Goal: Task Accomplishment & Management: Use online tool/utility

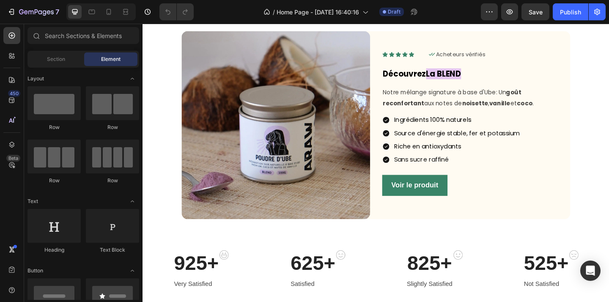
scroll to position [485, 0]
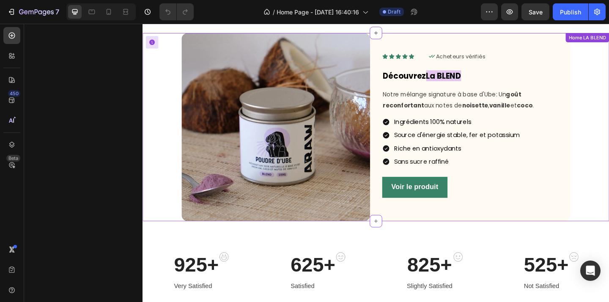
click at [609, 155] on div "Image Icon Icon Icon Icon Icon Icon List Icon Acheteurs vérifiés Text Block Row…" at bounding box center [396, 136] width 494 height 205
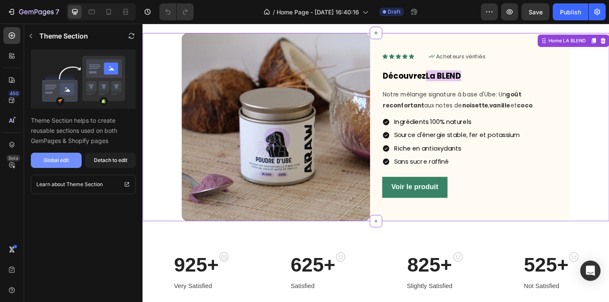
click at [59, 162] on div "Global edit" at bounding box center [56, 161] width 25 height 8
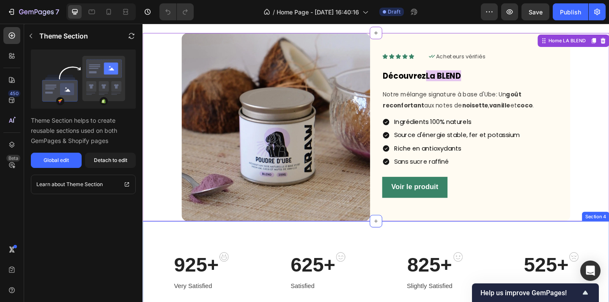
click at [430, 253] on div "925+ Heading Very Satisfied Text block Image Row 625+ Heading Satisfied Text bl…" at bounding box center [397, 294] width 508 height 110
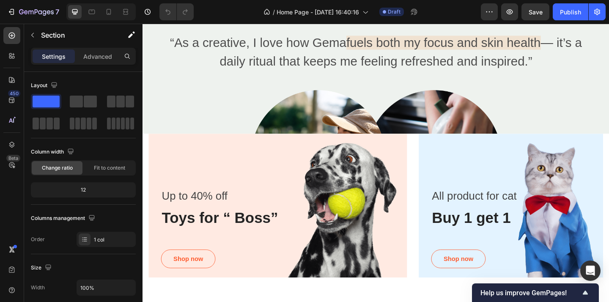
scroll to position [1637, 0]
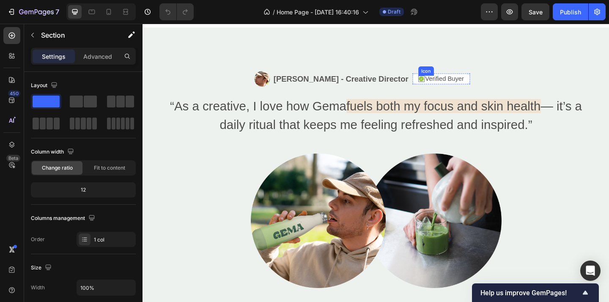
click at [446, 83] on icon at bounding box center [446, 84] width 6 height 6
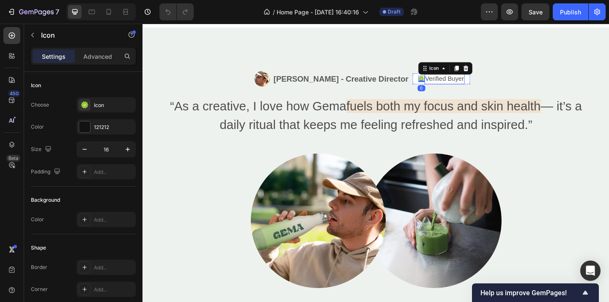
click at [460, 83] on p "Verified Buyer" at bounding box center [471, 84] width 42 height 10
click at [444, 83] on icon at bounding box center [446, 84] width 6 height 6
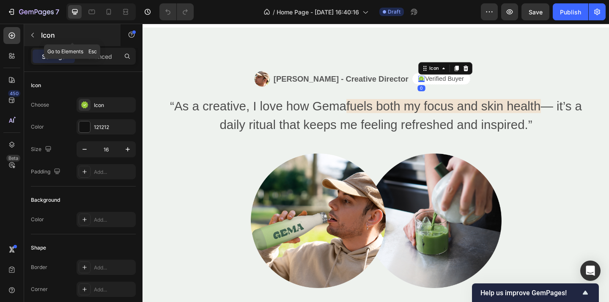
click at [30, 35] on icon "button" at bounding box center [32, 35] width 7 height 7
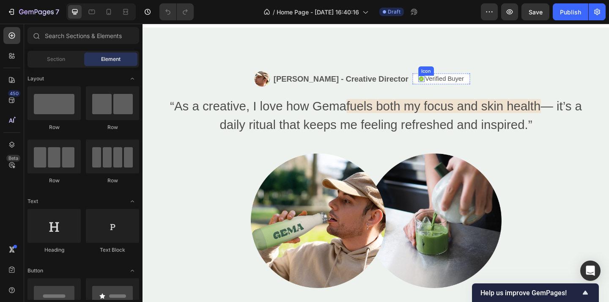
click at [444, 85] on div "Icon" at bounding box center [446, 83] width 7 height 7
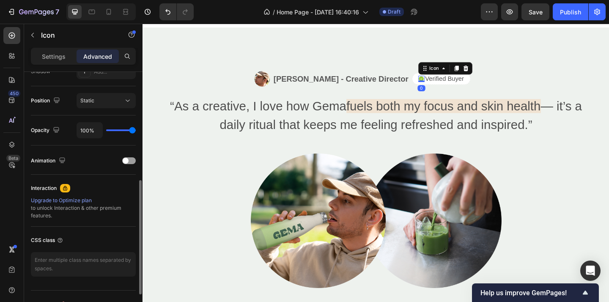
scroll to position [310, 0]
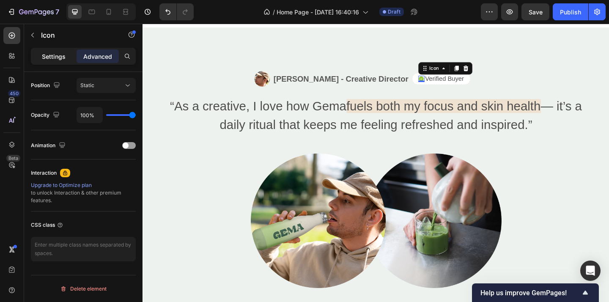
click at [43, 61] on div "Settings" at bounding box center [54, 57] width 42 height 14
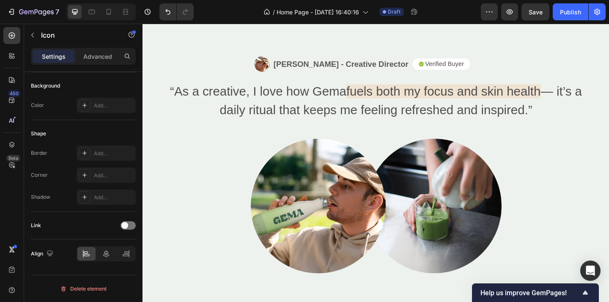
scroll to position [1646, 0]
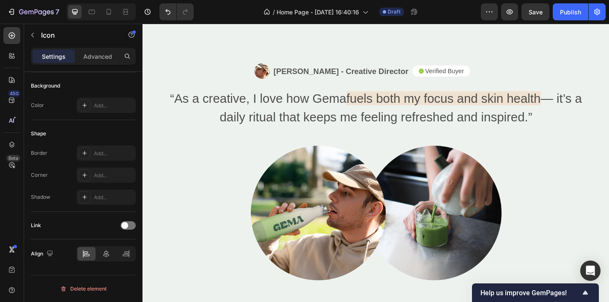
click at [446, 77] on icon at bounding box center [446, 76] width 6 height 6
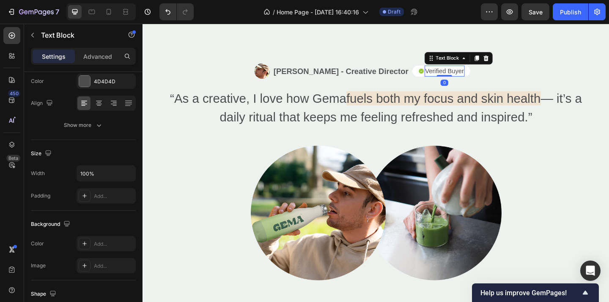
click at [472, 76] on p "Verified Buyer" at bounding box center [471, 75] width 42 height 10
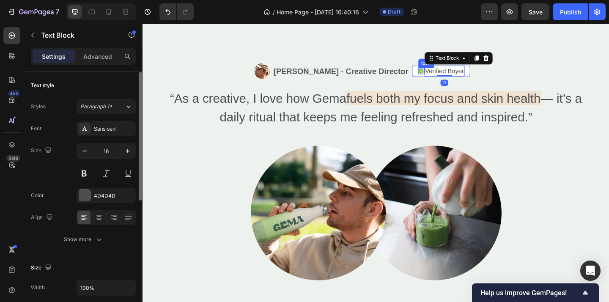
click at [446, 74] on icon at bounding box center [446, 76] width 6 height 6
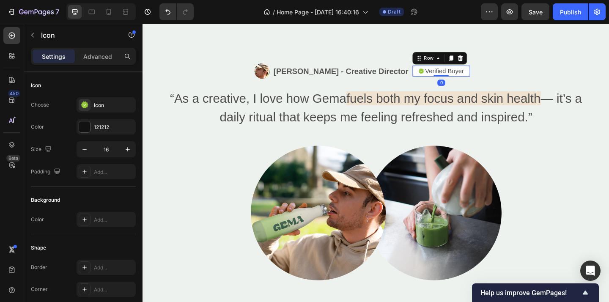
click at [440, 76] on div "Icon Verified Buyer Text Block Row 0" at bounding box center [467, 75] width 63 height 13
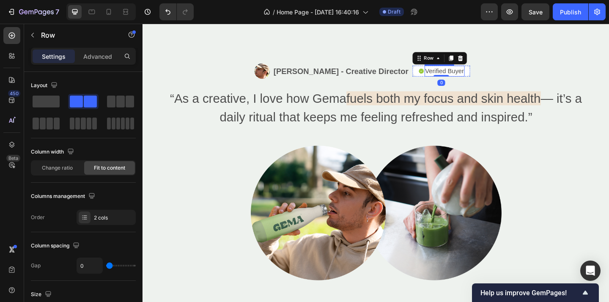
click at [480, 77] on p "Verified Buyer" at bounding box center [471, 75] width 42 height 10
click at [440, 75] on div "Icon Verified Buyer Text Block 0 Row" at bounding box center [467, 75] width 63 height 13
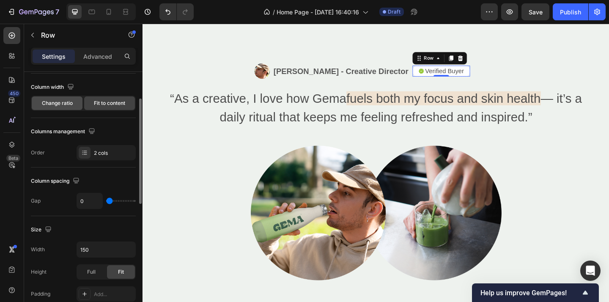
scroll to position [65, 0]
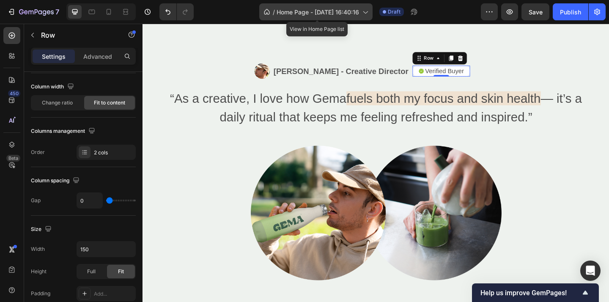
click at [311, 15] on span "Home Page - [DATE] 16:40:16" at bounding box center [318, 12] width 83 height 9
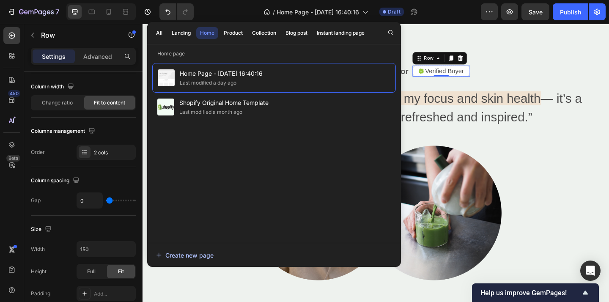
click at [163, 256] on div "Create new page" at bounding box center [185, 255] width 58 height 9
click at [453, 30] on div "Image Alex Carter - Creative Director Text Block Row Icon Verified Buyer Text B…" at bounding box center [397, 184] width 508 height 331
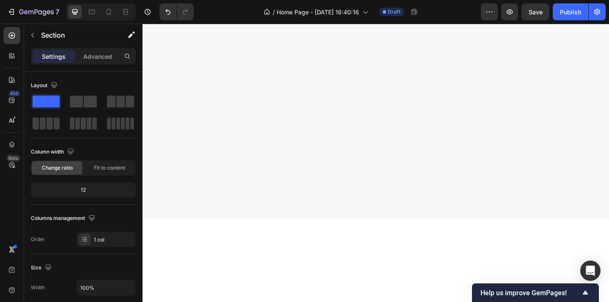
scroll to position [2690, 0]
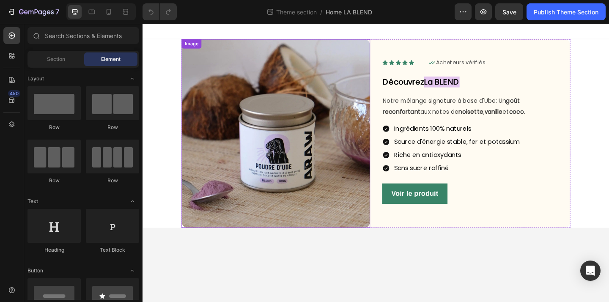
click at [358, 242] on img at bounding box center [287, 143] width 205 height 205
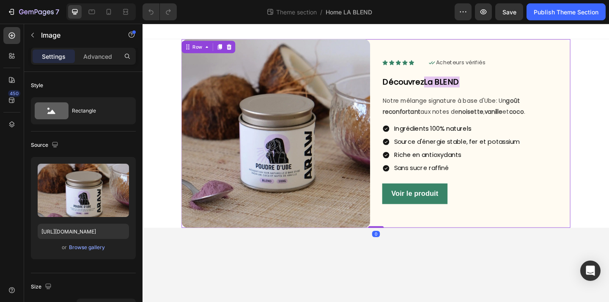
click at [472, 226] on div "Icon Icon Icon Icon Icon Icon List Icon Acheteurs vérifiés Text Block Row Row D…" at bounding box center [505, 143] width 205 height 205
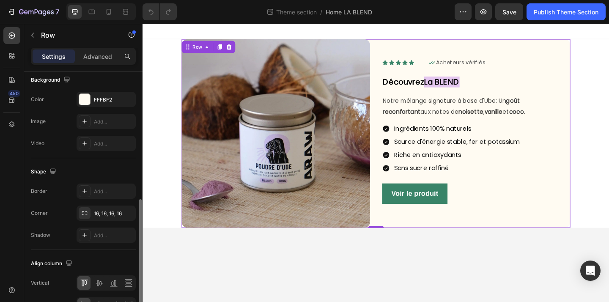
scroll to position [319, 0]
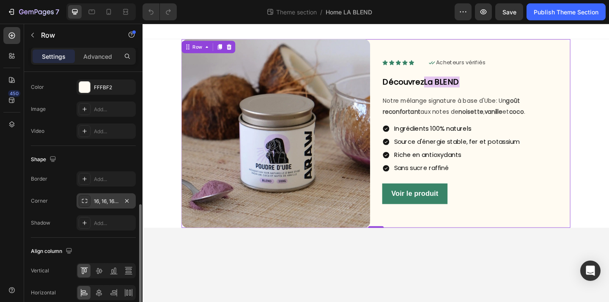
click at [114, 199] on div "16, 16, 16, 16" at bounding box center [106, 202] width 25 height 8
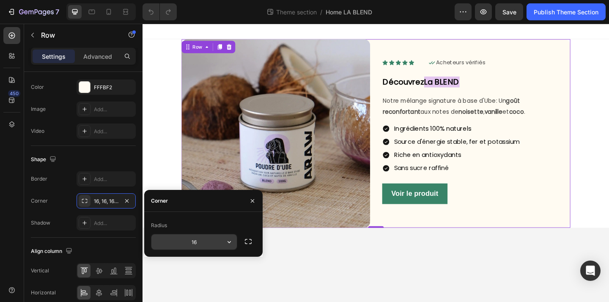
click at [205, 242] on input "16" at bounding box center [193, 241] width 85 height 15
type input "12"
click at [320, 288] on body "Image Icon Icon Icon Icon Icon Icon List Icon Acheteurs vérifiés Text Block Row…" at bounding box center [397, 175] width 508 height 303
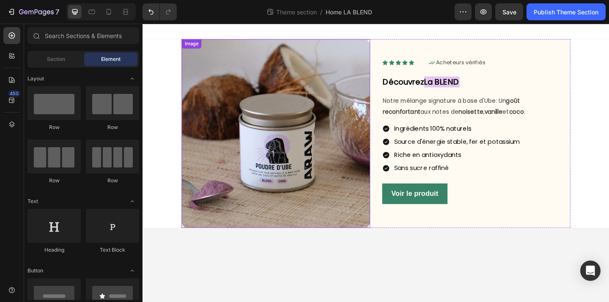
click at [198, 222] on img at bounding box center [287, 143] width 205 height 205
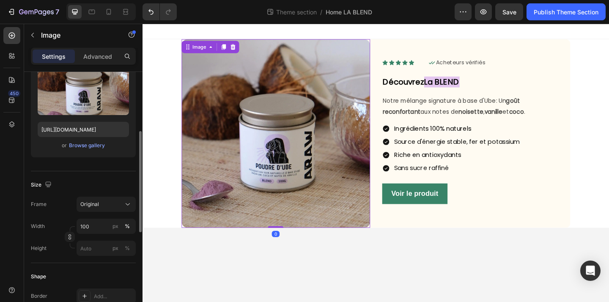
scroll to position [144, 0]
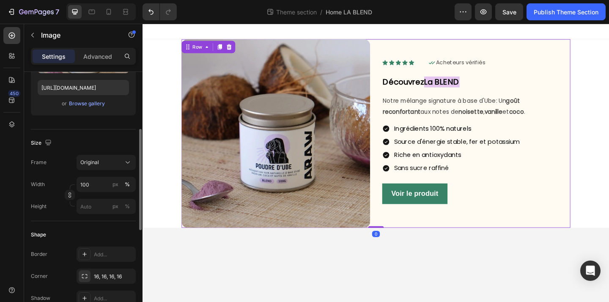
click at [552, 239] on div "Icon Icon Icon Icon Icon Icon List Icon Acheteurs vérifiés Text Block Row Row D…" at bounding box center [505, 143] width 205 height 205
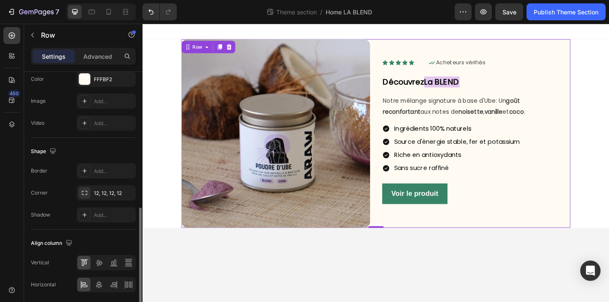
scroll to position [329, 0]
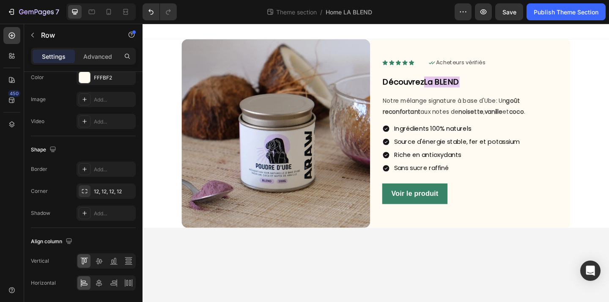
click at [258, 268] on body "Image Icon Icon Icon Icon Icon Icon List Icon Acheteurs vérifiés Text Block Row…" at bounding box center [397, 175] width 508 height 303
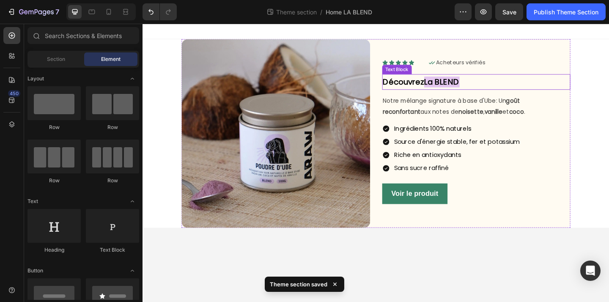
click at [434, 89] on strong "Découvrez" at bounding box center [426, 87] width 45 height 12
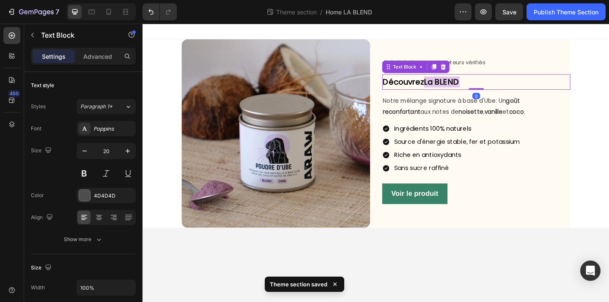
click at [434, 89] on strong "Découvrez" at bounding box center [426, 87] width 45 height 12
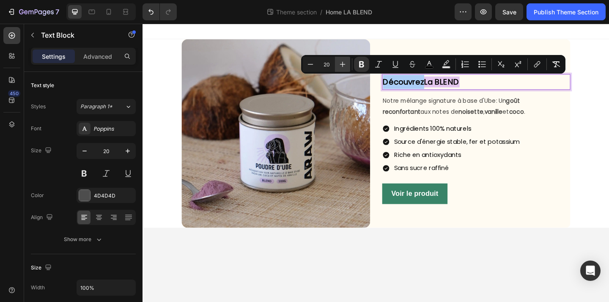
click at [341, 67] on icon "Editor contextual toolbar" at bounding box center [343, 64] width 8 height 8
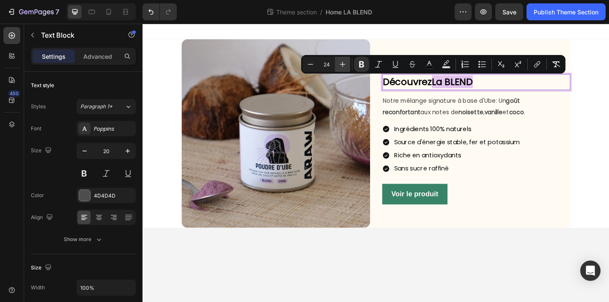
type input "25"
click at [435, 302] on body "Image Icon Icon Icon Icon Icon Icon List Icon Acheteurs vérifiés Text Block Row…" at bounding box center [397, 175] width 508 height 303
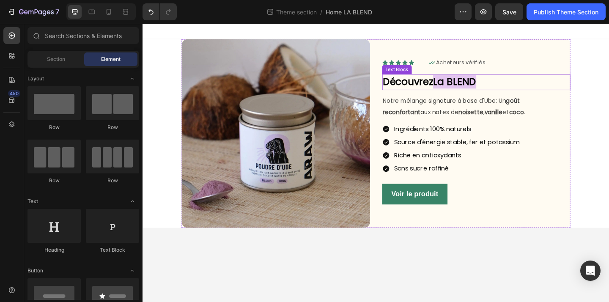
click at [443, 92] on strong "Découvrez" at bounding box center [431, 87] width 55 height 15
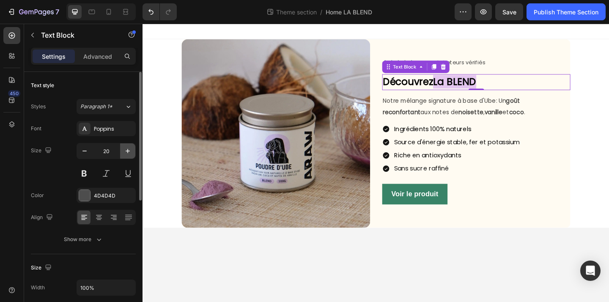
click at [129, 157] on button "button" at bounding box center [127, 150] width 15 height 15
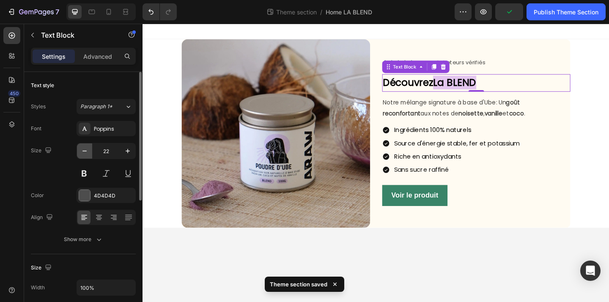
click at [84, 154] on icon "button" at bounding box center [84, 151] width 8 height 8
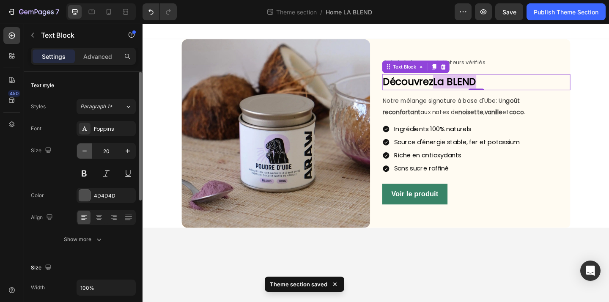
click at [84, 154] on icon "button" at bounding box center [84, 151] width 8 height 8
type input "19"
click at [441, 278] on body "Image Icon Icon Icon Icon Icon Icon List Icon Acheteurs vérifiés Text Block Row…" at bounding box center [397, 175] width 508 height 303
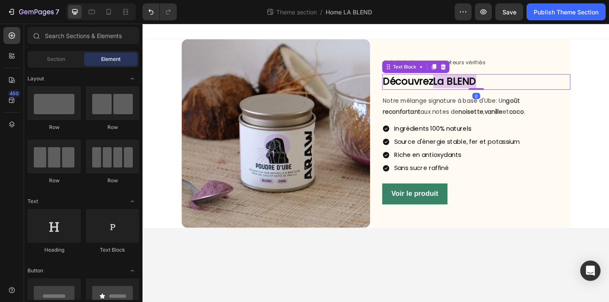
click at [515, 83] on p "Découvrez La BLEND" at bounding box center [506, 87] width 204 height 15
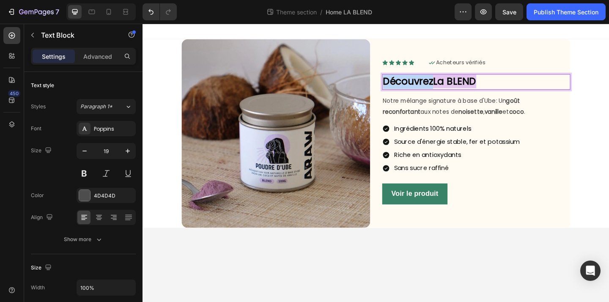
click at [439, 89] on strong "Découvrez" at bounding box center [431, 86] width 55 height 15
click at [467, 89] on strong "La BLEND" at bounding box center [482, 86] width 47 height 15
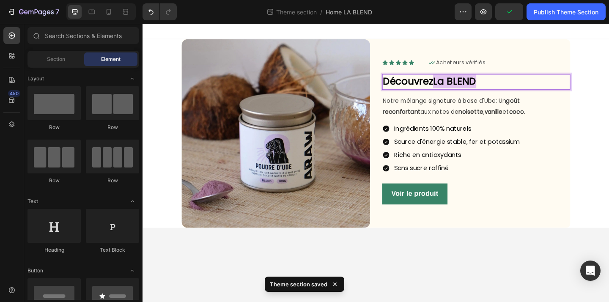
click at [479, 279] on body "Image Icon Icon Icon Icon Icon Icon List Icon Acheteurs vérifiés Text Block Row…" at bounding box center [397, 175] width 508 height 303
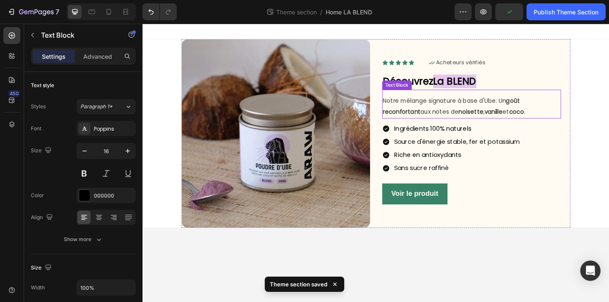
click at [430, 125] on p "Notre mélange signature à base d'Ube: Un goût reconfortant aux notes de noisett…" at bounding box center [500, 114] width 193 height 25
click at [436, 116] on span "Notre mélange signature à base d'Ube: Un goût reconfortant aux notes de noisett…" at bounding box center [481, 113] width 155 height 21
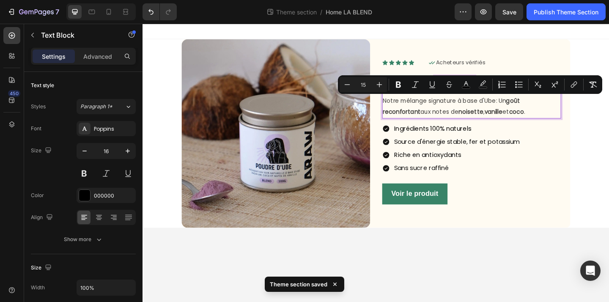
click at [428, 283] on body "Image Icon Icon Icon Icon Icon Icon List Icon Acheteurs vérifiés Text Block Row…" at bounding box center [397, 175] width 508 height 303
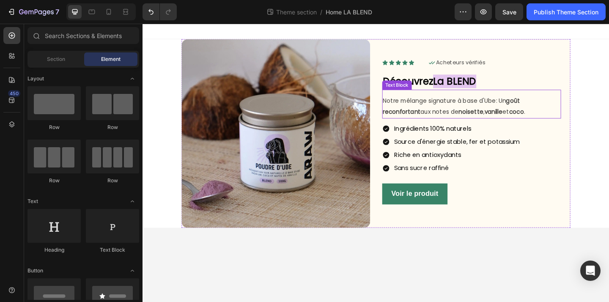
click at [470, 115] on p "Notre mélange signature à base d'Ube: Un goût reconfortant aux notes de noisett…" at bounding box center [500, 114] width 193 height 25
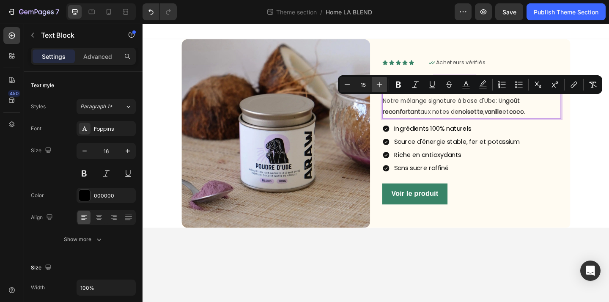
click at [381, 86] on icon "Editor contextual toolbar" at bounding box center [379, 84] width 8 height 8
type input "16"
click at [437, 302] on body "Image Icon Icon Icon Icon Icon Icon List Icon Acheteurs vérifiés Text Block Row…" at bounding box center [397, 175] width 508 height 303
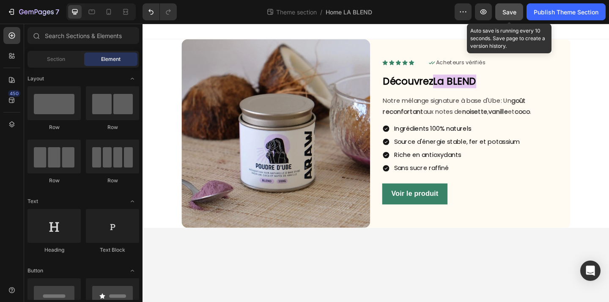
click at [518, 17] on button "Save" at bounding box center [509, 11] width 28 height 17
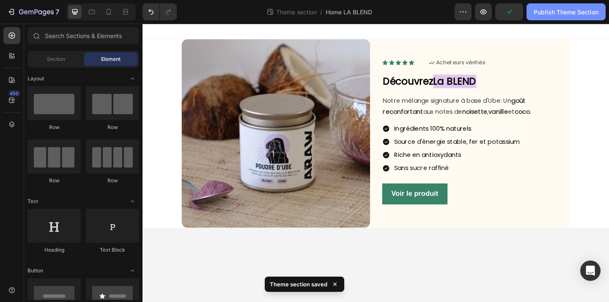
click at [589, 18] on button "Publish Theme Section" at bounding box center [566, 11] width 79 height 17
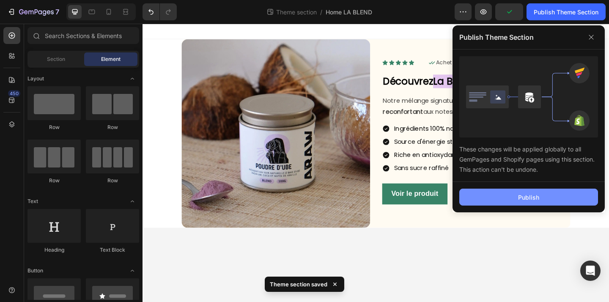
click at [509, 200] on button "Publish" at bounding box center [529, 197] width 139 height 17
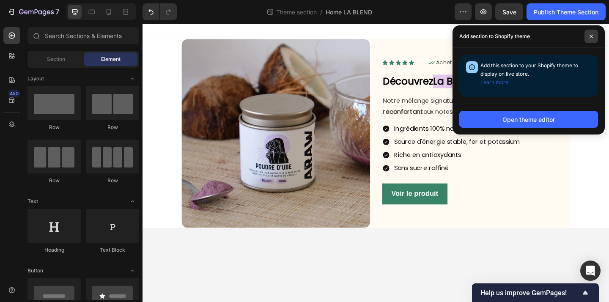
click at [594, 31] on span at bounding box center [592, 37] width 14 height 14
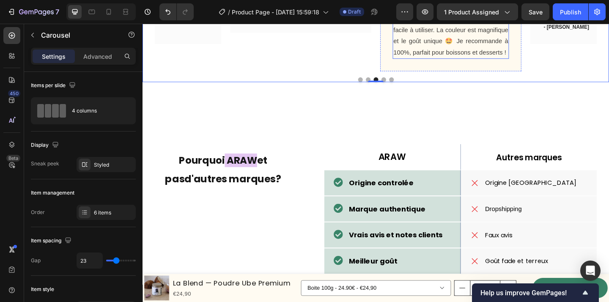
scroll to position [1893, 0]
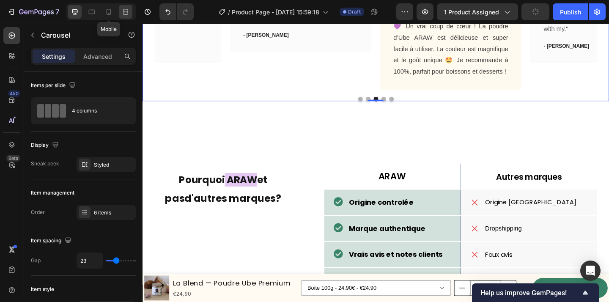
click at [129, 11] on icon at bounding box center [125, 12] width 8 height 8
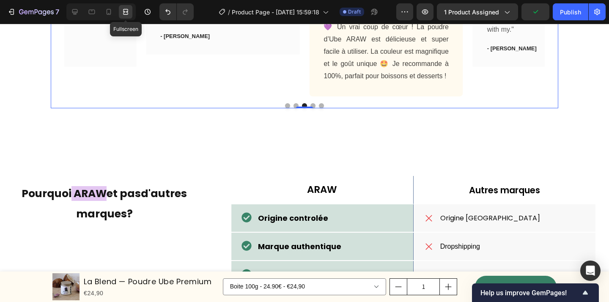
scroll to position [1924, 0]
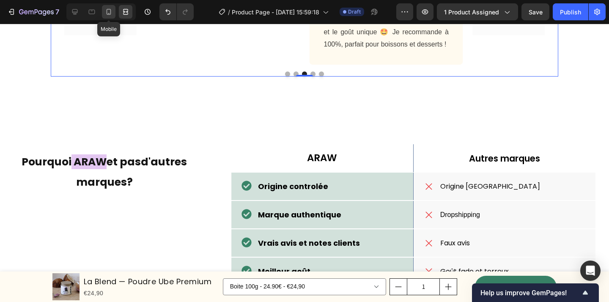
click at [110, 11] on icon at bounding box center [109, 12] width 5 height 6
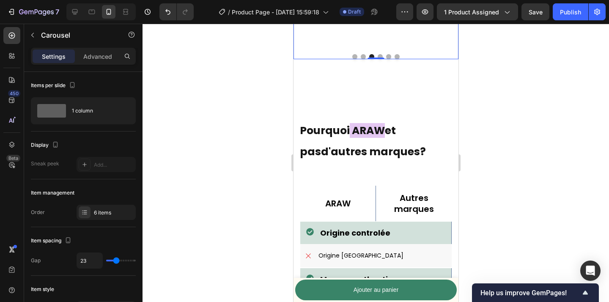
scroll to position [2122, 0]
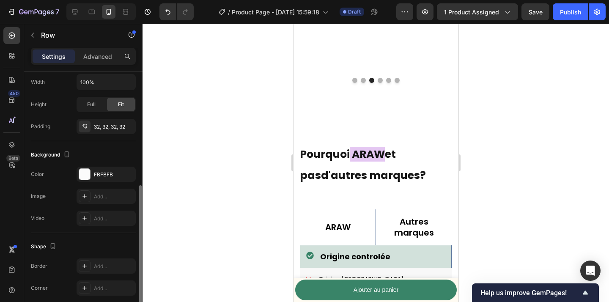
scroll to position [234, 0]
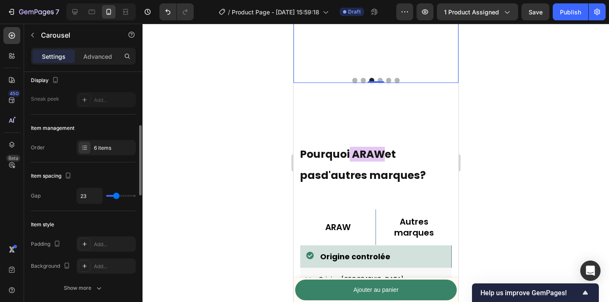
scroll to position [93, 0]
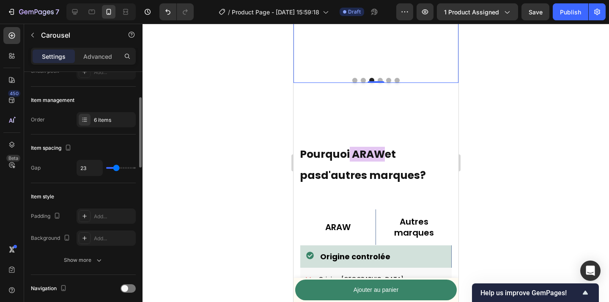
type input "32"
type input "39"
type input "40"
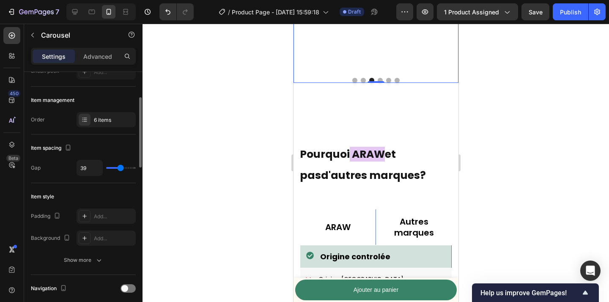
type input "40"
type input "24"
type input "12"
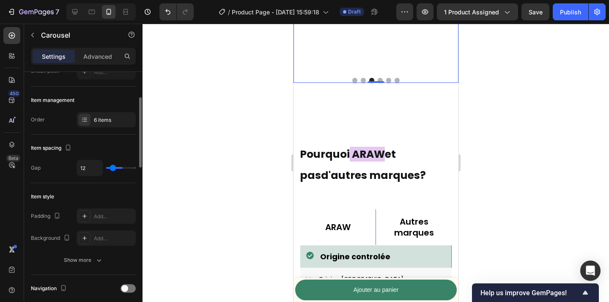
type input "0"
drag, startPoint x: 117, startPoint y: 168, endPoint x: 106, endPoint y: 168, distance: 11.5
type input "0"
click at [106, 168] on input "range" at bounding box center [121, 168] width 30 height 2
drag, startPoint x: 106, startPoint y: 168, endPoint x: 119, endPoint y: 168, distance: 13.5
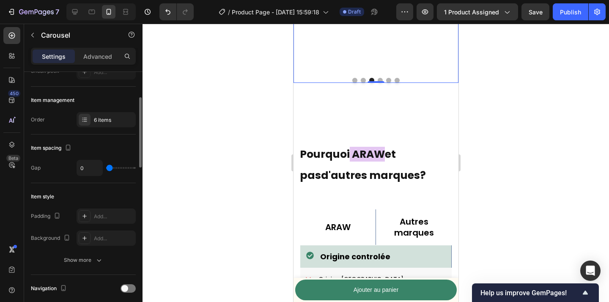
click at [119, 168] on div "0" at bounding box center [106, 168] width 59 height 16
type input "57"
type input "80"
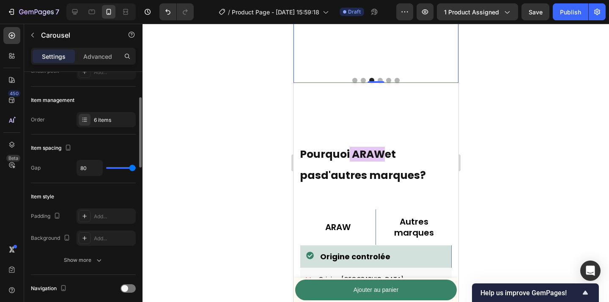
type input "0"
drag, startPoint x: 107, startPoint y: 170, endPoint x: 72, endPoint y: 165, distance: 35.4
click at [106, 167] on input "range" at bounding box center [121, 168] width 30 height 2
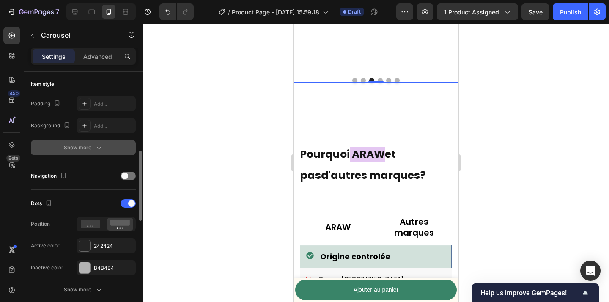
scroll to position [222, 0]
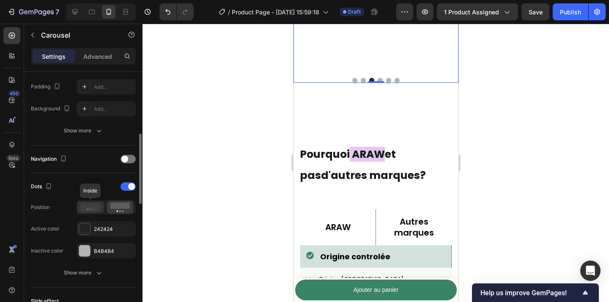
click at [96, 208] on icon at bounding box center [90, 207] width 19 height 8
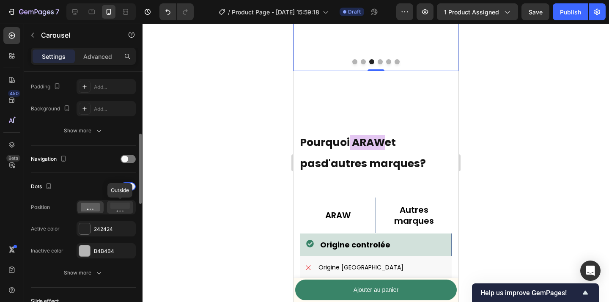
click at [123, 205] on rect at bounding box center [119, 206] width 19 height 6
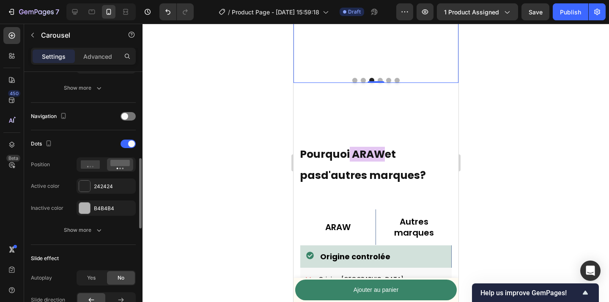
scroll to position [275, 0]
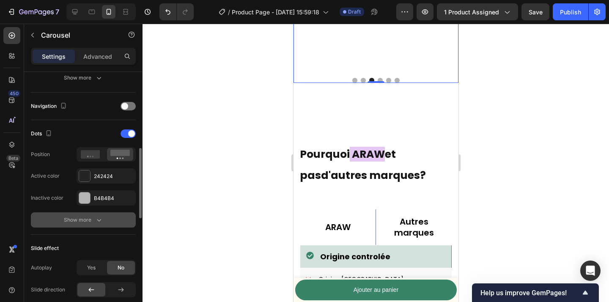
click at [95, 223] on icon "button" at bounding box center [99, 220] width 8 height 8
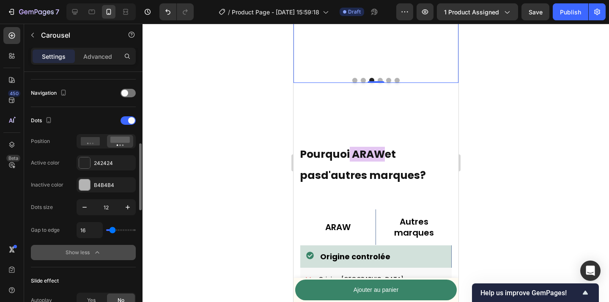
scroll to position [293, 0]
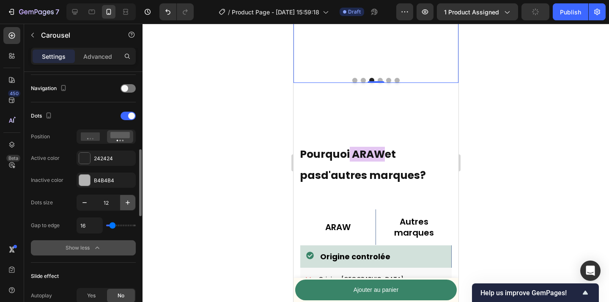
click at [128, 201] on icon "button" at bounding box center [128, 203] width 4 height 4
type input "13"
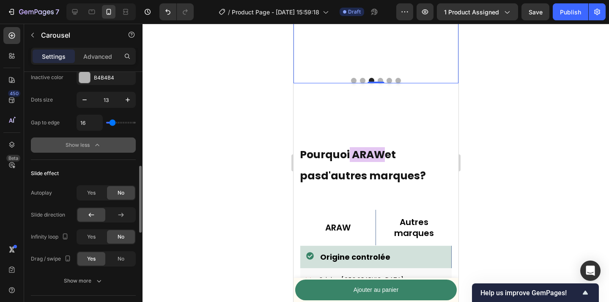
scroll to position [407, 0]
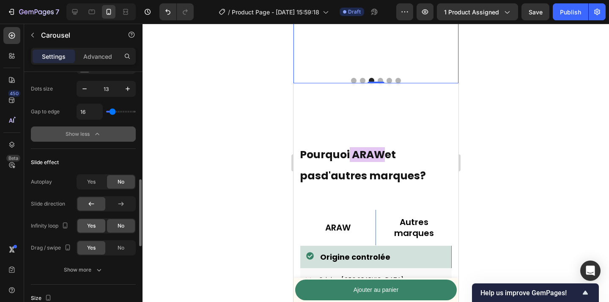
click at [92, 227] on span "Yes" at bounding box center [91, 226] width 8 height 8
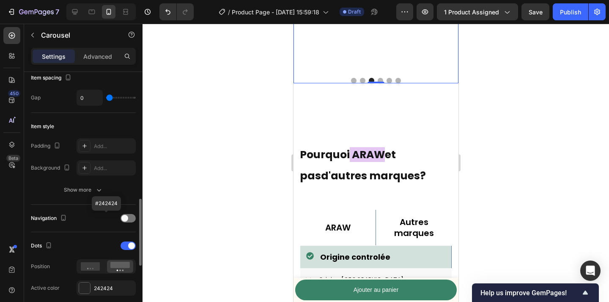
scroll to position [149, 0]
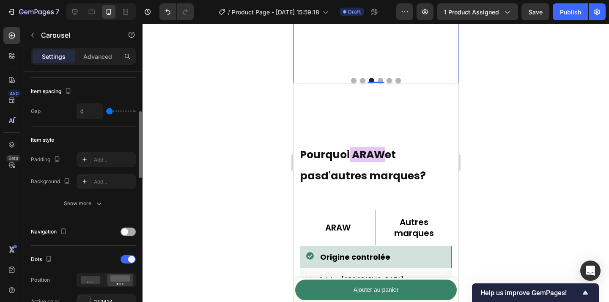
click at [128, 233] on div at bounding box center [128, 232] width 15 height 8
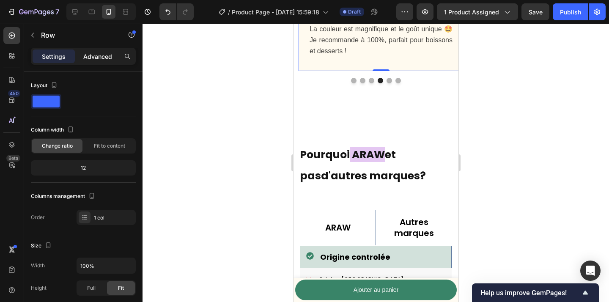
click at [97, 55] on p "Advanced" at bounding box center [97, 56] width 29 height 9
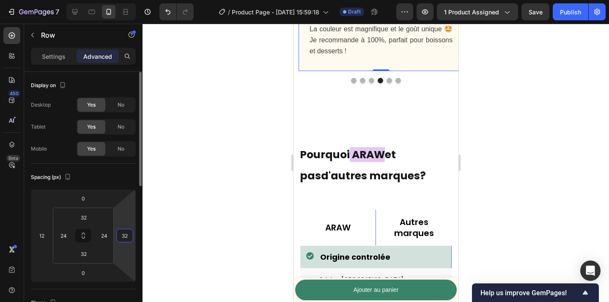
click at [129, 237] on input "32" at bounding box center [124, 235] width 13 height 13
type input "12"
click at [230, 234] on div at bounding box center [376, 163] width 467 height 278
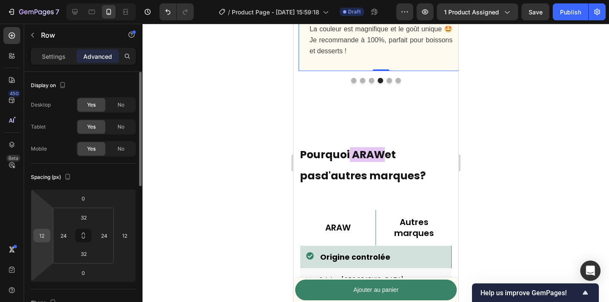
click at [45, 241] on input "12" at bounding box center [42, 235] width 13 height 13
type input "0"
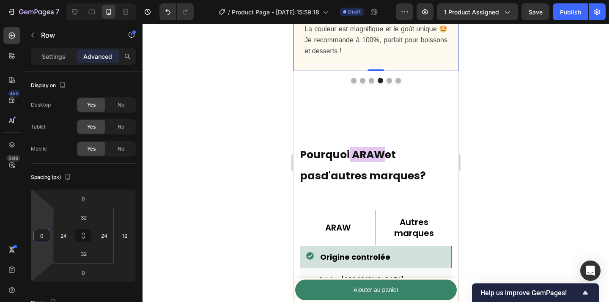
click at [204, 112] on div at bounding box center [376, 163] width 467 height 278
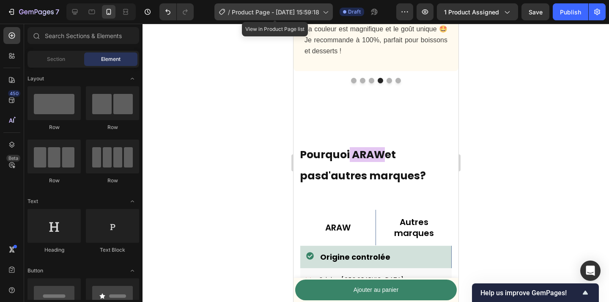
click at [253, 17] on div "/ Product Page - Aug 29, 15:59:18" at bounding box center [274, 11] width 118 height 17
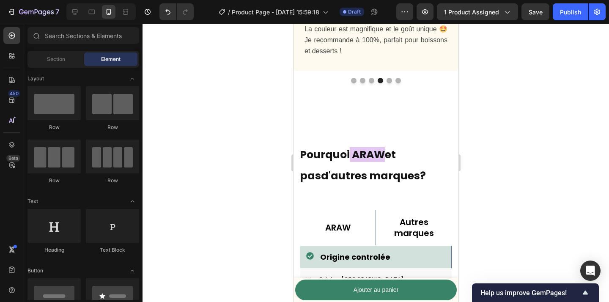
click at [562, 179] on div at bounding box center [376, 163] width 467 height 278
click at [75, 14] on icon at bounding box center [75, 12] width 6 height 6
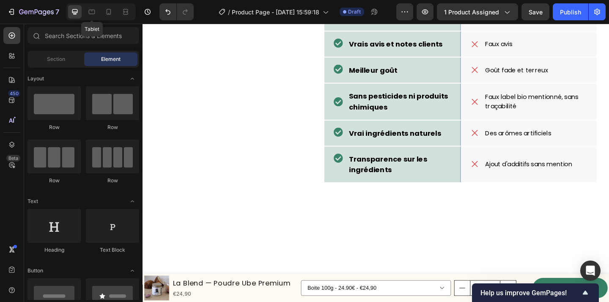
scroll to position [2114, 0]
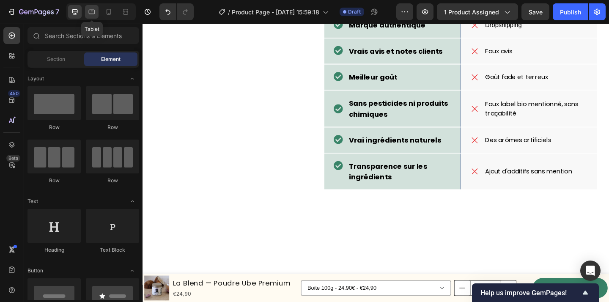
click at [92, 16] on icon at bounding box center [92, 12] width 8 height 8
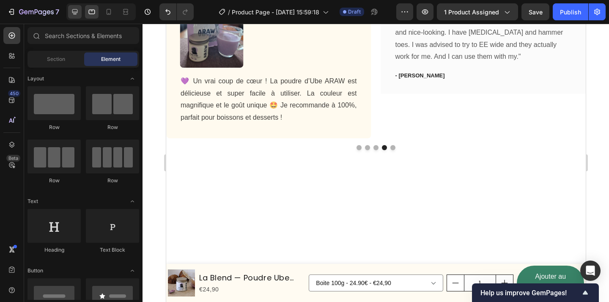
click at [76, 12] on icon at bounding box center [75, 12] width 8 height 8
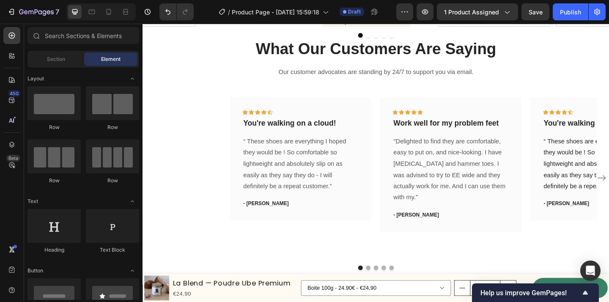
scroll to position [1821, 0]
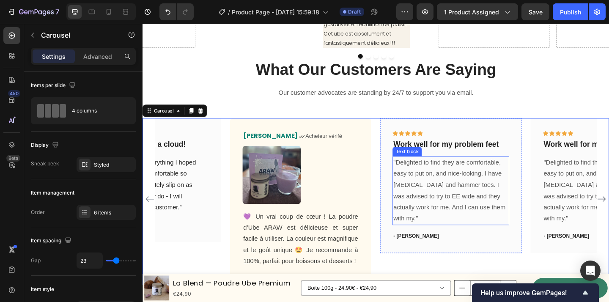
scroll to position [1848, 0]
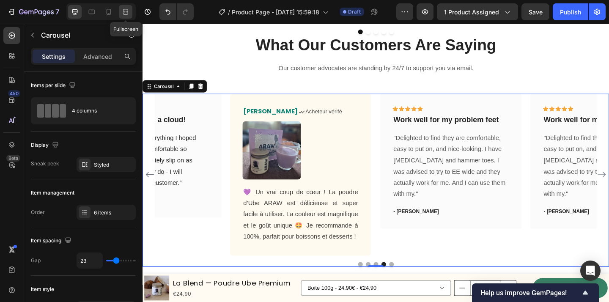
click at [127, 8] on icon at bounding box center [125, 12] width 8 height 8
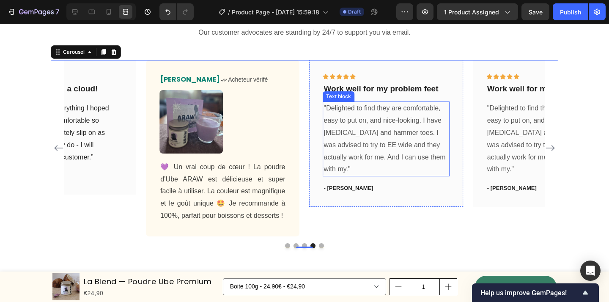
scroll to position [1927, 0]
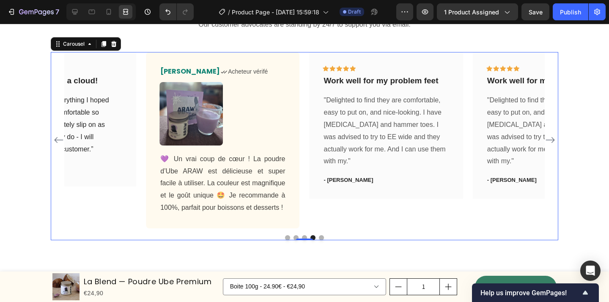
click at [551, 135] on icon "Carousel Next Arrow" at bounding box center [550, 140] width 10 height 10
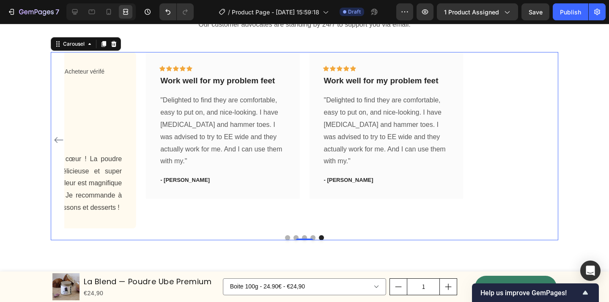
click at [56, 140] on icon "Carousel Back Arrow" at bounding box center [59, 140] width 10 height 10
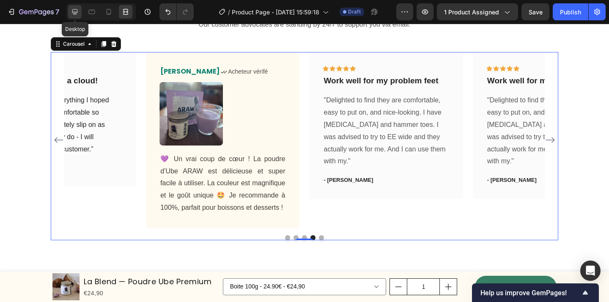
click at [76, 12] on icon at bounding box center [75, 12] width 8 height 8
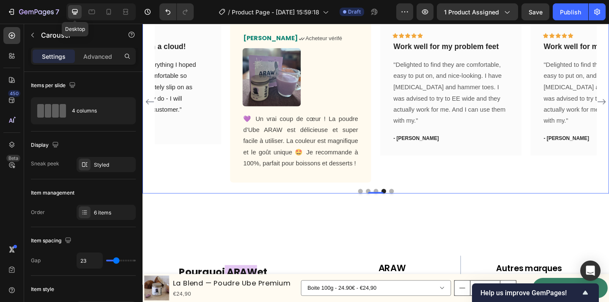
scroll to position [1896, 0]
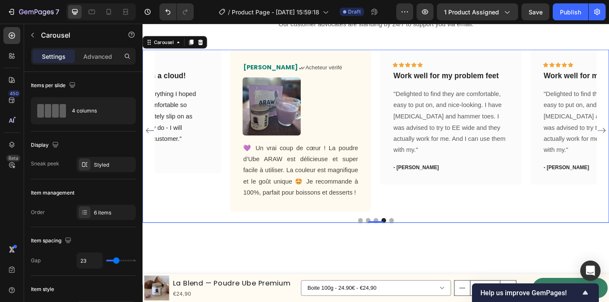
click at [188, 228] on div "Icon Icon Icon Icon Icon Row You're walking on a cloud! Text block “ These shoe…" at bounding box center [397, 146] width 508 height 188
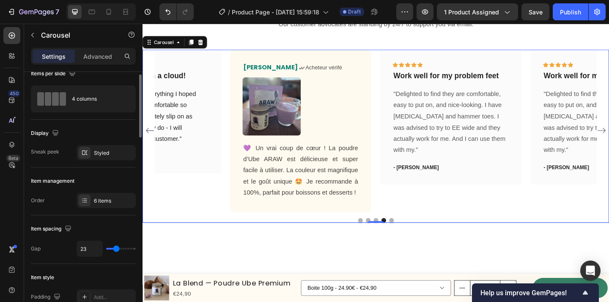
scroll to position [11, 0]
click at [401, 189] on div "Icon Icon Icon Icon Icon Row You're walking on a cloud! Text block “ These shoe…" at bounding box center [396, 140] width 481 height 176
click at [113, 201] on div "6 items" at bounding box center [114, 202] width 40 height 8
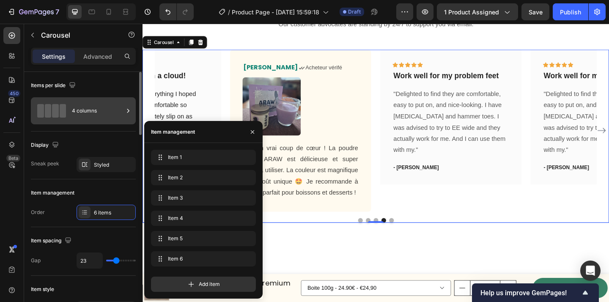
scroll to position [1, 0]
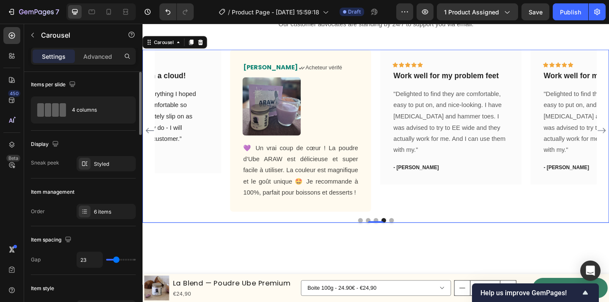
click at [120, 82] on div "Items per slide" at bounding box center [83, 85] width 105 height 14
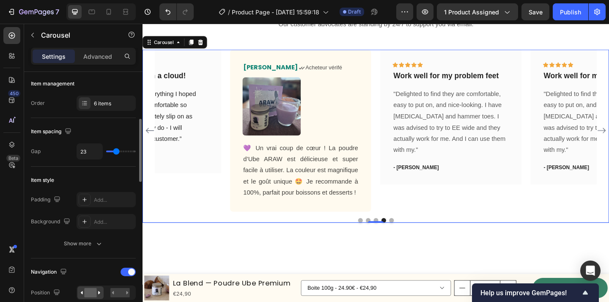
scroll to position [136, 0]
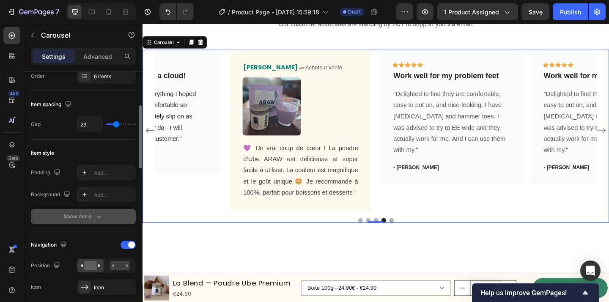
click at [92, 218] on div "Show more" at bounding box center [83, 216] width 39 height 8
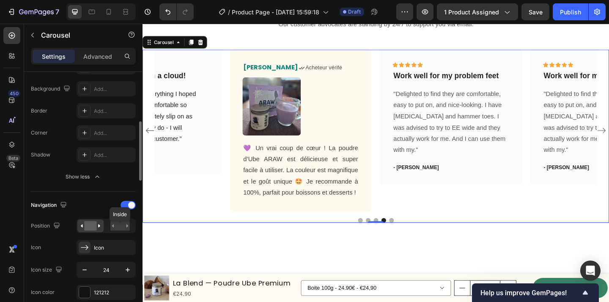
scroll to position [245, 0]
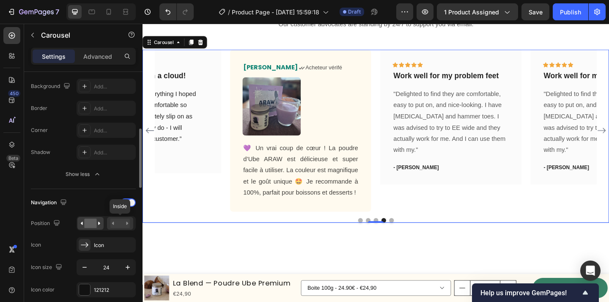
click at [121, 224] on rect at bounding box center [119, 223] width 19 height 9
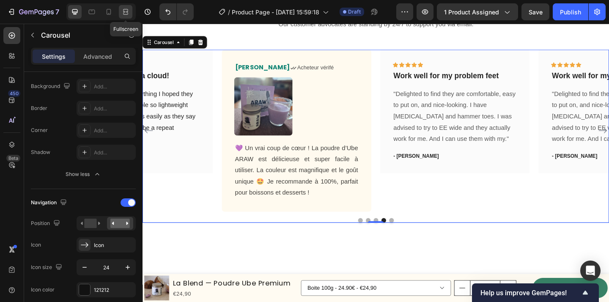
click at [132, 15] on div at bounding box center [126, 12] width 14 height 14
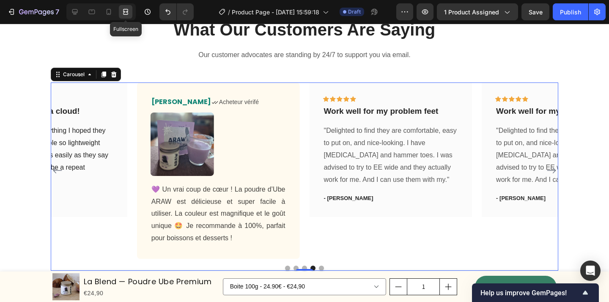
scroll to position [1927, 0]
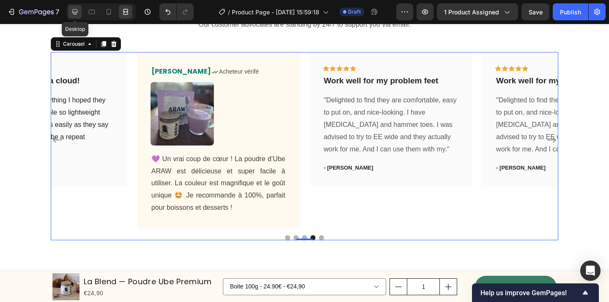
click at [73, 11] on icon at bounding box center [75, 12] width 8 height 8
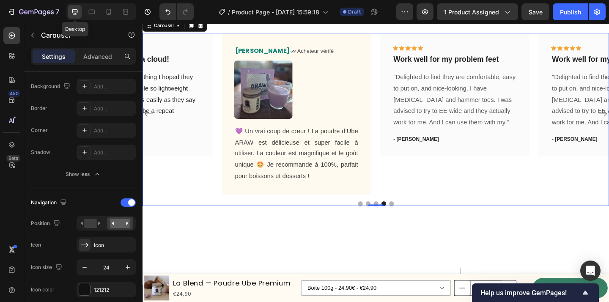
scroll to position [1896, 0]
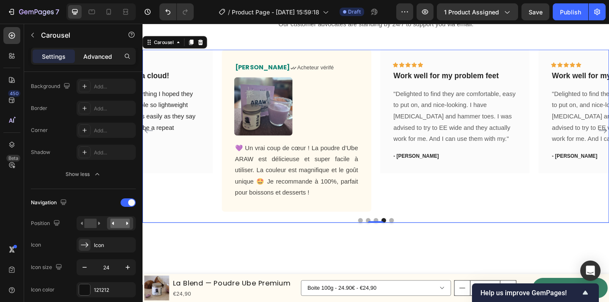
click at [107, 60] on p "Advanced" at bounding box center [97, 56] width 29 height 9
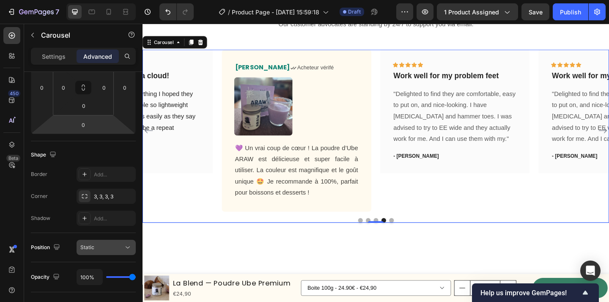
scroll to position [0, 0]
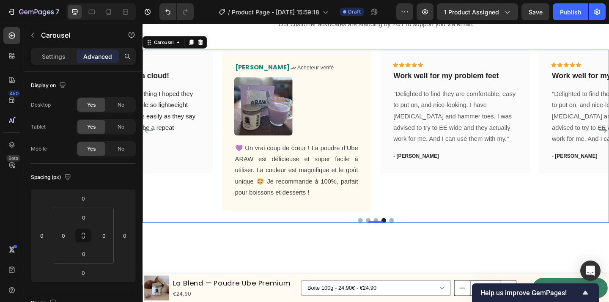
click at [212, 235] on div at bounding box center [397, 237] width 508 height 5
click at [45, 53] on p "Settings" at bounding box center [54, 56] width 24 height 9
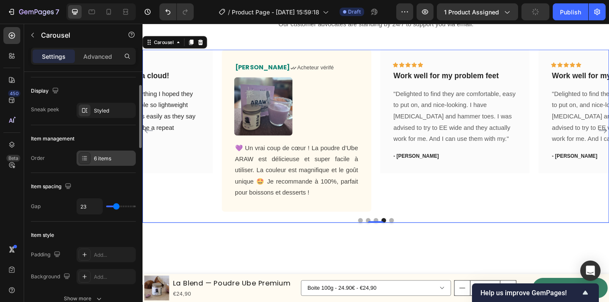
scroll to position [55, 0]
type input "10"
type input "0"
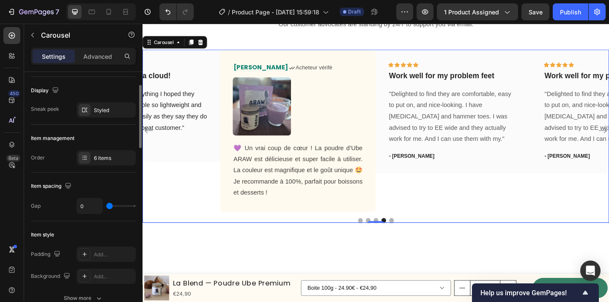
type input "46"
type input "80"
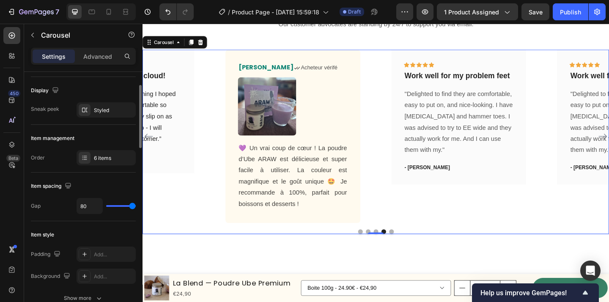
type input "37"
type input "0"
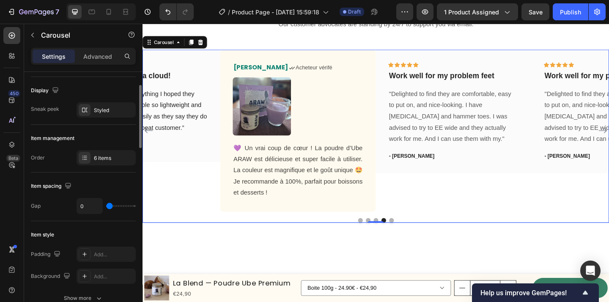
type input "9"
type input "34"
type input "37"
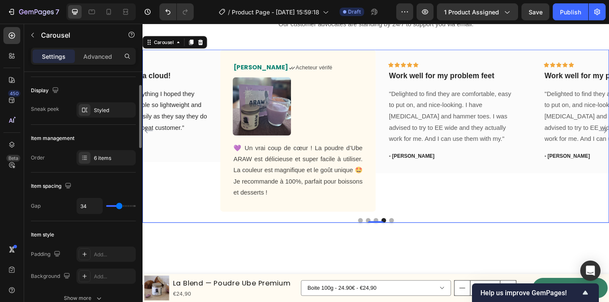
type input "37"
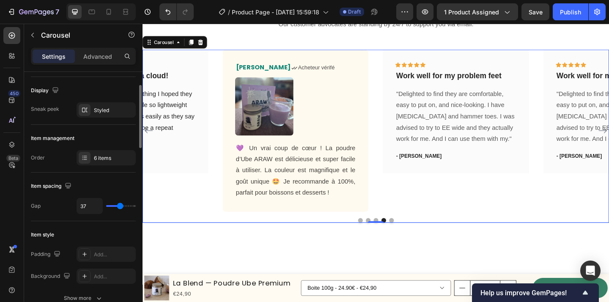
type input "39"
type input "41"
type input "43"
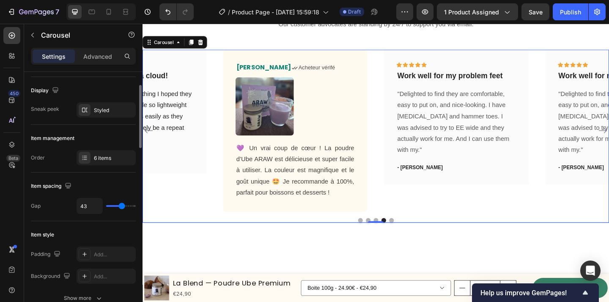
drag, startPoint x: 114, startPoint y: 207, endPoint x: 122, endPoint y: 205, distance: 8.2
type input "43"
click at [122, 205] on input "range" at bounding box center [121, 206] width 30 height 2
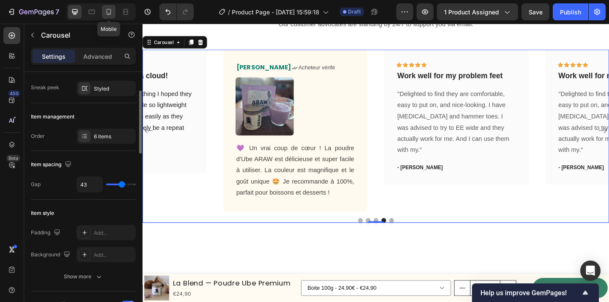
click at [111, 14] on icon at bounding box center [109, 12] width 8 height 8
type input "0"
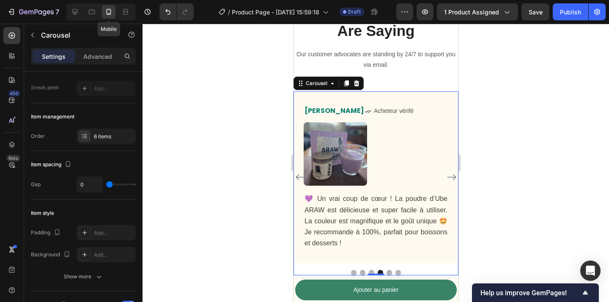
scroll to position [2133, 0]
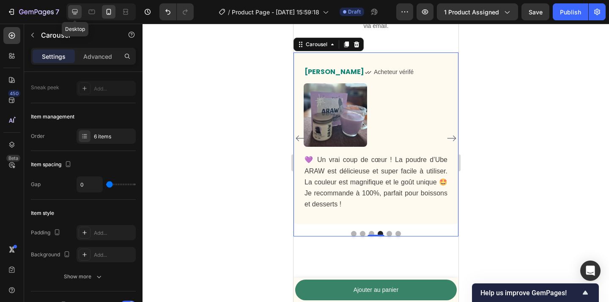
click at [72, 12] on icon at bounding box center [75, 12] width 6 height 6
type input "43"
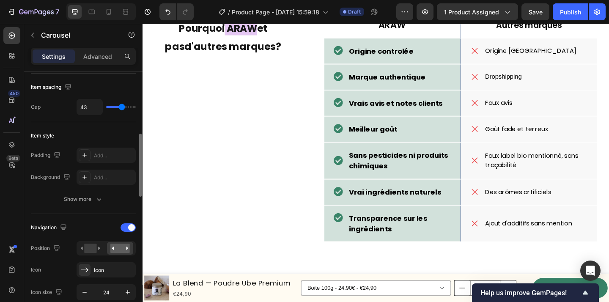
scroll to position [173, 0]
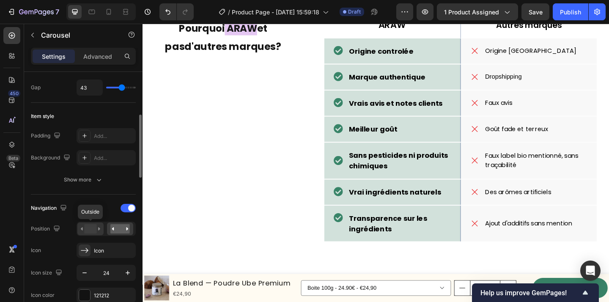
click at [99, 231] on icon at bounding box center [90, 228] width 19 height 9
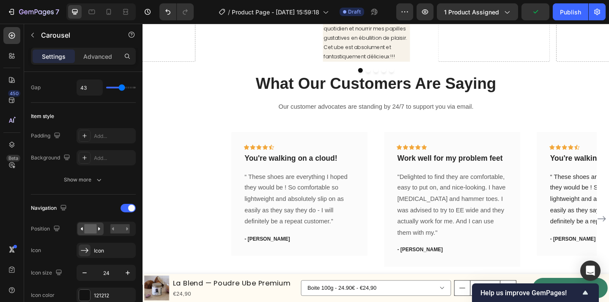
scroll to position [1885, 0]
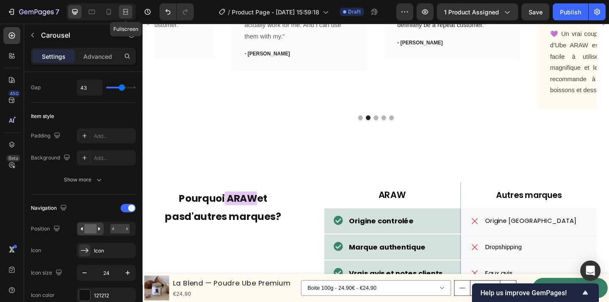
click at [123, 13] on icon at bounding box center [125, 14] width 5 height 2
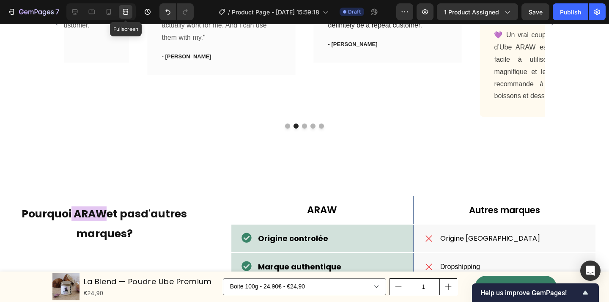
scroll to position [1916, 0]
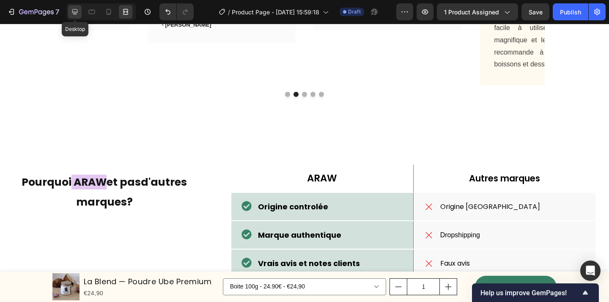
click at [73, 11] on icon at bounding box center [75, 12] width 8 height 8
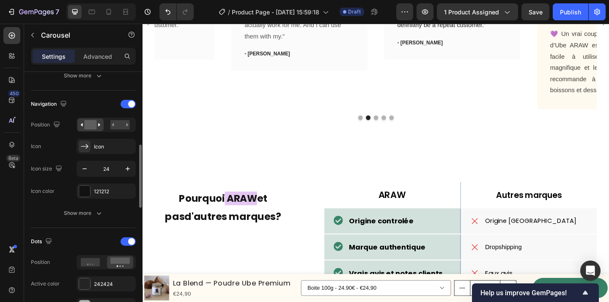
scroll to position [287, 0]
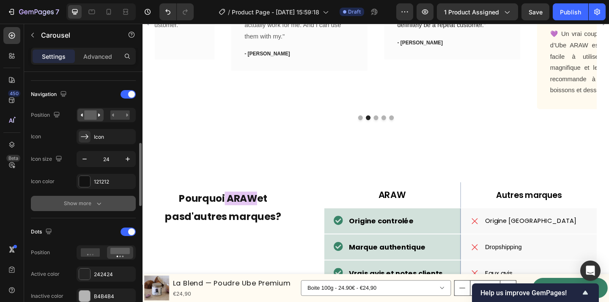
click at [91, 203] on div "Show more" at bounding box center [83, 203] width 39 height 8
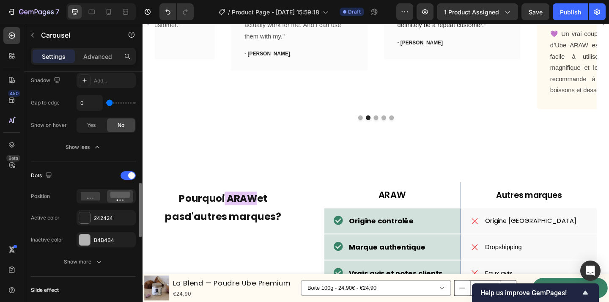
scroll to position [504, 0]
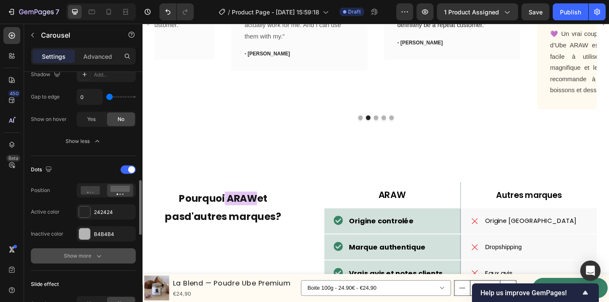
click at [92, 258] on div "Show more" at bounding box center [83, 256] width 39 height 8
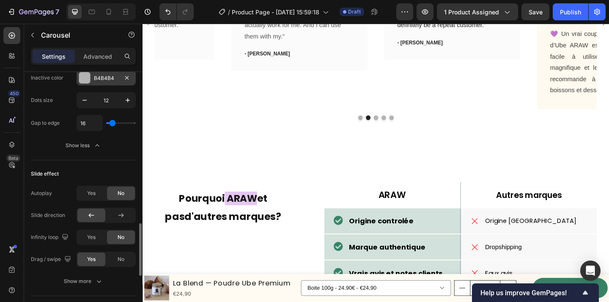
scroll to position [672, 0]
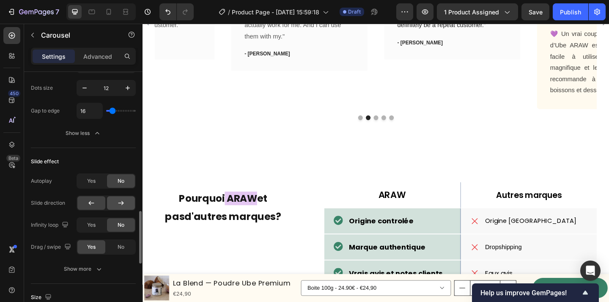
click at [123, 204] on icon at bounding box center [121, 203] width 8 height 8
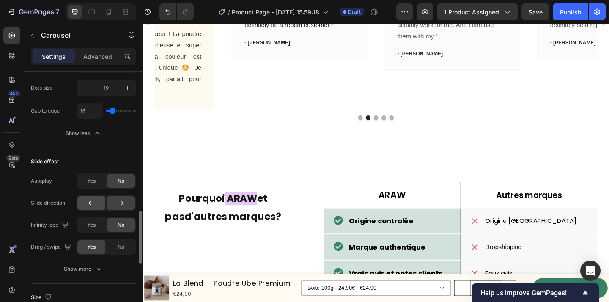
click at [94, 205] on icon at bounding box center [91, 203] width 8 height 8
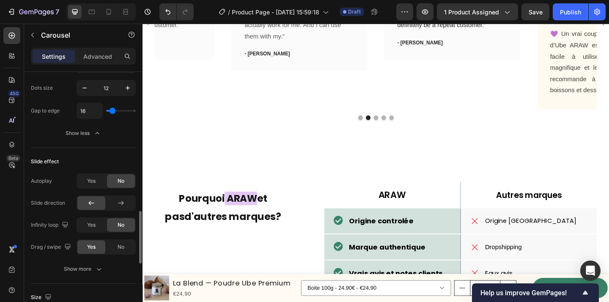
scroll to position [694, 0]
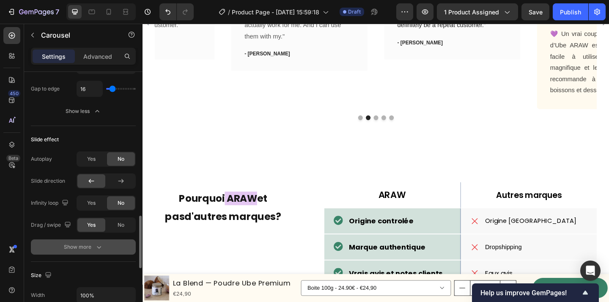
click at [95, 248] on icon "button" at bounding box center [99, 247] width 8 height 8
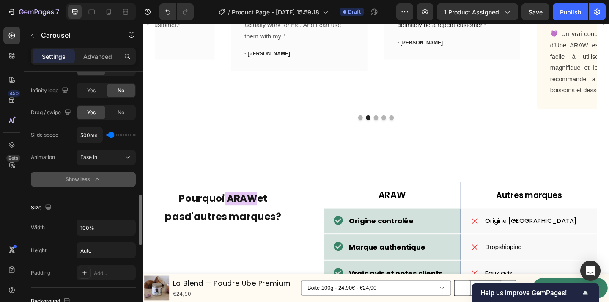
scroll to position [809, 0]
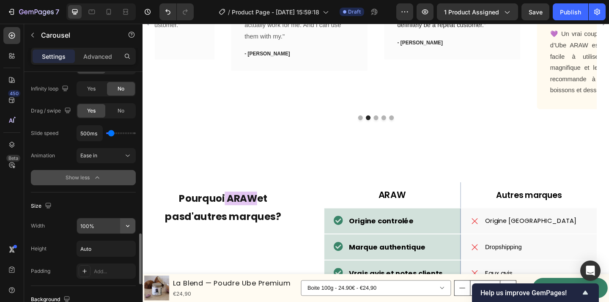
click at [131, 226] on icon "button" at bounding box center [128, 226] width 8 height 8
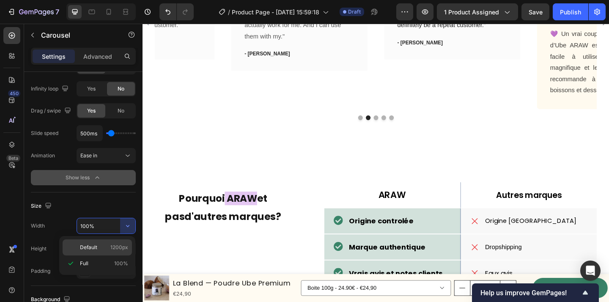
click at [120, 248] on span "1200px" at bounding box center [119, 248] width 18 height 8
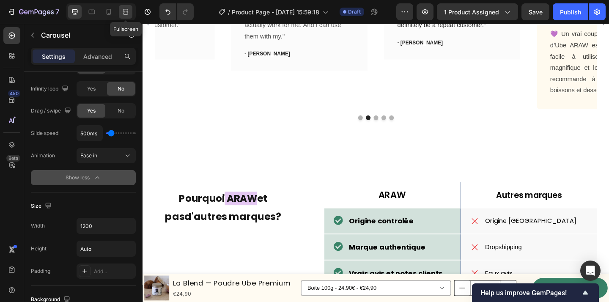
click at [124, 14] on icon at bounding box center [125, 14] width 5 height 2
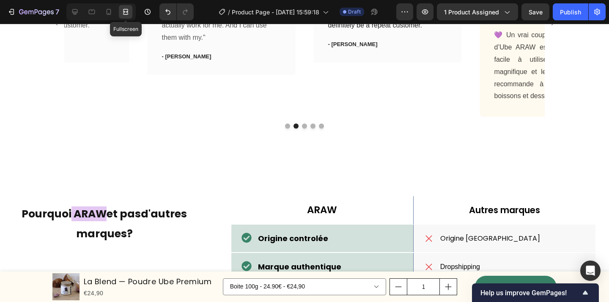
scroll to position [1916, 0]
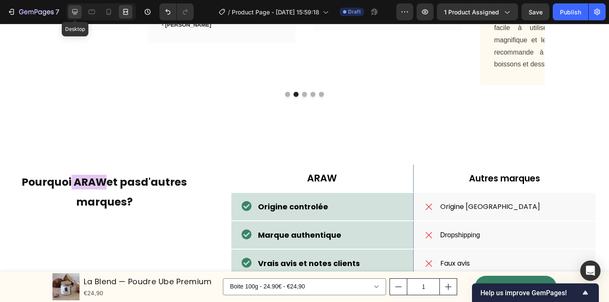
click at [75, 11] on icon at bounding box center [75, 12] width 8 height 8
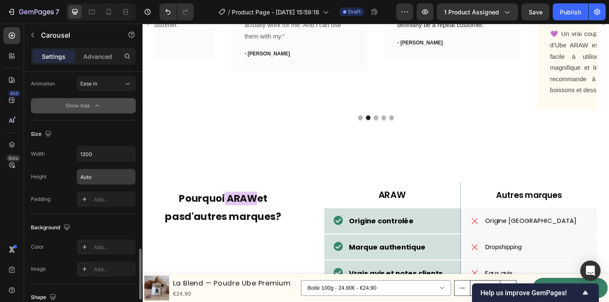
scroll to position [881, 0]
click at [128, 179] on icon "button" at bounding box center [128, 176] width 8 height 8
click at [129, 159] on button "button" at bounding box center [127, 153] width 15 height 15
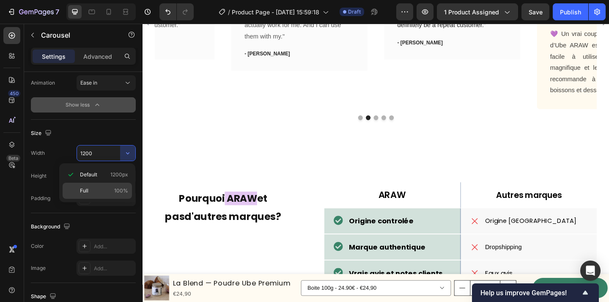
click at [117, 193] on span "100%" at bounding box center [121, 191] width 14 height 8
type input "100%"
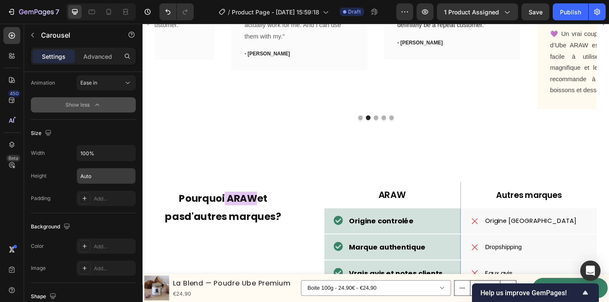
click at [264, 117] on div "Icon Icon Icon Icon Icon Row Work well for my problem feet Text block "Delighte…" at bounding box center [313, 22] width 148 height 189
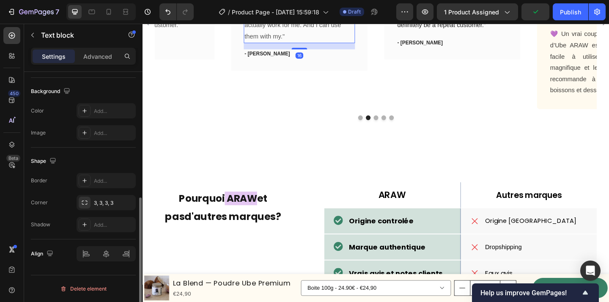
click at [325, 44] on p ""Delighted to find they are comfortable, easy to put on, and nice-looking. I ha…" at bounding box center [313, 7] width 119 height 73
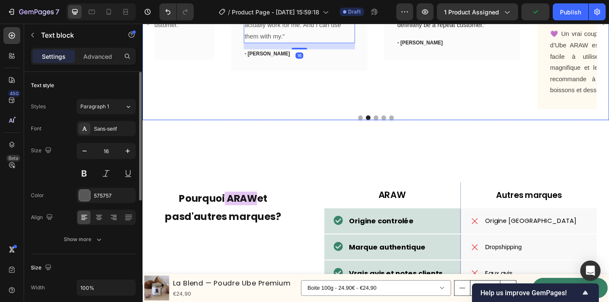
click at [430, 117] on div "Icon Icon Icon Icon Icon Row You're walking on a cloud! Text block “ These shoe…" at bounding box center [480, 22] width 148 height 189
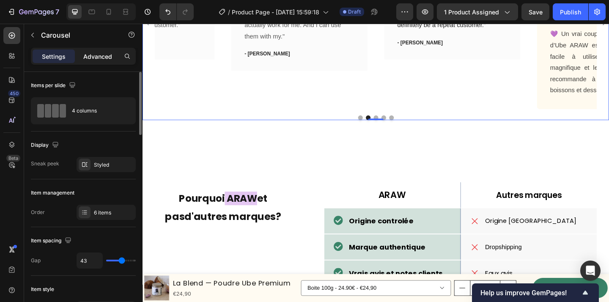
click at [94, 56] on p "Advanced" at bounding box center [97, 56] width 29 height 9
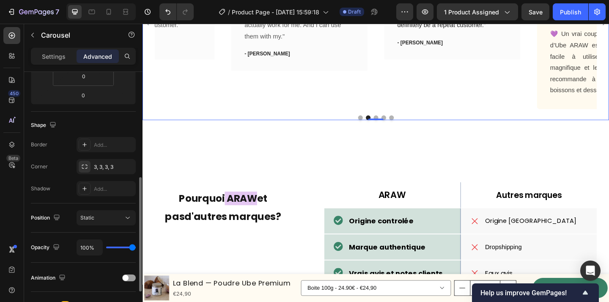
scroll to position [207, 0]
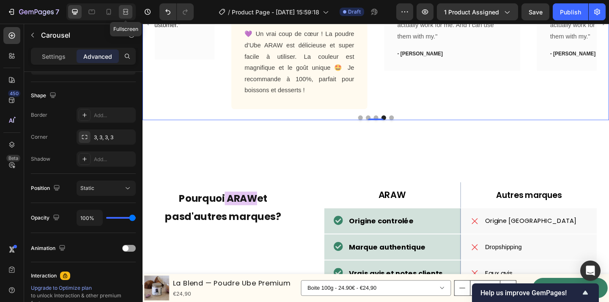
click at [124, 11] on icon at bounding box center [125, 12] width 8 height 8
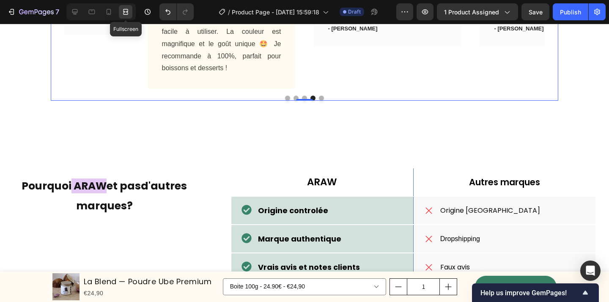
scroll to position [1916, 0]
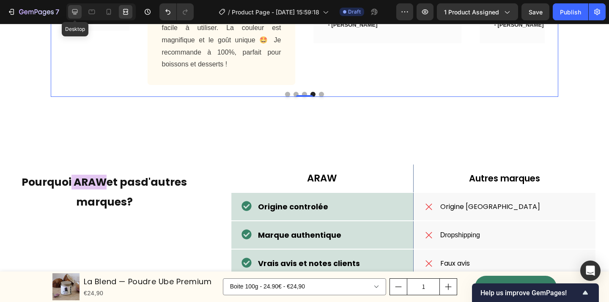
click at [79, 10] on icon at bounding box center [75, 12] width 8 height 8
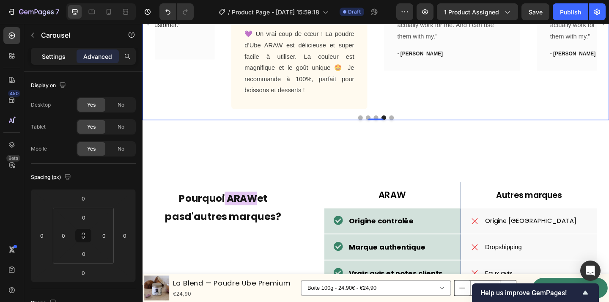
click at [44, 60] on p "Settings" at bounding box center [54, 56] width 24 height 9
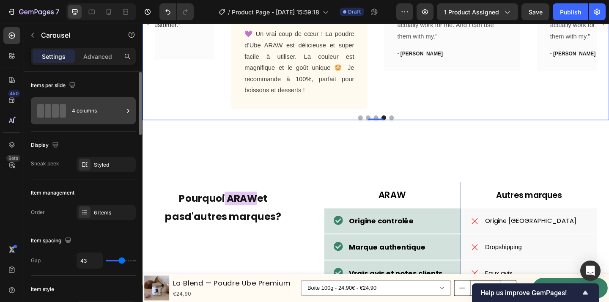
click at [94, 106] on div "4 columns" at bounding box center [98, 110] width 52 height 19
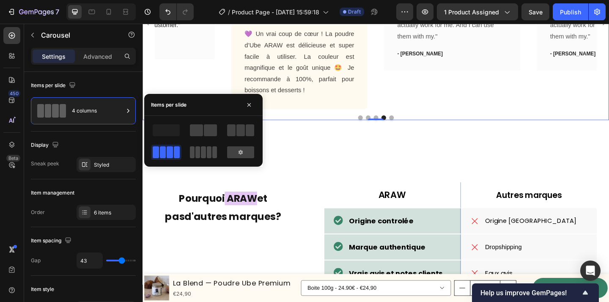
click at [206, 154] on div at bounding box center [203, 152] width 27 height 12
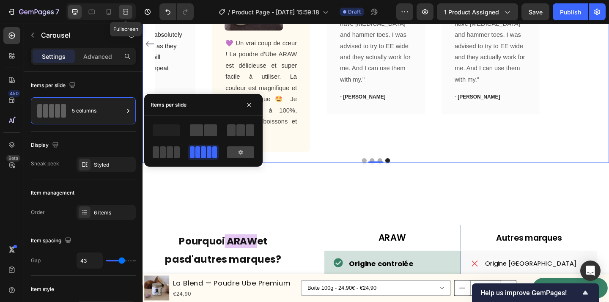
click at [126, 11] on icon at bounding box center [125, 12] width 8 height 8
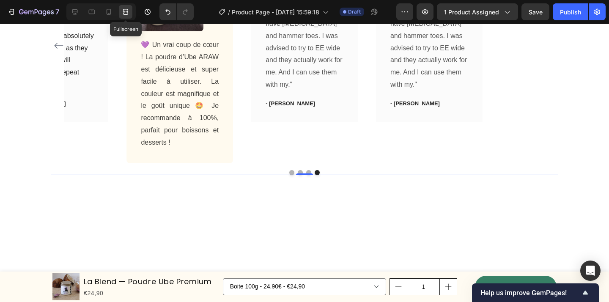
scroll to position [1916, 0]
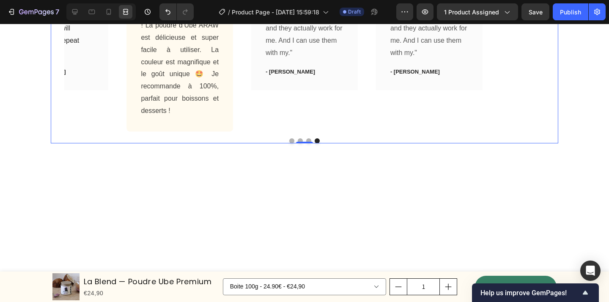
click at [59, 19] on icon "Carousel Back Arrow" at bounding box center [59, 14] width 10 height 10
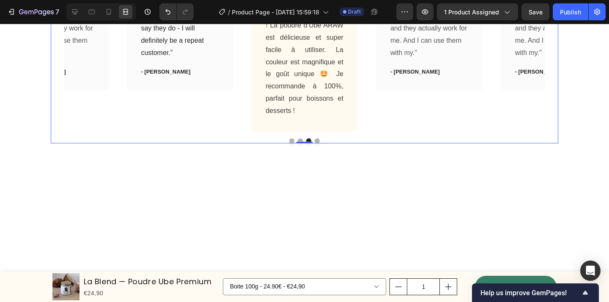
click at [59, 19] on icon "Carousel Back Arrow" at bounding box center [59, 14] width 10 height 10
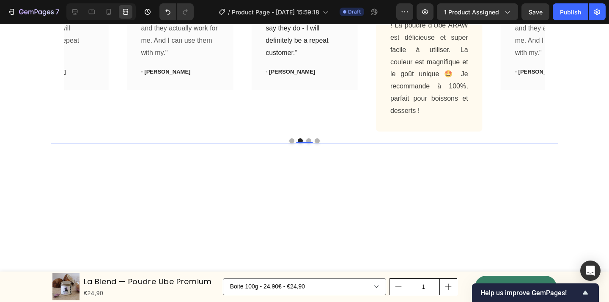
click at [59, 19] on icon "Carousel Back Arrow" at bounding box center [59, 14] width 10 height 10
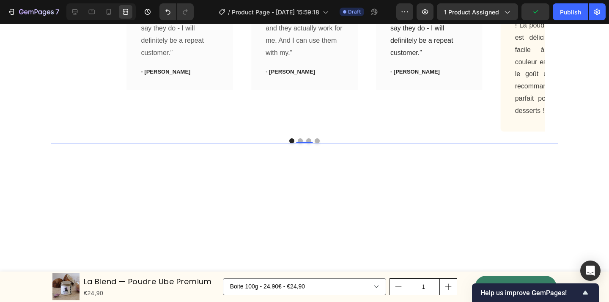
click at [59, 131] on div "Icon Icon Icon Icon Icon Row You're walking on a cloud! Text block “ These shoe…" at bounding box center [305, 13] width 508 height 235
click at [79, 13] on icon at bounding box center [75, 12] width 8 height 8
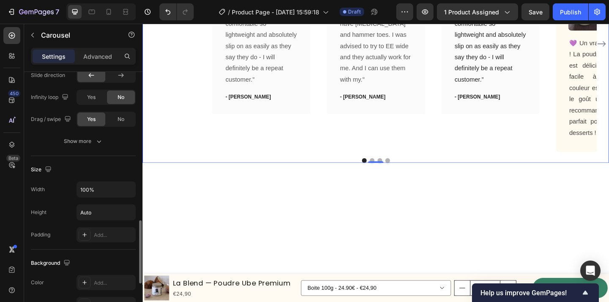
scroll to position [600, 0]
click at [85, 141] on div "Show more" at bounding box center [83, 141] width 39 height 8
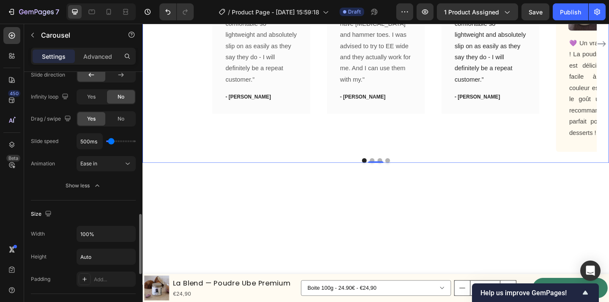
scroll to position [584, 0]
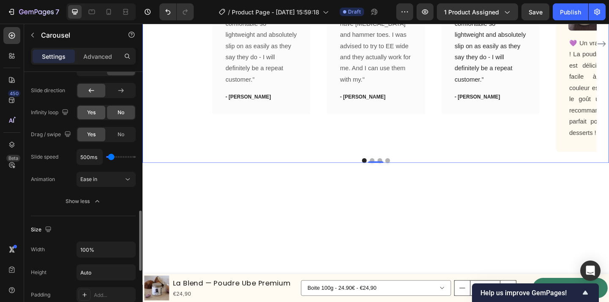
click at [101, 116] on div "Yes" at bounding box center [91, 113] width 28 height 14
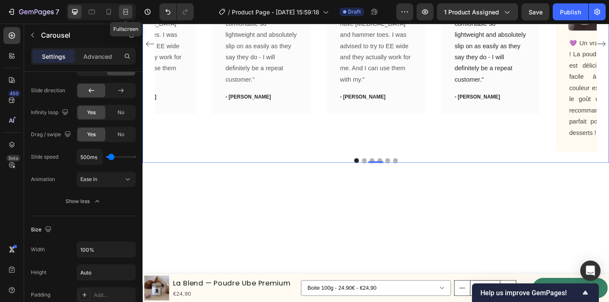
click at [123, 10] on icon at bounding box center [125, 10] width 5 height 2
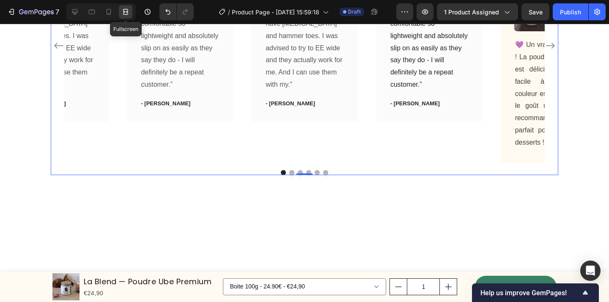
scroll to position [1916, 0]
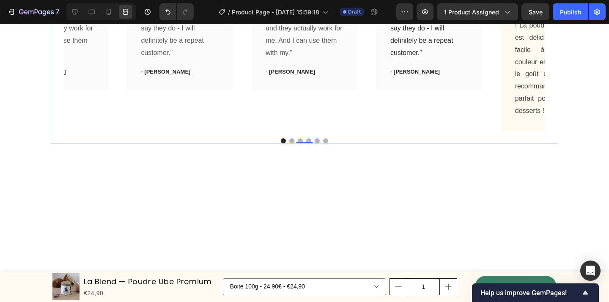
click at [551, 19] on icon "Carousel Next Arrow" at bounding box center [550, 14] width 10 height 10
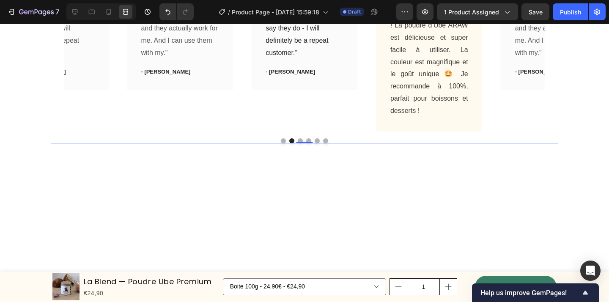
click at [551, 19] on icon "Carousel Next Arrow" at bounding box center [550, 14] width 10 height 10
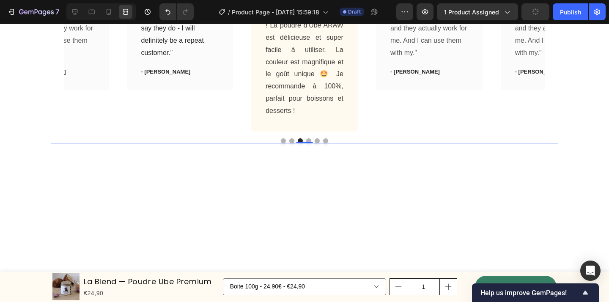
click at [551, 19] on icon "Carousel Next Arrow" at bounding box center [550, 14] width 10 height 10
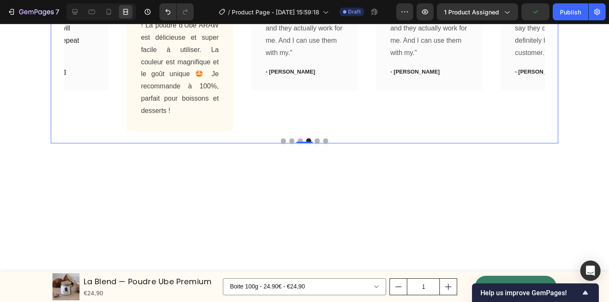
click at [551, 19] on icon "Carousel Next Arrow" at bounding box center [550, 14] width 10 height 10
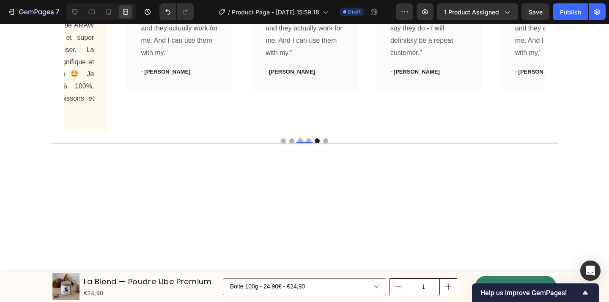
click at [551, 19] on icon "Carousel Next Arrow" at bounding box center [550, 14] width 10 height 10
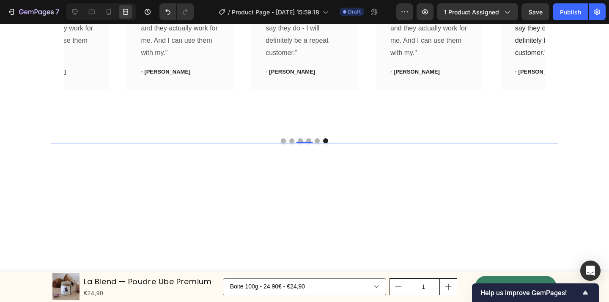
click at [551, 19] on icon "Carousel Next Arrow" at bounding box center [550, 14] width 10 height 10
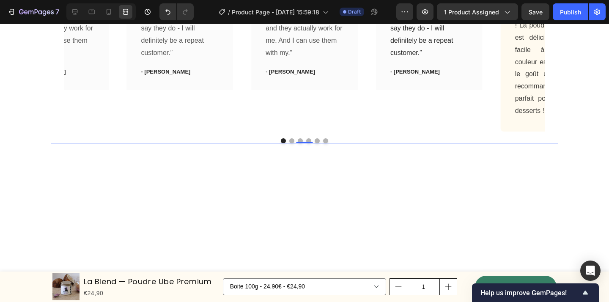
click at [59, 19] on icon "Carousel Back Arrow" at bounding box center [59, 14] width 10 height 10
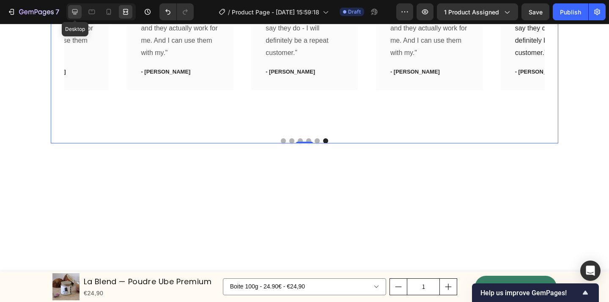
click at [74, 16] on div at bounding box center [75, 12] width 14 height 14
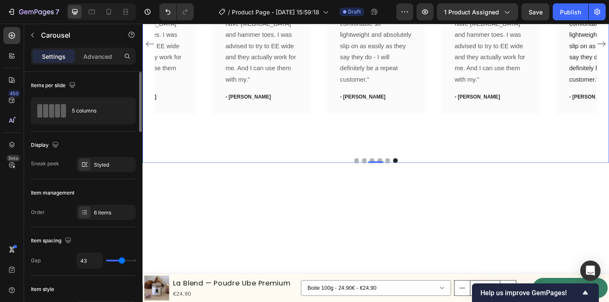
type input "34"
type input "27"
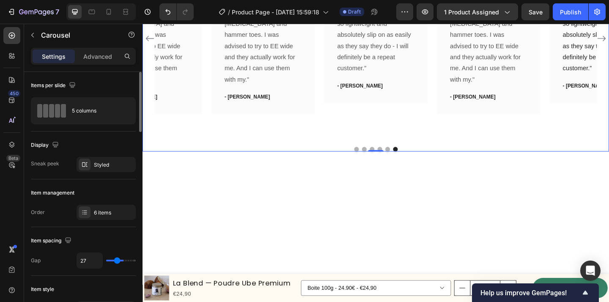
type input "24"
type input "9"
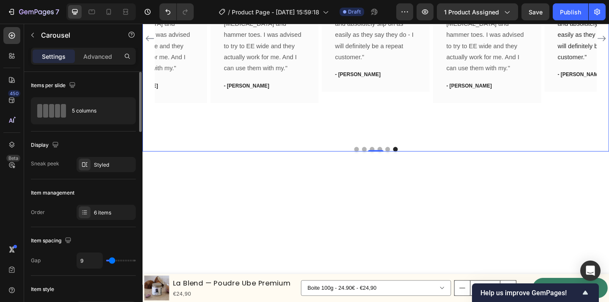
type input "3"
type input "4"
type input "8"
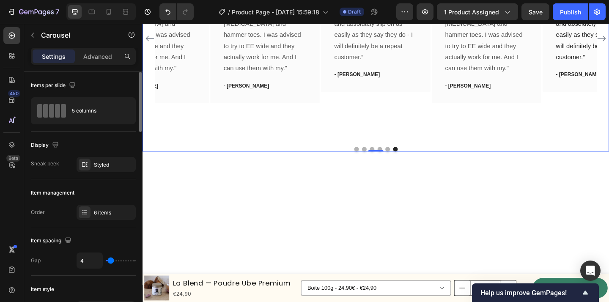
type input "8"
type input "9"
type input "10"
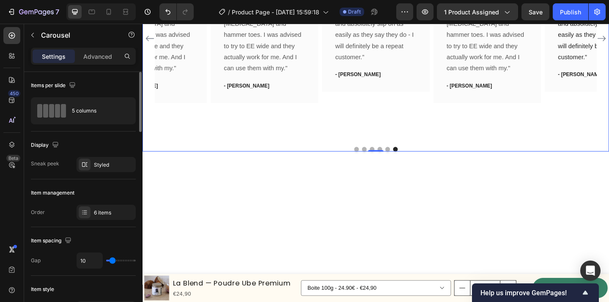
type input "12"
drag, startPoint x: 122, startPoint y: 261, endPoint x: 113, endPoint y: 261, distance: 9.7
type input "12"
click at [113, 261] on input "range" at bounding box center [121, 261] width 30 height 2
click at [97, 48] on div "Settings Advanced" at bounding box center [83, 56] width 105 height 17
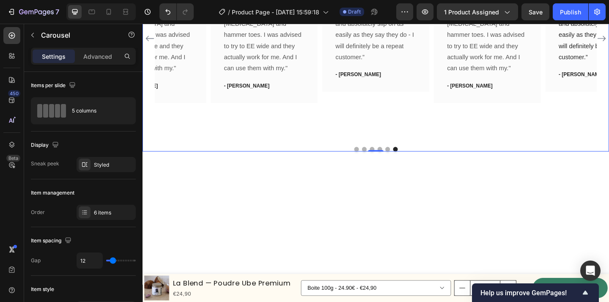
click at [96, 63] on div "Settings Advanced" at bounding box center [83, 56] width 105 height 17
click at [103, 55] on p "Advanced" at bounding box center [97, 56] width 29 height 9
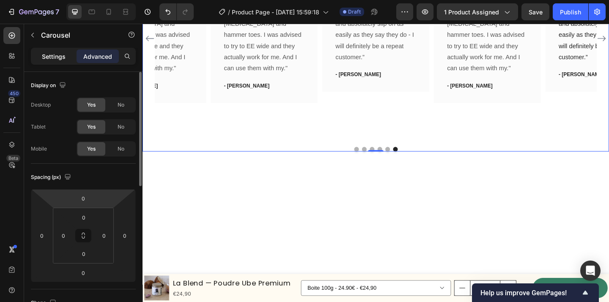
click at [54, 52] on p "Settings" at bounding box center [54, 56] width 24 height 9
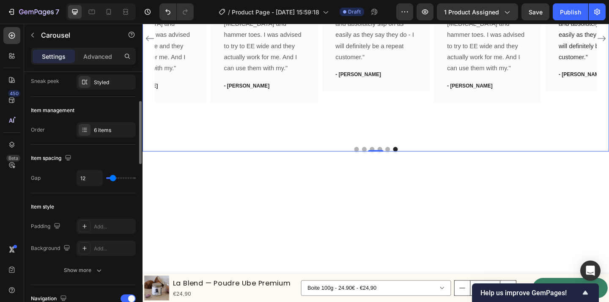
scroll to position [90, 0]
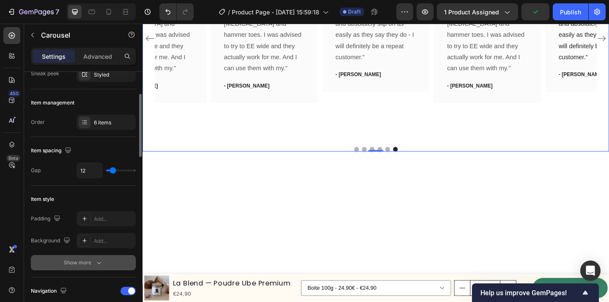
click at [88, 260] on div "Show more" at bounding box center [83, 263] width 39 height 8
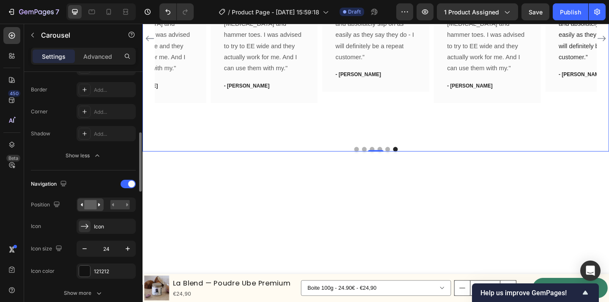
scroll to position [264, 0]
click at [123, 205] on rect at bounding box center [119, 204] width 19 height 9
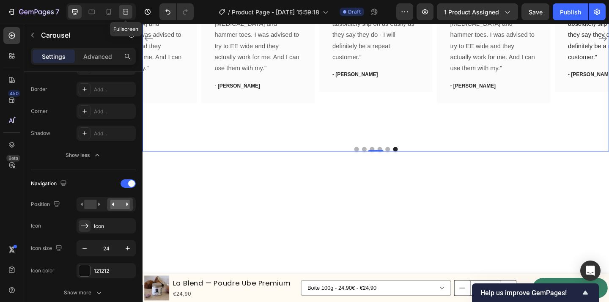
click at [124, 12] on icon at bounding box center [124, 12] width 3 height 2
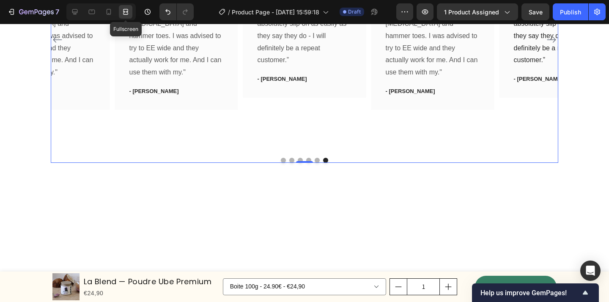
scroll to position [1916, 0]
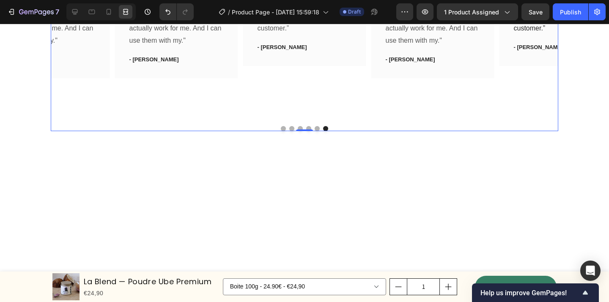
click at [553, 11] on icon "Carousel Next Arrow" at bounding box center [552, 8] width 9 height 6
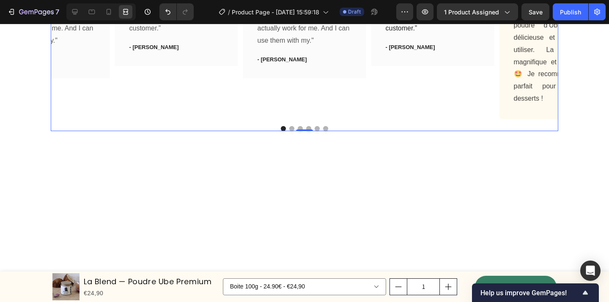
click at [553, 11] on icon "Carousel Next Arrow" at bounding box center [552, 8] width 9 height 6
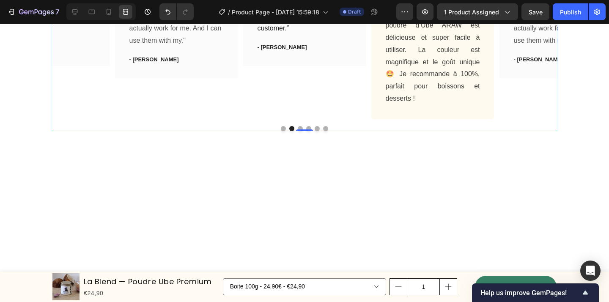
click at [553, 11] on icon "Carousel Next Arrow" at bounding box center [552, 8] width 9 height 6
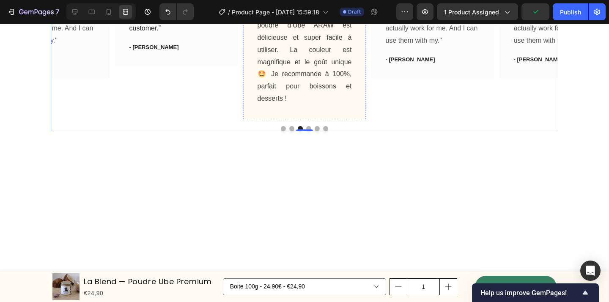
click at [556, 11] on icon "Carousel Next Arrow" at bounding box center [552, 8] width 9 height 6
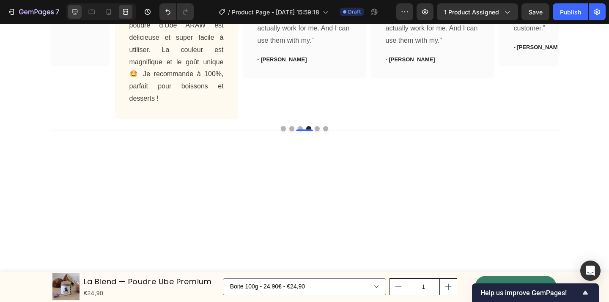
click at [77, 10] on icon at bounding box center [75, 12] width 8 height 8
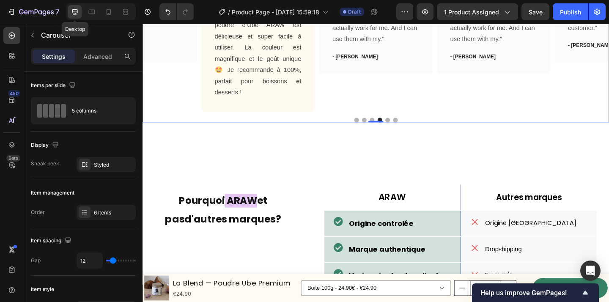
scroll to position [1885, 0]
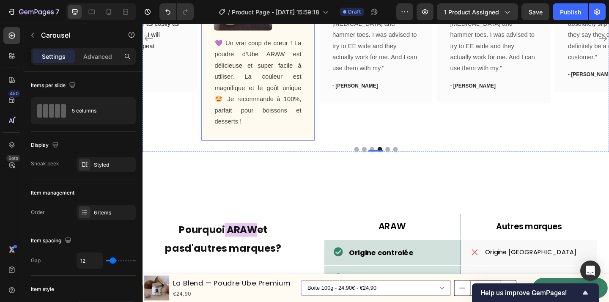
click at [238, 31] on img at bounding box center [251, -1] width 63 height 63
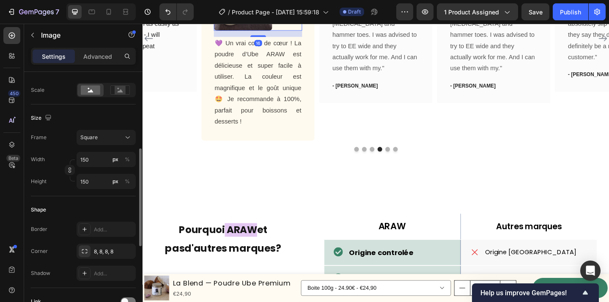
scroll to position [194, 0]
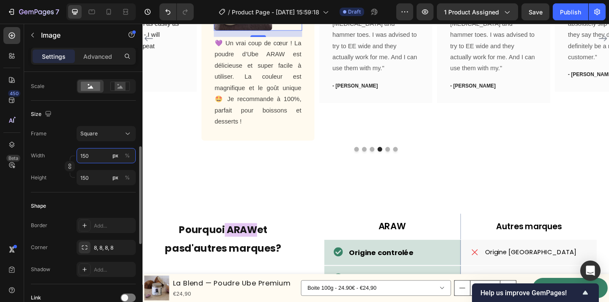
click at [100, 160] on input "150" at bounding box center [106, 155] width 59 height 15
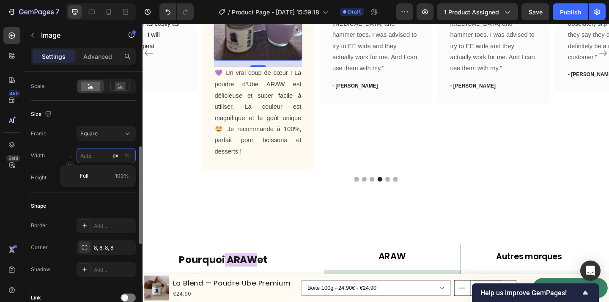
type input "q"
type input "150"
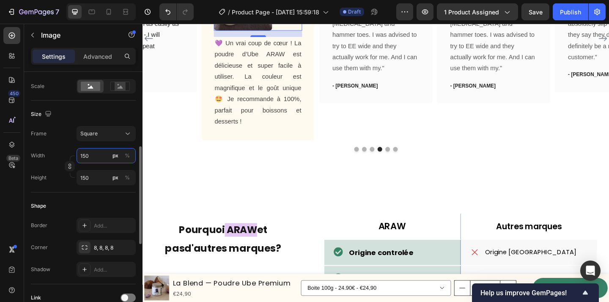
click at [99, 158] on input "150" at bounding box center [106, 155] width 59 height 15
type input "15"
type input "1"
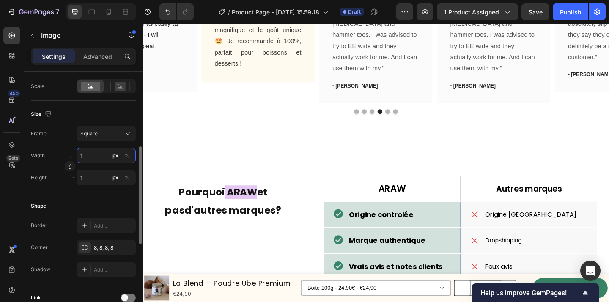
type input "12"
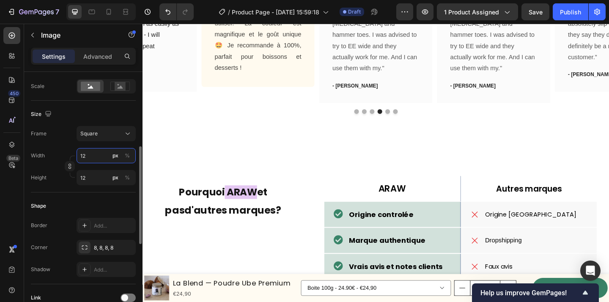
type input "120"
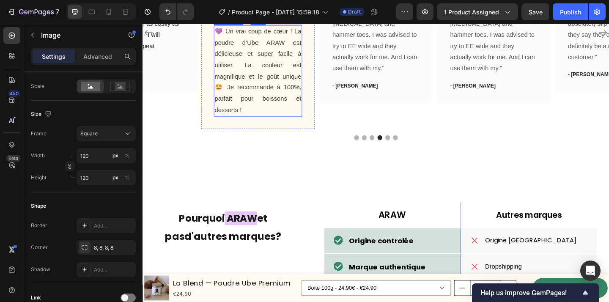
click at [242, 121] on span "💜 Un vrai coup de cœur ! La poudre d’Ube ARAW est délicieuse et super facile à …" at bounding box center [268, 74] width 94 height 93
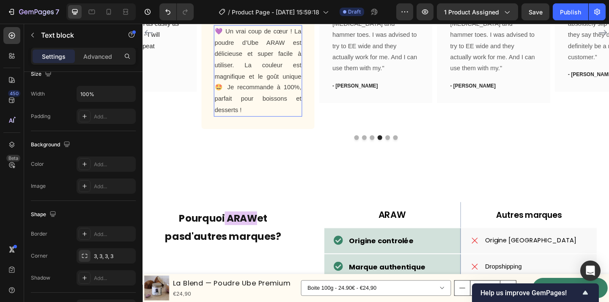
scroll to position [0, 0]
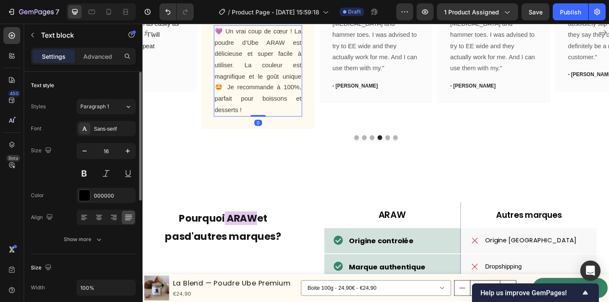
click at [264, 124] on p "💜 Un vrai coup de cœur ! La poudre d’Ube ARAW est délicieuse et super facile à …" at bounding box center [268, 74] width 94 height 97
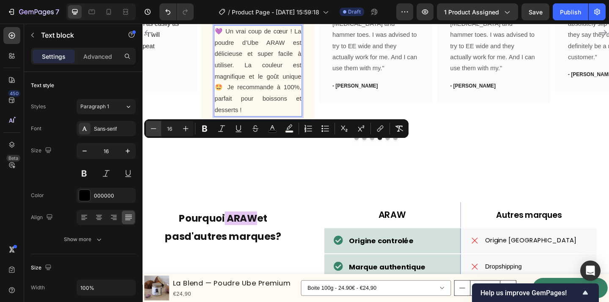
click at [157, 126] on icon "Editor contextual toolbar" at bounding box center [153, 128] width 8 height 8
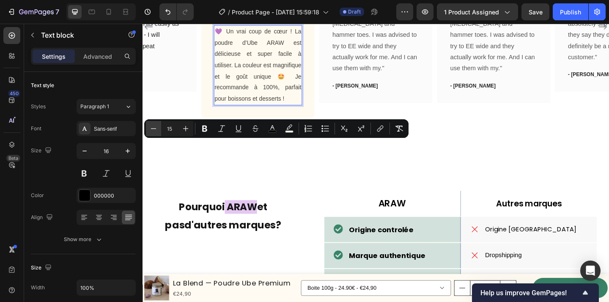
click at [157, 126] on icon "Editor contextual toolbar" at bounding box center [153, 128] width 8 height 8
type input "14"
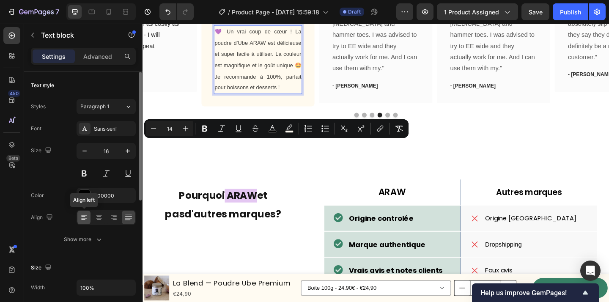
click at [83, 213] on icon at bounding box center [84, 217] width 8 height 8
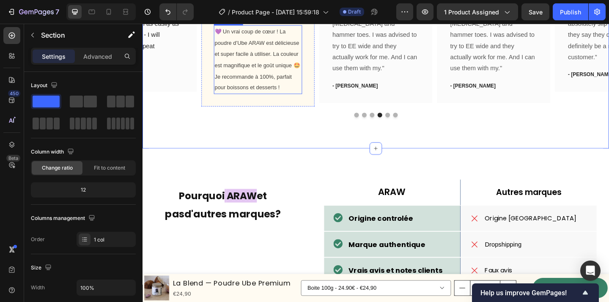
click at [295, 96] on span "💜 Un vrai coup de cœur ! La poudre d’Ube ARAW est délicieuse et super facile à …" at bounding box center [267, 63] width 93 height 68
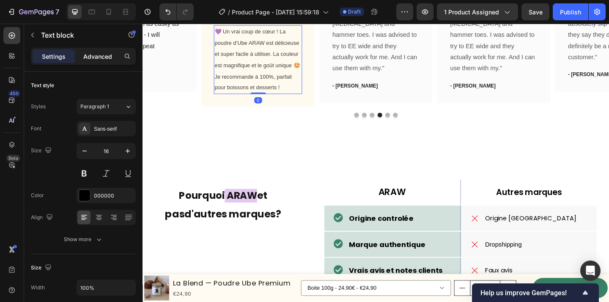
click at [103, 51] on div "Advanced" at bounding box center [98, 57] width 42 height 14
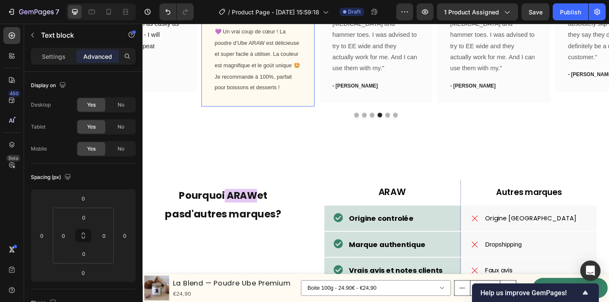
click at [288, 114] on div "Lisa Text block Icon Acheteur vérifé Text Block Row Image 💜 Un vrai coup de cœu…" at bounding box center [268, 21] width 123 height 186
click at [71, 235] on div "32" at bounding box center [63, 236] width 17 height 14
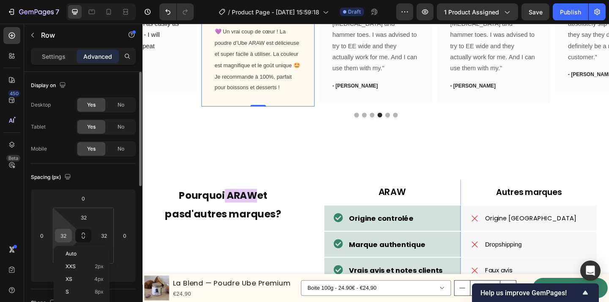
click at [67, 236] on input "32" at bounding box center [63, 235] width 13 height 13
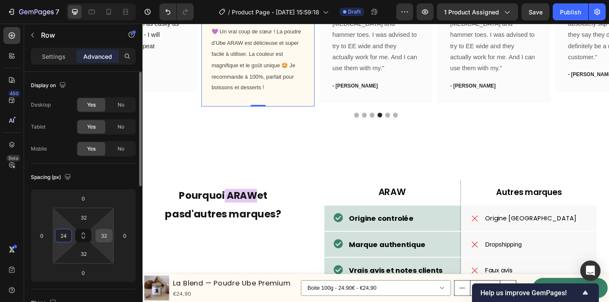
type input "24"
click at [105, 237] on input "32" at bounding box center [104, 235] width 13 height 13
type input "24"
click at [85, 217] on input "32" at bounding box center [83, 217] width 17 height 13
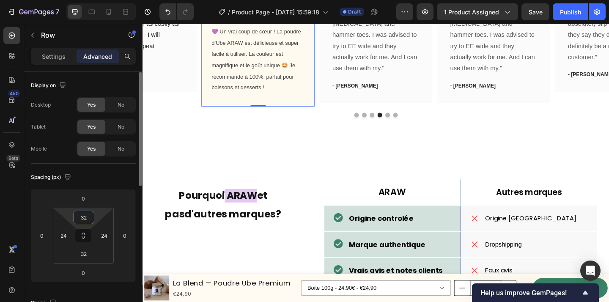
click at [85, 217] on input "32" at bounding box center [83, 217] width 17 height 13
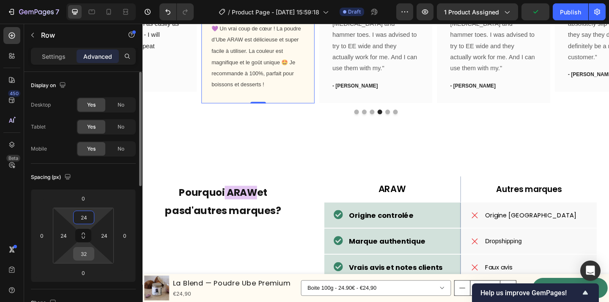
type input "24"
click at [83, 253] on input "32" at bounding box center [83, 254] width 17 height 13
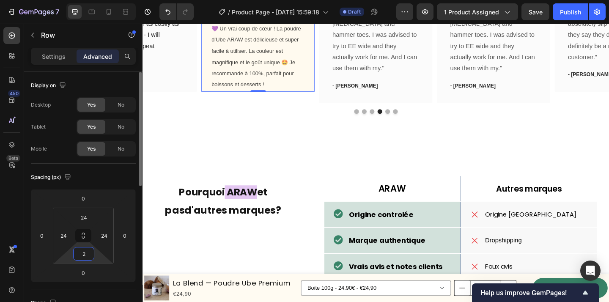
type input "24"
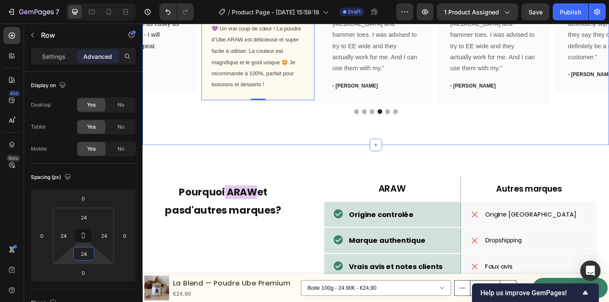
click at [252, 93] on span "💜 Un vrai coup de cœur ! La poudre d’Ube ARAW est délicieuse et super facile à …" at bounding box center [266, 59] width 97 height 68
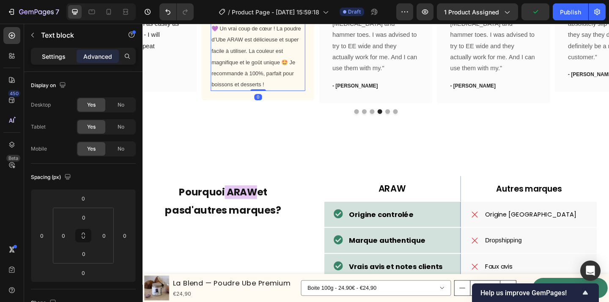
click at [58, 58] on p "Settings" at bounding box center [54, 56] width 24 height 9
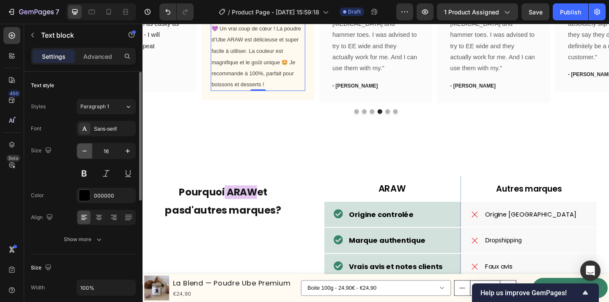
click at [85, 150] on icon "button" at bounding box center [84, 151] width 8 height 8
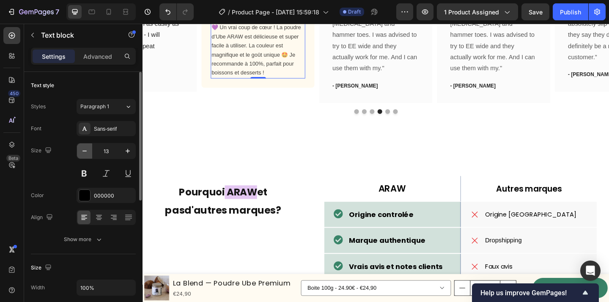
click at [85, 150] on icon "button" at bounding box center [84, 151] width 8 height 8
type input "12"
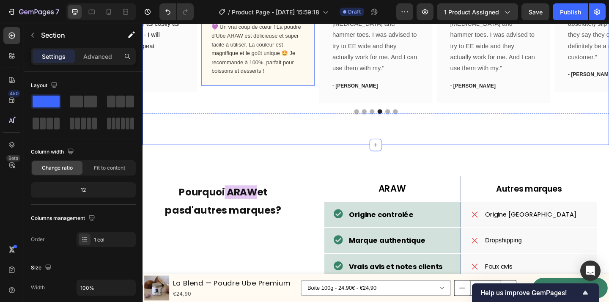
click at [321, 91] on div "Lisa Text block Icon Acheteur vérifé Text Block Row Image 💜 Un vrai coup de cœu…" at bounding box center [268, 9] width 123 height 163
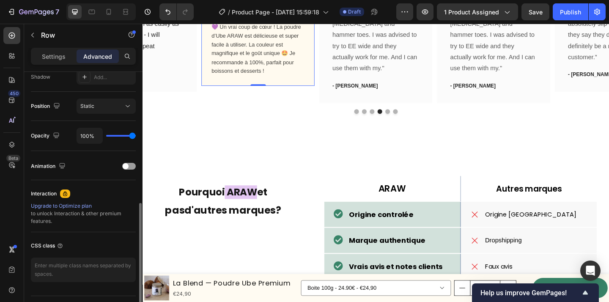
scroll to position [310, 0]
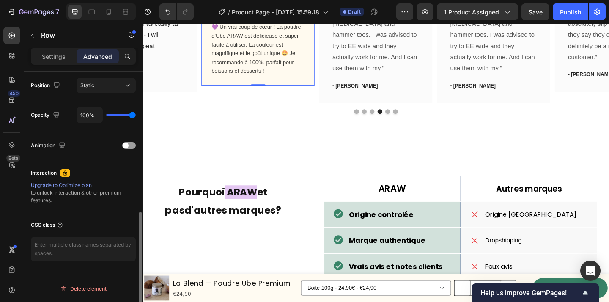
click at [64, 53] on p "Settings" at bounding box center [54, 56] width 24 height 9
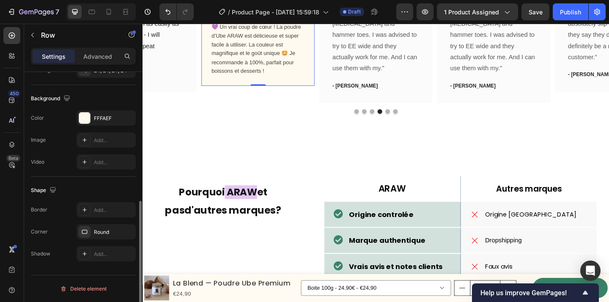
scroll to position [262, 0]
click at [110, 118] on div "FFFAEF" at bounding box center [106, 119] width 25 height 8
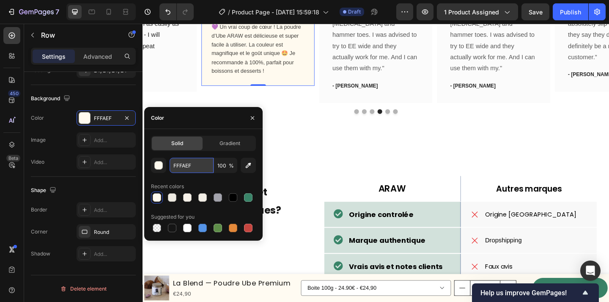
click at [192, 167] on input "FFFAEF" at bounding box center [192, 165] width 44 height 15
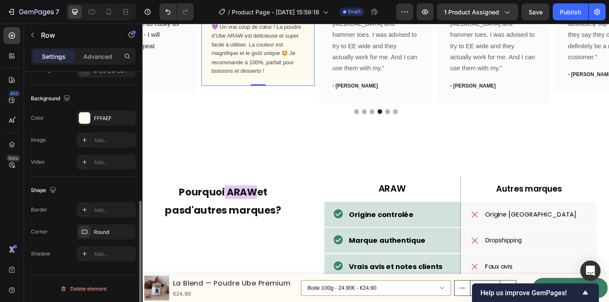
click at [98, 190] on div "Shape" at bounding box center [83, 191] width 105 height 14
click at [86, 213] on div at bounding box center [85, 210] width 12 height 12
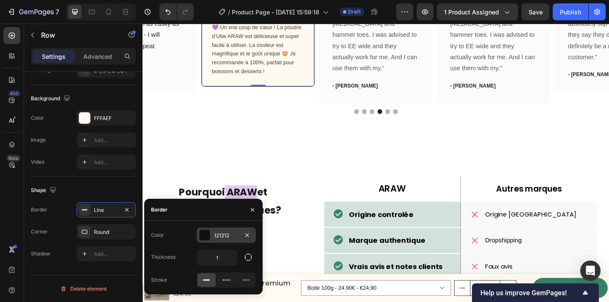
click at [228, 236] on div "121212" at bounding box center [226, 236] width 25 height 8
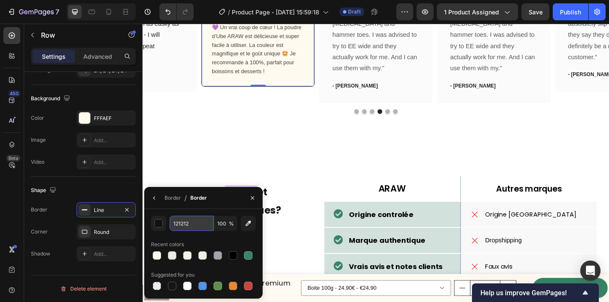
click at [190, 229] on input "121212" at bounding box center [192, 223] width 44 height 15
paste input "FFFAEF"
type input "FFFAEF"
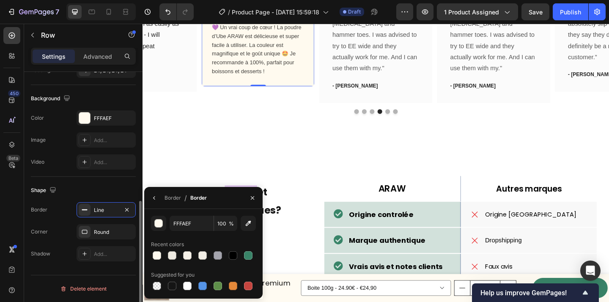
click at [132, 186] on div "Shape" at bounding box center [83, 191] width 105 height 14
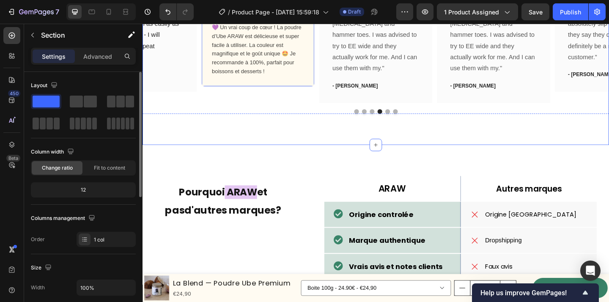
click at [320, 92] on div "Lisa Text block Icon Acheteur vérifé Text Block Row Image 💜 Un vrai coup de cœu…" at bounding box center [268, 10] width 123 height 164
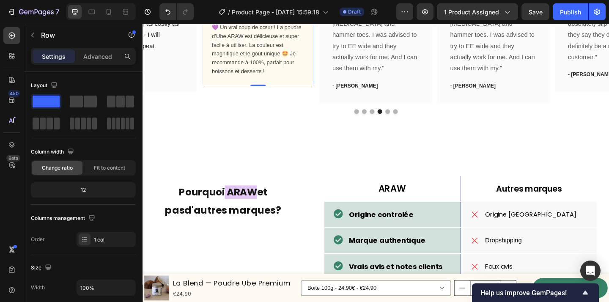
click at [319, 92] on div "Lisa Text block Icon Acheteur vérifé Text Block Row Image 💜 Un vrai coup de cœu…" at bounding box center [268, 10] width 123 height 164
click at [33, 33] on icon "button" at bounding box center [32, 35] width 7 height 7
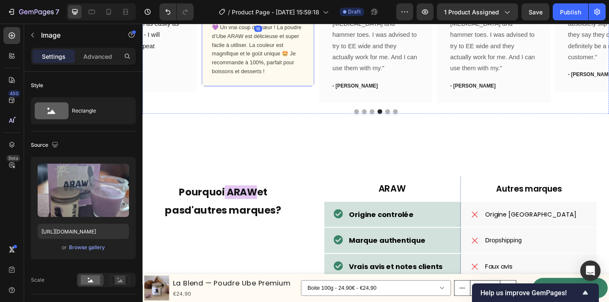
click at [329, 87] on div "Lisa Text block Icon Acheteur vérifé Text Block Row Image 16 💜 Un vrai coup de …" at bounding box center [268, 10] width 123 height 164
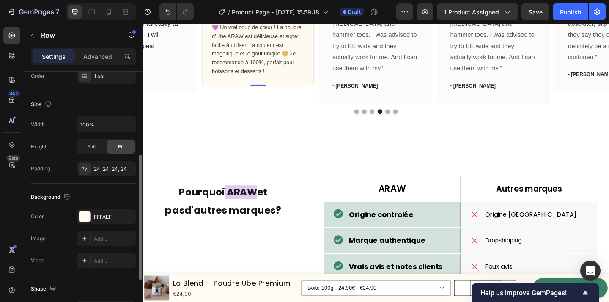
scroll to position [165, 0]
drag, startPoint x: 130, startPoint y: 216, endPoint x: 14, endPoint y: 215, distance: 115.9
click at [130, 216] on icon "button" at bounding box center [127, 215] width 7 height 7
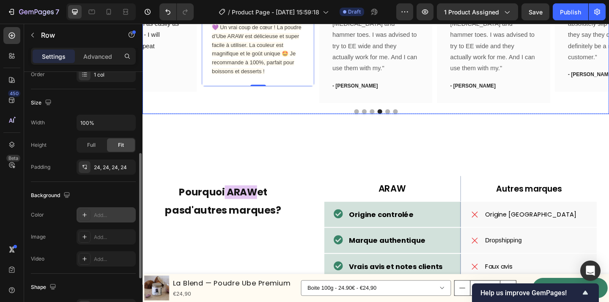
click at [310, 110] on div "Lisa Text block Icon Acheteur vérifé Text Block Row Image 💜 Un vrai coup de cœu…" at bounding box center [268, 19] width 123 height 182
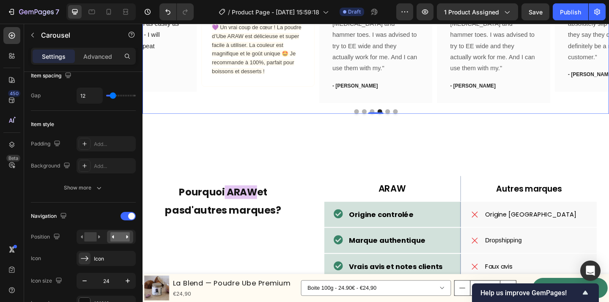
scroll to position [0, 0]
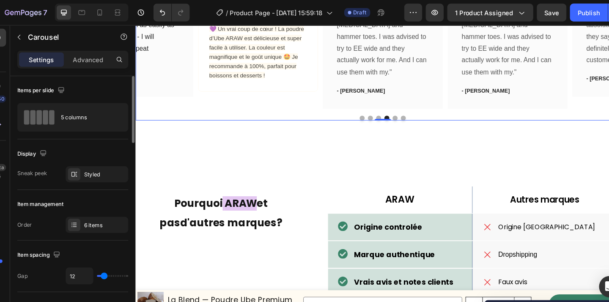
click at [293, 123] on div "Icon Icon Icon Icon Icon Row You're walking on a cloud! Text block “ These shoe…" at bounding box center [389, 25] width 508 height 193
click at [308, 94] on div "Lisa Text block Icon Acheteur vérifé Text Block Row Image 💜 Un vrai coup de cœu…" at bounding box center [261, 11] width 123 height 164
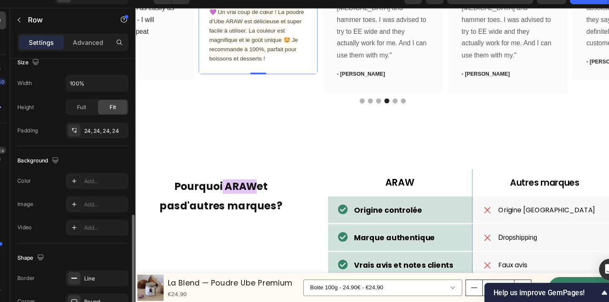
scroll to position [251, 0]
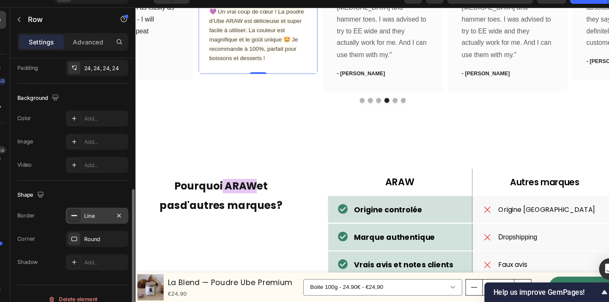
click at [104, 221] on div "Line" at bounding box center [106, 221] width 25 height 8
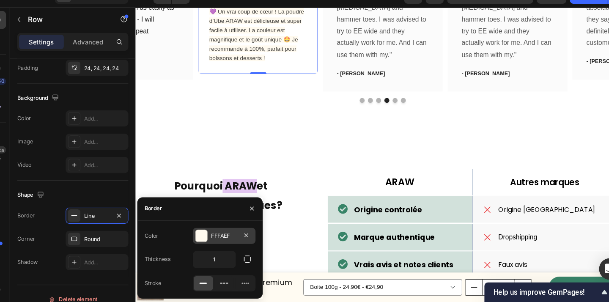
click at [223, 242] on div "FFFAEF" at bounding box center [226, 240] width 25 height 8
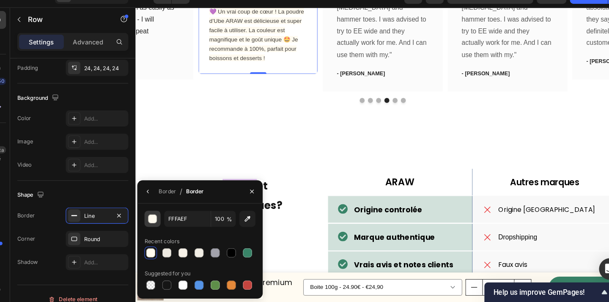
click at [160, 228] on button "button" at bounding box center [158, 223] width 15 height 15
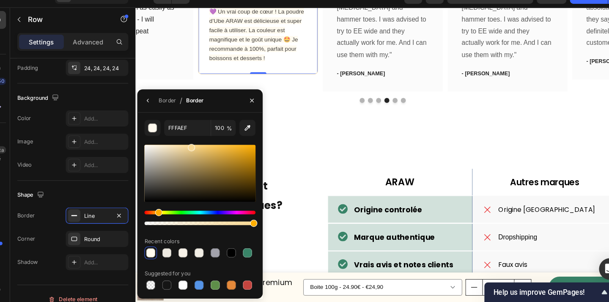
drag, startPoint x: 160, startPoint y: 155, endPoint x: 194, endPoint y: 154, distance: 33.9
click at [194, 154] on div at bounding box center [195, 156] width 7 height 7
type input "F9D993"
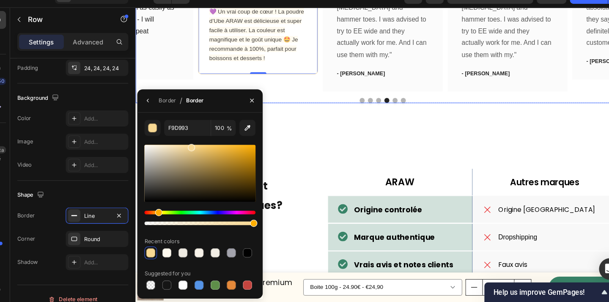
click at [311, 105] on div "Icon Icon Icon Icon Icon Row You're walking on a cloud! Text block “ These shoe…" at bounding box center [389, 8] width 508 height 193
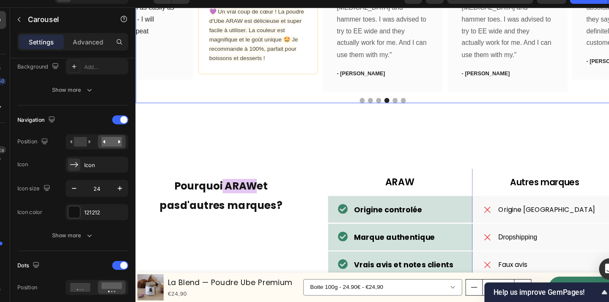
scroll to position [0, 0]
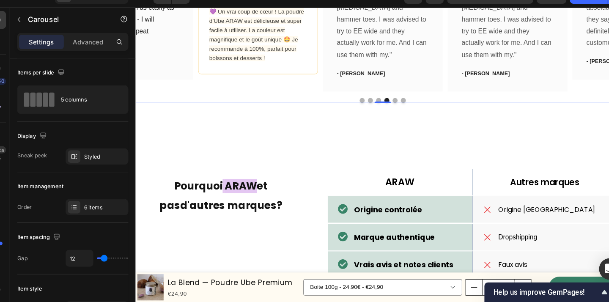
click at [280, 105] on div "Icon Icon Icon Icon Icon Row You're walking on a cloud! Text block “ These shoe…" at bounding box center [389, 8] width 508 height 193
click at [269, 62] on span "💜 Un vrai coup de cœur ! La poudre d’Ube ARAW est délicieuse et super facile à …" at bounding box center [259, 35] width 97 height 55
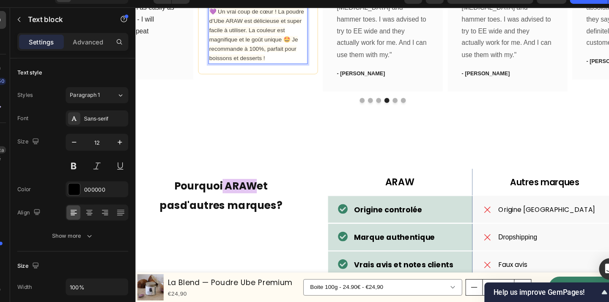
click at [275, 64] on p "💜 Un vrai coup de cœur ! La poudre d’Ube ARAW est délicieuse et super facile à …" at bounding box center [261, 36] width 100 height 58
drag, startPoint x: 275, startPoint y: 181, endPoint x: 201, endPoint y: 130, distance: 88.8
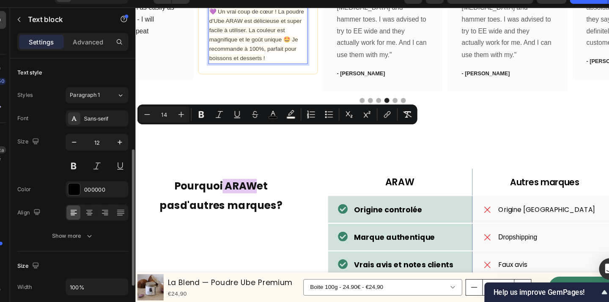
scroll to position [60, 0]
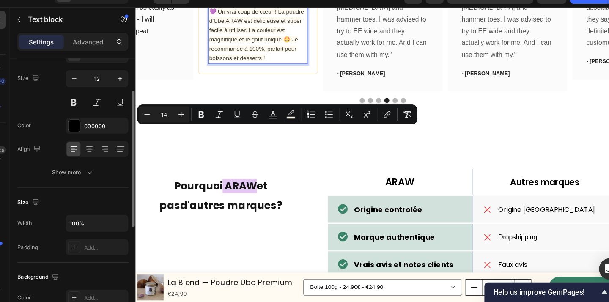
click at [93, 187] on div "Text style Styles Paragraph 1 Font Sans-serif Size 12 Color 000000 Align Show m…" at bounding box center [83, 103] width 105 height 182
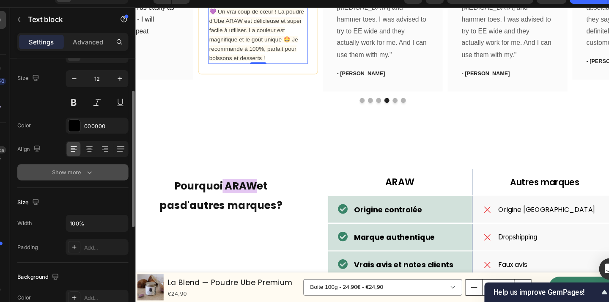
click at [99, 179] on icon "button" at bounding box center [99, 180] width 4 height 3
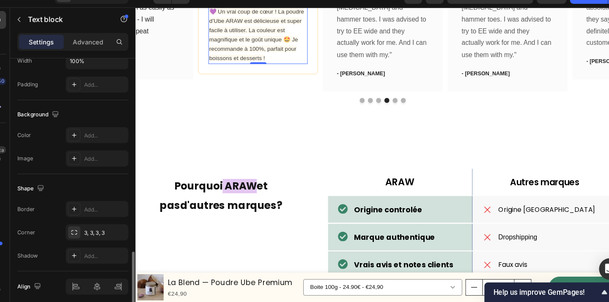
scroll to position [359, 0]
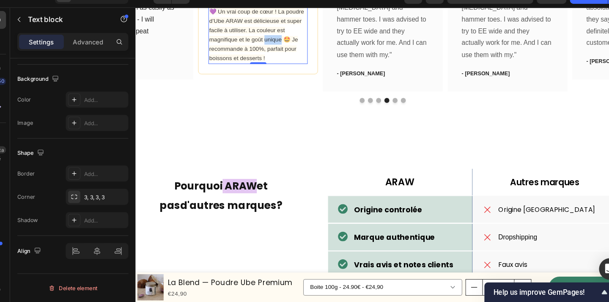
click at [276, 62] on span "💜 Un vrai coup de cœur ! La poudre d’Ube ARAW est délicieuse et super facile à …" at bounding box center [259, 35] width 97 height 55
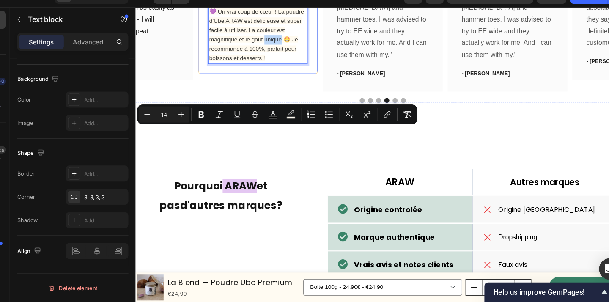
drag, startPoint x: 275, startPoint y: 180, endPoint x: 207, endPoint y: 132, distance: 83.2
click at [290, 127] on rect "Editor contextual toolbar" at bounding box center [290, 128] width 8 height 2
type input "FFFAEF"
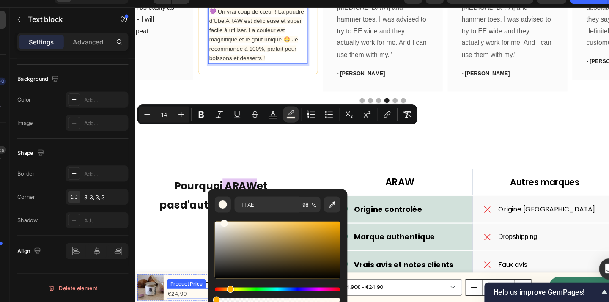
drag, startPoint x: 468, startPoint y: 307, endPoint x: 206, endPoint y: 306, distance: 262.8
type input "0"
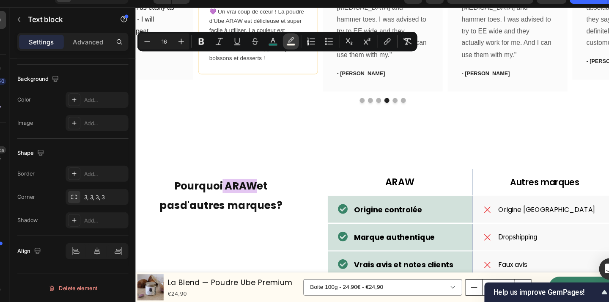
click at [292, 55] on icon "Editor contextual toolbar" at bounding box center [289, 56] width 8 height 8
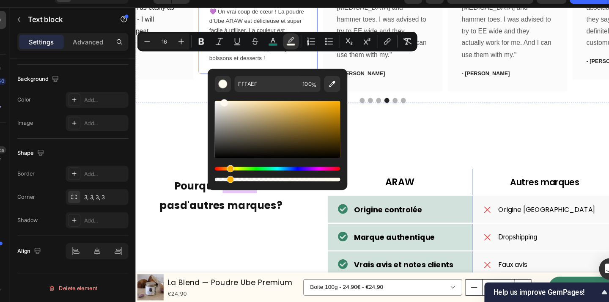
drag, startPoint x: 470, startPoint y: 195, endPoint x: 173, endPoint y: 161, distance: 298.2
type input "0"
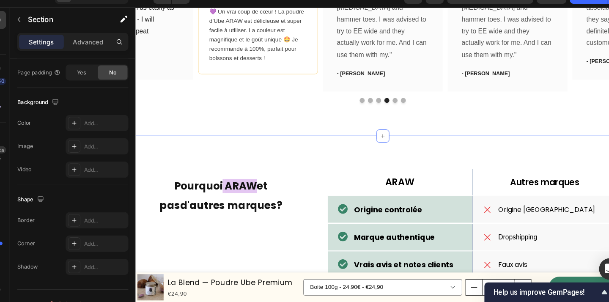
scroll to position [0, 0]
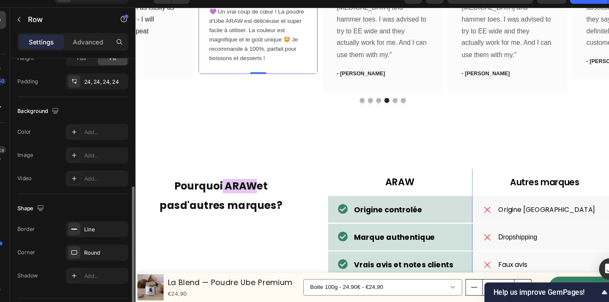
scroll to position [262, 0]
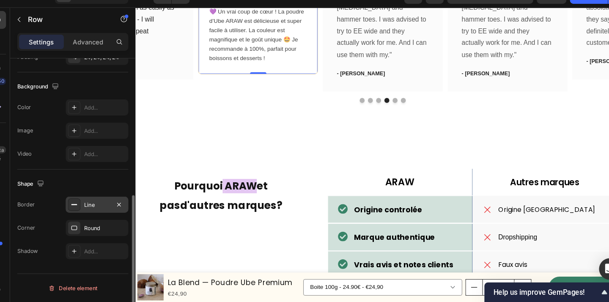
click at [110, 215] on div "Line" at bounding box center [106, 209] width 59 height 15
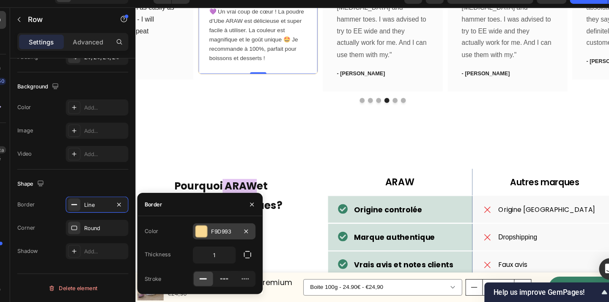
click at [201, 232] on div at bounding box center [204, 235] width 11 height 11
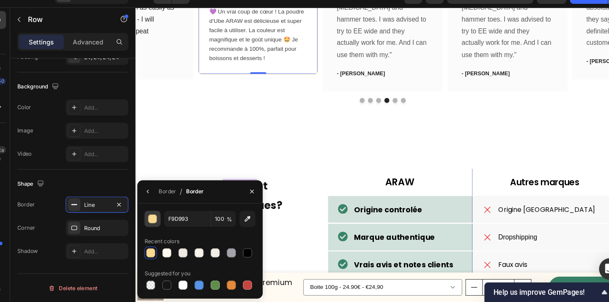
click at [162, 226] on div "button" at bounding box center [158, 223] width 8 height 8
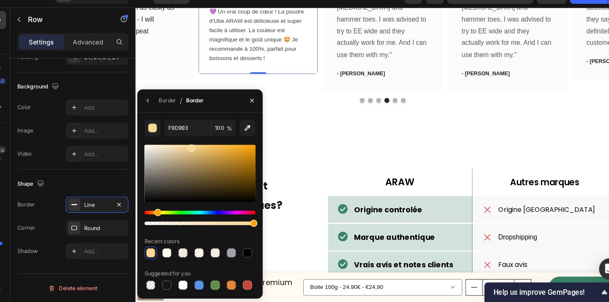
click at [162, 219] on div "Hue" at bounding box center [163, 217] width 7 height 7
drag, startPoint x: 196, startPoint y: 156, endPoint x: 219, endPoint y: 175, distance: 29.7
click at [219, 175] on div at bounding box center [219, 177] width 7 height 7
drag, startPoint x: 221, startPoint y: 176, endPoint x: 205, endPoint y: 168, distance: 18.0
click at [205, 168] on div at bounding box center [206, 170] width 7 height 7
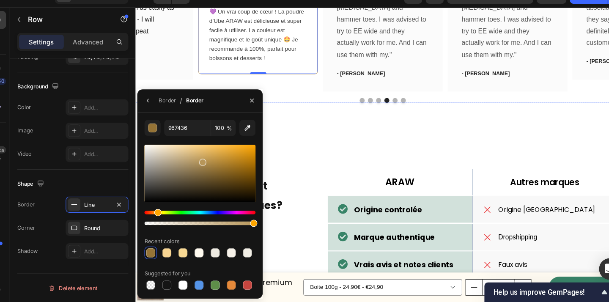
type input "B79659"
click at [304, 105] on div "Icon Icon Icon Icon Icon Row You're walking on a cloud! Text block “ These shoe…" at bounding box center [389, 8] width 508 height 193
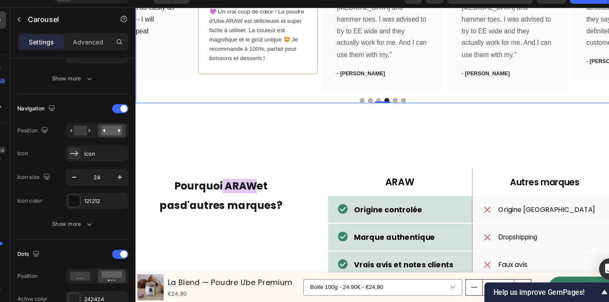
scroll to position [0, 0]
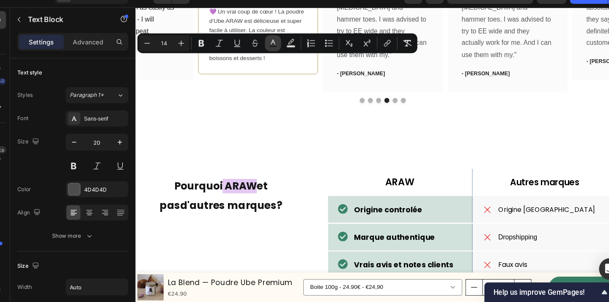
click at [270, 58] on icon "Editor contextual toolbar" at bounding box center [272, 57] width 8 height 8
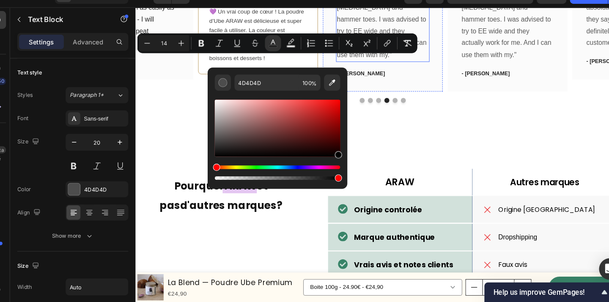
drag, startPoint x: 355, startPoint y: 156, endPoint x: 393, endPoint y: 171, distance: 40.9
type input "000000"
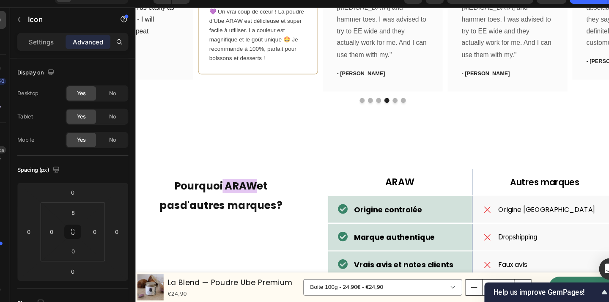
click at [58, 57] on p "Settings" at bounding box center [54, 56] width 24 height 9
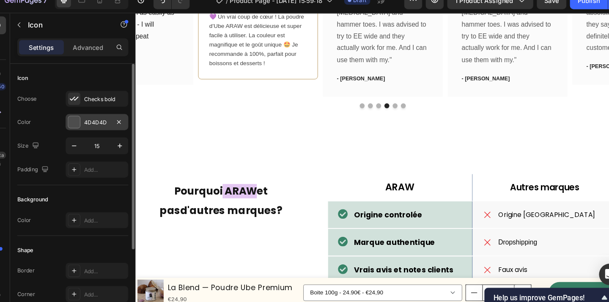
click at [84, 123] on div at bounding box center [84, 126] width 11 height 11
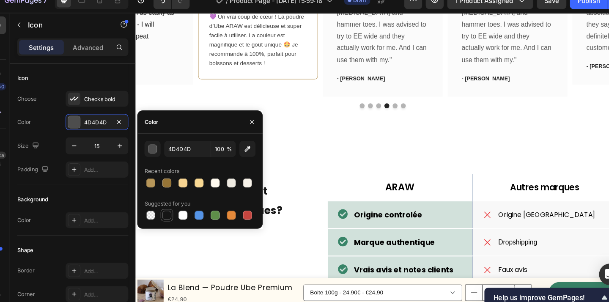
click at [173, 217] on div at bounding box center [172, 215] width 8 height 8
click at [158, 157] on button "button" at bounding box center [158, 152] width 15 height 15
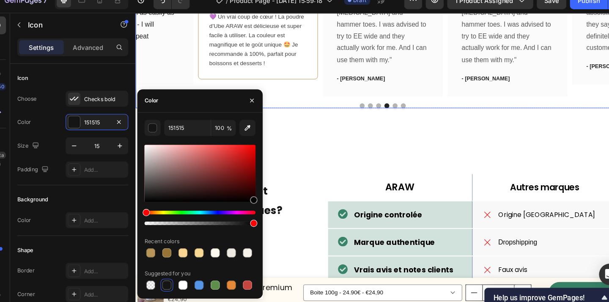
drag, startPoint x: 311, startPoint y: 202, endPoint x: 318, endPoint y: 214, distance: 13.1
type input "000000"
click at [311, 111] on div at bounding box center [389, 108] width 508 height 5
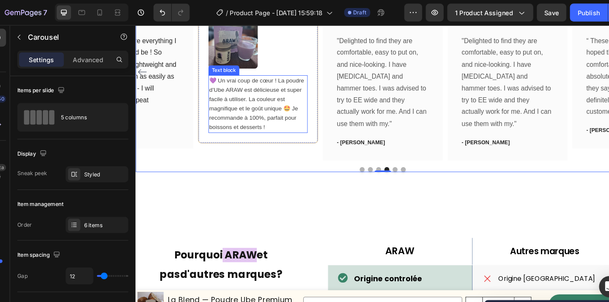
scroll to position [1828, 0]
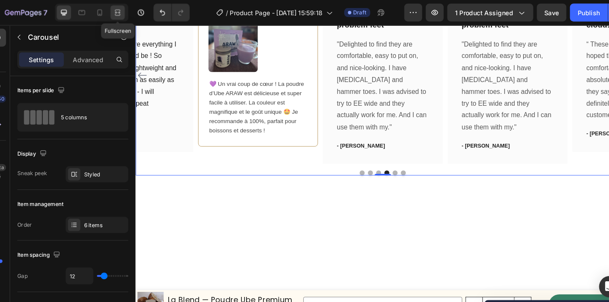
click at [128, 10] on icon at bounding box center [125, 10] width 5 height 2
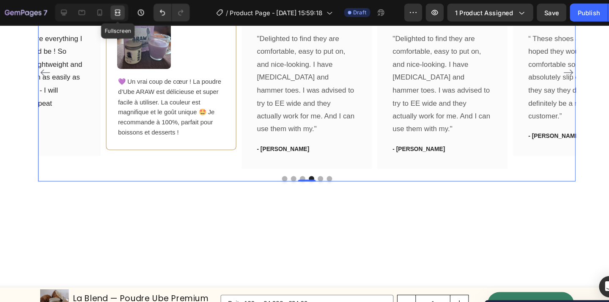
scroll to position [1860, 0]
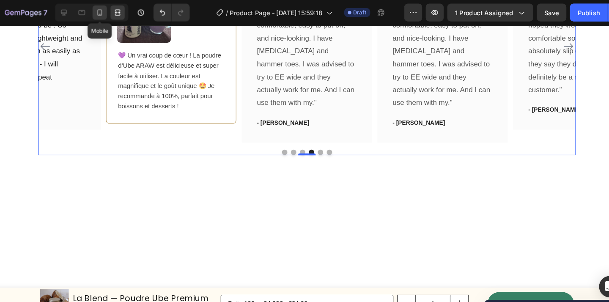
click at [110, 13] on icon at bounding box center [109, 12] width 8 height 8
type input "0"
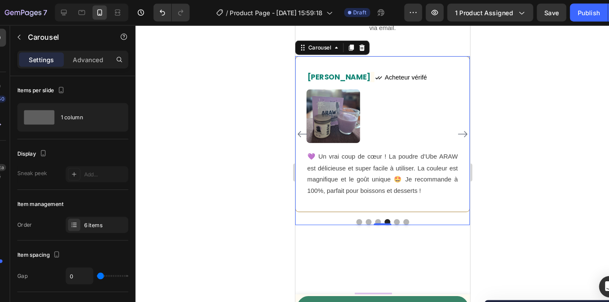
scroll to position [2133, 0]
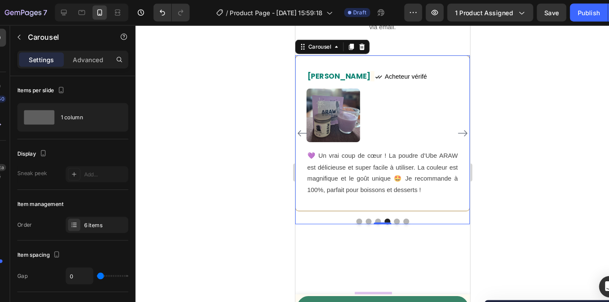
click at [502, 146] on div at bounding box center [376, 163] width 467 height 278
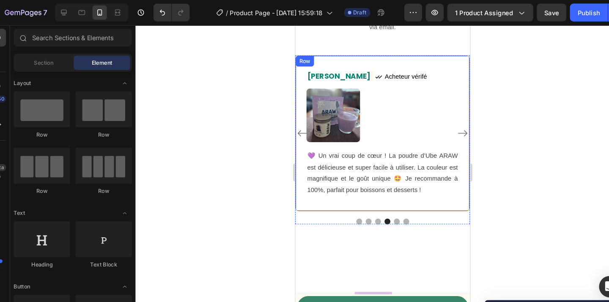
click at [446, 63] on div "Lisa Text block Icon Acheteur vérifé Text Block Row Image 💜 Un vrai coup de cœu…" at bounding box center [377, 127] width 165 height 147
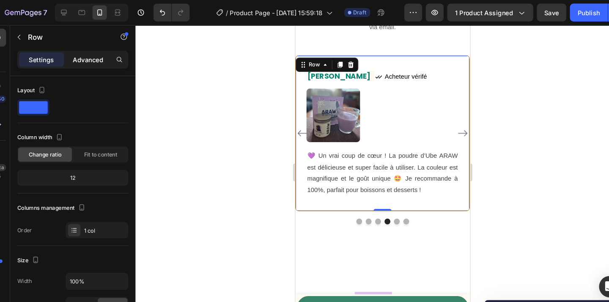
click at [105, 57] on p "Advanced" at bounding box center [97, 56] width 29 height 9
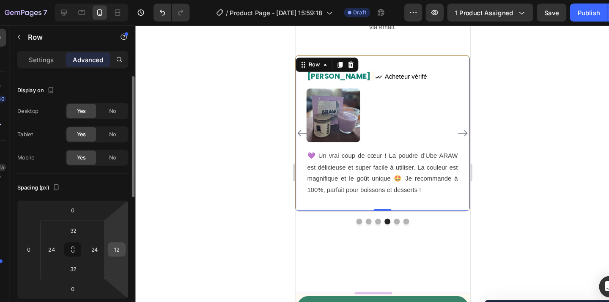
click at [126, 234] on input "12" at bounding box center [124, 235] width 13 height 13
click at [180, 228] on div at bounding box center [376, 163] width 467 height 278
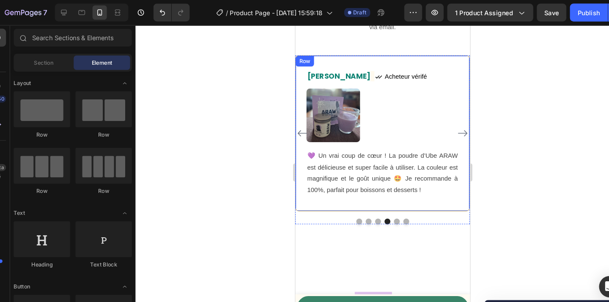
click at [315, 196] on div "Lisa Text block Icon Acheteur vérifé Text Block Row Image 💜 Un vrai coup de cœu…" at bounding box center [377, 127] width 165 height 147
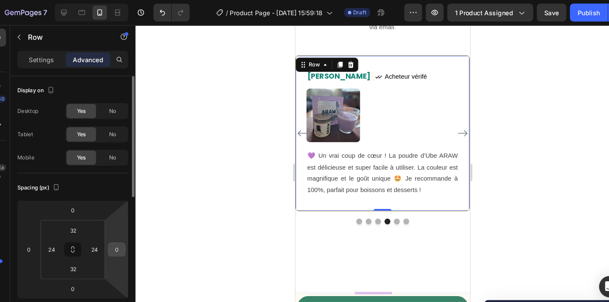
click at [128, 237] on input "0" at bounding box center [124, 235] width 13 height 13
click at [217, 230] on div at bounding box center [376, 163] width 467 height 278
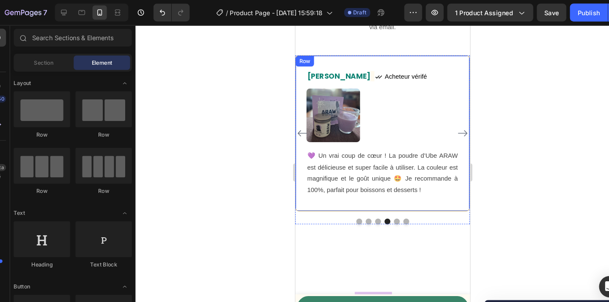
click at [304, 196] on div "Lisa Text block Icon Acheteur vérifé Text Block Row Image 💜 Un vrai coup de cœu…" at bounding box center [377, 127] width 165 height 147
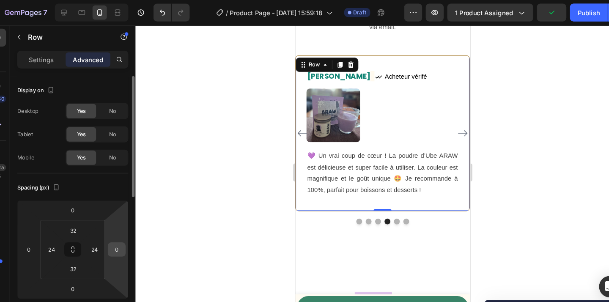
click at [128, 239] on input "0" at bounding box center [124, 235] width 13 height 13
type input "12"
click at [129, 0] on html "7 Version history / Product Page - Aug 29, 15:59:18 Draft Preview 1 product ass…" at bounding box center [304, 0] width 609 height 0
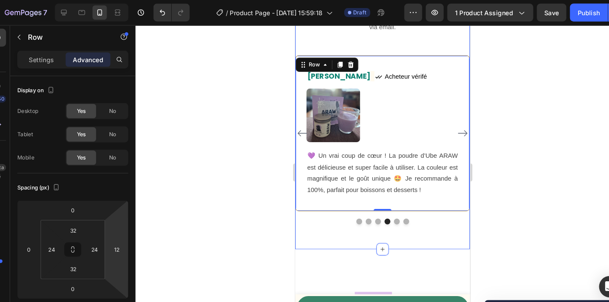
click at [471, 226] on div at bounding box center [376, 163] width 467 height 278
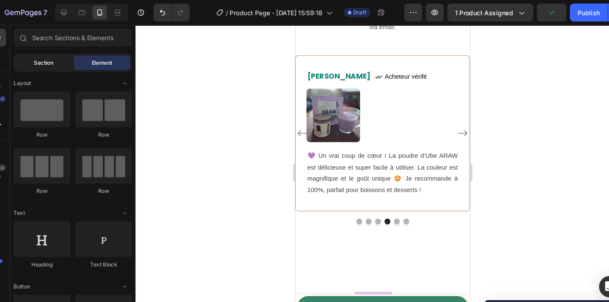
click at [59, 61] on span "Section" at bounding box center [56, 59] width 18 height 8
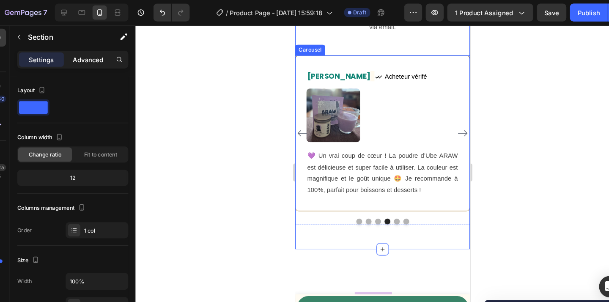
click at [103, 58] on p "Advanced" at bounding box center [97, 56] width 29 height 9
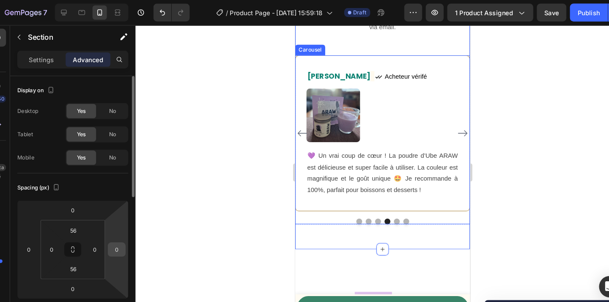
click at [127, 235] on input "0" at bounding box center [124, 235] width 13 height 13
type input "12"
click at [180, 232] on div at bounding box center [376, 163] width 467 height 278
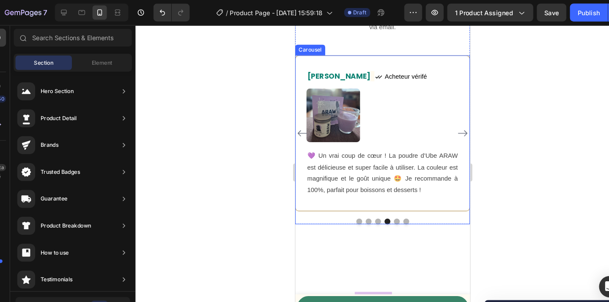
click at [444, 211] on div at bounding box center [377, 211] width 165 height 6
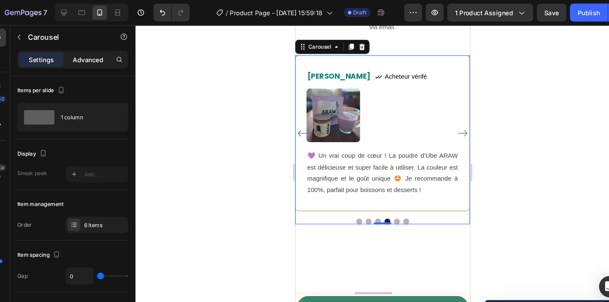
click at [88, 60] on p "Advanced" at bounding box center [97, 56] width 29 height 9
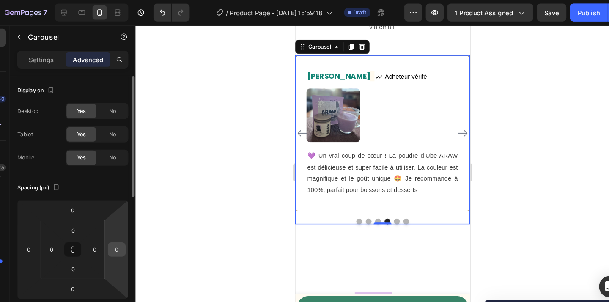
click at [127, 238] on input "0" at bounding box center [124, 235] width 13 height 13
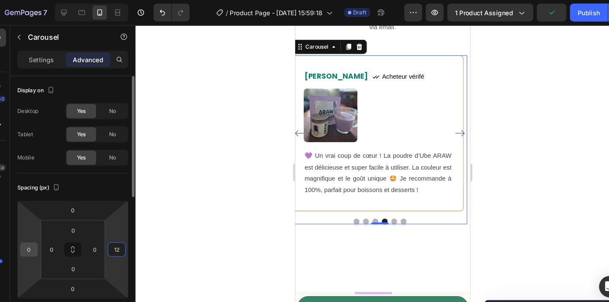
type input "12"
click at [43, 240] on input "0" at bounding box center [42, 235] width 13 height 13
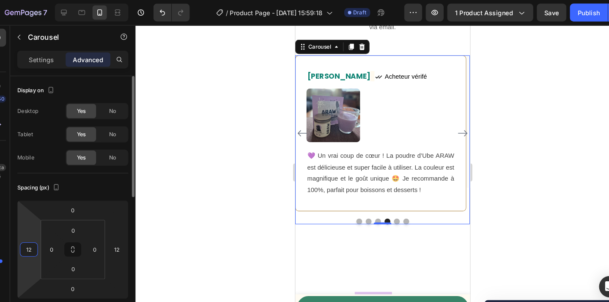
type input "12"
click at [214, 256] on div at bounding box center [376, 163] width 467 height 278
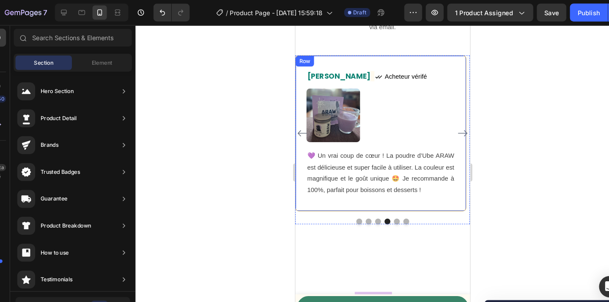
click at [440, 201] on div "Lisa Text block Icon Acheteur vérifé Text Block Row Image 💜 Un vrai coup de cœu…" at bounding box center [376, 127] width 162 height 147
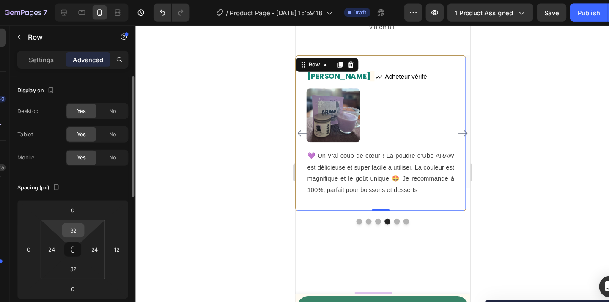
click at [87, 219] on input "32" at bounding box center [83, 217] width 17 height 13
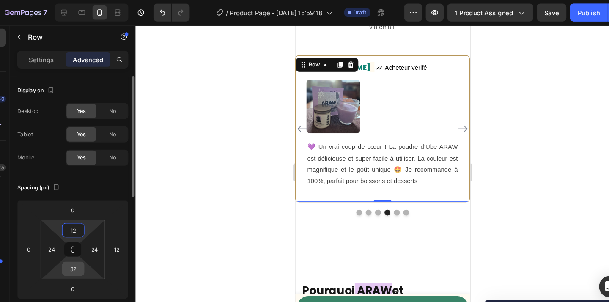
type input "12"
click at [87, 254] on input "32" at bounding box center [83, 254] width 17 height 13
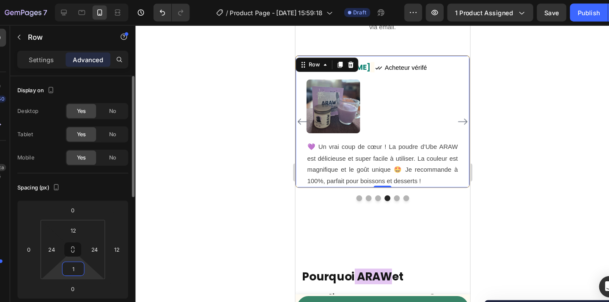
type input "12"
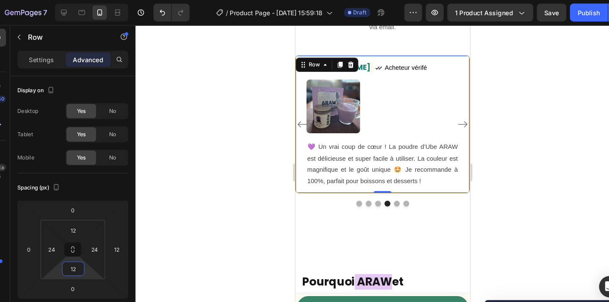
click at [226, 238] on div at bounding box center [376, 163] width 467 height 278
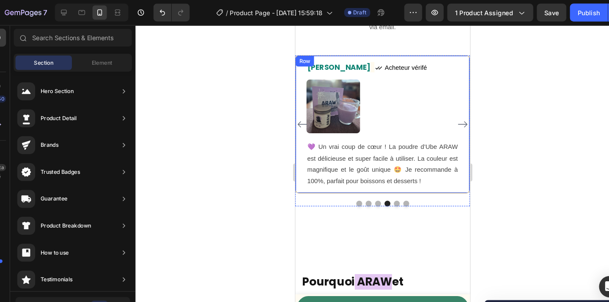
click at [453, 182] on div "Lisa Text block Icon Acheteur vérifé Text Block Row Image 💜 Un vrai coup de cœu…" at bounding box center [377, 119] width 165 height 130
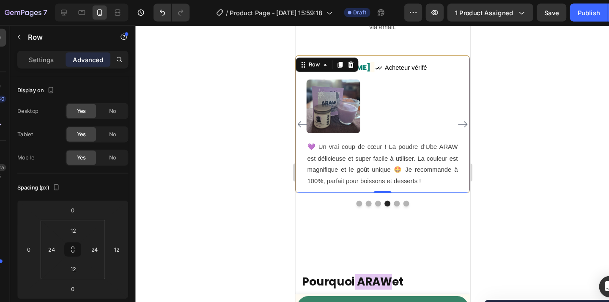
click at [446, 191] on div "Icon Icon Icon Icon Icon Row You're walking on a cloud! Text block “ These shoe…" at bounding box center [377, 125] width 165 height 143
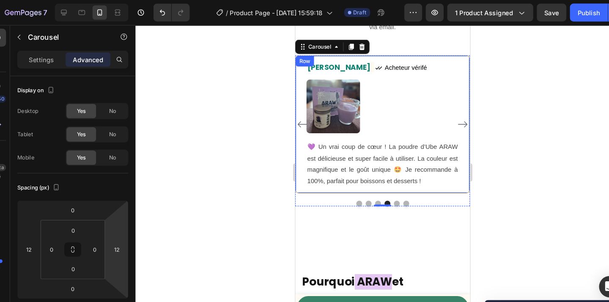
click at [446, 179] on div "💜 Un vrai coup de cœur ! La poudre d’Ube ARAW est délicieuse et super facile à …" at bounding box center [378, 156] width 144 height 44
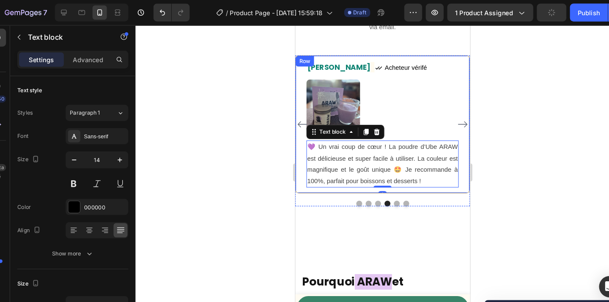
click at [451, 182] on div "Lisa Text block Icon Acheteur vérifé Text Block Row Image 💜 Un vrai coup de cœu…" at bounding box center [377, 119] width 165 height 130
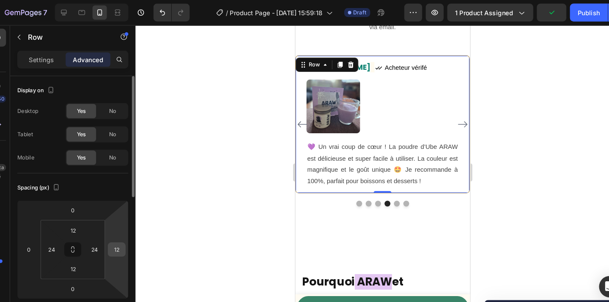
click at [124, 232] on input "12" at bounding box center [124, 235] width 13 height 13
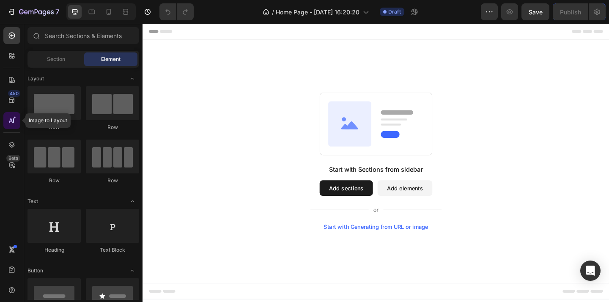
click at [6, 123] on div at bounding box center [11, 120] width 17 height 17
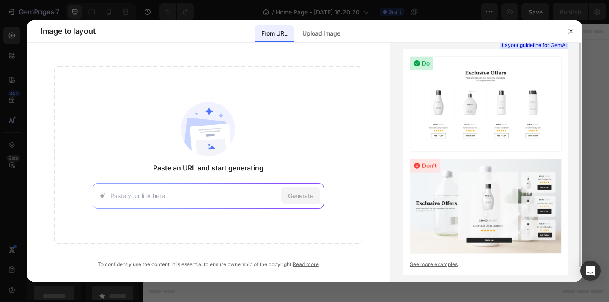
scroll to position [15, 0]
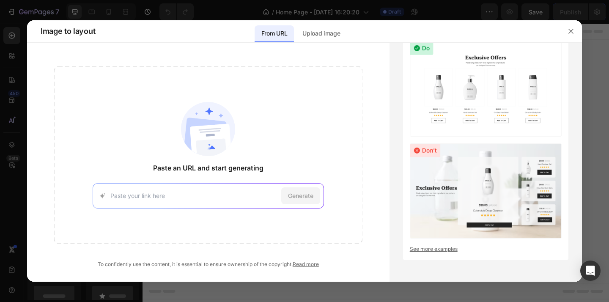
click at [138, 191] on input at bounding box center [194, 195] width 168 height 9
paste input "https://naali.fr/"
type input "https://naali.fr/"
click at [291, 198] on span "Generate" at bounding box center [300, 195] width 25 height 9
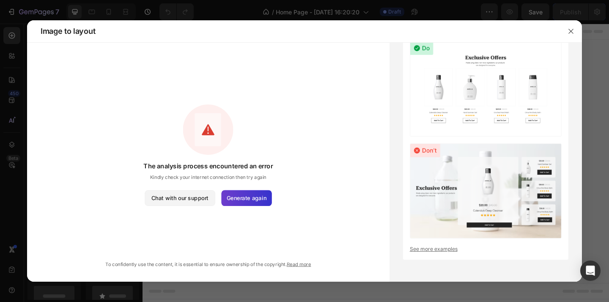
click at [245, 197] on span "Generate again" at bounding box center [247, 198] width 40 height 8
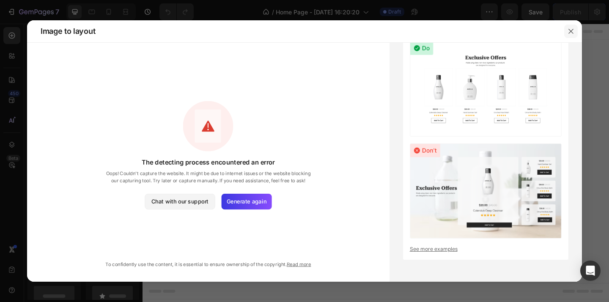
click at [573, 28] on icon "button" at bounding box center [571, 31] width 7 height 7
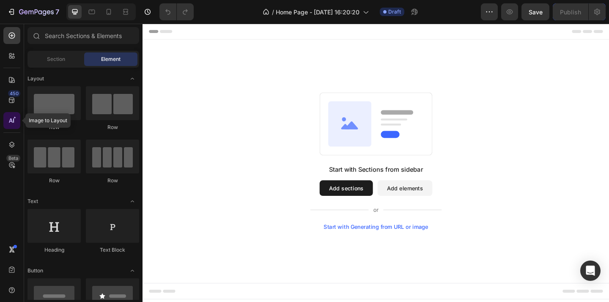
click at [11, 118] on icon at bounding box center [11, 120] width 4 height 4
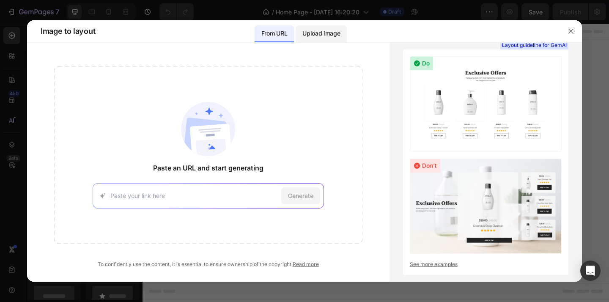
click at [331, 33] on p "Upload image" at bounding box center [322, 33] width 38 height 10
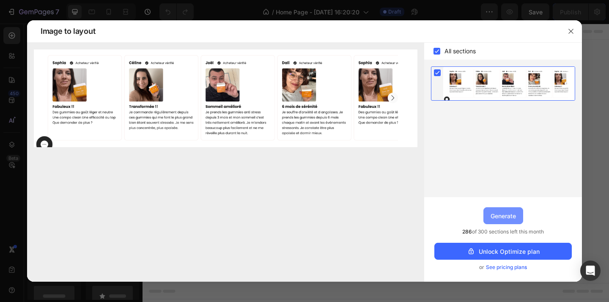
click at [507, 217] on div "Generate" at bounding box center [503, 216] width 25 height 9
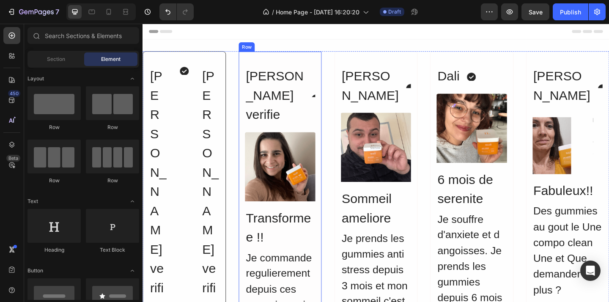
click at [337, 86] on div "Celine Acheteur verifie Heading Icon Advanced list Image Transformee !! Heading…" at bounding box center [292, 272] width 91 height 436
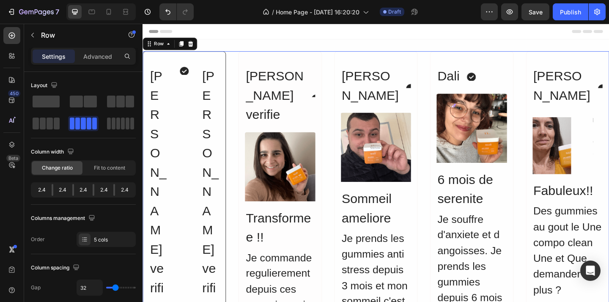
type input "0"
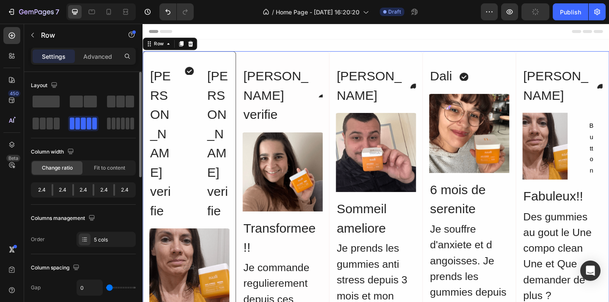
type input "91"
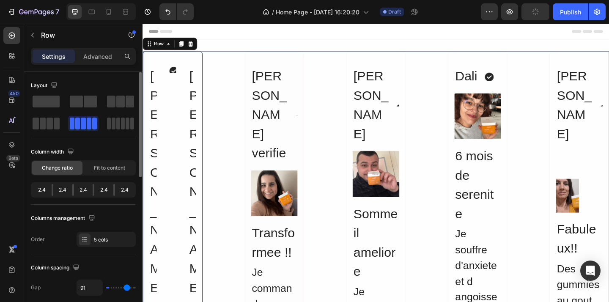
type input "108"
type input "115"
type input "120"
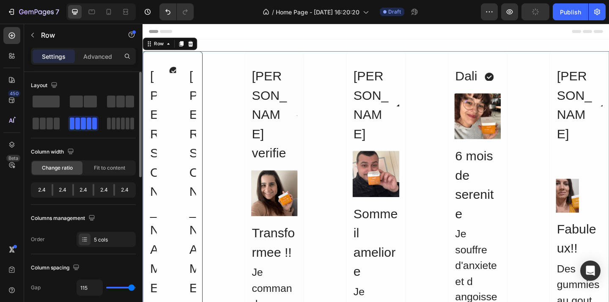
type input "120"
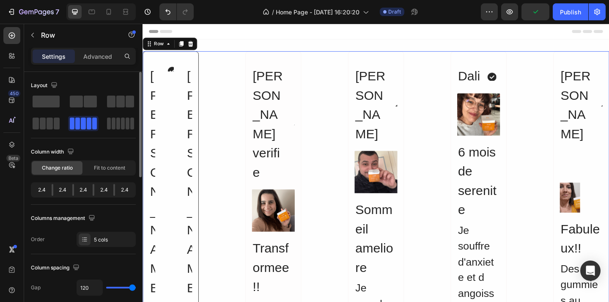
type input "0"
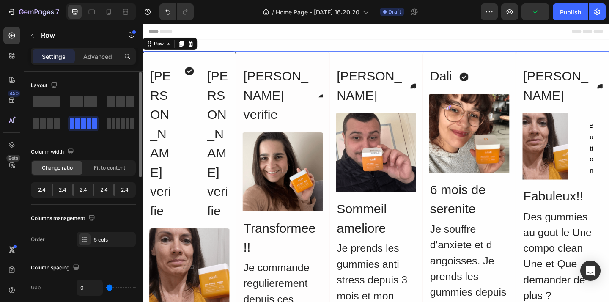
type input "23"
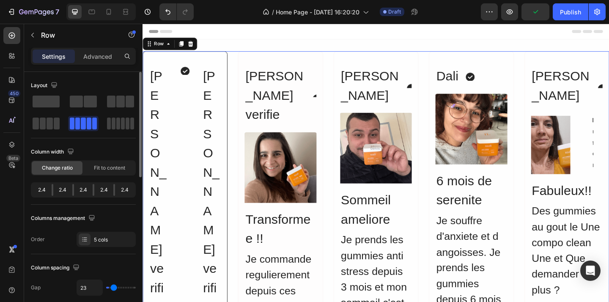
type input "27"
type input "32"
type input "34"
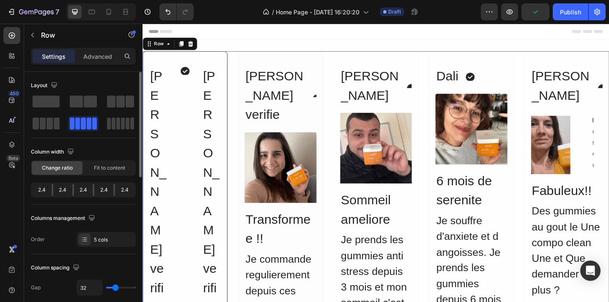
type input "34"
type input "38"
type input "43"
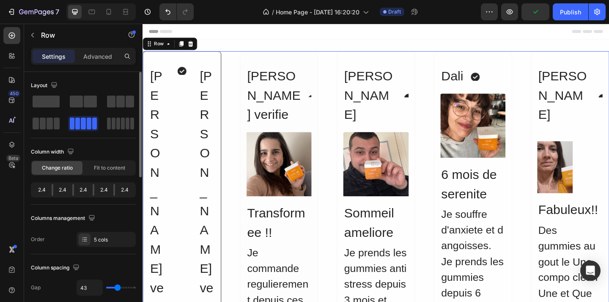
type input "48"
type input "49"
type input "50"
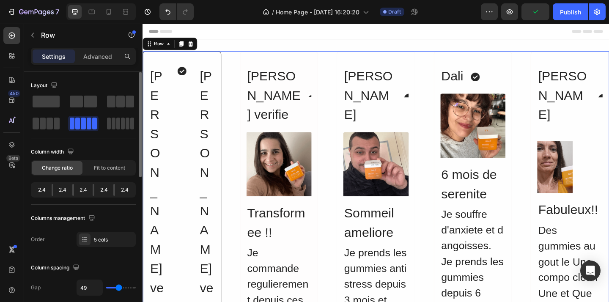
type input "50"
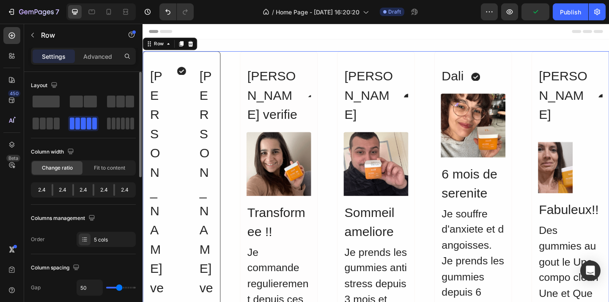
type input "49"
type input "48"
type input "47"
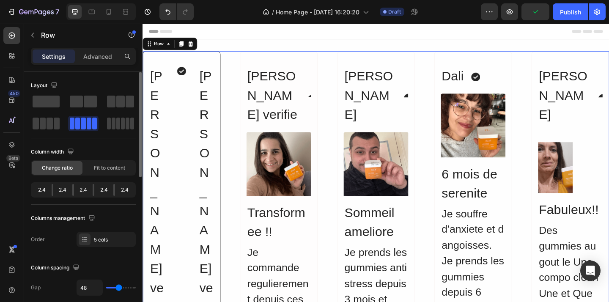
type input "47"
type input "46"
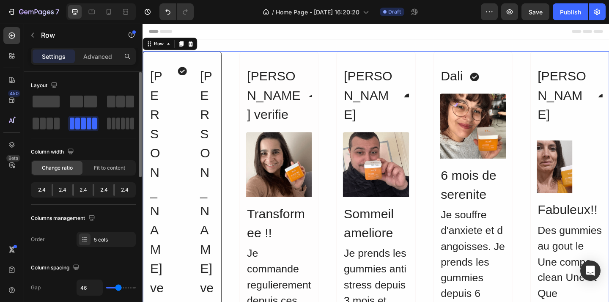
type input "45"
type input "44"
type input "43"
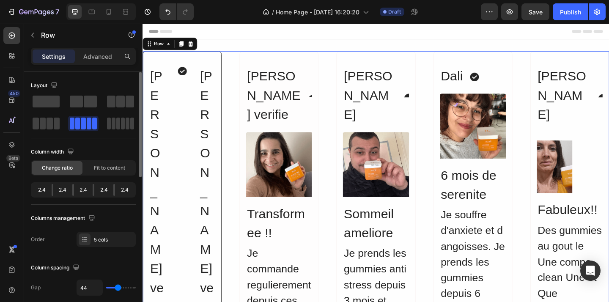
type input "43"
type input "40"
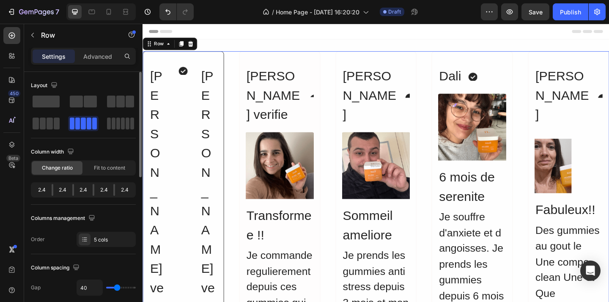
type input "39"
type input "38"
type input "37"
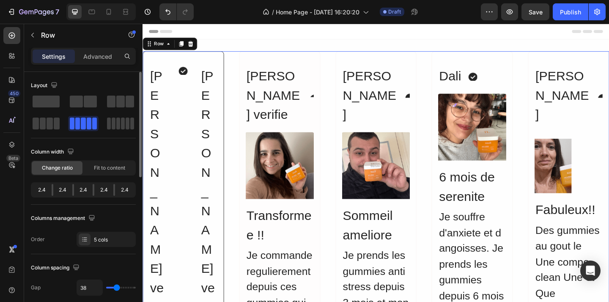
type input "37"
type input "36"
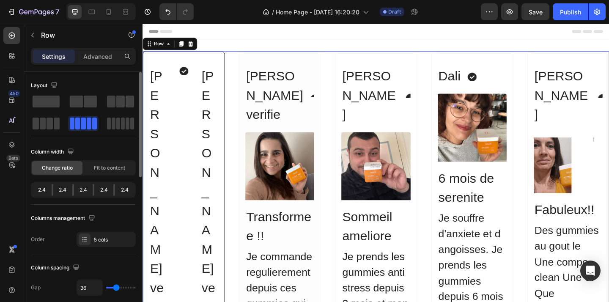
type input "36"
click at [116, 287] on input "range" at bounding box center [121, 288] width 30 height 2
click at [105, 171] on span "Fit to content" at bounding box center [109, 168] width 31 height 8
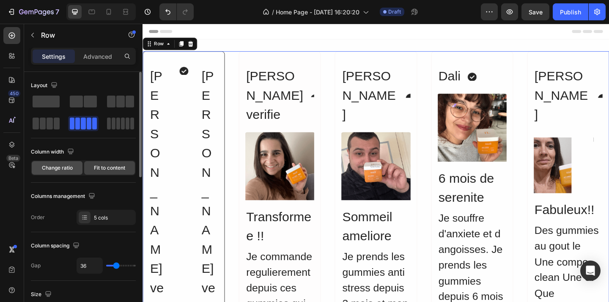
click at [67, 169] on span "Change ratio" at bounding box center [57, 168] width 31 height 8
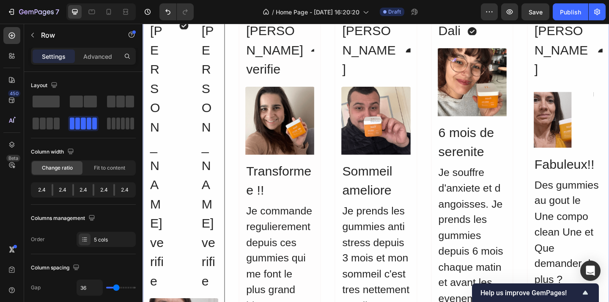
scroll to position [17, 0]
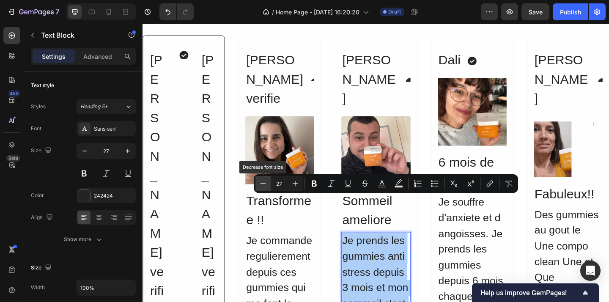
click at [261, 185] on icon "Editor contextual toolbar" at bounding box center [263, 183] width 8 height 8
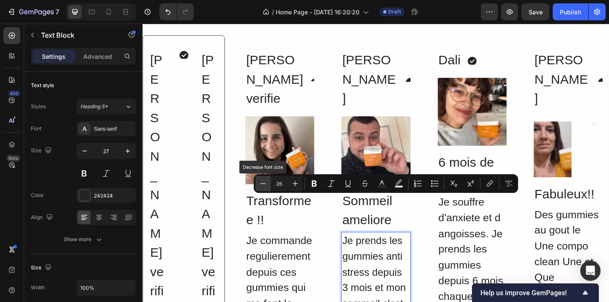
click at [261, 185] on icon "Editor contextual toolbar" at bounding box center [263, 183] width 8 height 8
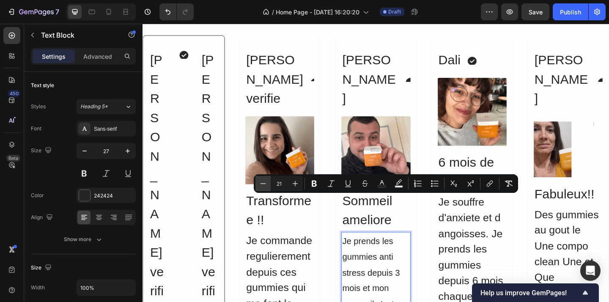
click at [261, 185] on icon "Editor contextual toolbar" at bounding box center [263, 183] width 8 height 8
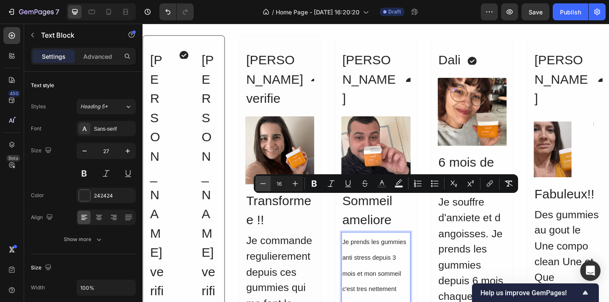
click at [261, 185] on icon "Editor contextual toolbar" at bounding box center [263, 183] width 8 height 8
type input "15"
click at [391, 205] on h2 "Sommeil ameliore" at bounding box center [396, 227] width 75 height 44
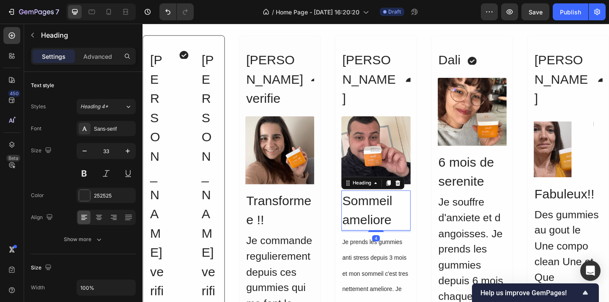
click at [395, 205] on h2 "Sommeil ameliore" at bounding box center [396, 227] width 75 height 44
click at [395, 206] on p "Sommeil ameliore" at bounding box center [396, 227] width 73 height 42
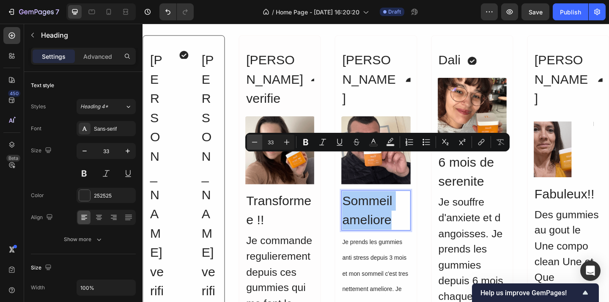
click at [249, 145] on button "Minus" at bounding box center [254, 142] width 15 height 15
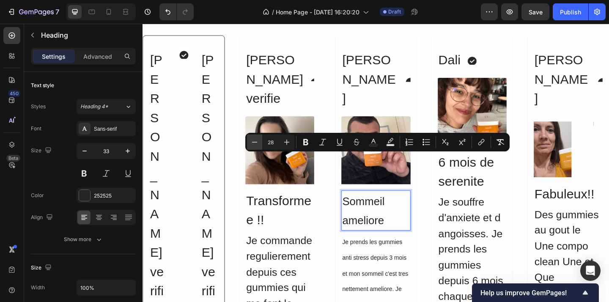
click at [249, 145] on button "Minus" at bounding box center [254, 142] width 15 height 15
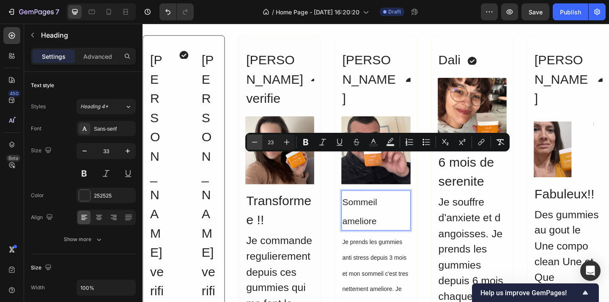
click at [249, 145] on button "Minus" at bounding box center [254, 142] width 15 height 15
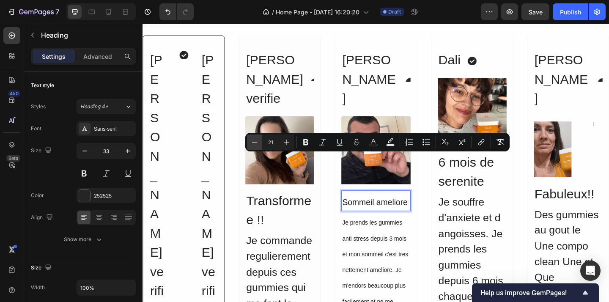
click at [249, 145] on button "Minus" at bounding box center [254, 142] width 15 height 15
type input "20"
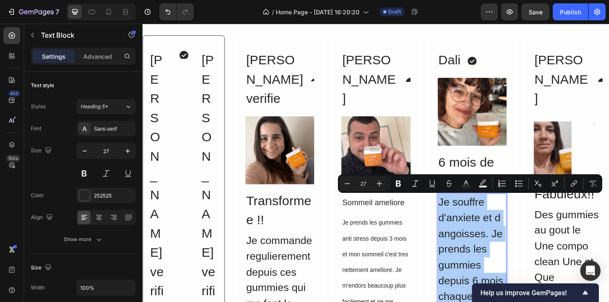
click at [366, 179] on input "27" at bounding box center [363, 184] width 17 height 10
click at [366, 184] on input "27" at bounding box center [363, 184] width 17 height 10
type input "1"
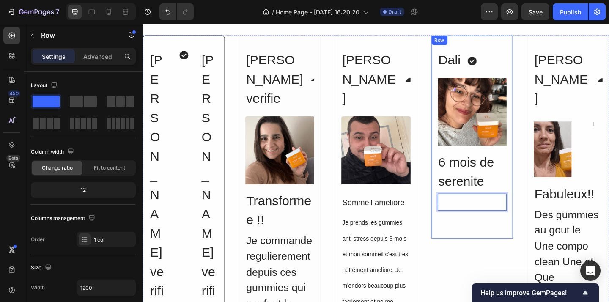
click at [481, 238] on div "Dali Heading Icon Advanced list Image 6 mois de serenite Heading 6 Text Block 0…" at bounding box center [501, 147] width 89 height 222
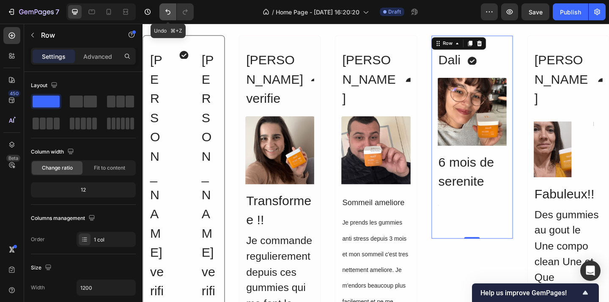
click at [169, 10] on icon "Undo/Redo" at bounding box center [168, 12] width 8 height 8
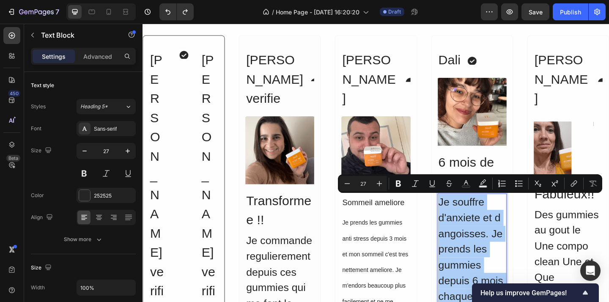
click at [366, 181] on input "27" at bounding box center [363, 184] width 17 height 10
type input "2"
type input "1"
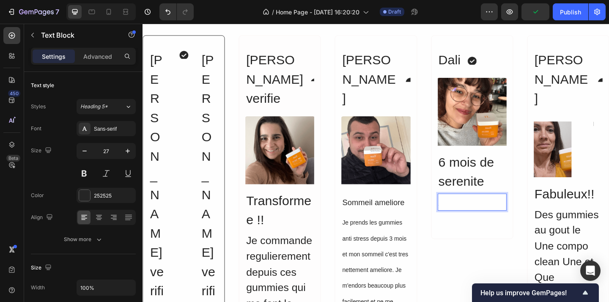
click at [492, 218] on p "6" at bounding box center [501, 217] width 73 height 17
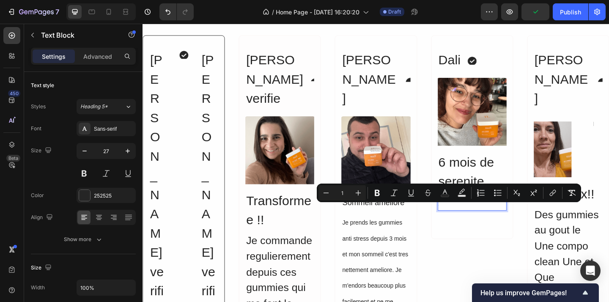
click at [348, 192] on input "1" at bounding box center [342, 193] width 17 height 10
type input "16"
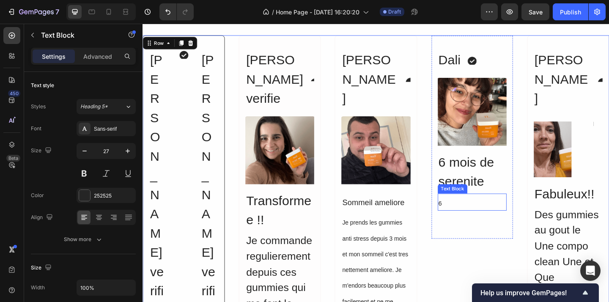
click at [488, 223] on p "6" at bounding box center [501, 217] width 73 height 17
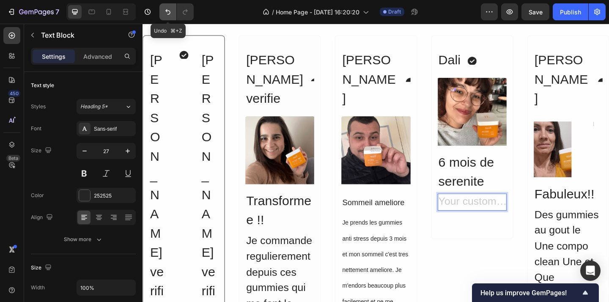
click at [168, 14] on icon "Undo/Redo" at bounding box center [167, 12] width 5 height 6
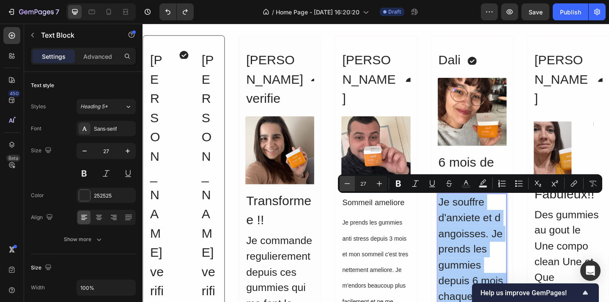
click at [350, 185] on icon "Editor contextual toolbar" at bounding box center [347, 183] width 8 height 8
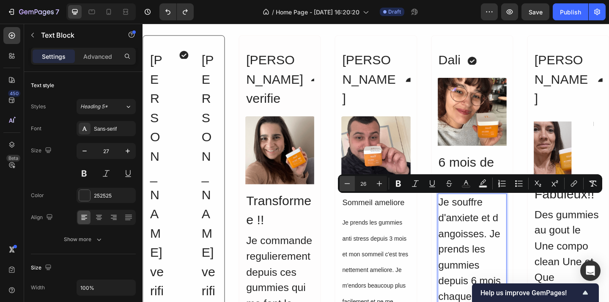
click at [350, 185] on icon "Editor contextual toolbar" at bounding box center [347, 183] width 8 height 8
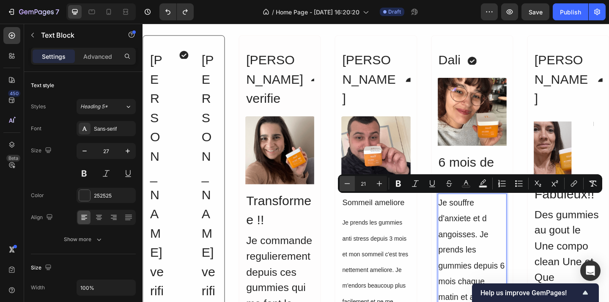
click at [350, 185] on icon "Editor contextual toolbar" at bounding box center [347, 183] width 8 height 8
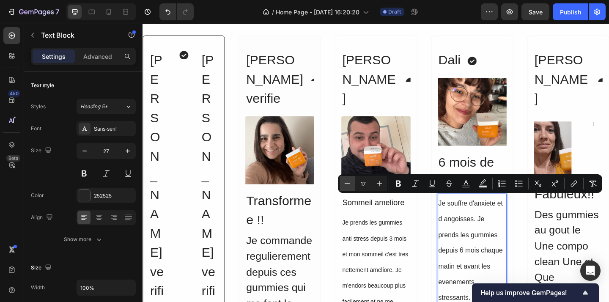
type input "16"
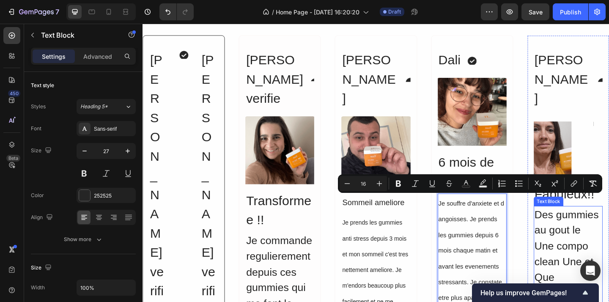
click at [590, 242] on div "Des gummies au gout le Une compo clean Une et Que demander de plus ?" at bounding box center [605, 283] width 75 height 122
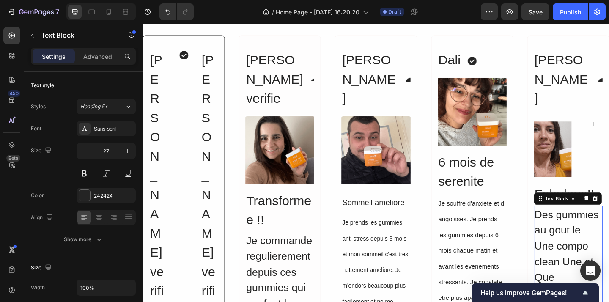
click at [590, 242] on div "Des gummies au gout le Une compo clean Une et Que demander de plus ?" at bounding box center [605, 283] width 75 height 122
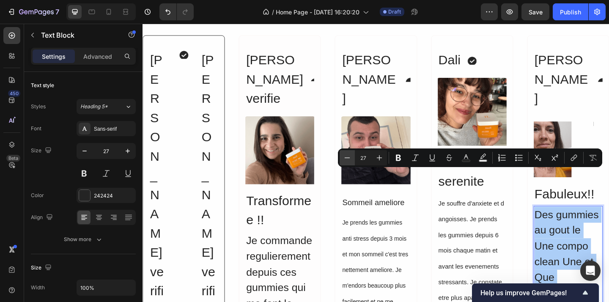
click at [351, 160] on icon "Editor contextual toolbar" at bounding box center [347, 158] width 8 height 8
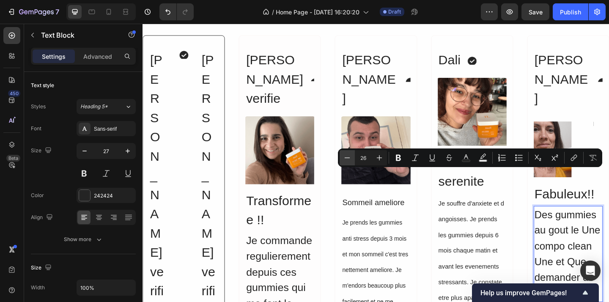
click at [351, 160] on icon "Editor contextual toolbar" at bounding box center [347, 158] width 8 height 8
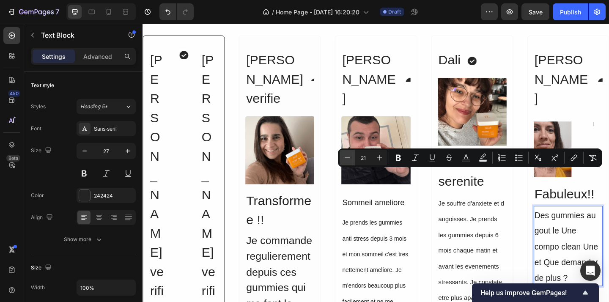
click at [351, 160] on icon "Editor contextual toolbar" at bounding box center [347, 158] width 8 height 8
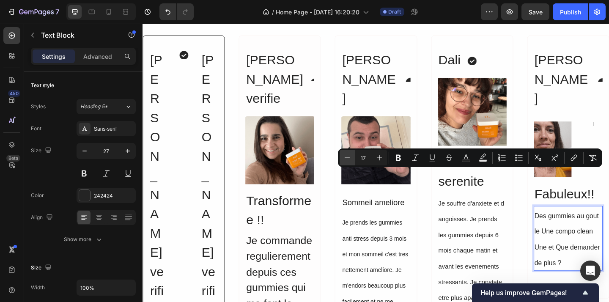
type input "16"
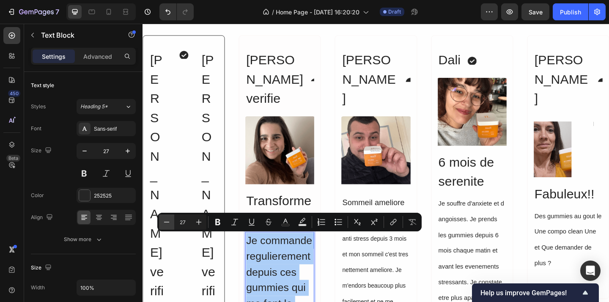
click at [169, 223] on icon "Editor contextual toolbar" at bounding box center [166, 222] width 8 height 8
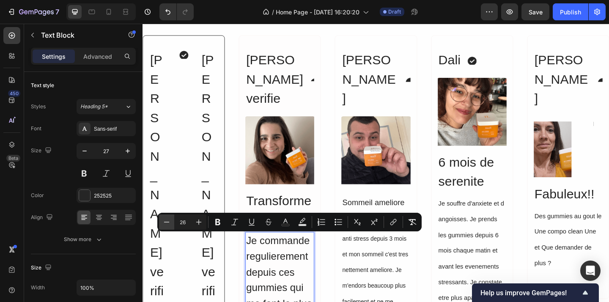
click at [169, 223] on icon "Editor contextual toolbar" at bounding box center [166, 222] width 8 height 8
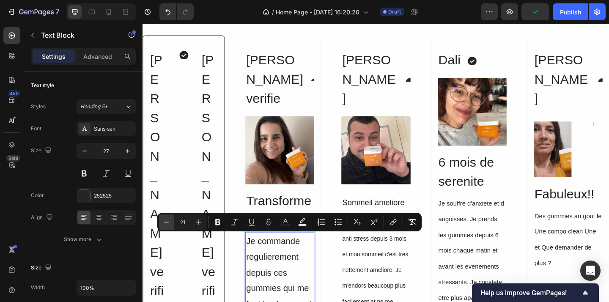
click at [169, 223] on icon "Editor contextual toolbar" at bounding box center [166, 222] width 8 height 8
type input "17"
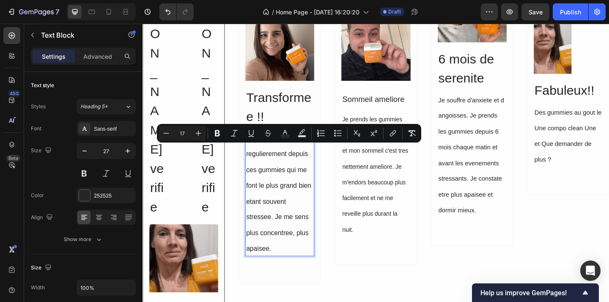
scroll to position [135, 0]
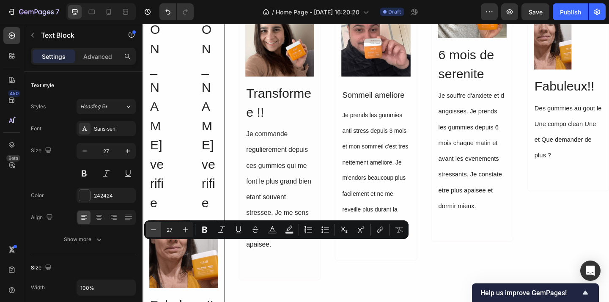
click at [153, 235] on button "Minus" at bounding box center [153, 229] width 15 height 15
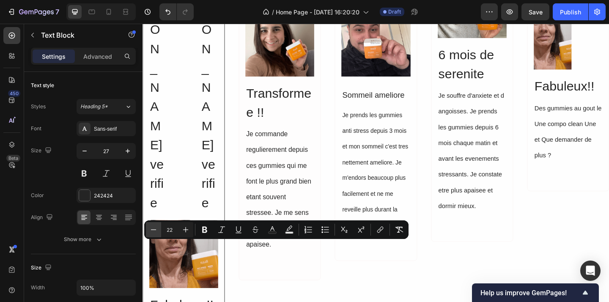
click at [153, 235] on button "Minus" at bounding box center [153, 229] width 15 height 15
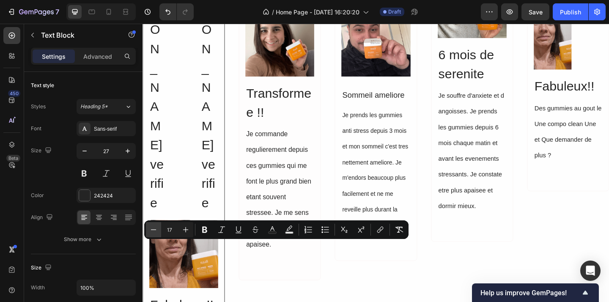
click at [153, 235] on button "Minus" at bounding box center [153, 229] width 15 height 15
type input "15"
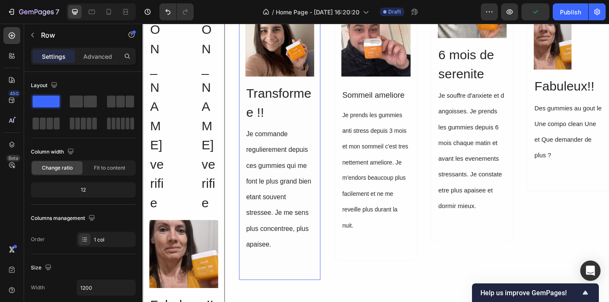
click at [264, 296] on div "Celine Acheteur verifie Heading Icon Advanced list Image Transformee !! Heading…" at bounding box center [291, 111] width 89 height 384
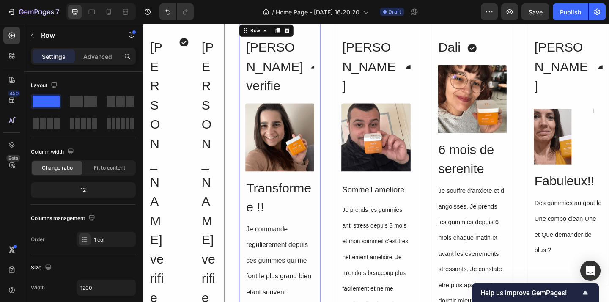
scroll to position [14, 0]
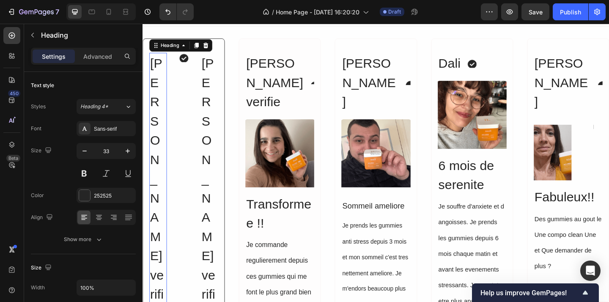
click at [152, 128] on h2 "Sophia Acheteur verifie" at bounding box center [159, 202] width 19 height 295
click at [181, 130] on div "Sophia Acheteur verifie Heading 0 Icon Sophia Acheteur verifie Heading Row" at bounding box center [187, 202] width 75 height 295
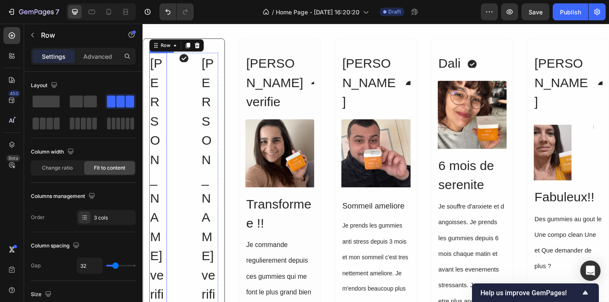
click at [153, 131] on h2 "Sophia Acheteur verifie" at bounding box center [159, 202] width 19 height 295
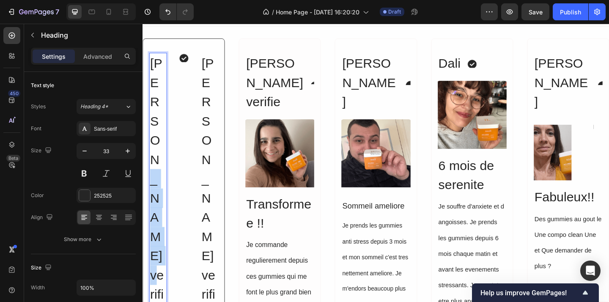
click at [153, 131] on h2 "Sophia Acheteur verifie" at bounding box center [159, 202] width 19 height 295
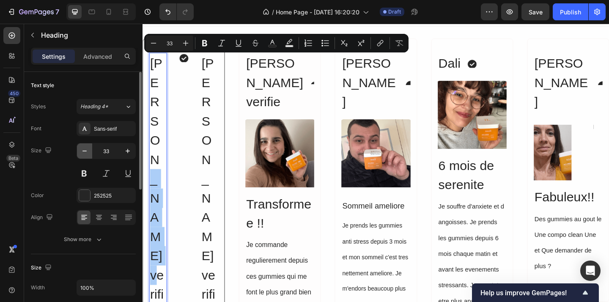
click at [85, 151] on icon "button" at bounding box center [84, 151] width 8 height 8
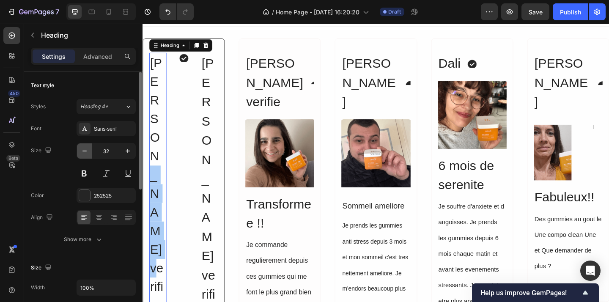
click at [85, 151] on icon "button" at bounding box center [84, 151] width 8 height 8
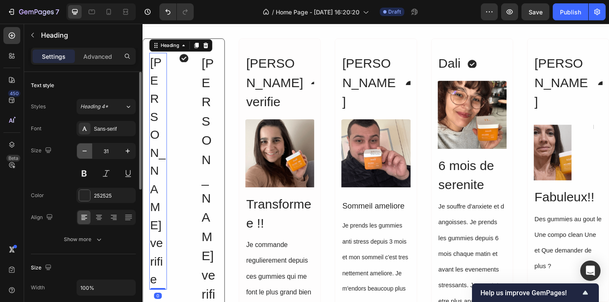
click at [85, 151] on icon "button" at bounding box center [84, 151] width 8 height 8
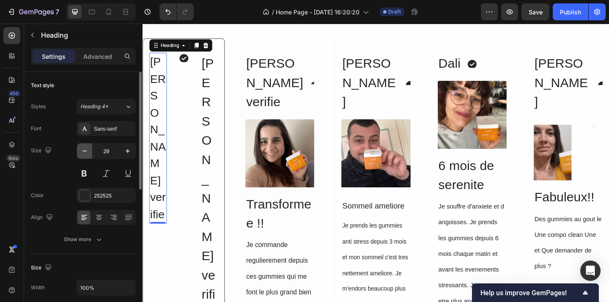
click at [85, 151] on icon "button" at bounding box center [84, 151] width 8 height 8
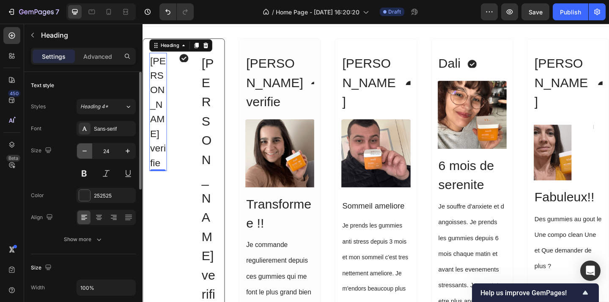
click at [85, 151] on icon "button" at bounding box center [84, 151] width 8 height 8
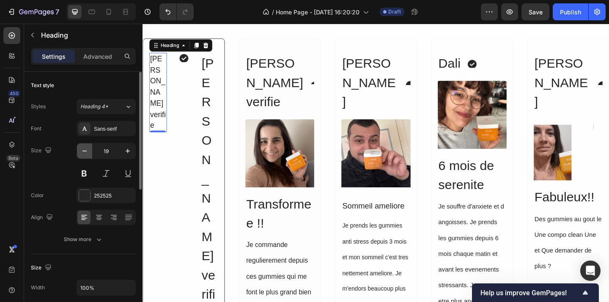
click at [85, 151] on icon "button" at bounding box center [84, 151] width 8 height 8
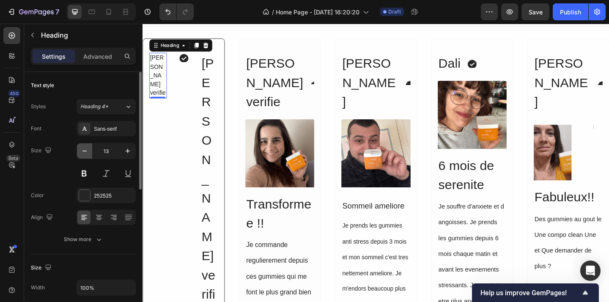
click at [85, 151] on icon "button" at bounding box center [84, 151] width 8 height 8
type input "12"
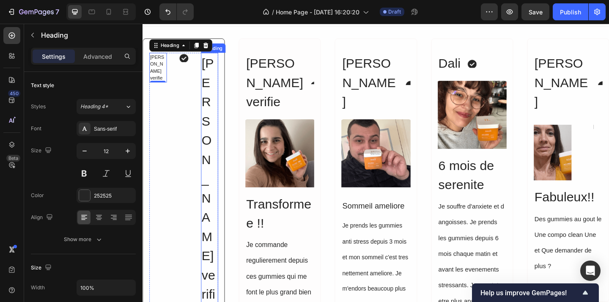
click at [212, 107] on h2 "Sophia Acheteur verifie" at bounding box center [215, 202] width 19 height 295
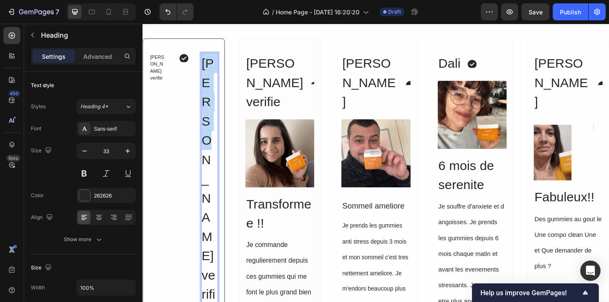
click at [212, 107] on h2 "Sophia Acheteur verifie" at bounding box center [215, 202] width 19 height 295
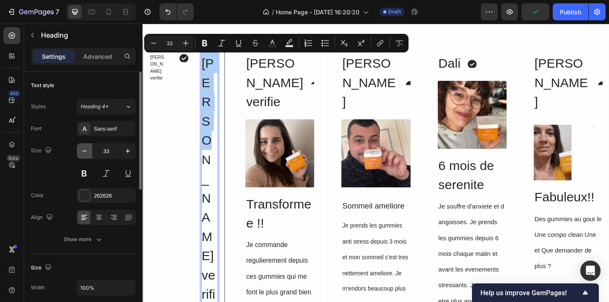
click at [87, 152] on icon "button" at bounding box center [84, 151] width 8 height 8
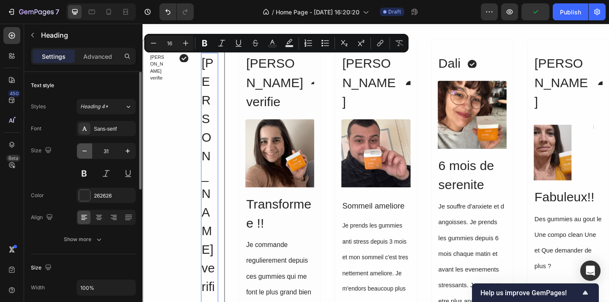
click at [87, 152] on icon "button" at bounding box center [84, 151] width 8 height 8
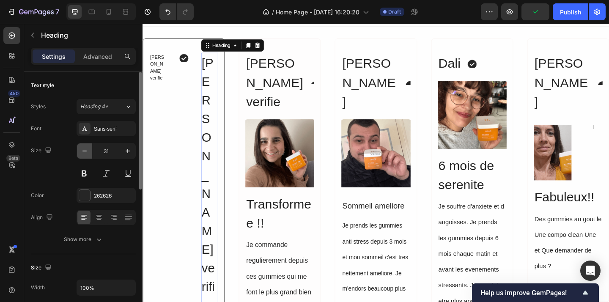
click at [87, 152] on icon "button" at bounding box center [84, 151] width 8 height 8
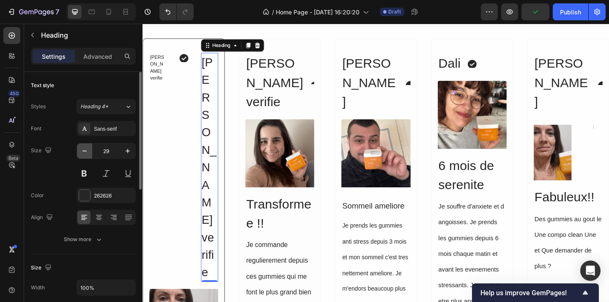
click at [87, 152] on icon "button" at bounding box center [84, 151] width 8 height 8
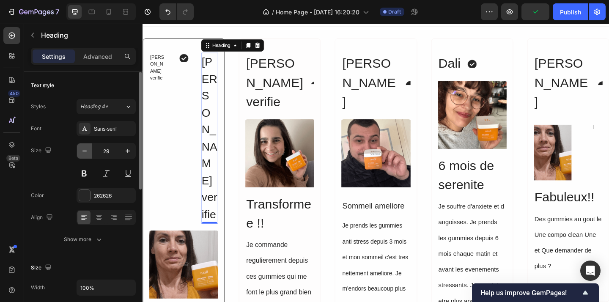
click at [87, 152] on icon "button" at bounding box center [84, 151] width 8 height 8
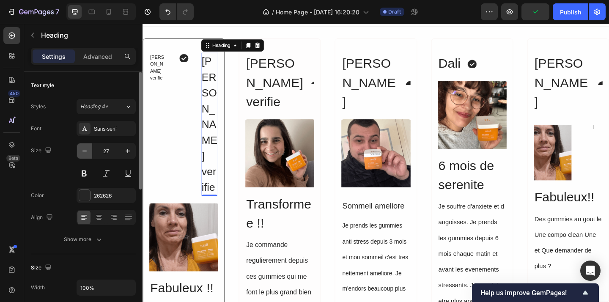
click at [87, 152] on icon "button" at bounding box center [84, 151] width 8 height 8
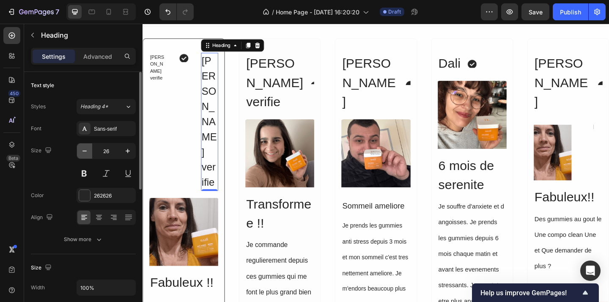
click at [87, 152] on icon "button" at bounding box center [84, 151] width 8 height 8
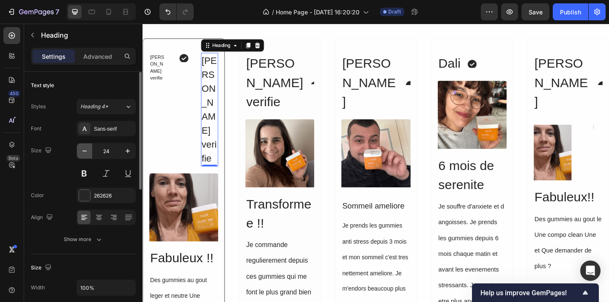
click at [87, 152] on icon "button" at bounding box center [84, 151] width 8 height 8
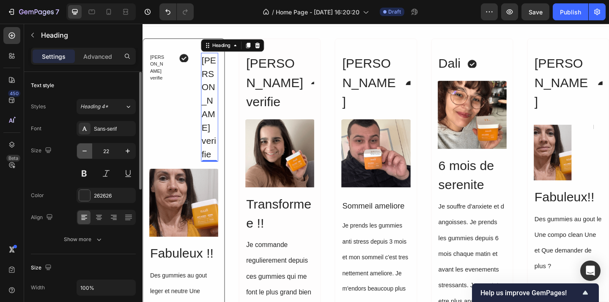
click at [87, 152] on icon "button" at bounding box center [84, 151] width 8 height 8
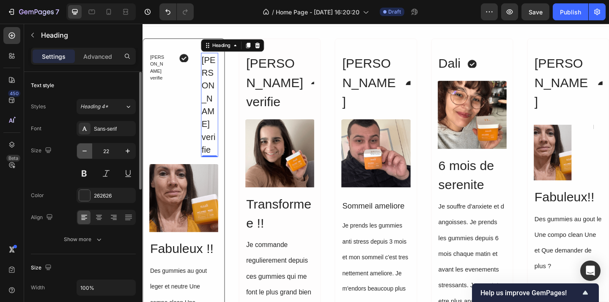
click at [87, 152] on icon "button" at bounding box center [84, 151] width 8 height 8
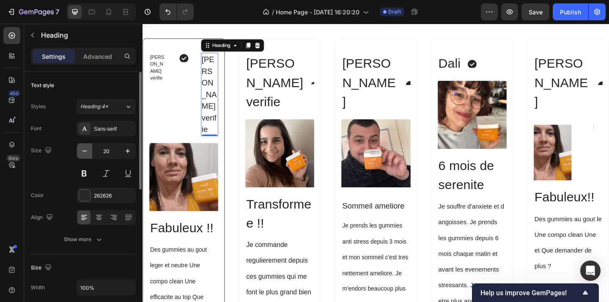
click at [87, 152] on icon "button" at bounding box center [84, 151] width 8 height 8
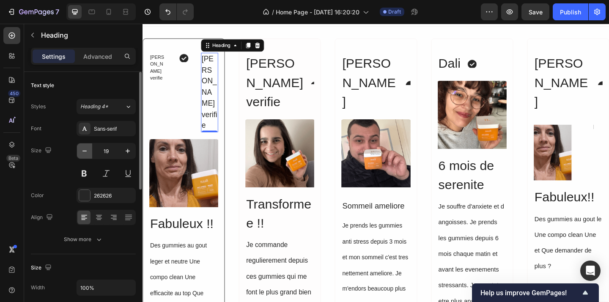
click at [87, 152] on icon "button" at bounding box center [84, 151] width 8 height 8
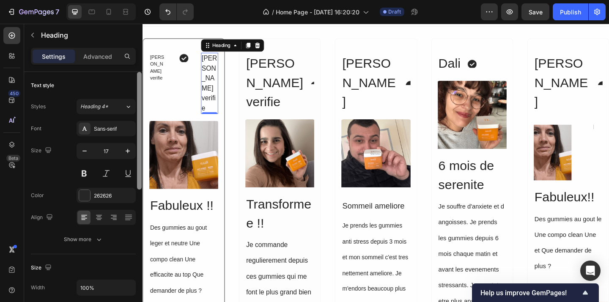
type input "16"
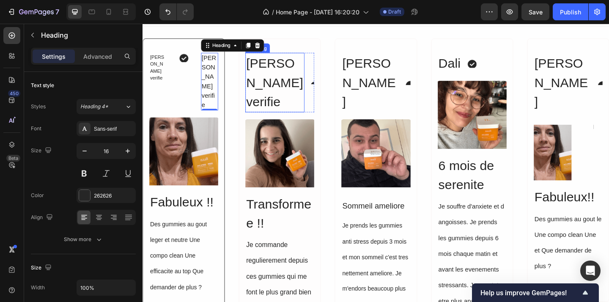
click at [270, 102] on h2 "Celine Acheteur verifie" at bounding box center [286, 87] width 64 height 65
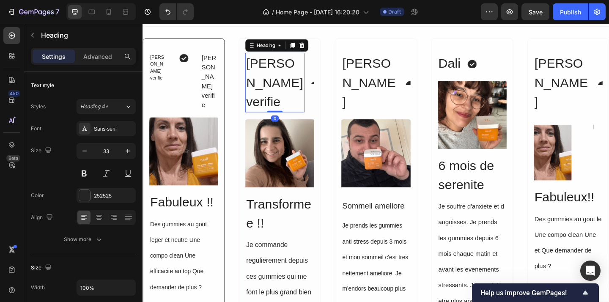
click at [270, 102] on h2 "Celine Acheteur verifie" at bounding box center [286, 87] width 64 height 65
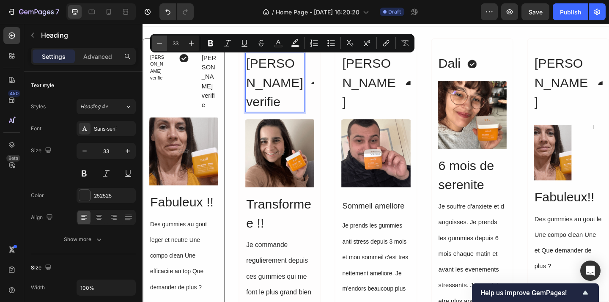
click at [160, 41] on icon "Editor contextual toolbar" at bounding box center [159, 43] width 8 height 8
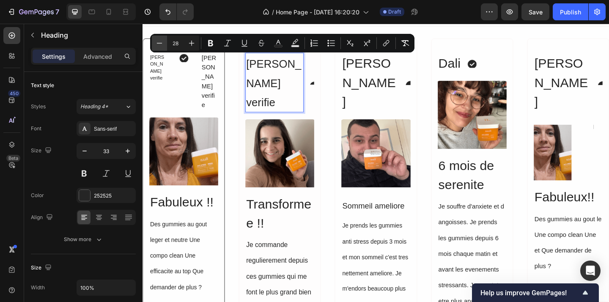
click at [160, 41] on icon "Editor contextual toolbar" at bounding box center [159, 43] width 8 height 8
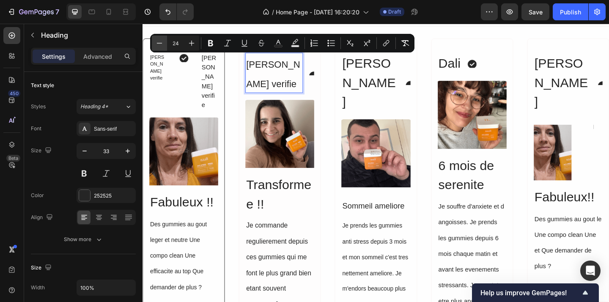
click at [160, 41] on icon "Editor contextual toolbar" at bounding box center [159, 43] width 8 height 8
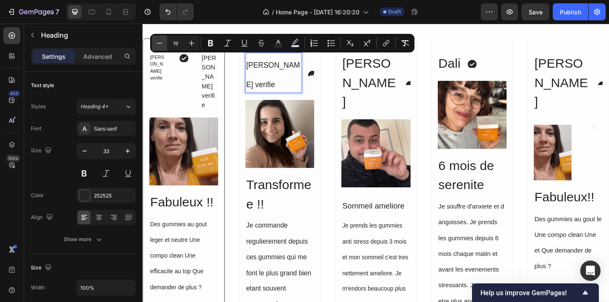
click at [160, 41] on icon "Editor contextual toolbar" at bounding box center [159, 43] width 8 height 8
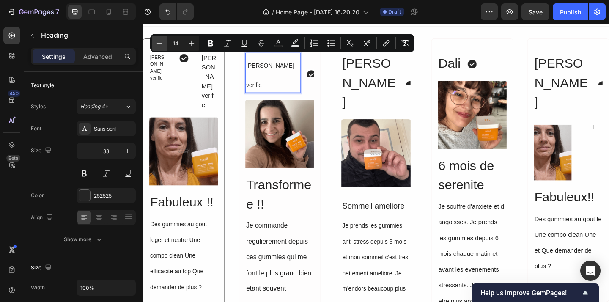
click at [160, 41] on icon "Editor contextual toolbar" at bounding box center [159, 43] width 8 height 8
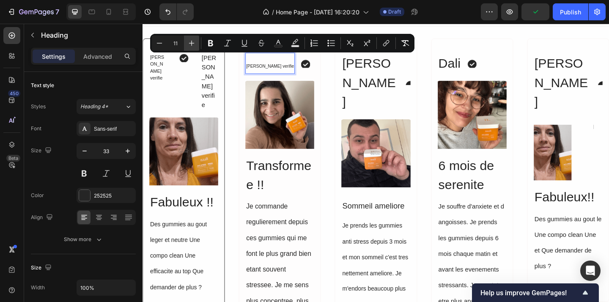
click at [196, 48] on button "Plus" at bounding box center [191, 43] width 15 height 15
type input "12"
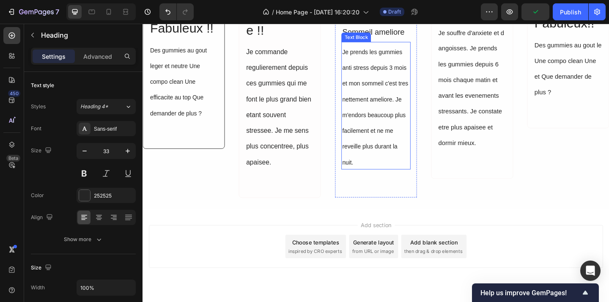
scroll to position [0, 0]
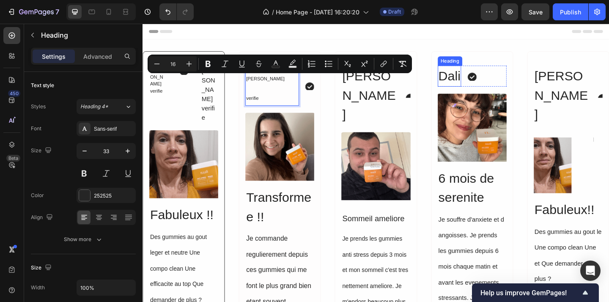
click at [482, 84] on h2 "Dali" at bounding box center [477, 80] width 26 height 23
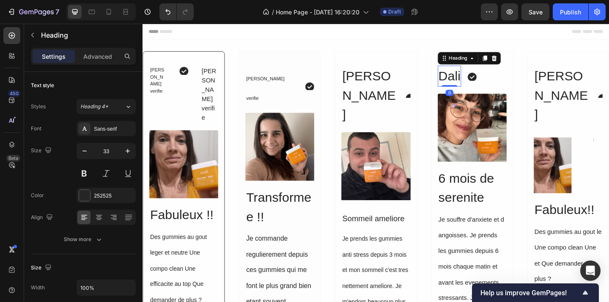
click at [482, 84] on h2 "Dali" at bounding box center [477, 80] width 26 height 23
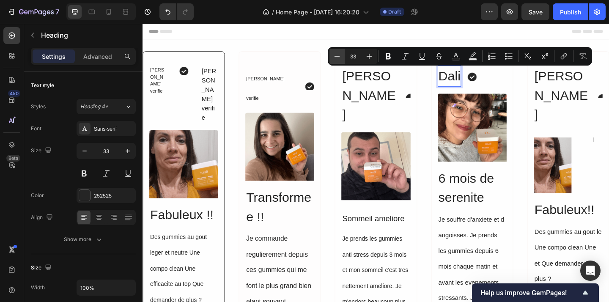
click at [340, 60] on icon "Editor contextual toolbar" at bounding box center [337, 56] width 8 height 8
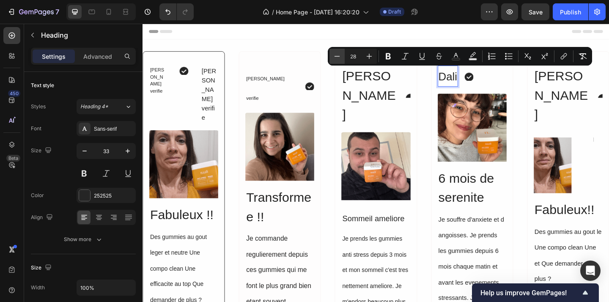
click at [340, 60] on icon "Editor contextual toolbar" at bounding box center [337, 56] width 8 height 8
type input "25"
click at [369, 80] on h2 "Joel" at bounding box center [390, 101] width 63 height 65
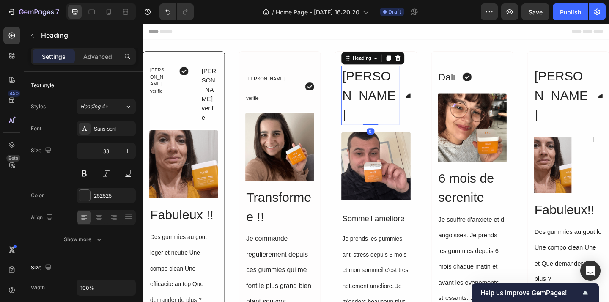
click at [369, 80] on h2 "Joel" at bounding box center [390, 101] width 63 height 65
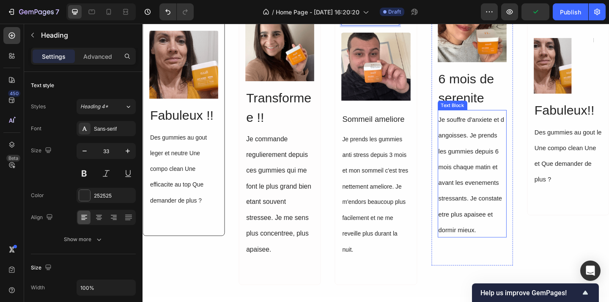
scroll to position [126, 0]
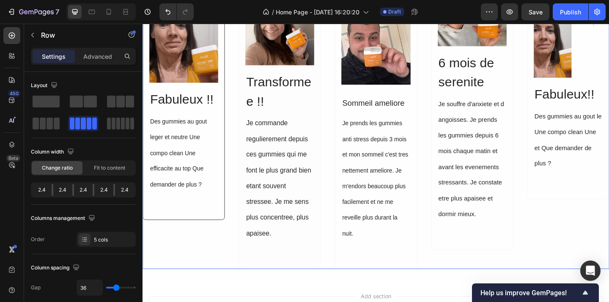
click at [350, 248] on div "Sophia Acheteur verifie Heading Icon Sophia Acheteur verifie Heading Row Image …" at bounding box center [397, 109] width 508 height 363
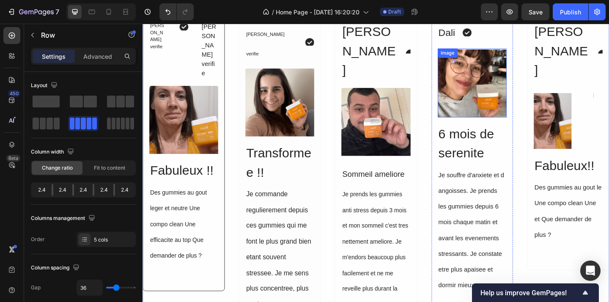
scroll to position [37, 0]
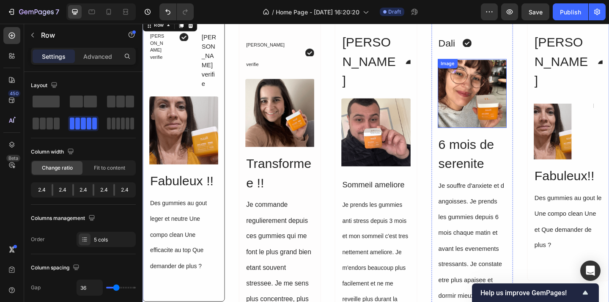
click at [521, 92] on img at bounding box center [501, 99] width 75 height 75
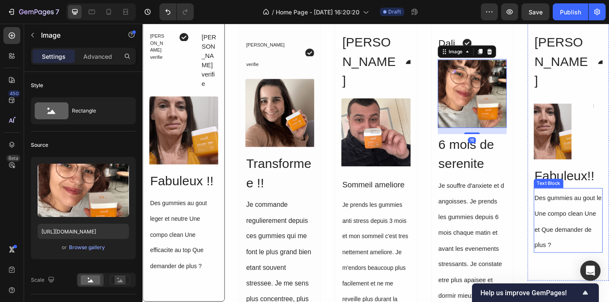
click at [609, 204] on p "Des gummies au gout le Une compo clean Une et Que demander de plus ?" at bounding box center [605, 238] width 73 height 69
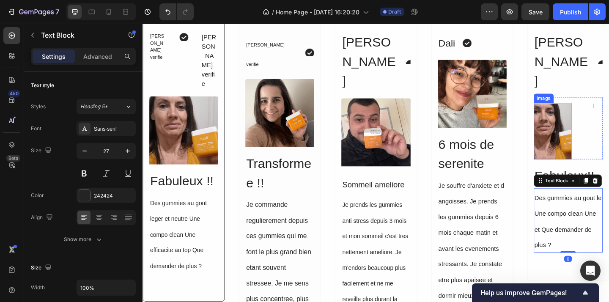
click at [578, 110] on img at bounding box center [588, 140] width 41 height 61
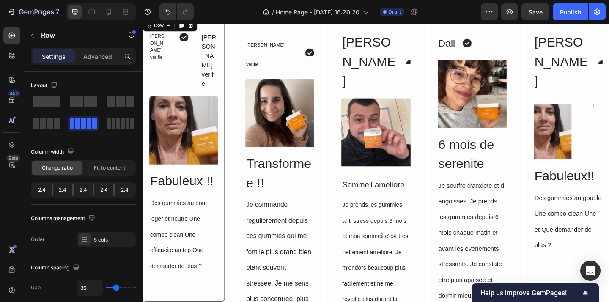
click at [556, 233] on div "Sophia Acheteur verifie Heading Icon Sophia Acheteur verifie Heading Row Image …" at bounding box center [397, 198] width 508 height 363
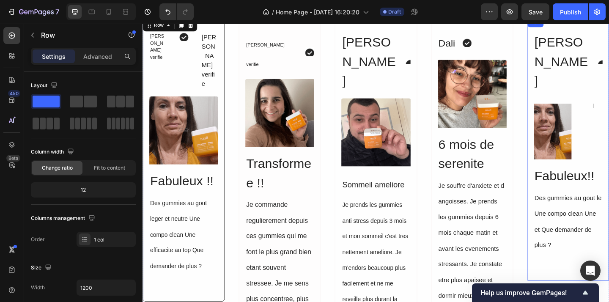
click at [601, 250] on div "Sophia Heading Icon Advanced list Image Button Button Row Fabuleux!! Heading De…" at bounding box center [605, 160] width 89 height 287
click at [570, 278] on div "Sophia Heading Icon Advanced list Image Button Button Row Fabuleux!! Heading De…" at bounding box center [605, 198] width 89 height 363
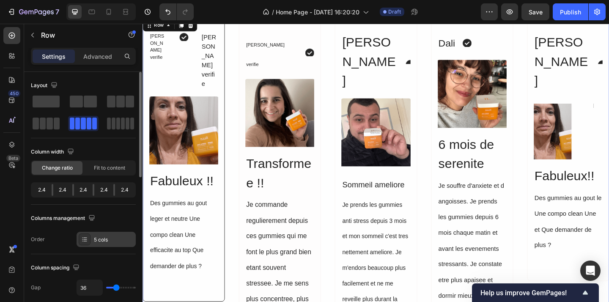
click at [85, 242] on icon at bounding box center [84, 239] width 7 height 7
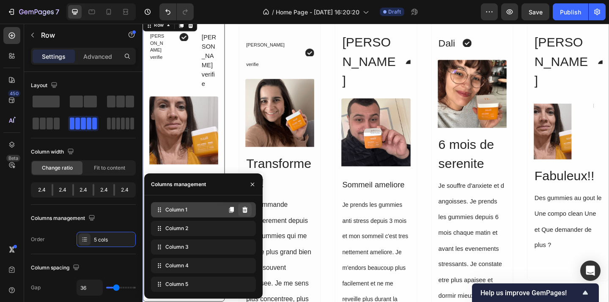
click at [245, 209] on icon at bounding box center [245, 210] width 6 height 6
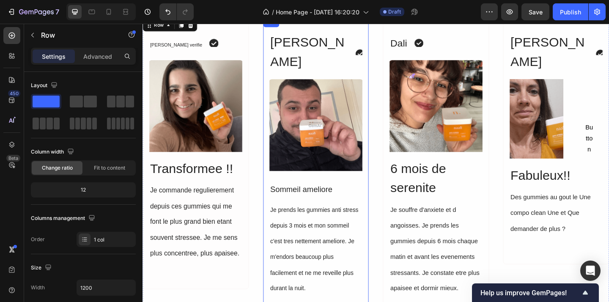
click at [388, 228] on div "Joel Heading Icon Advanced list Image ⁠⁠⁠⁠⁠⁠⁠ Sommeil ameliore Heading Je prend…" at bounding box center [331, 184] width 116 height 334
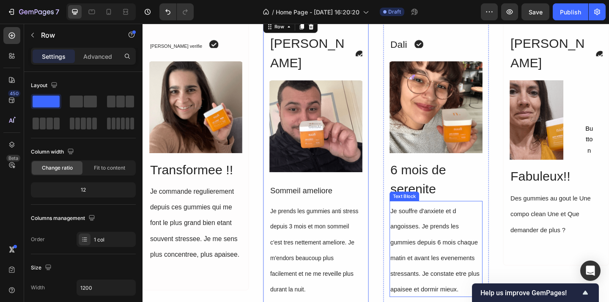
scroll to position [35, 0]
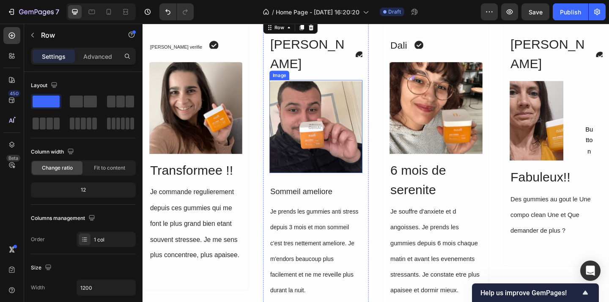
click at [308, 108] on img at bounding box center [331, 135] width 101 height 101
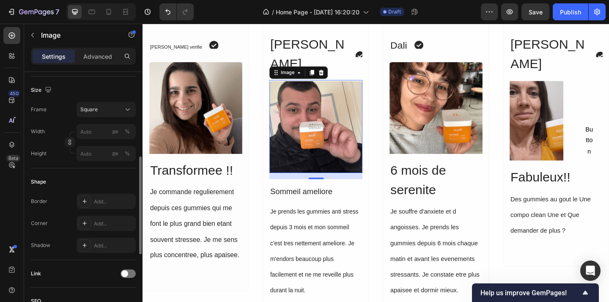
scroll to position [218, 0]
click at [129, 110] on icon at bounding box center [128, 109] width 8 height 8
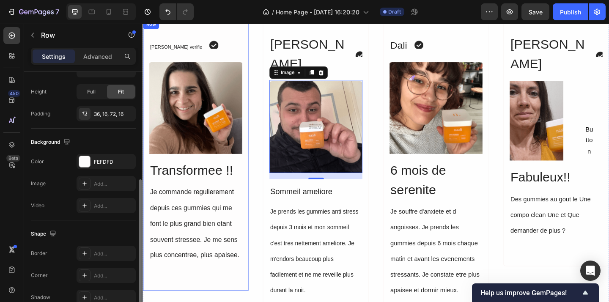
click at [143, 94] on div "⁠⁠⁠⁠⁠⁠⁠ Celine Acheteur verifie Heading Icon Advanced list Image Transformee !!…" at bounding box center [201, 167] width 116 height 296
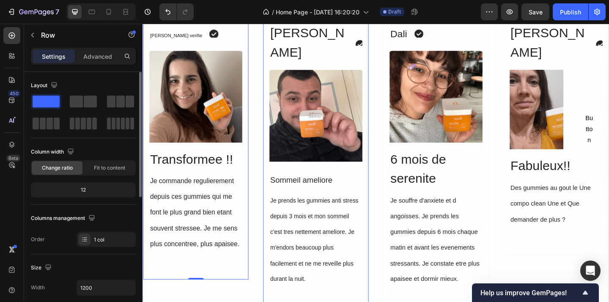
scroll to position [0, 0]
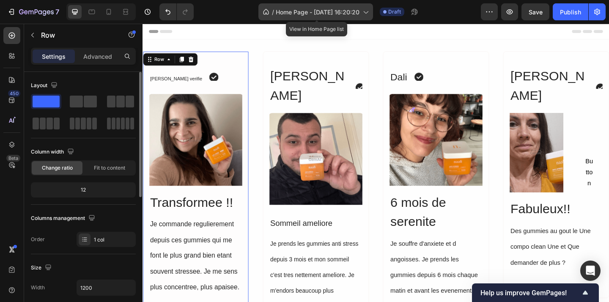
click at [367, 14] on icon at bounding box center [365, 12] width 8 height 8
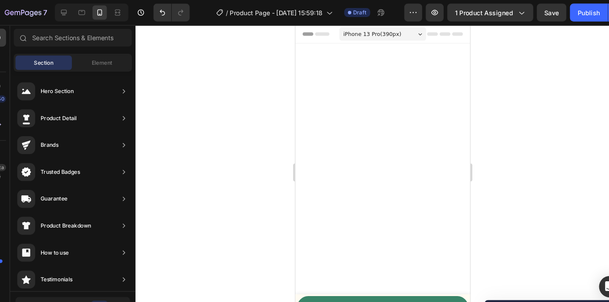
scroll to position [2133, 0]
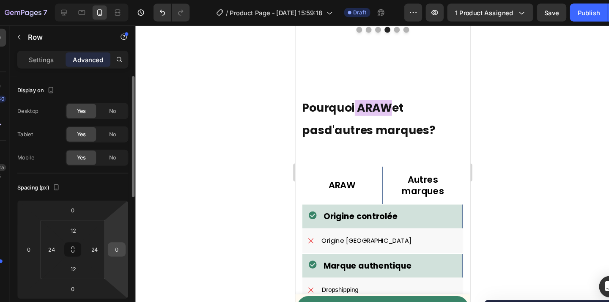
click at [131, 234] on div "0" at bounding box center [124, 236] width 17 height 14
click at [124, 236] on input "0" at bounding box center [124, 235] width 13 height 13
type input "24"
click at [41, 238] on input "0" at bounding box center [42, 235] width 13 height 13
type input "12"
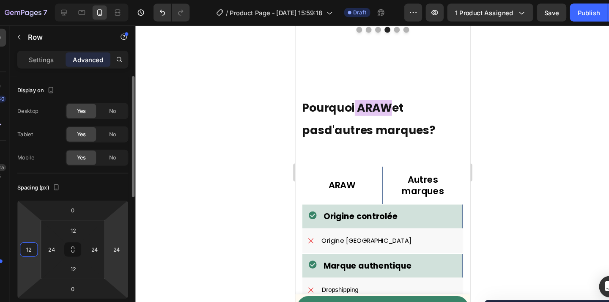
click at [125, 0] on html "7 Version history / Product Page - Aug 29, 15:59:18 Draft Preview 1 product ass…" at bounding box center [304, 0] width 609 height 0
click at [128, 235] on input "24" at bounding box center [124, 235] width 13 height 13
type input "12"
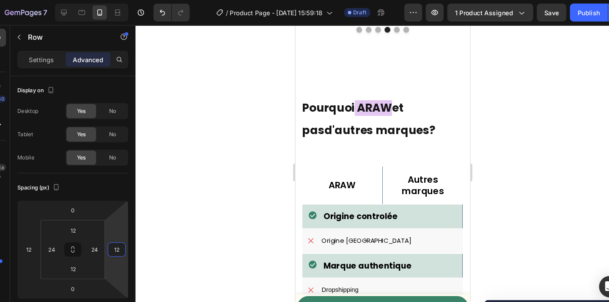
click at [265, 220] on div at bounding box center [376, 163] width 467 height 278
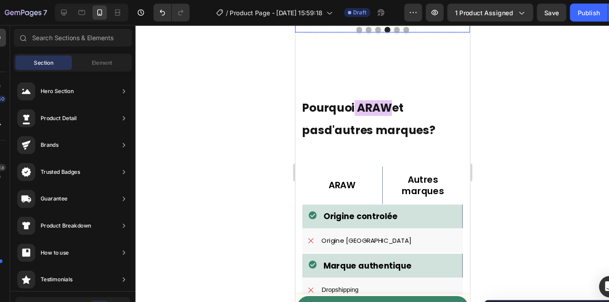
click at [328, 32] on div at bounding box center [377, 30] width 165 height 6
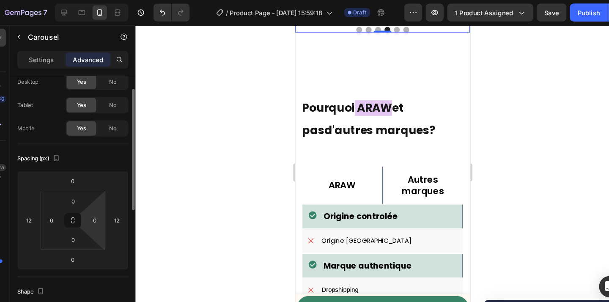
scroll to position [0, 0]
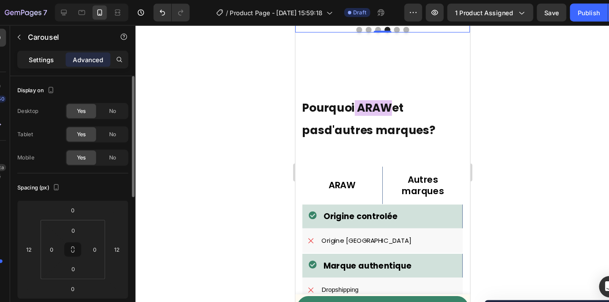
click at [52, 58] on p "Settings" at bounding box center [54, 56] width 24 height 9
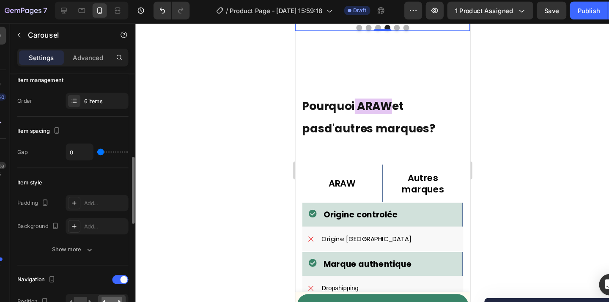
scroll to position [163, 0]
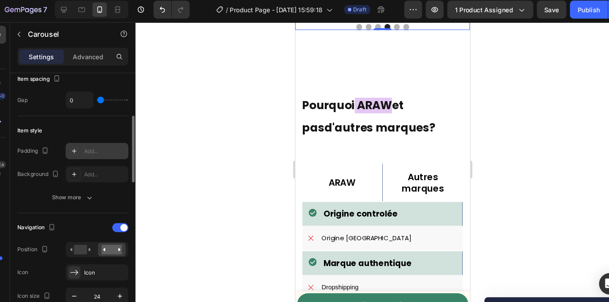
click at [85, 145] on icon at bounding box center [85, 145] width 4 height 4
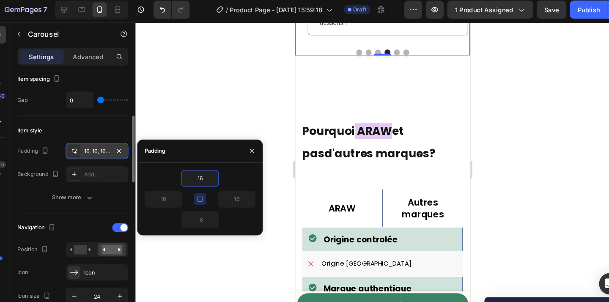
click at [207, 188] on button "button" at bounding box center [204, 191] width 12 height 12
click at [206, 188] on icon "button" at bounding box center [203, 190] width 7 height 7
click at [202, 190] on icon "button" at bounding box center [203, 190] width 7 height 7
click at [205, 172] on input "16" at bounding box center [203, 171] width 35 height 15
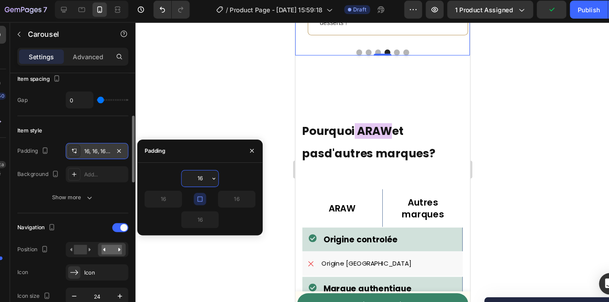
click at [205, 172] on input "16" at bounding box center [203, 171] width 35 height 15
type input "1"
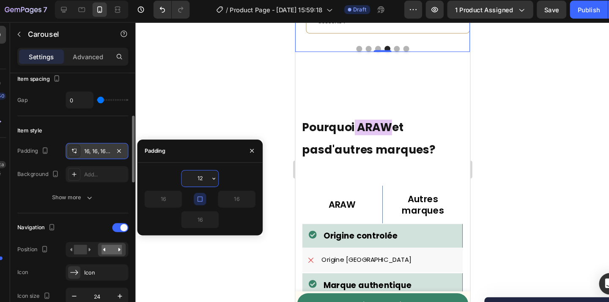
type input "12"
click at [260, 115] on div at bounding box center [376, 163] width 467 height 278
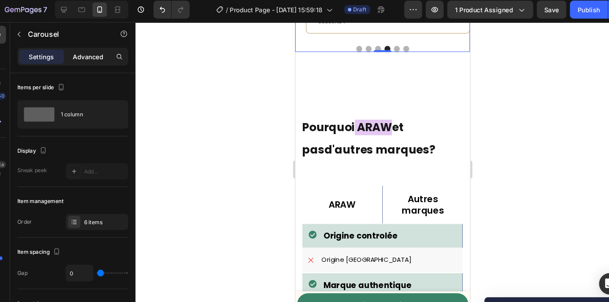
click at [101, 57] on p "Advanced" at bounding box center [97, 56] width 29 height 9
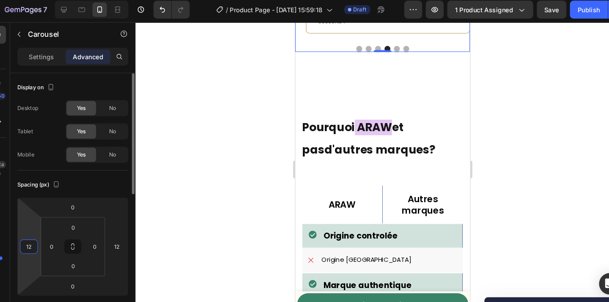
click at [41, 239] on input "12" at bounding box center [42, 235] width 13 height 13
type input "0"
click at [125, 231] on input "12" at bounding box center [124, 235] width 13 height 13
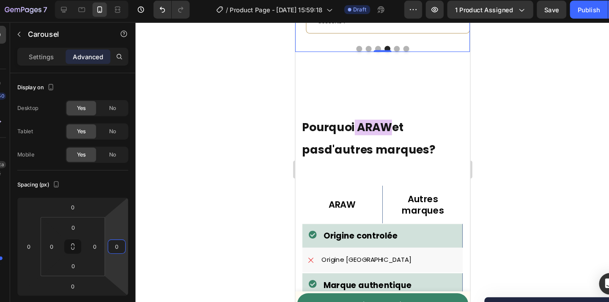
click at [177, 224] on div at bounding box center [376, 163] width 467 height 278
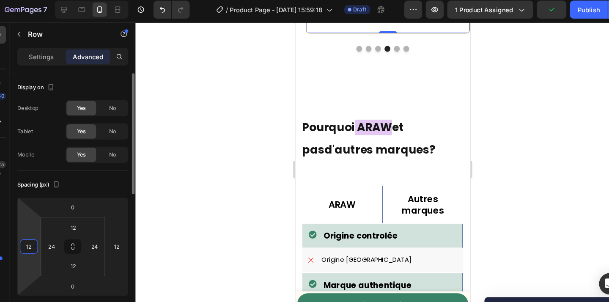
click at [45, 238] on input "12" at bounding box center [42, 235] width 13 height 13
type input "0"
click at [127, 238] on input "12" at bounding box center [124, 235] width 13 height 13
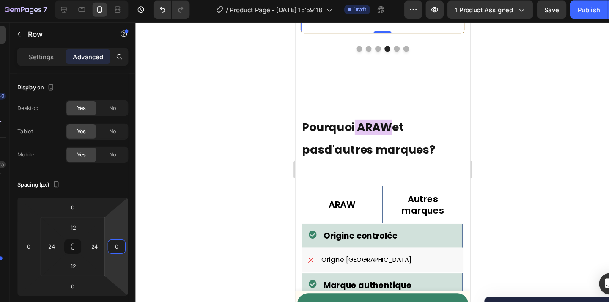
click at [198, 228] on div at bounding box center [376, 163] width 467 height 278
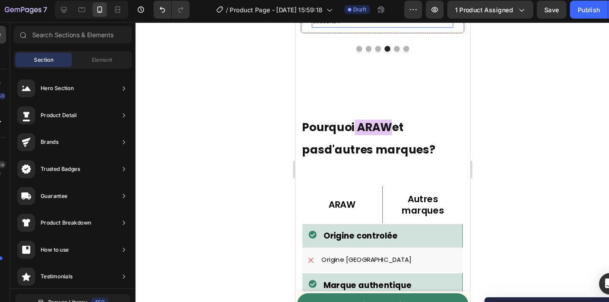
click at [370, 26] on p "💜 Un vrai coup de cœur ! La poudre d’Ube ARAW est délicieuse et super facile à …" at bounding box center [377, -1] width 132 height 53
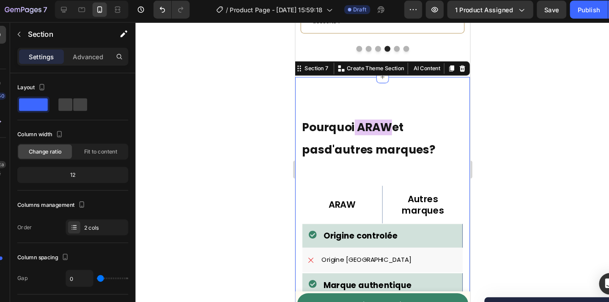
click at [545, 205] on div at bounding box center [376, 163] width 467 height 278
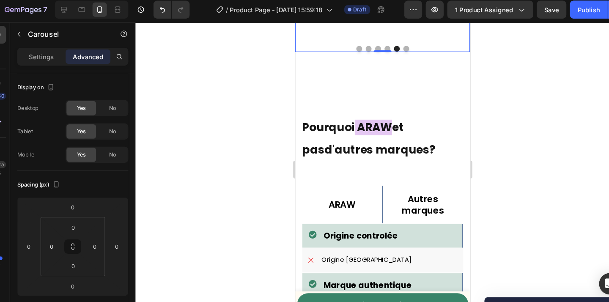
click at [76, 14] on icon at bounding box center [75, 12] width 6 height 6
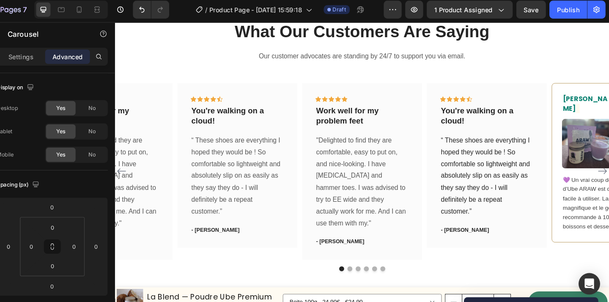
click at [609, 170] on icon "Carousel Next Arrow" at bounding box center [616, 175] width 10 height 10
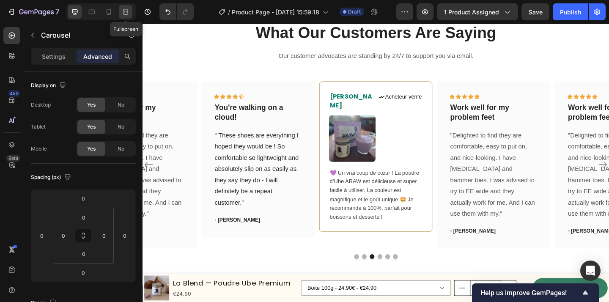
click at [120, 8] on div at bounding box center [126, 12] width 14 height 14
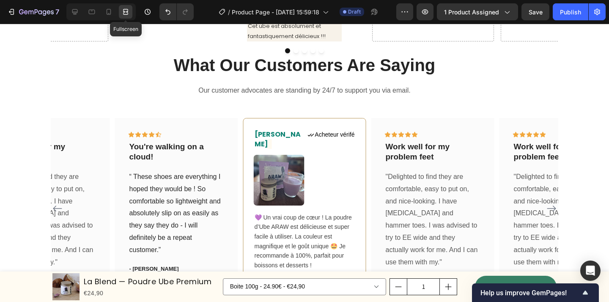
scroll to position [1893, 0]
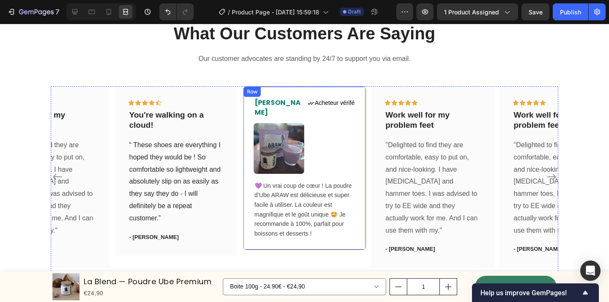
click at [365, 233] on div "Lisa Text block Icon Acheteur vérifé Text Block Row Image 💜 Un vrai coup de cœu…" at bounding box center [304, 168] width 123 height 164
click at [77, 14] on icon at bounding box center [75, 12] width 8 height 8
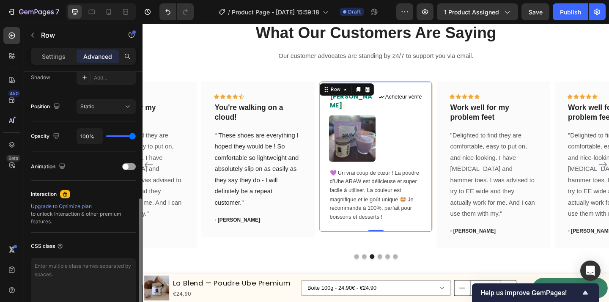
scroll to position [291, 0]
click at [54, 57] on p "Settings" at bounding box center [54, 56] width 24 height 9
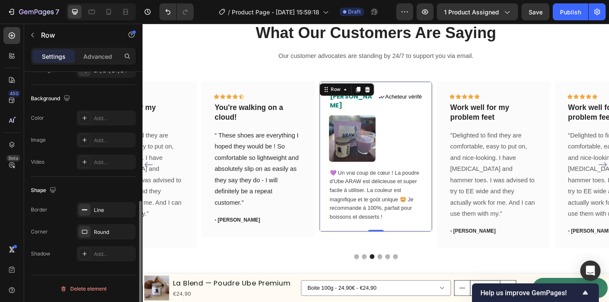
scroll to position [262, 0]
click at [101, 212] on div "Line" at bounding box center [106, 210] width 25 height 8
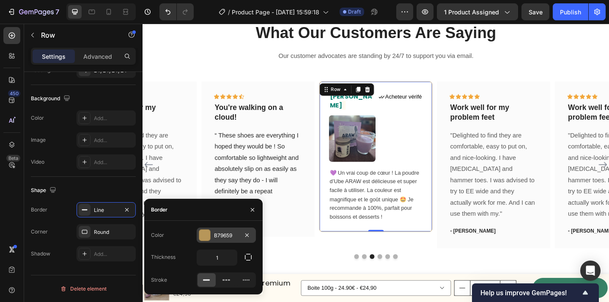
click at [205, 234] on div at bounding box center [204, 235] width 11 height 11
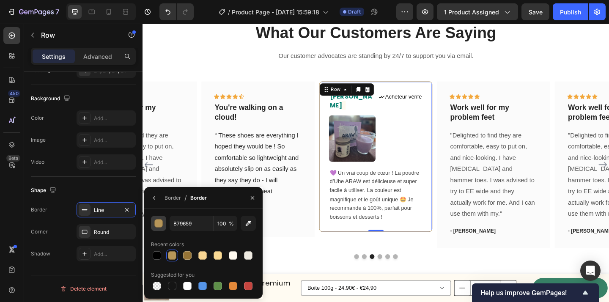
click at [160, 224] on div "button" at bounding box center [159, 224] width 8 height 8
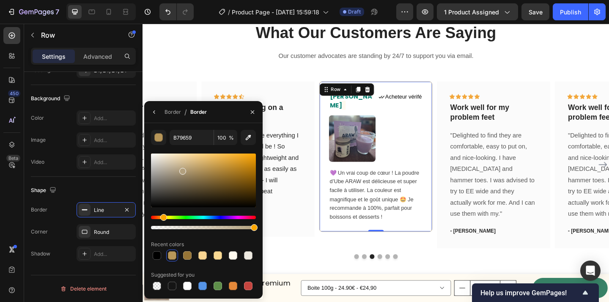
drag, startPoint x: 206, startPoint y: 171, endPoint x: 182, endPoint y: 169, distance: 23.8
click at [182, 169] on div at bounding box center [182, 171] width 7 height 7
type input "B2A07E"
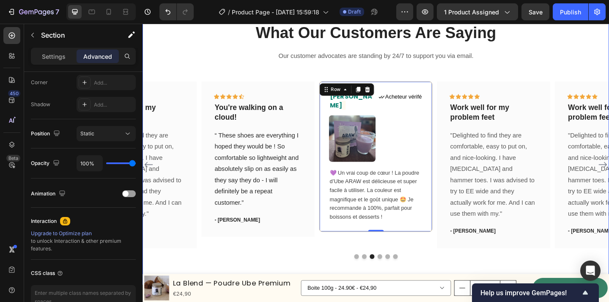
scroll to position [0, 0]
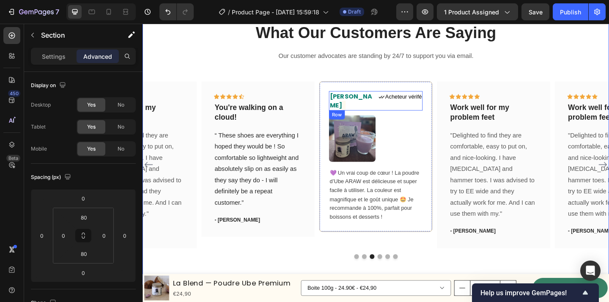
click at [435, 98] on div "Lisa Text block Icon Acheteur vérifé Text Block Row" at bounding box center [397, 107] width 102 height 21
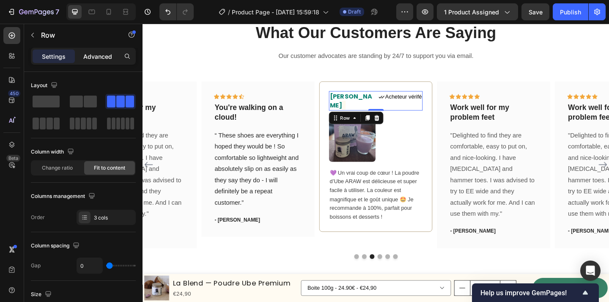
click at [93, 58] on p "Advanced" at bounding box center [97, 56] width 29 height 9
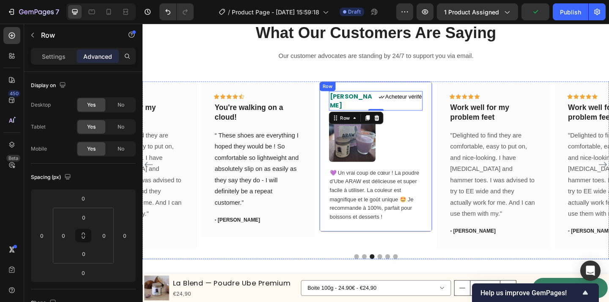
click at [450, 163] on div "Lisa Text block Icon Acheteur vérifé Text Block Row 0 Image 💜 Un vrai coup de c…" at bounding box center [396, 168] width 123 height 164
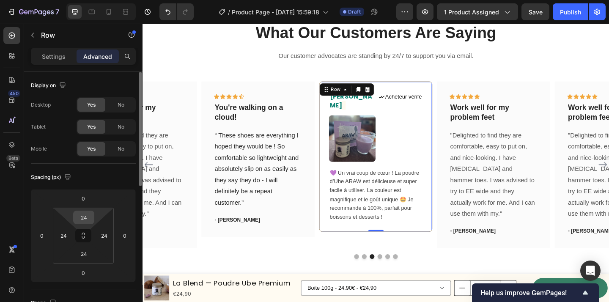
click at [86, 218] on input "24" at bounding box center [83, 217] width 17 height 13
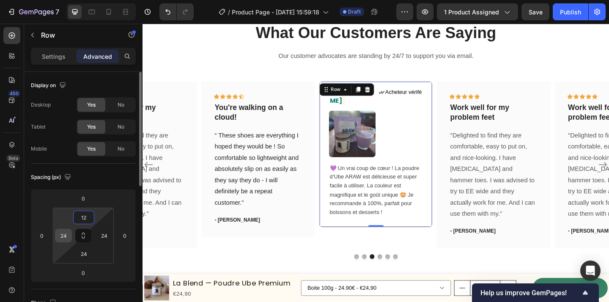
type input "12"
click at [62, 235] on input "24" at bounding box center [63, 235] width 13 height 13
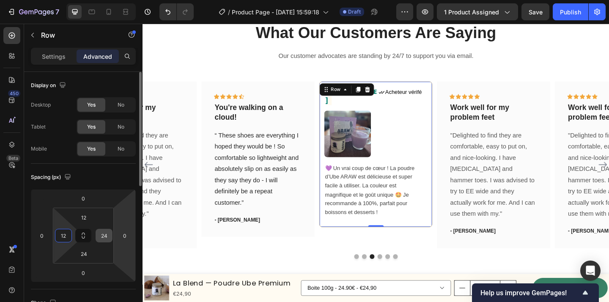
type input "12"
click at [107, 235] on input "24" at bounding box center [104, 235] width 13 height 13
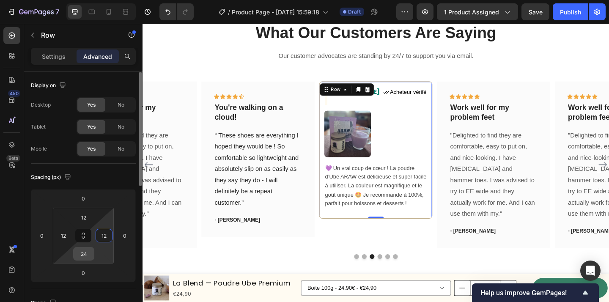
type input "12"
click at [83, 258] on input "24" at bounding box center [83, 254] width 17 height 13
click at [85, 256] on input "24" at bounding box center [83, 254] width 17 height 13
type input "2"
type input "12"
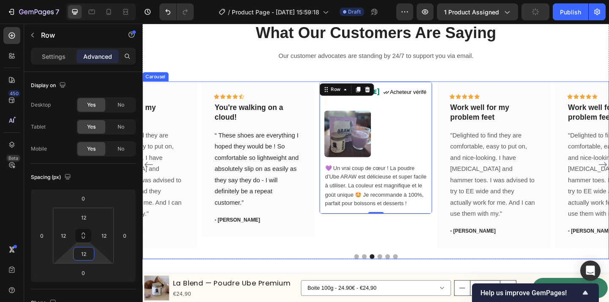
click at [316, 275] on div at bounding box center [397, 277] width 508 height 5
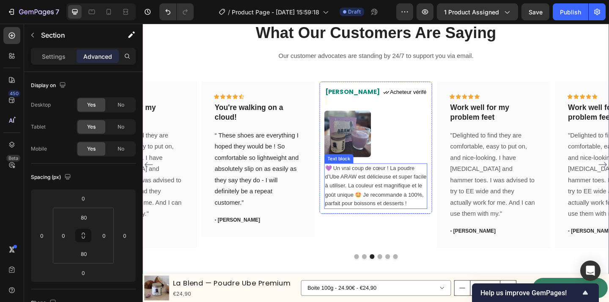
click at [445, 134] on div at bounding box center [397, 143] width 112 height 51
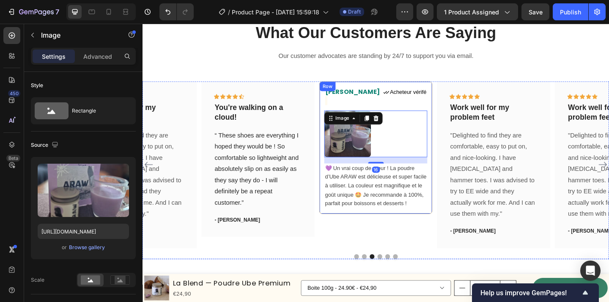
click at [457, 91] on div "Lisa Text block Icon Acheteur vérifé Text Block Row Image 16 💜 Un vrai coup de …" at bounding box center [396, 158] width 123 height 144
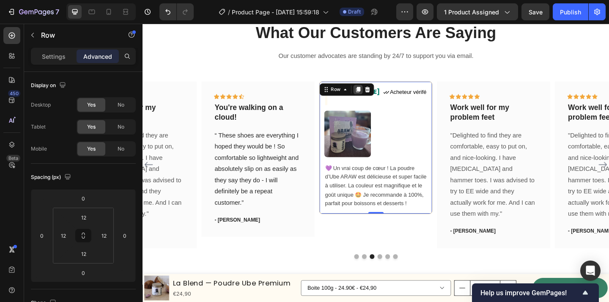
click at [378, 95] on icon at bounding box center [377, 95] width 5 height 6
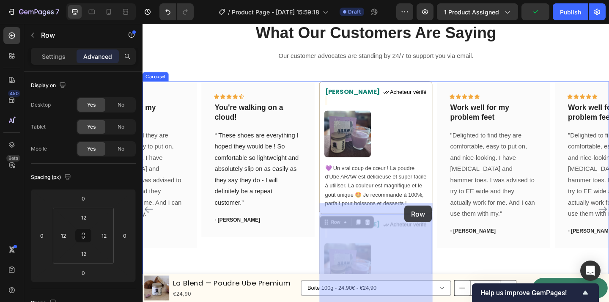
drag, startPoint x: 345, startPoint y: 227, endPoint x: 427, endPoint y: 222, distance: 82.2
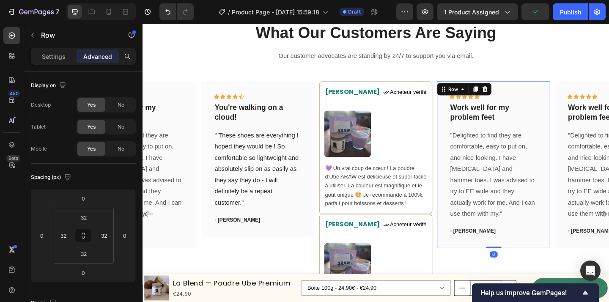
click at [583, 119] on div "Icon Icon Icon Icon Icon Row Work well for my problem feet Text block "Delighte…" at bounding box center [524, 177] width 123 height 182
click at [513, 92] on icon at bounding box center [515, 95] width 6 height 6
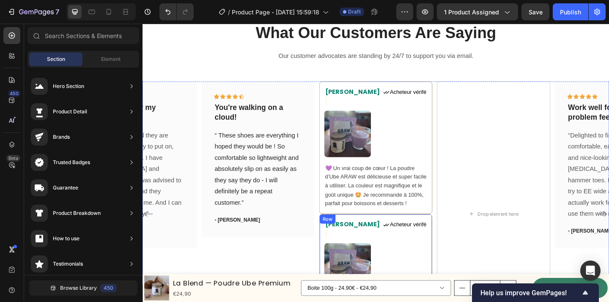
click at [432, 231] on div "Lisa Text block Icon Acheteur vérifé Text Block Row Image 💜 Un vrai coup de cœu…" at bounding box center [396, 303] width 123 height 144
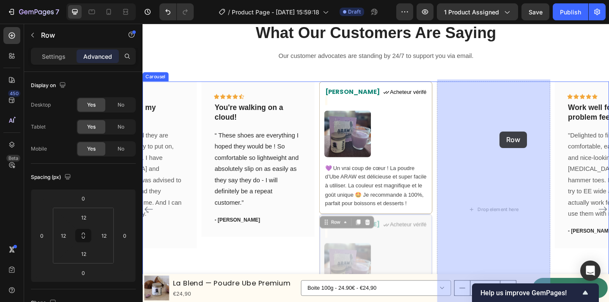
drag, startPoint x: 346, startPoint y: 232, endPoint x: 531, endPoint y: 140, distance: 206.1
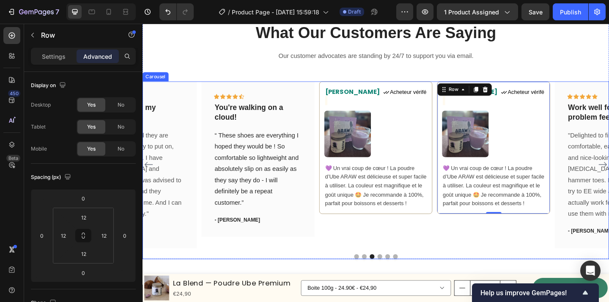
click at [532, 236] on div "Lisa Text block Icon Acheteur vérifé Text Block Row Image 💜 Un vrai coup de cœu…" at bounding box center [524, 177] width 123 height 182
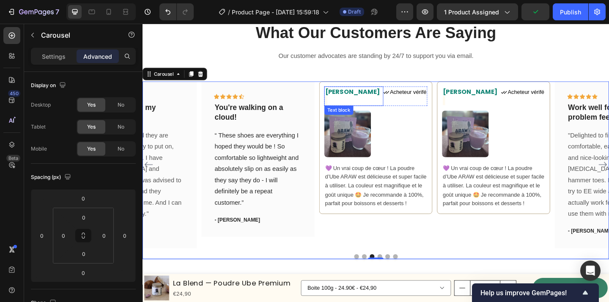
click at [349, 97] on span "[PERSON_NAME]" at bounding box center [371, 98] width 60 height 10
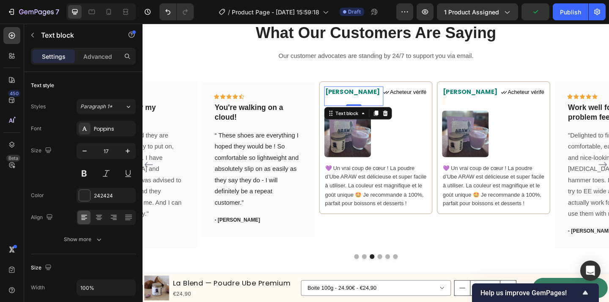
click at [349, 97] on span "[PERSON_NAME]" at bounding box center [371, 98] width 60 height 10
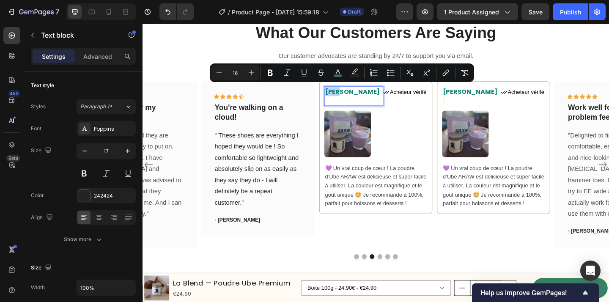
click at [344, 102] on span "Rich Text Editor. Editing area: main" at bounding box center [342, 107] width 3 height 10
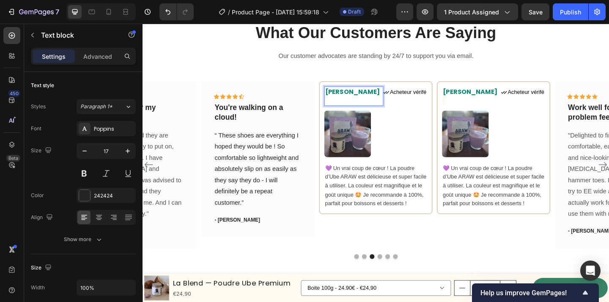
click at [344, 102] on span "Rich Text Editor. Editing area: main" at bounding box center [342, 107] width 3 height 10
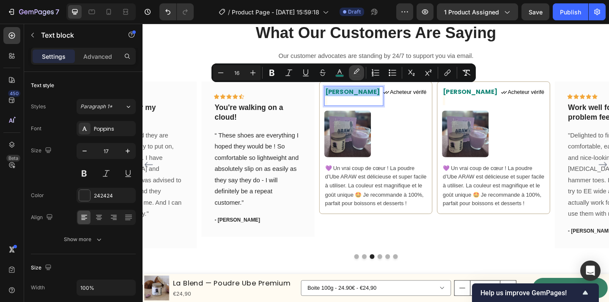
click at [357, 75] on rect "Editor contextual toolbar" at bounding box center [357, 76] width 8 height 2
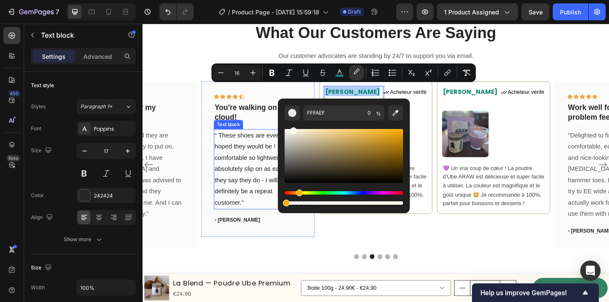
drag, startPoint x: 430, startPoint y: 228, endPoint x: 274, endPoint y: 220, distance: 155.9
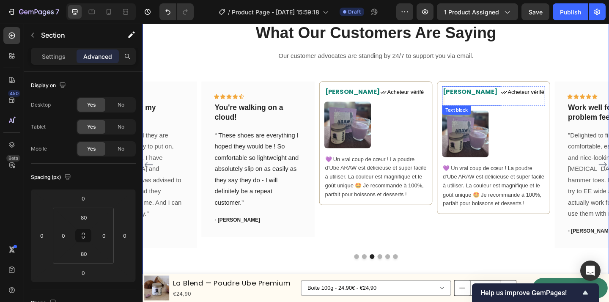
click at [478, 95] on span "[PERSON_NAME]" at bounding box center [500, 98] width 60 height 10
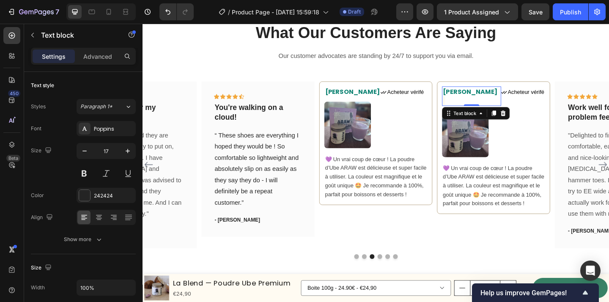
click at [478, 95] on span "[PERSON_NAME]" at bounding box center [500, 98] width 60 height 10
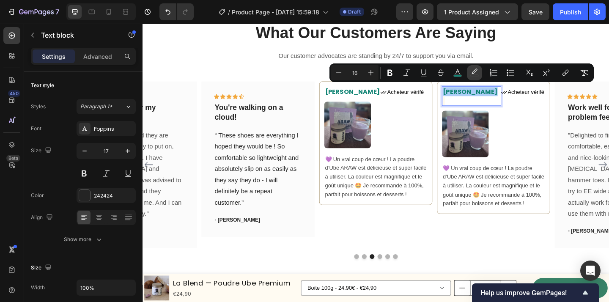
click at [477, 73] on icon "Editor contextual toolbar" at bounding box center [475, 73] width 8 height 8
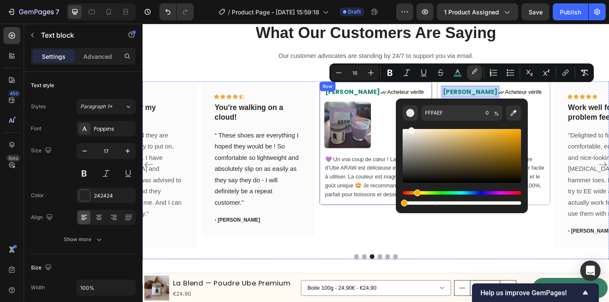
drag, startPoint x: 545, startPoint y: 224, endPoint x: 395, endPoint y: 220, distance: 150.3
click at [383, 242] on div "Lisa Text block Icon Acheteur vérifé Text Block Row Image 💜 Un vrai coup de cœu…" at bounding box center [396, 177] width 123 height 182
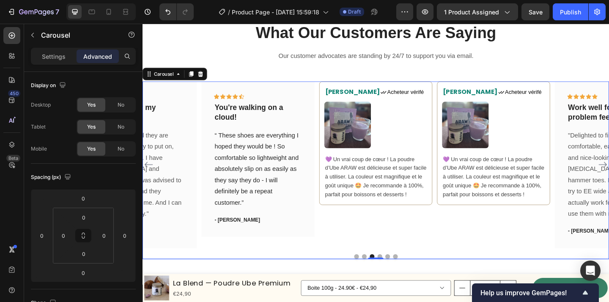
click at [383, 242] on div "Lisa Text block Icon Acheteur vérifé Text Block Row Image 💜 Un vrai coup de cœu…" at bounding box center [396, 177] width 123 height 182
click at [396, 163] on div "Lisa Text block Icon Acheteur vérifé Text Block Row Image 💜 Un vrai coup de cœu…" at bounding box center [397, 154] width 112 height 124
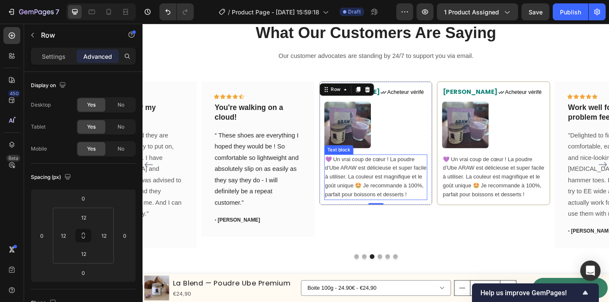
click at [373, 187] on span "💜 Un vrai coup de cœur ! La poudre d’Ube ARAW est délicieuse et super facile à …" at bounding box center [396, 190] width 110 height 45
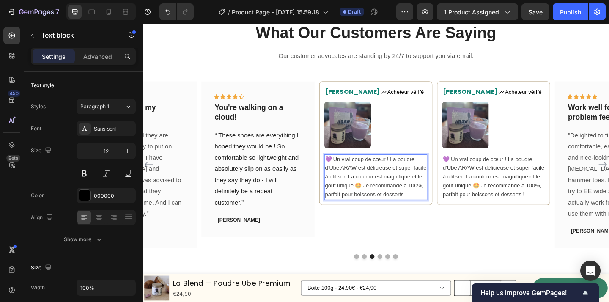
click at [346, 168] on span "💜 Un vrai coup de cœur ! La poudre d’Ube ARAW est délicieuse et super facile à …" at bounding box center [396, 190] width 110 height 45
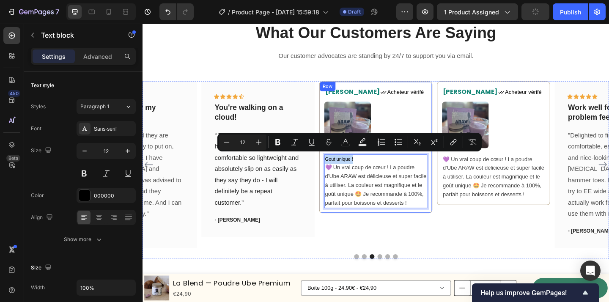
drag, startPoint x: 377, startPoint y: 168, endPoint x: 338, endPoint y: 167, distance: 39.4
click at [338, 167] on div "Lisa Text block Icon Acheteur vérifé Text Block Row Image Gout unique ! 💜 Un vr…" at bounding box center [396, 158] width 123 height 144
click at [280, 146] on icon "Editor contextual toolbar" at bounding box center [278, 142] width 8 height 8
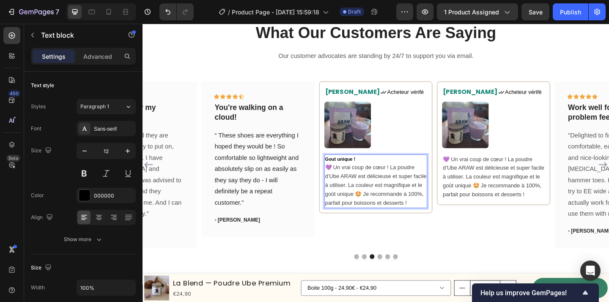
click at [402, 201] on p "💜 Un vrai coup de cœur ! La poudre d’Ube ARAW est délicieuse et super facile à …" at bounding box center [396, 200] width 110 height 48
click at [416, 205] on span "💜 Un vrai coup de cœur ! La poudre d’Ube ARAW est délicieuse et super facile à …" at bounding box center [396, 198] width 110 height 45
drag, startPoint x: 436, startPoint y: 213, endPoint x: 319, endPoint y: 166, distance: 126.7
click at [319, 166] on div "Icon Icon Icon Icon Icon Row You're walking on a cloud! Text block “ These shoe…" at bounding box center [397, 177] width 508 height 182
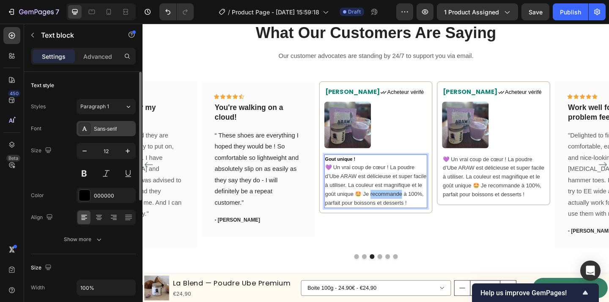
click at [98, 126] on div "Sans-serif" at bounding box center [114, 129] width 40 height 8
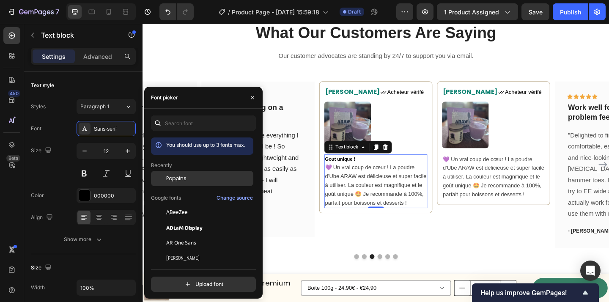
click at [190, 179] on div "Poppins" at bounding box center [208, 179] width 85 height 8
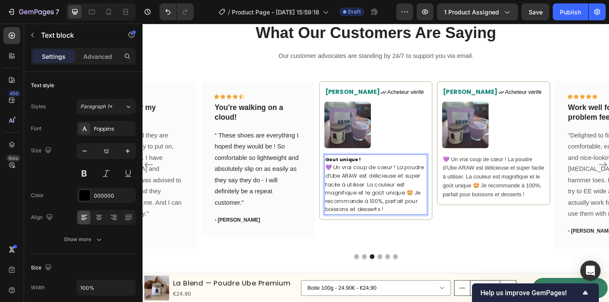
click at [384, 168] on p "Gout unique !" at bounding box center [396, 171] width 110 height 9
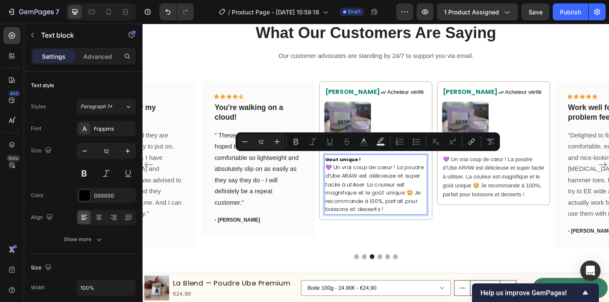
click at [383, 168] on p "Gout unique !" at bounding box center [396, 171] width 110 height 9
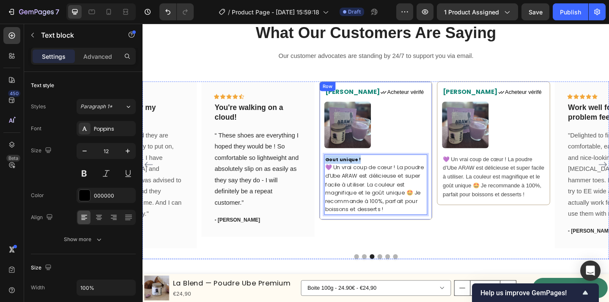
drag, startPoint x: 381, startPoint y: 168, endPoint x: 338, endPoint y: 168, distance: 42.7
click at [338, 168] on div "Lisa Text block Icon Acheteur vérifé Text Block Row Image Gout unique ! 💜 Un vr…" at bounding box center [396, 161] width 123 height 151
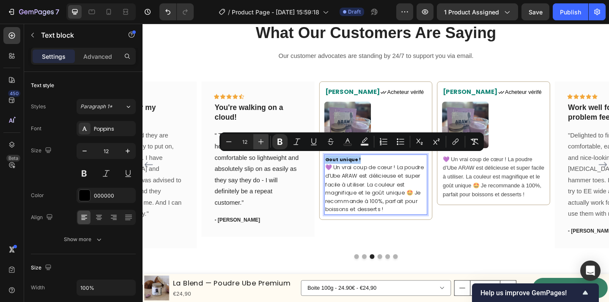
click at [260, 144] on icon "Editor contextual toolbar" at bounding box center [261, 142] width 8 height 8
type input "14"
click at [403, 218] on span "💜 Un vrai coup de cœur ! La poudre d’Ube ARAW est délicieuse et super facile à …" at bounding box center [394, 203] width 107 height 54
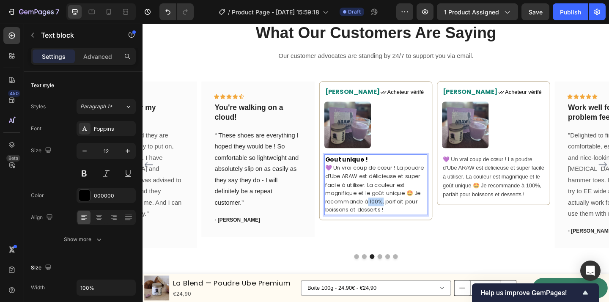
drag, startPoint x: 405, startPoint y: 214, endPoint x: 386, endPoint y: 214, distance: 18.6
click at [386, 214] on span "💜 Un vrai coup de cœur ! La poudre d’Ube ARAW est délicieuse et super facile à …" at bounding box center [394, 203] width 107 height 54
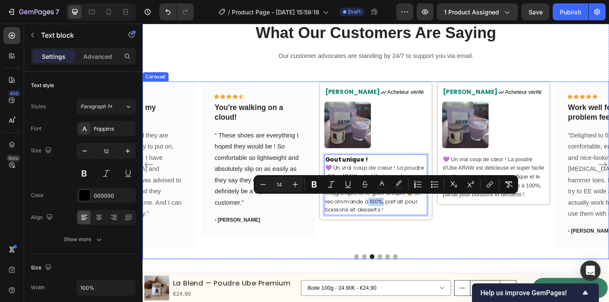
click at [359, 252] on div "Lisa Text block Icon Acheteur vérifé Text Block Row Image Gout unique ! 💜 Un vr…" at bounding box center [396, 177] width 123 height 182
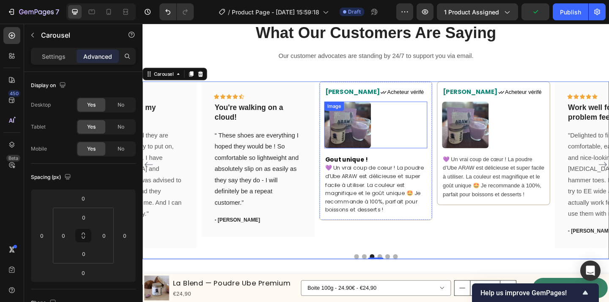
click at [384, 151] on img at bounding box center [366, 133] width 51 height 51
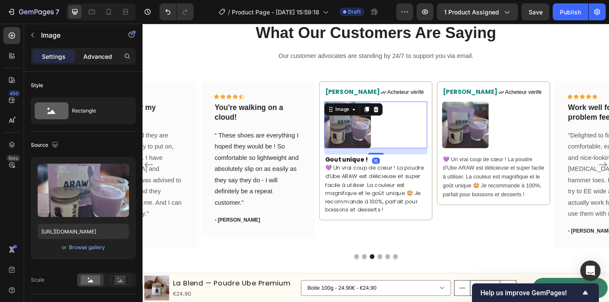
click at [89, 60] on p "Advanced" at bounding box center [97, 56] width 29 height 9
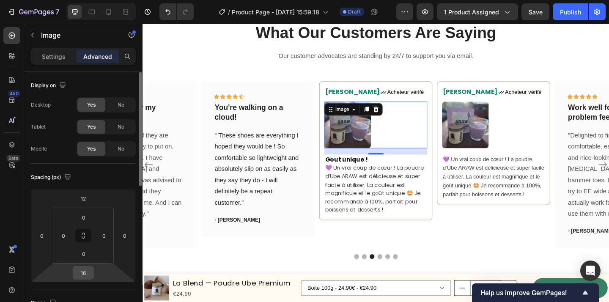
click at [91, 273] on input "16" at bounding box center [83, 273] width 17 height 13
type input "12"
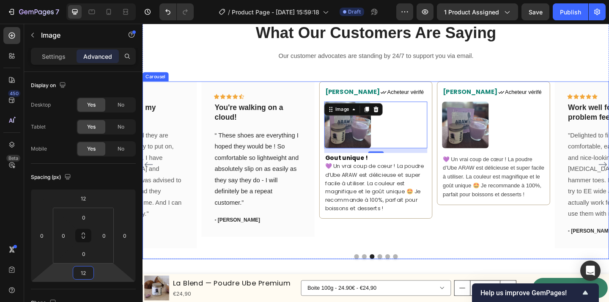
click at [514, 253] on div "Lisa Text block Icon Acheteur vérifé Text Block Row Image 💜 Un vrai coup de cœu…" at bounding box center [524, 177] width 123 height 182
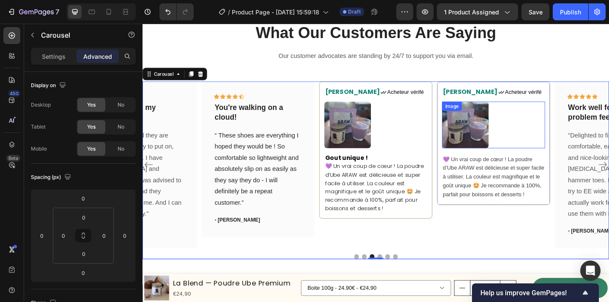
click at [507, 140] on img at bounding box center [494, 133] width 51 height 51
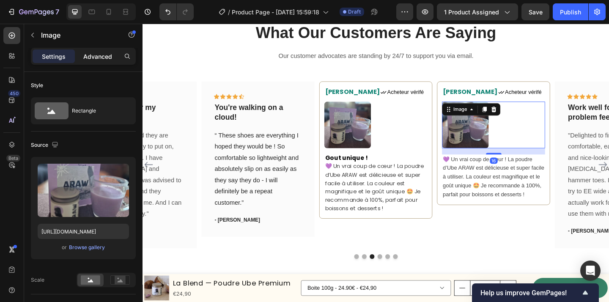
click at [99, 54] on p "Advanced" at bounding box center [97, 56] width 29 height 9
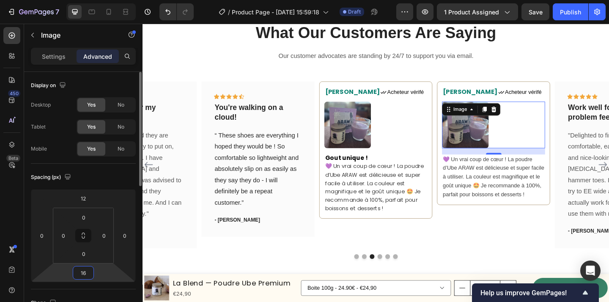
click at [89, 273] on input "16" at bounding box center [83, 273] width 17 height 13
type input "12"
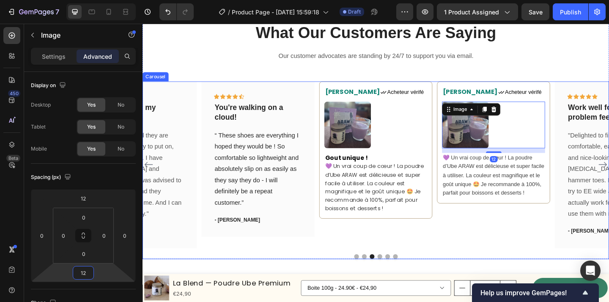
click at [491, 237] on div "Lisa Text block Icon Acheteur vérifé Text Block Row Image 12 💜 Un vrai coup de …" at bounding box center [524, 177] width 123 height 182
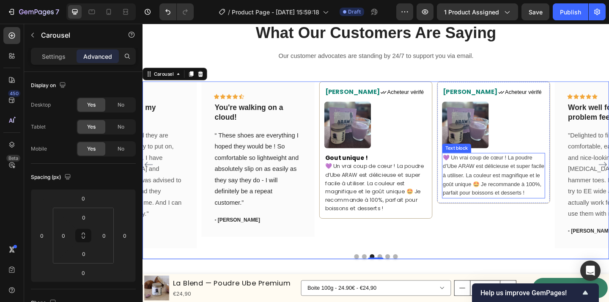
click at [512, 192] on p "💜 Un vrai coup de cœur ! La poudre d’Ube ARAW est délicieuse et super facile à …" at bounding box center [525, 189] width 110 height 48
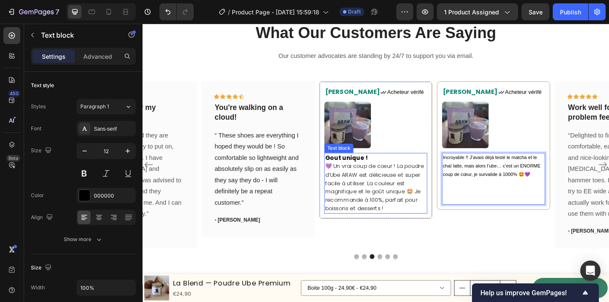
click at [395, 198] on span "💜 Un vrai coup de cœur ! La poudre d’Ube ARAW est délicieuse et super facile à …" at bounding box center [394, 201] width 107 height 54
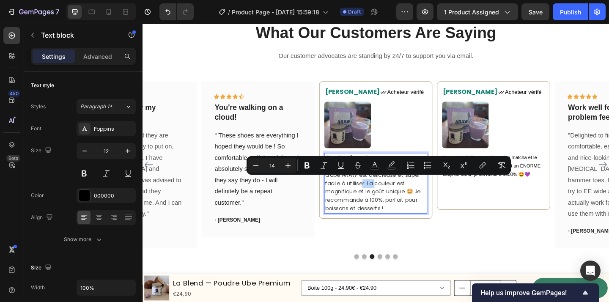
drag, startPoint x: 395, startPoint y: 198, endPoint x: 381, endPoint y: 196, distance: 14.5
click at [381, 196] on span "💜 Un vrai coup de cœur ! La poudre d’Ube ARAW est délicieuse et super facile à …" at bounding box center [394, 201] width 107 height 54
click at [557, 202] on p "Rich Text Editor. Editing area: main" at bounding box center [525, 210] width 110 height 18
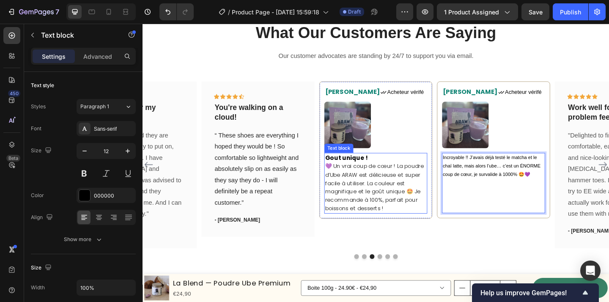
click at [388, 190] on span "💜 Un vrai coup de cœur ! La poudre d’Ube ARAW est délicieuse et super facile à …" at bounding box center [394, 201] width 107 height 54
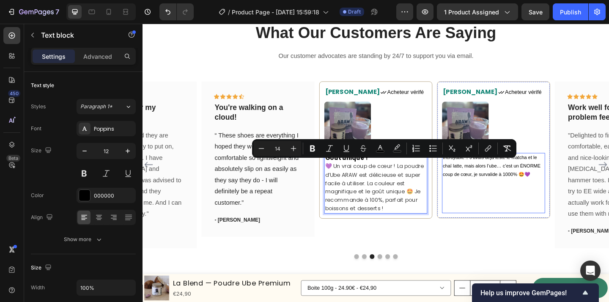
click at [559, 194] on p "Rich Text Editor. Editing area: main" at bounding box center [525, 197] width 110 height 9
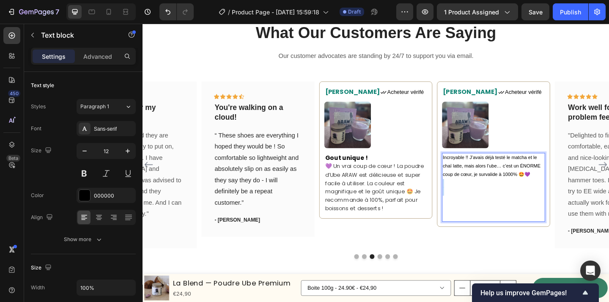
click at [559, 194] on p "Rich Text Editor. Editing area: main" at bounding box center [525, 197] width 110 height 9
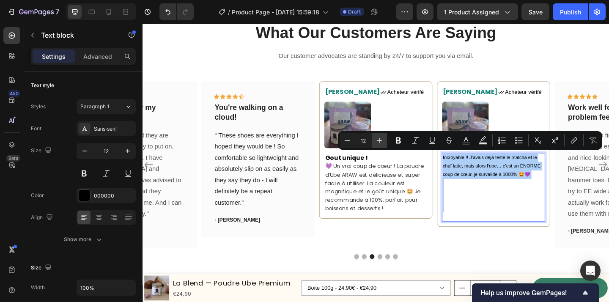
click at [379, 139] on icon "Editor contextual toolbar" at bounding box center [379, 140] width 8 height 8
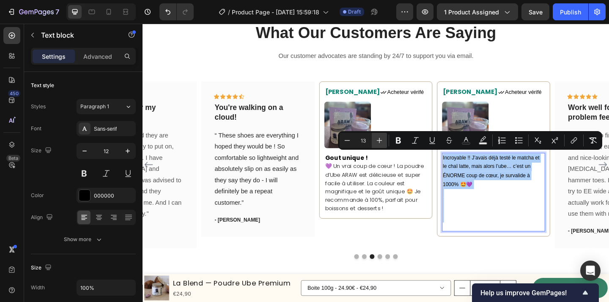
click at [379, 139] on icon "Editor contextual toolbar" at bounding box center [379, 140] width 8 height 8
type input "14"
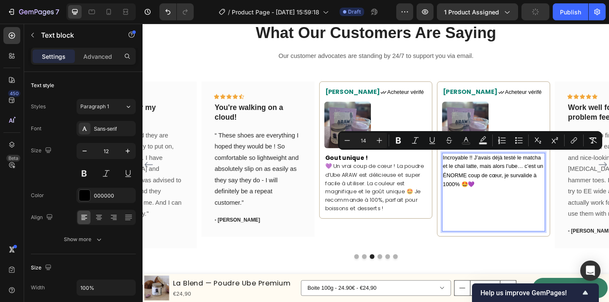
click at [512, 203] on p "Rich Text Editor. Editing area: main" at bounding box center [525, 207] width 110 height 9
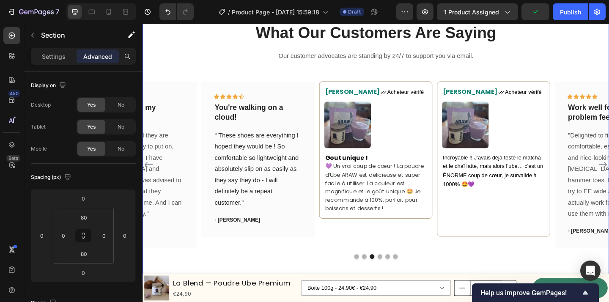
click at [513, 208] on p "Rich Text Editor. Editing area: main" at bounding box center [525, 207] width 110 height 9
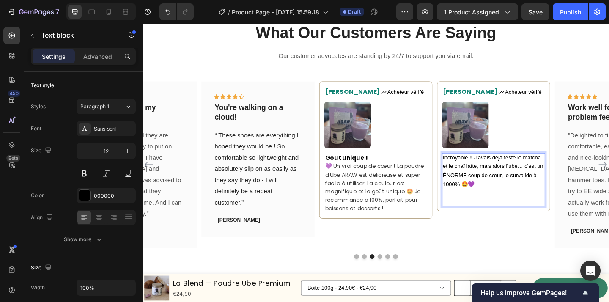
click at [473, 167] on span "Incroyable !! J’avais déjà testé le matcha et le chaï latte, mais alors l’ube… …" at bounding box center [524, 184] width 109 height 36
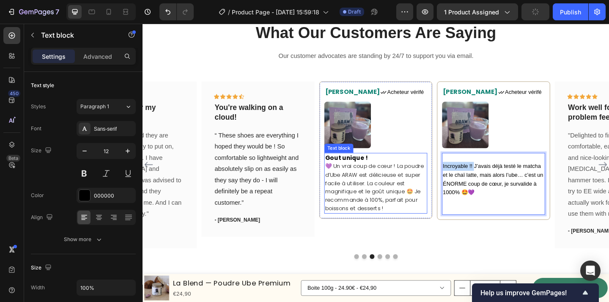
drag, startPoint x: 504, startPoint y: 177, endPoint x: 446, endPoint y: 177, distance: 57.1
click at [446, 177] on div "Icon Icon Icon Icon Icon Row You're walking on a cloud! Text block “ These shoe…" at bounding box center [397, 177] width 508 height 182
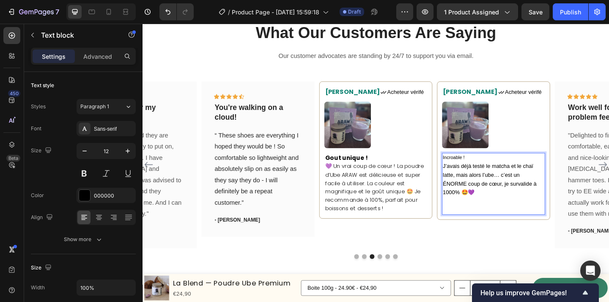
click at [481, 168] on p "Incroable !" at bounding box center [525, 169] width 110 height 9
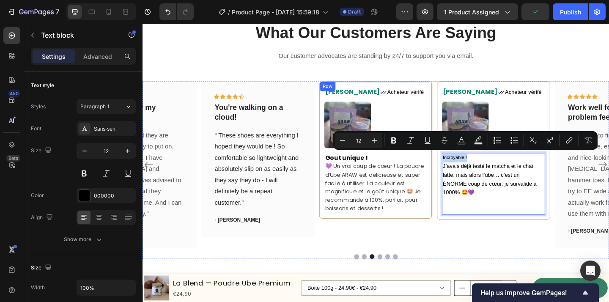
drag, startPoint x: 502, startPoint y: 170, endPoint x: 454, endPoint y: 166, distance: 48.0
click at [454, 166] on div "Icon Icon Icon Icon Icon Row You're walking on a cloud! Text block “ These shoe…" at bounding box center [397, 177] width 508 height 182
click at [396, 142] on icon "Editor contextual toolbar" at bounding box center [393, 141] width 5 height 6
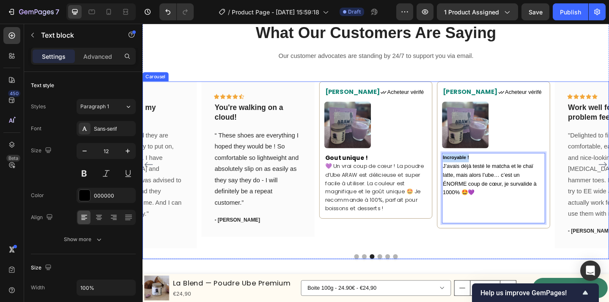
drag, startPoint x: 503, startPoint y: 169, endPoint x: 462, endPoint y: 166, distance: 41.1
click at [462, 166] on div "Icon Icon Icon Icon Icon Row You're walking on a cloud! Text block “ These shoe…" at bounding box center [397, 177] width 508 height 182
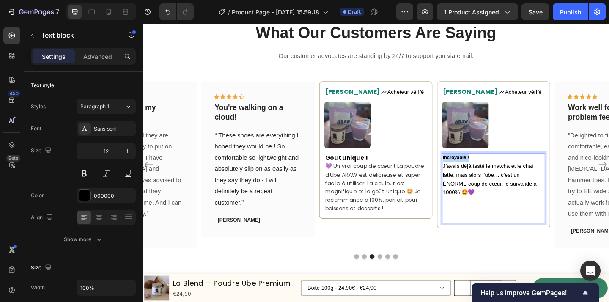
drag, startPoint x: 490, startPoint y: 166, endPoint x: 479, endPoint y: 171, distance: 12.3
click at [479, 171] on p "Incroyable !" at bounding box center [525, 169] width 110 height 9
click at [489, 188] on span "J’avais déjà testé le matcha et le chaï latte, mais alors l’ube… c’est un ÉNORM…" at bounding box center [521, 193] width 102 height 36
drag, startPoint x: 505, startPoint y: 166, endPoint x: 462, endPoint y: 166, distance: 42.3
click at [462, 166] on div "Icon Icon Icon Icon Icon Row You're walking on a cloud! Text block “ These shoe…" at bounding box center [397, 177] width 508 height 182
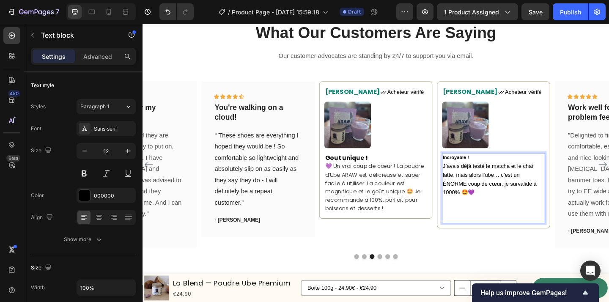
click at [490, 199] on p "J’avais déjà testé le matcha et le chaï latte, mais alors l’ube… c’est un ÉNORM…" at bounding box center [525, 207] width 110 height 66
click at [505, 167] on p "Incroyable !" at bounding box center [525, 169] width 110 height 9
drag, startPoint x: 505, startPoint y: 167, endPoint x: 469, endPoint y: 167, distance: 36.0
click at [470, 167] on p "Incroyable !" at bounding box center [525, 169] width 110 height 9
click at [482, 167] on strong "Incroyable !" at bounding box center [484, 169] width 28 height 6
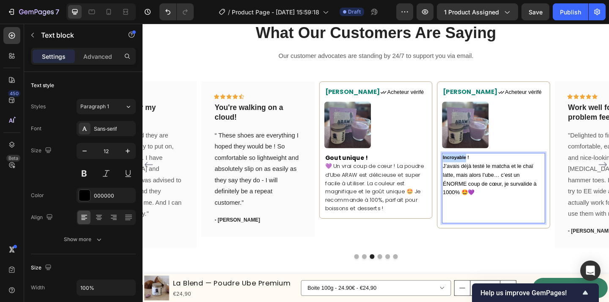
click at [482, 167] on strong "Incroyable !" at bounding box center [484, 169] width 28 height 6
drag, startPoint x: 509, startPoint y: 166, endPoint x: 469, endPoint y: 166, distance: 39.8
click at [469, 166] on div "Incroyable ! J’avais déjà testé le matcha et le chaï latte, mais alors l’ube… c…" at bounding box center [525, 202] width 112 height 77
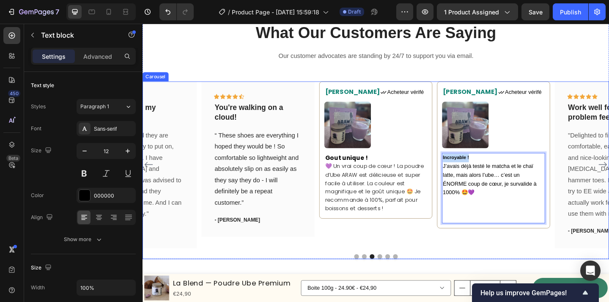
click at [495, 255] on div "Icon Icon Icon Icon Icon Row You're walking on a cloud! Text block “ These shoe…" at bounding box center [397, 182] width 508 height 193
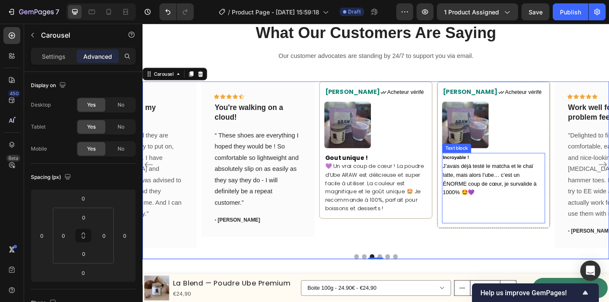
click at [520, 194] on span "J’avais déjà testé le matcha et le chaï latte, mais alors l’ube… c’est un ÉNORM…" at bounding box center [521, 193] width 102 height 36
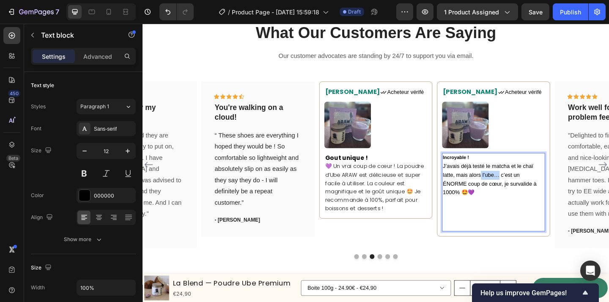
drag, startPoint x: 530, startPoint y: 187, endPoint x: 509, endPoint y: 187, distance: 20.7
click at [509, 187] on span "J’avais déjà testé le matcha et le chaï latte, mais alors l’ube… c’est un ÉNORM…" at bounding box center [521, 193] width 102 height 36
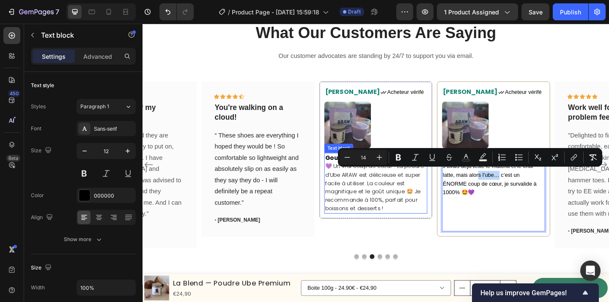
click at [426, 201] on span "💜 Un vrai coup de cœur ! La poudre d’Ube ARAW est délicieuse et super facile à …" at bounding box center [394, 201] width 107 height 54
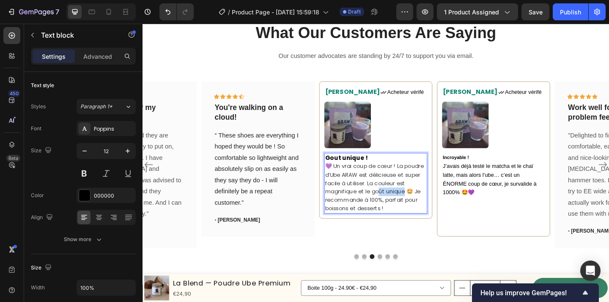
drag, startPoint x: 426, startPoint y: 201, endPoint x: 400, endPoint y: 201, distance: 26.2
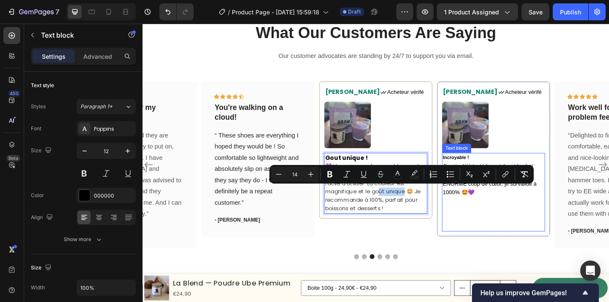
click at [520, 205] on p "J’avais déjà testé le matcha et le chaï latte, mais alors l’ube… c’est un ÉNORM…" at bounding box center [525, 211] width 110 height 75
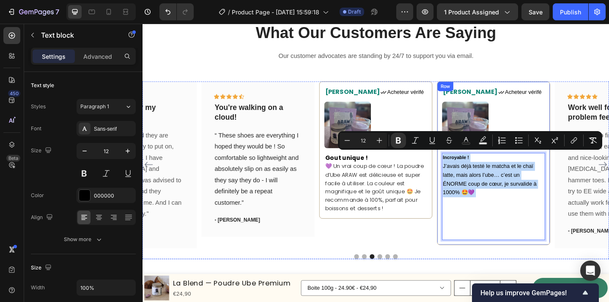
drag, startPoint x: 520, startPoint y: 205, endPoint x: 467, endPoint y: 159, distance: 69.9
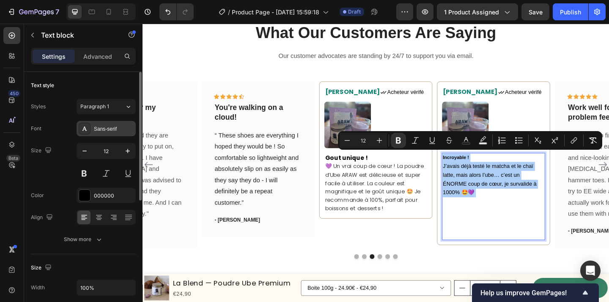
click at [116, 128] on div "Sans-serif" at bounding box center [114, 129] width 40 height 8
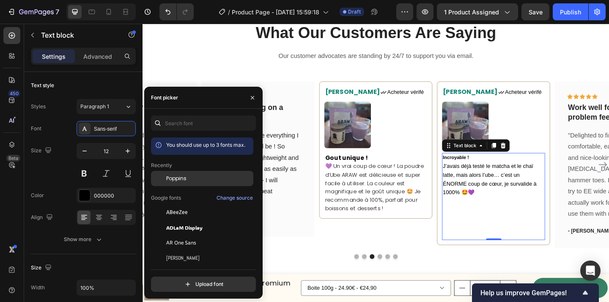
click at [197, 176] on div "Poppins" at bounding box center [208, 179] width 85 height 8
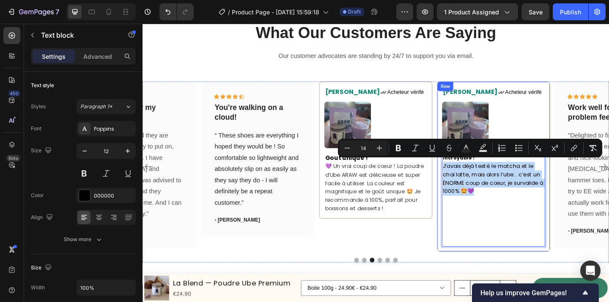
drag, startPoint x: 524, startPoint y: 201, endPoint x: 467, endPoint y: 176, distance: 62.6
click at [467, 176] on div "Lisa Text block Icon Acheteur vérifé Text Block Row Image Incroyable ! J’avais …" at bounding box center [524, 179] width 123 height 186
type input "12"
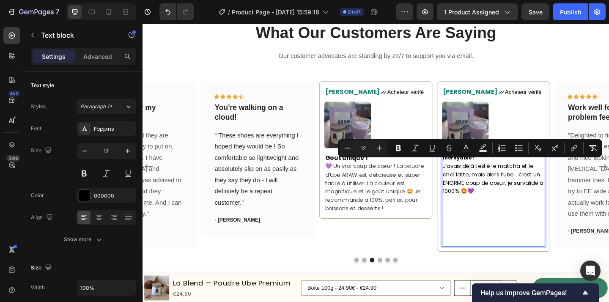
click at [539, 222] on p "J’avais déjà testé le matcha et le chaï latte, mais alors l’ube… c’est un ÉNORM…" at bounding box center [525, 219] width 110 height 91
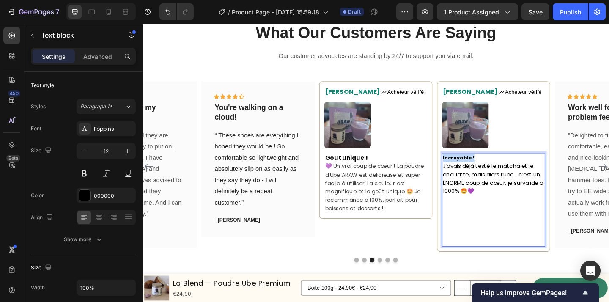
drag, startPoint x: 503, startPoint y: 165, endPoint x: 465, endPoint y: 164, distance: 37.2
click at [465, 164] on div "Lisa Text block Icon Acheteur vérifé Text Block Row Image Incroyable ! J’avais …" at bounding box center [524, 179] width 123 height 186
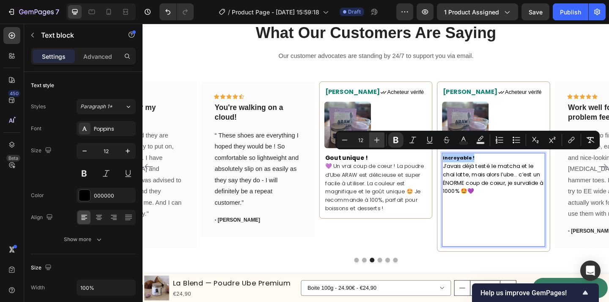
click at [378, 139] on icon "Editor contextual toolbar" at bounding box center [377, 140] width 8 height 8
type input "15"
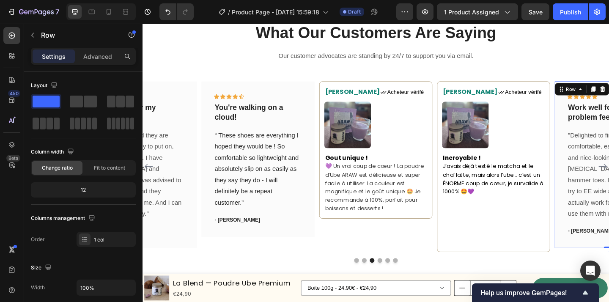
click at [490, 239] on p "J’avais déjà testé le matcha et le chaï latte, mais alors l’ube… c’est un ÉNORM…" at bounding box center [525, 219] width 110 height 91
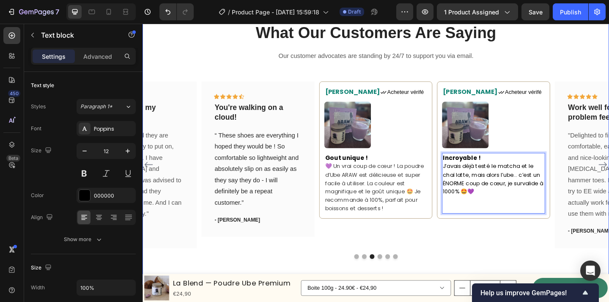
click at [534, 275] on div at bounding box center [397, 277] width 508 height 5
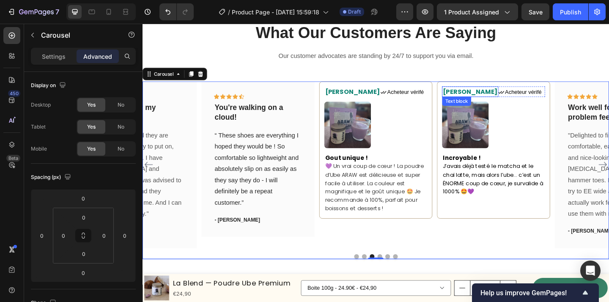
click at [476, 94] on span "[PERSON_NAME]" at bounding box center [500, 98] width 60 height 10
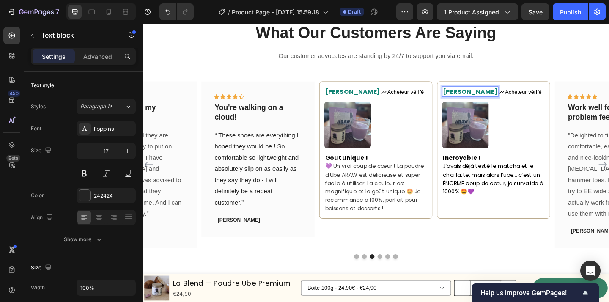
click at [476, 94] on span "[PERSON_NAME]" at bounding box center [500, 98] width 60 height 10
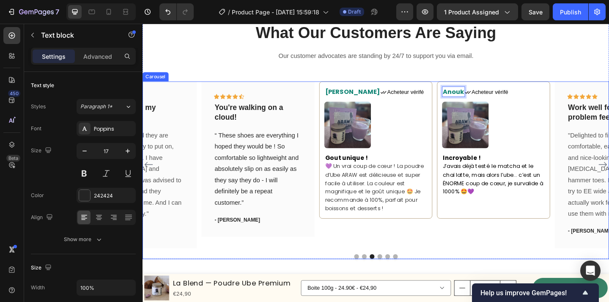
click at [520, 256] on div "Icon Icon Icon Icon Icon Row You're walking on a cloud! Text block “ These shoe…" at bounding box center [397, 182] width 508 height 193
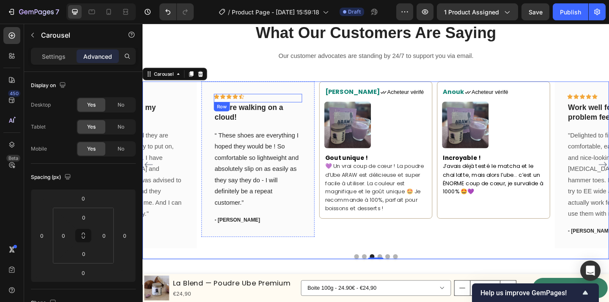
click at [296, 100] on div "Icon Icon Icon Icon Icon Row" at bounding box center [268, 104] width 96 height 9
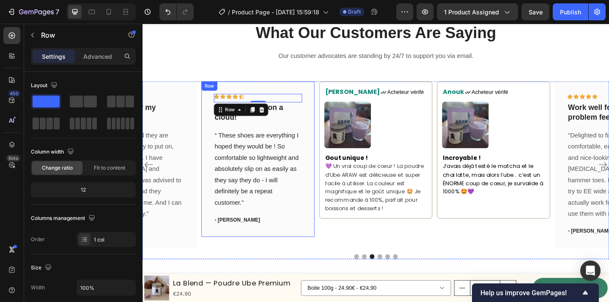
click at [317, 94] on div "Icon Icon Icon Icon Icon Row 0 You're walking on a cloud! Text block “ These sh…" at bounding box center [268, 170] width 123 height 169
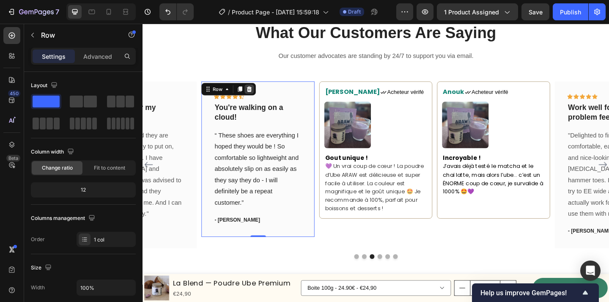
click at [258, 93] on icon at bounding box center [259, 94] width 7 height 7
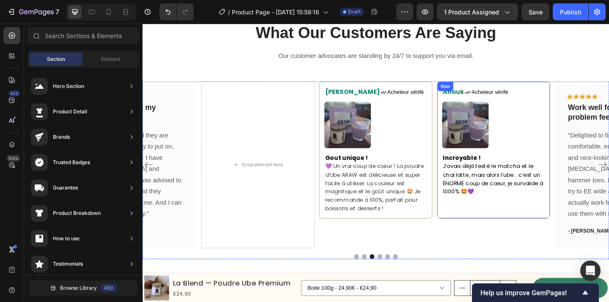
click at [573, 94] on div "Anouk Text block Icon Acheteur vérifé Text Block Row" at bounding box center [525, 97] width 112 height 11
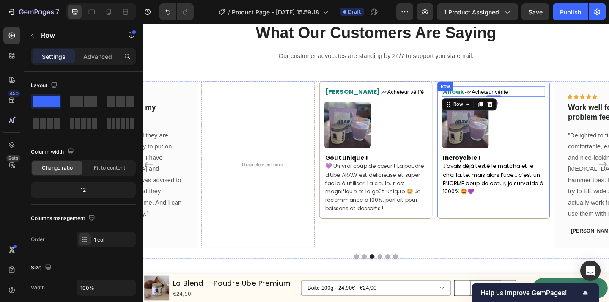
click at [582, 86] on div "Anouk Text block Icon Acheteur vérifé Text Block Row 0 Image Incroyable ! J’ava…" at bounding box center [524, 160] width 123 height 149
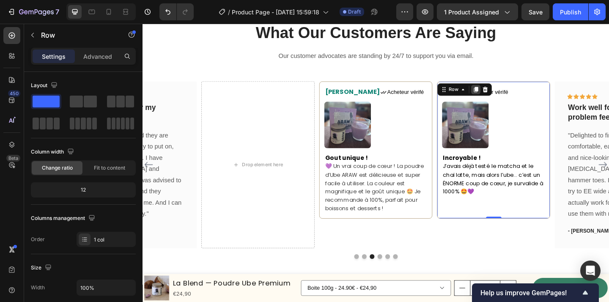
click at [505, 93] on icon at bounding box center [505, 95] width 5 height 6
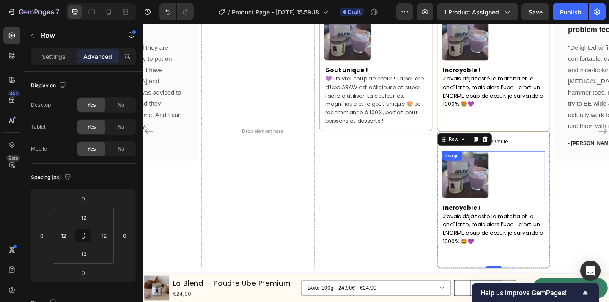
scroll to position [1944, 0]
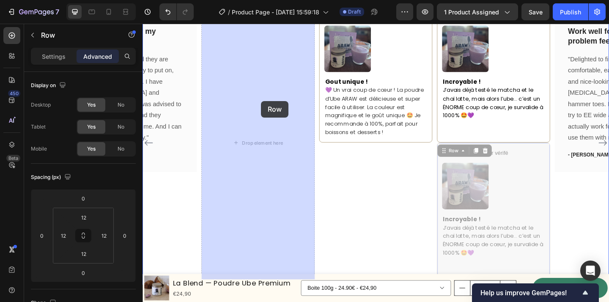
drag, startPoint x: 482, startPoint y: 160, endPoint x: 272, endPoint y: 108, distance: 216.1
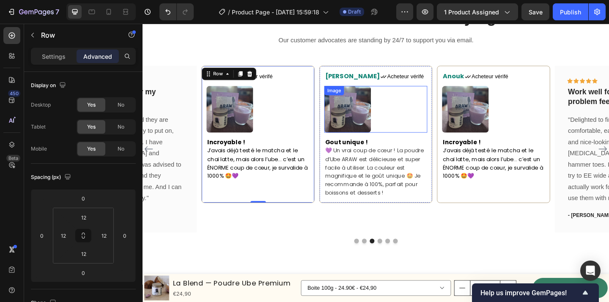
scroll to position [1865, 0]
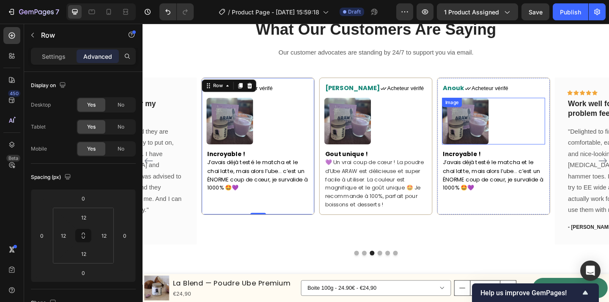
click at [507, 127] on img at bounding box center [494, 130] width 51 height 51
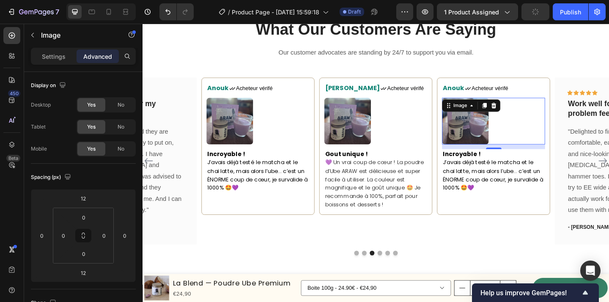
scroll to position [310, 0]
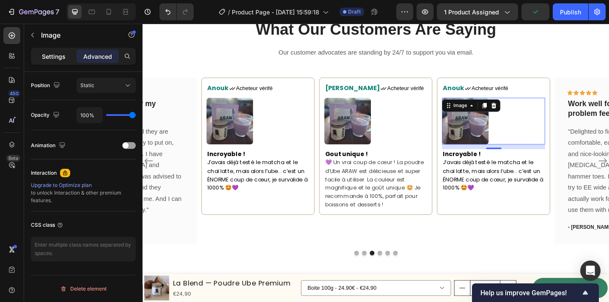
click at [63, 61] on p "Settings" at bounding box center [54, 56] width 24 height 9
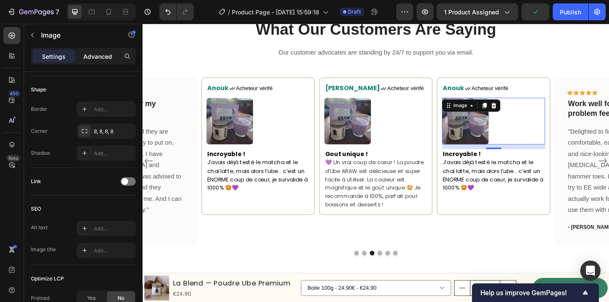
click at [80, 59] on div "Advanced" at bounding box center [98, 57] width 42 height 14
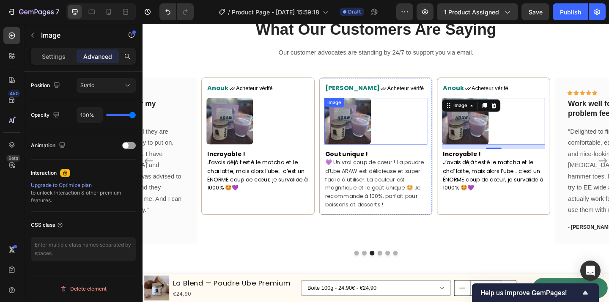
scroll to position [1807, 0]
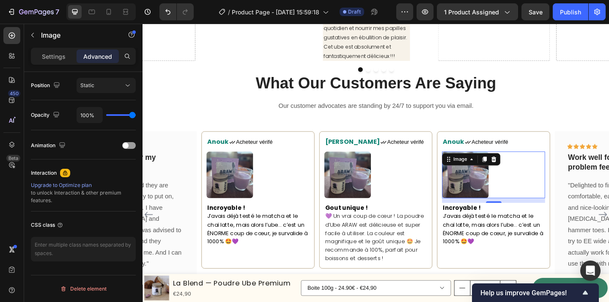
click at [498, 200] on img at bounding box center [494, 188] width 51 height 51
click at [511, 184] on img at bounding box center [494, 188] width 51 height 51
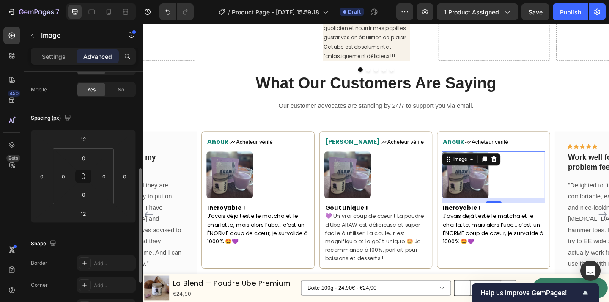
scroll to position [0, 0]
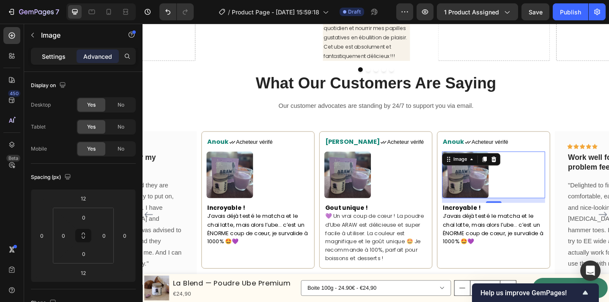
click at [59, 54] on p "Settings" at bounding box center [54, 56] width 24 height 9
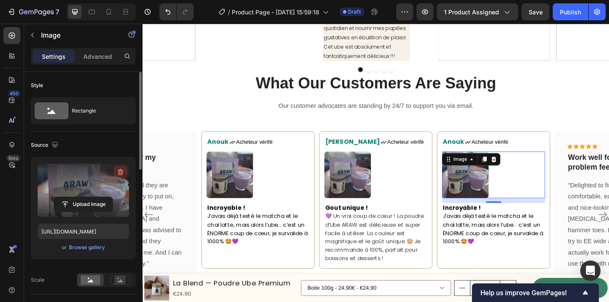
click at [122, 172] on icon "button" at bounding box center [121, 172] width 6 height 6
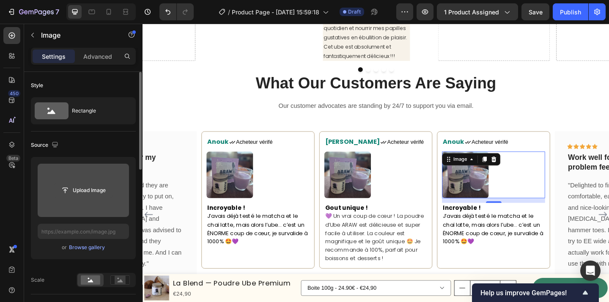
click at [96, 190] on input "file" at bounding box center [83, 190] width 58 height 14
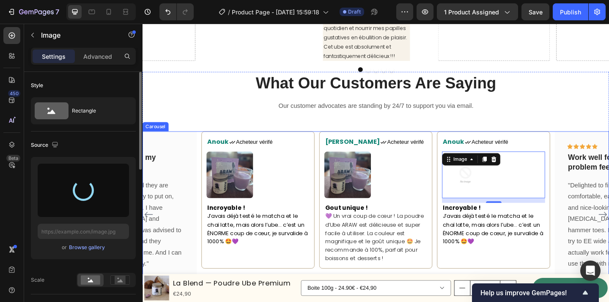
type input "https://cdn.shopify.com/s/files/1/0944/8682/3261/files/gempages_582038609335419…"
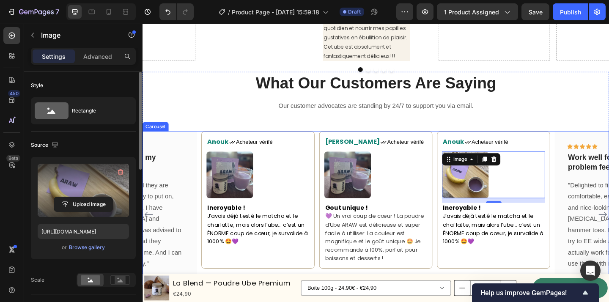
click at [460, 211] on div "Icon Icon Icon Icon Icon Row You're walking on a cloud! Text block “ These shoe…" at bounding box center [397, 232] width 508 height 182
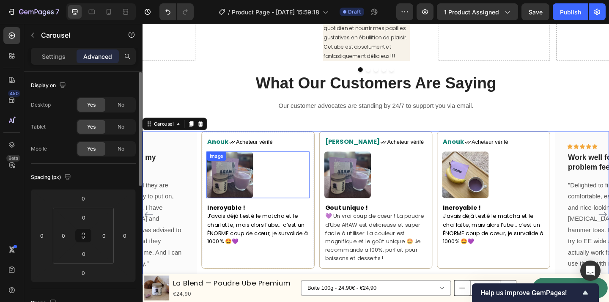
click at [242, 190] on img at bounding box center [237, 188] width 51 height 51
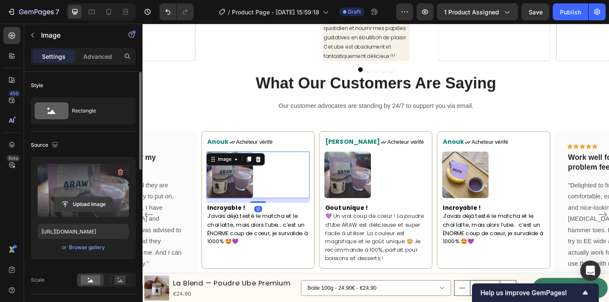
click at [86, 202] on input "file" at bounding box center [83, 204] width 58 height 14
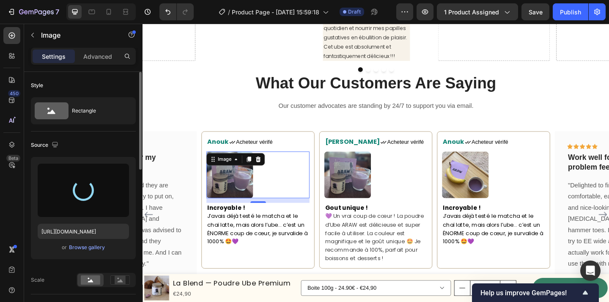
type input "https://cdn.shopify.com/s/files/1/0944/8682/3261/files/gempages_582038609335419…"
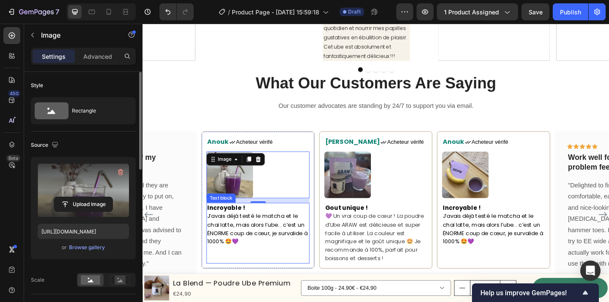
click at [265, 243] on span "J’avais déjà testé le matcha et le chaï latte, mais alors l’ube… c’est un ÉNORM…" at bounding box center [267, 247] width 109 height 36
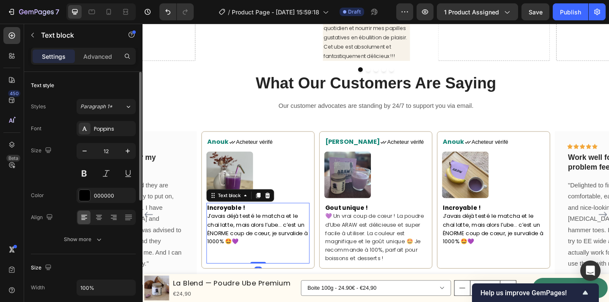
click at [265, 243] on span "J’avais déjà testé le matcha et le chaï latte, mais alors l’ube… c’est un ÉNORM…" at bounding box center [267, 247] width 109 height 36
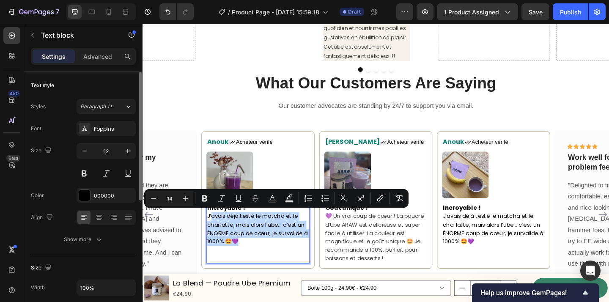
drag, startPoint x: 246, startPoint y: 261, endPoint x: 218, endPoint y: 232, distance: 39.8
click at [218, 232] on p "J’avais déjà testé le matcha et le chaï latte, mais alors l’ube… c’est un ÉNORM…" at bounding box center [268, 256] width 110 height 55
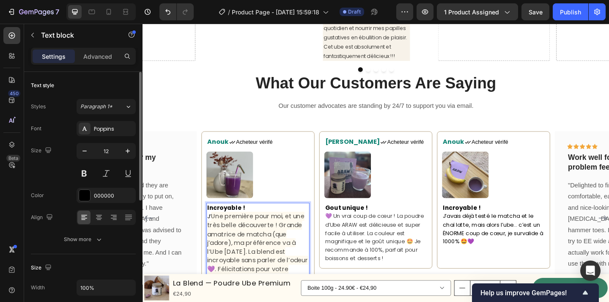
click at [220, 231] on span "Une première pour moi, et une très belle découverte ! Grande amatrice de matcha…" at bounding box center [268, 266] width 110 height 77
click at [219, 231] on span "Une première pour moi, et une très belle découverte ! Grande amatrice de matcha…" at bounding box center [268, 266] width 110 height 77
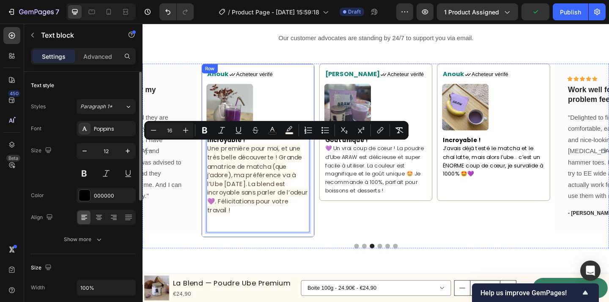
drag, startPoint x: 263, startPoint y: 227, endPoint x: 208, endPoint y: 158, distance: 88.2
click at [208, 158] on div "Anouk Text block Icon Acheteur vérifé Text Block Row Image Incroyable ! Une pre…" at bounding box center [268, 162] width 123 height 190
click at [155, 131] on icon "Editor contextual toolbar" at bounding box center [153, 130] width 8 height 8
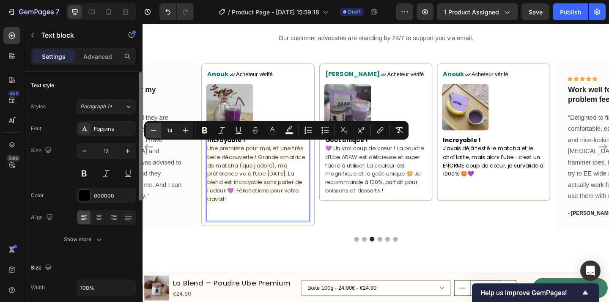
click at [155, 131] on icon "Editor contextual toolbar" at bounding box center [153, 130] width 8 height 8
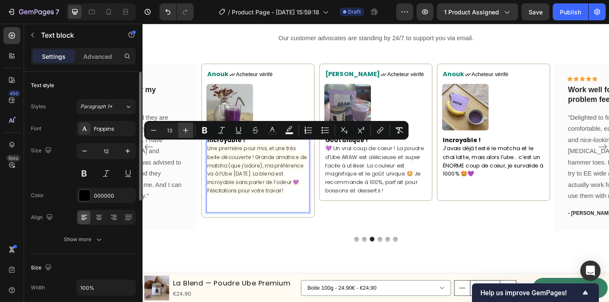
click at [184, 129] on icon "Editor contextual toolbar" at bounding box center [186, 130] width 8 height 8
type input "14"
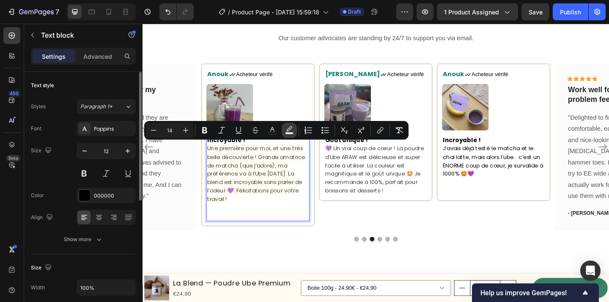
click at [293, 132] on icon "Editor contextual toolbar" at bounding box center [289, 130] width 8 height 8
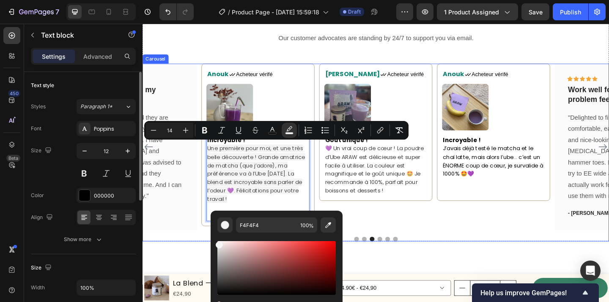
drag, startPoint x: 369, startPoint y: 267, endPoint x: 201, endPoint y: 235, distance: 171.0
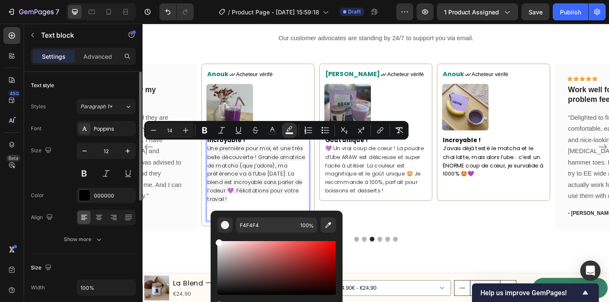
type input "FFFFFF"
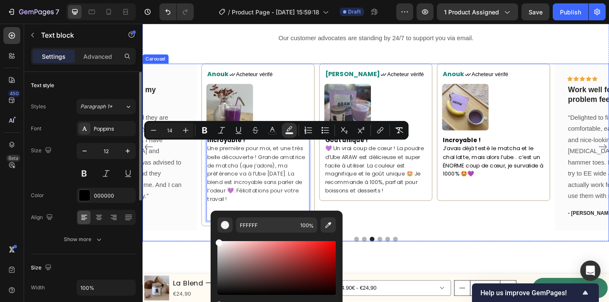
drag, startPoint x: 364, startPoint y: 268, endPoint x: 201, endPoint y: 234, distance: 166.5
click at [202, 256] on div at bounding box center [397, 258] width 508 height 5
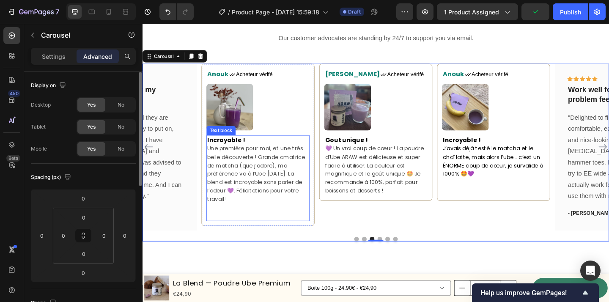
scroll to position [1868, 0]
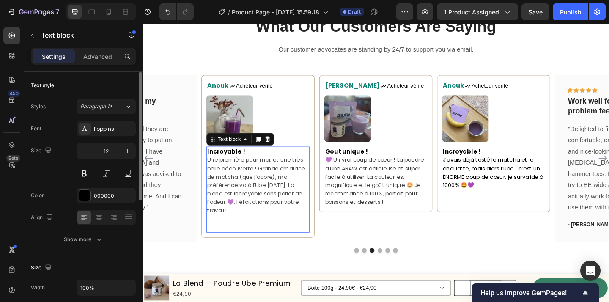
click at [255, 162] on p "Incroyable !" at bounding box center [268, 163] width 110 height 10
click at [252, 158] on strong "Incroyable !" at bounding box center [233, 162] width 41 height 9
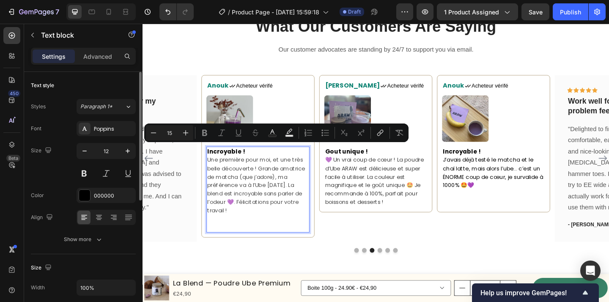
click at [256, 161] on p "Incroyable !" at bounding box center [268, 163] width 110 height 10
drag, startPoint x: 255, startPoint y: 160, endPoint x: 216, endPoint y: 160, distance: 38.9
click at [216, 160] on p "Incroyable !" at bounding box center [268, 163] width 110 height 10
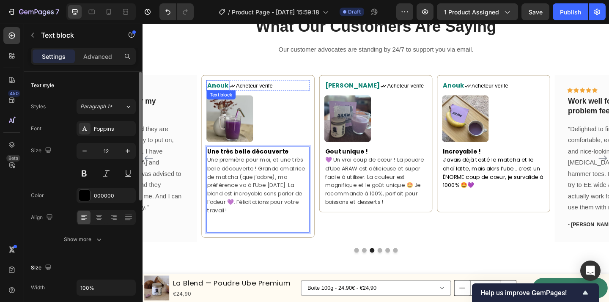
click at [226, 91] on div "Anouk Text block" at bounding box center [224, 90] width 25 height 11
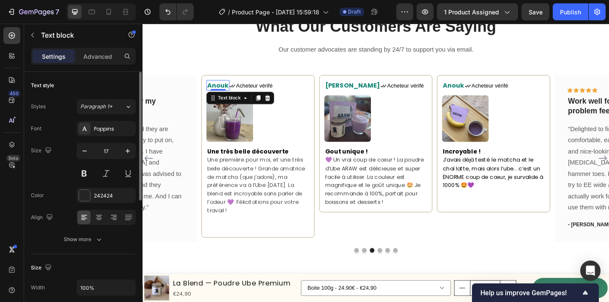
click at [226, 93] on div "0" at bounding box center [224, 96] width 8 height 7
click at [221, 88] on span "Anouk" at bounding box center [224, 91] width 23 height 10
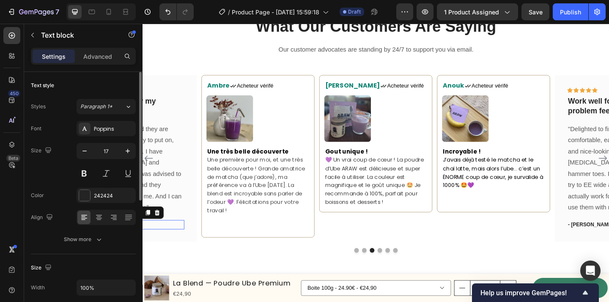
click at [182, 238] on p "- [PERSON_NAME]" at bounding box center [140, 242] width 94 height 8
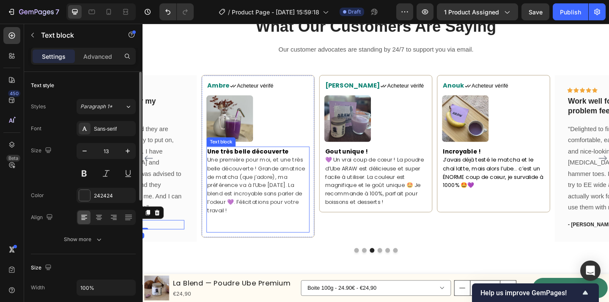
click at [262, 237] on p "Une première pour moi, et une très belle découverte ! Grande amatrice de matcha…" at bounding box center [268, 209] width 110 height 82
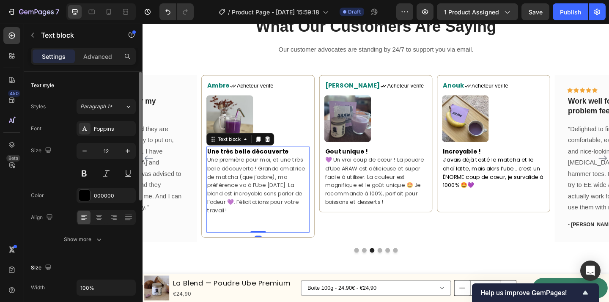
click at [249, 239] on p "Une première pour moi, et une très belle découverte ! Grande amatrice de matcha…" at bounding box center [268, 209] width 110 height 82
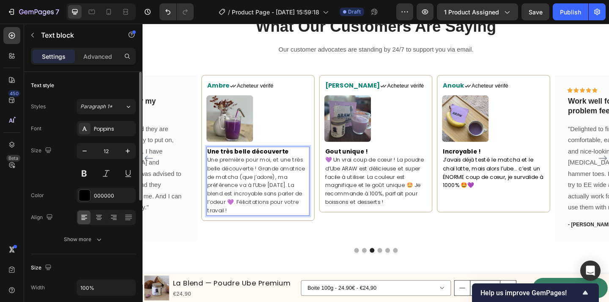
click at [275, 171] on span "Une première pour moi, et une très belle découverte ! Grande amatrice de matcha…" at bounding box center [266, 199] width 107 height 63
click at [247, 187] on span "Une première pour moi, et une très belle découverte ! Grande amatrice de matcha…" at bounding box center [266, 199] width 107 height 63
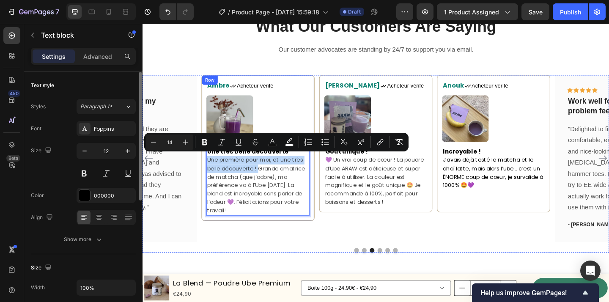
drag, startPoint x: 267, startPoint y: 180, endPoint x: 209, endPoint y: 168, distance: 60.0
click at [209, 168] on div "Ambre Text block Icon Acheteur vérifé Text Block Row Image Une très belle décou…" at bounding box center [268, 159] width 123 height 159
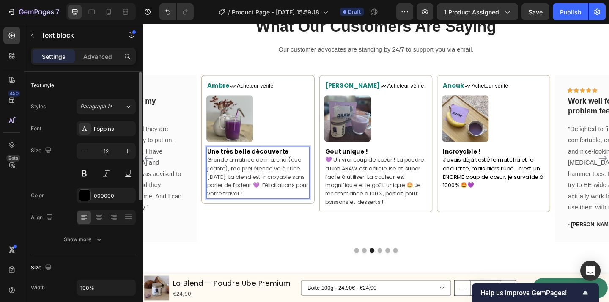
click at [287, 203] on p "Grande amatrice de matcha (que j’adore), ma préférence va à l’Ube [DATE]. La bl…" at bounding box center [268, 191] width 110 height 46
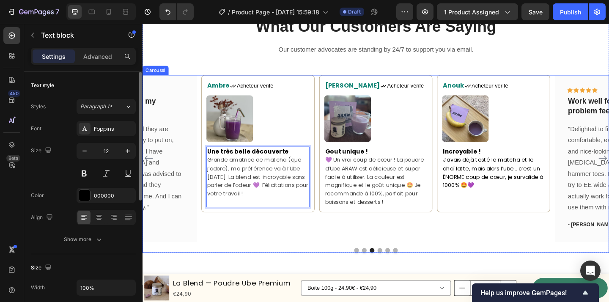
click at [298, 247] on div "Icon Icon Icon Icon Icon Row You're walking on a cloud! Text block “ These shoe…" at bounding box center [397, 176] width 508 height 193
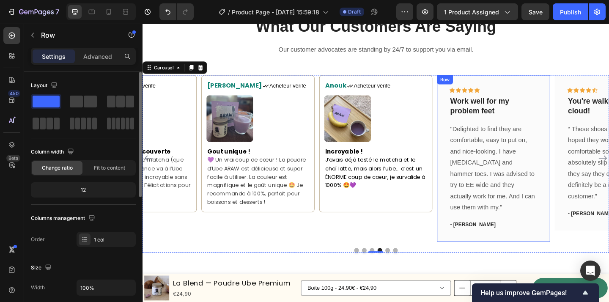
click at [576, 151] on div "Icon Icon Icon Icon Icon Row Work well for my problem feet Text block "Delighte…" at bounding box center [524, 171] width 123 height 182
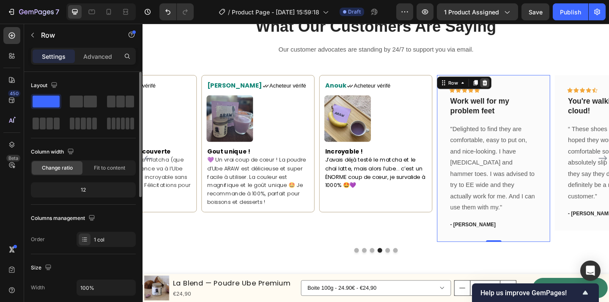
click at [517, 88] on icon at bounding box center [515, 88] width 6 height 6
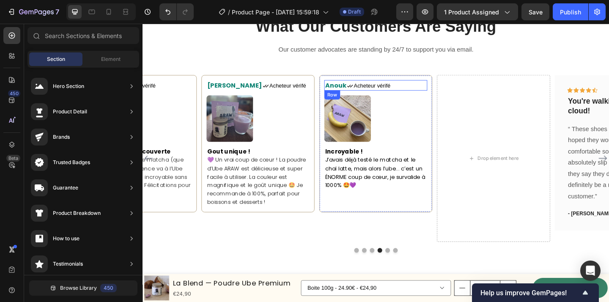
click at [451, 91] on div "Anouk Text block Icon Acheteur vérifé Text Block Row" at bounding box center [397, 90] width 112 height 11
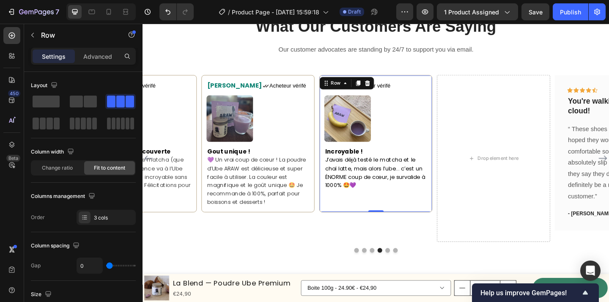
click at [454, 95] on div "Anouk Text block Icon Acheteur vérifé Text Block Row Image Incroyable ! J’avais…" at bounding box center [396, 154] width 123 height 149
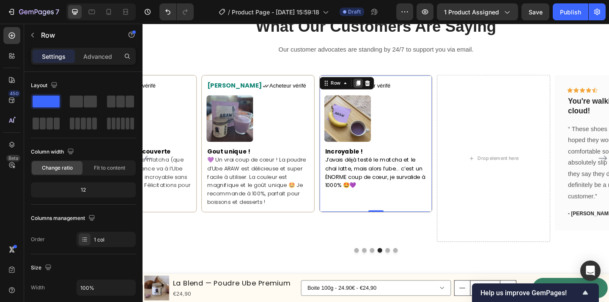
click at [379, 86] on icon at bounding box center [377, 88] width 5 height 6
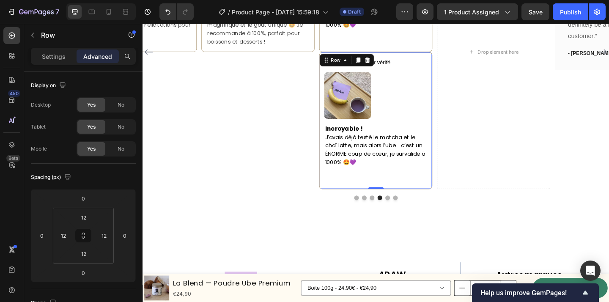
scroll to position [1958, 0]
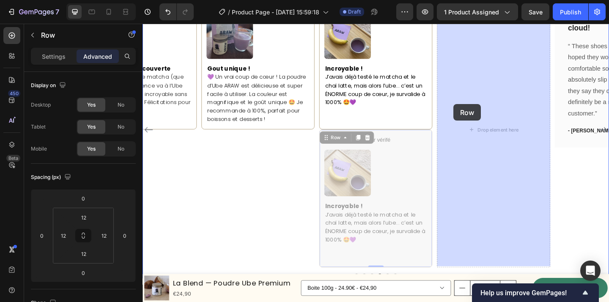
drag, startPoint x: 347, startPoint y: 144, endPoint x: 481, endPoint y: 111, distance: 137.6
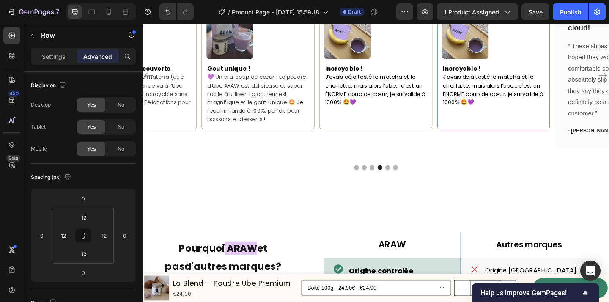
scroll to position [1893, 0]
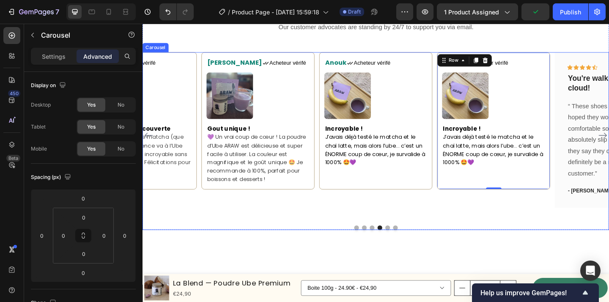
click at [508, 243] on div at bounding box center [397, 245] width 508 height 5
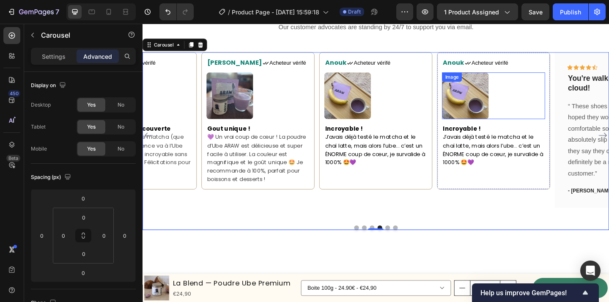
click at [498, 96] on img at bounding box center [494, 102] width 51 height 51
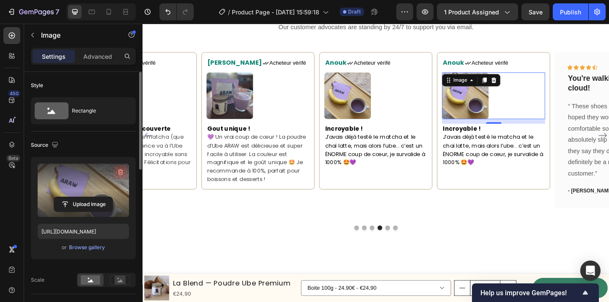
click at [122, 171] on icon "button" at bounding box center [121, 172] width 6 height 6
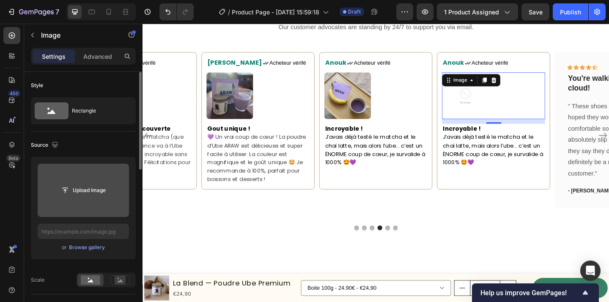
click at [94, 189] on input "file" at bounding box center [83, 190] width 58 height 14
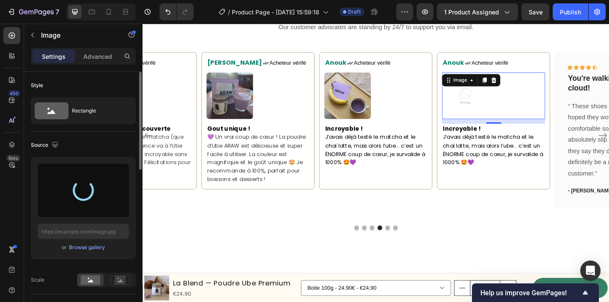
type input "[URL][DOMAIN_NAME]"
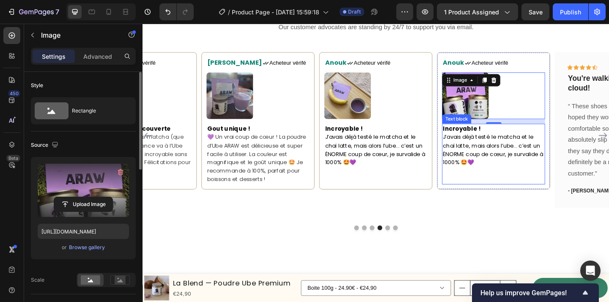
click at [509, 149] on span "J’avais déjà testé le matcha et le chaï latte, mais alors l’ube… c’est un ÉNORM…" at bounding box center [524, 161] width 109 height 36
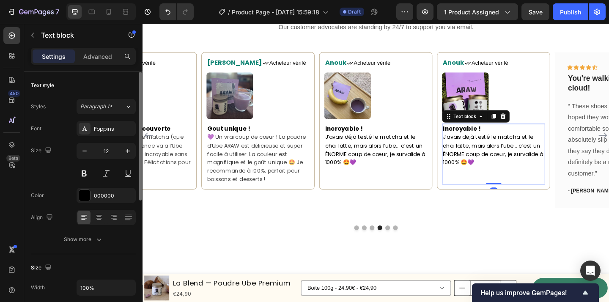
click at [509, 149] on span "J’avais déjà testé le matcha et le chaï latte, mais alors l’ube… c’est un ÉNORM…" at bounding box center [524, 161] width 109 height 36
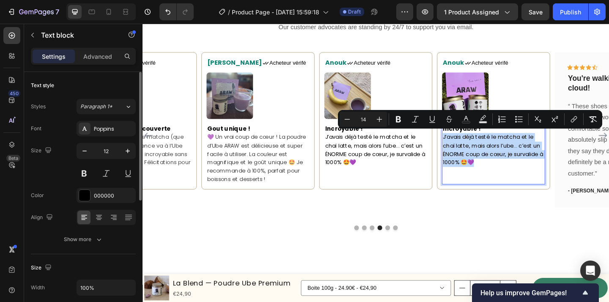
drag, startPoint x: 504, startPoint y: 177, endPoint x: 470, endPoint y: 149, distance: 44.5
click at [470, 149] on p "J’avais déjà testé le matcha et le chaï latte, mais alors l’ube… c’est un ÉNORM…" at bounding box center [525, 170] width 110 height 55
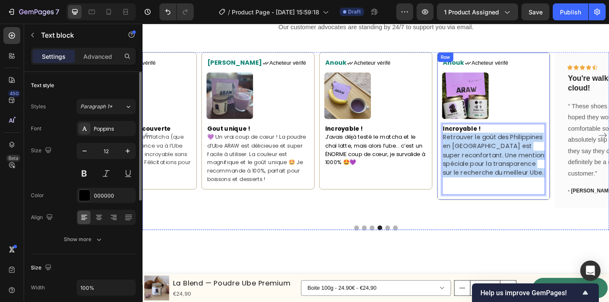
drag, startPoint x: 492, startPoint y: 200, endPoint x: 466, endPoint y: 146, distance: 59.2
click at [466, 146] on div "Anouk Text block Icon Acheteur vérifé Text Block Row Image Incroyable ! Retrouv…" at bounding box center [524, 135] width 123 height 161
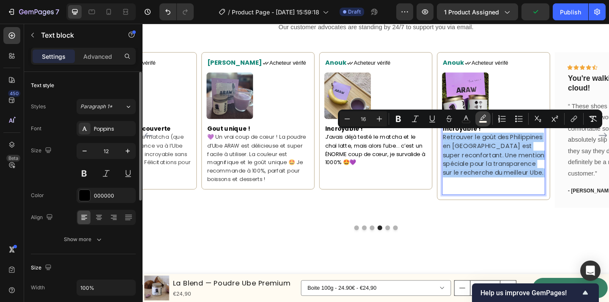
click at [480, 116] on icon "Editor contextual toolbar" at bounding box center [483, 119] width 8 height 8
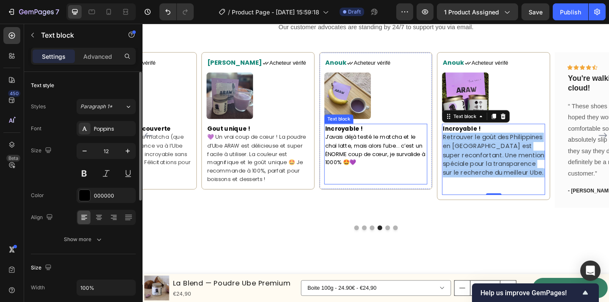
drag, startPoint x: 555, startPoint y: 219, endPoint x: 430, endPoint y: 138, distance: 149.3
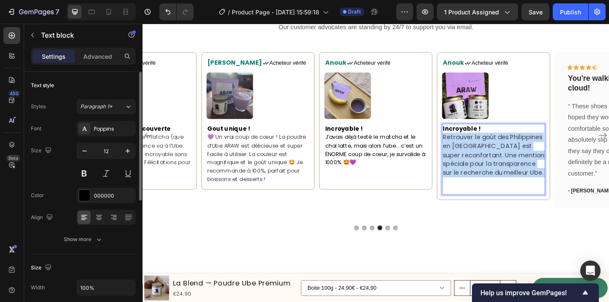
click at [504, 200] on p "Retrouver le goût des Philippines en [GEOGRAPHIC_DATA] est super reconfortant. …" at bounding box center [525, 176] width 110 height 66
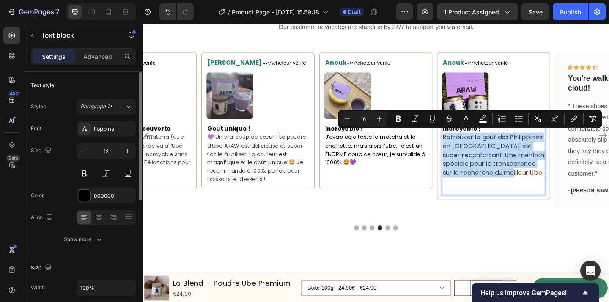
drag, startPoint x: 492, startPoint y: 198, endPoint x: 469, endPoint y: 141, distance: 61.7
click at [469, 141] on div "Incroyable ! Retrouver le goût des Philippines en France est super reconfortant…" at bounding box center [525, 171] width 112 height 77
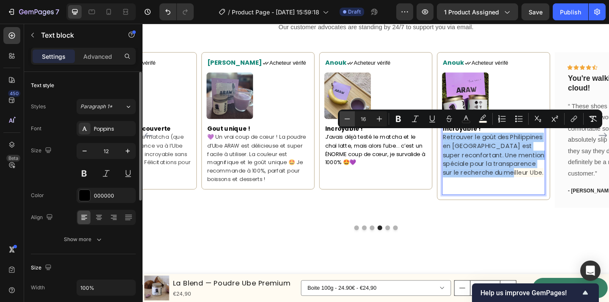
click at [346, 121] on icon "Editor contextual toolbar" at bounding box center [347, 119] width 8 height 8
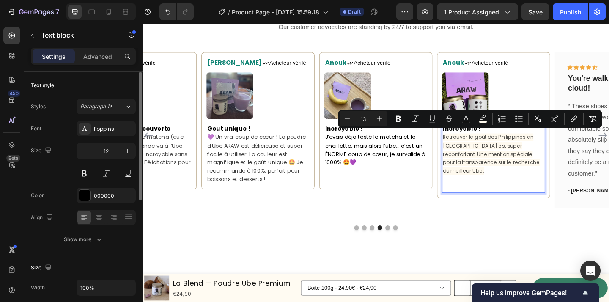
click at [389, 118] on span "Editor contextual toolbar" at bounding box center [389, 119] width 0 height 12
click at [377, 119] on icon "Editor contextual toolbar" at bounding box center [379, 119] width 8 height 8
type input "14"
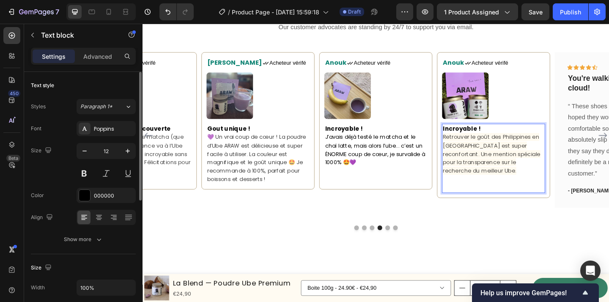
click at [503, 202] on p "Retrouver le goût des Philippines en [GEOGRAPHIC_DATA] est super reconfortant. …" at bounding box center [525, 175] width 110 height 64
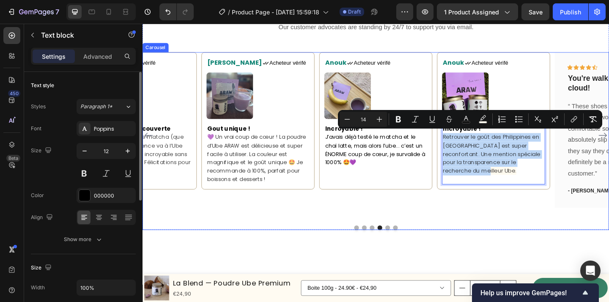
drag, startPoint x: 515, startPoint y: 186, endPoint x: 461, endPoint y: 145, distance: 67.3
click at [461, 145] on div "Icon Icon Icon Icon Icon Row You're walking on a cloud! Text block “ These shoe…" at bounding box center [397, 146] width 508 height 182
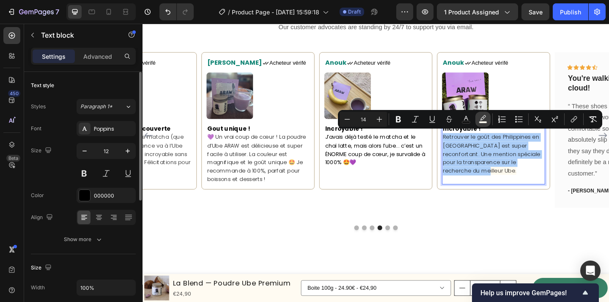
click at [485, 119] on icon "Editor contextual toolbar" at bounding box center [483, 119] width 8 height 8
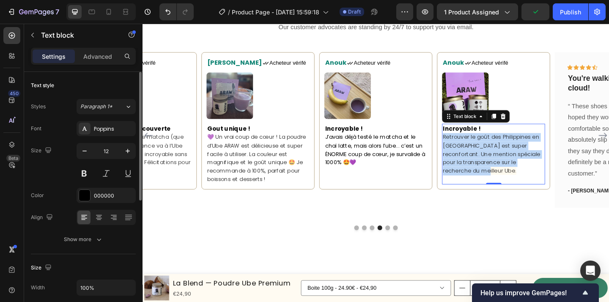
click at [511, 184] on p "Retrouver le goût des Philippines en [GEOGRAPHIC_DATA] est super reconfortant. …" at bounding box center [525, 170] width 110 height 55
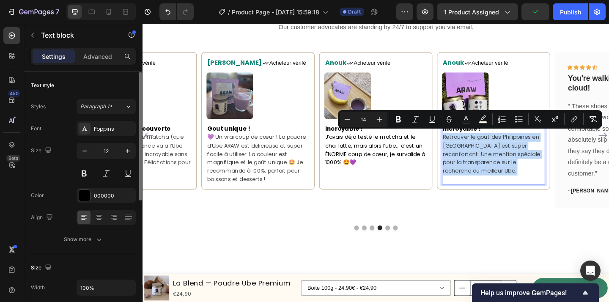
drag, startPoint x: 511, startPoint y: 184, endPoint x: 473, endPoint y: 144, distance: 55.1
click at [473, 144] on p "Retrouver le goût des Philippines en [GEOGRAPHIC_DATA] est super reconfortant. …" at bounding box center [525, 170] width 110 height 55
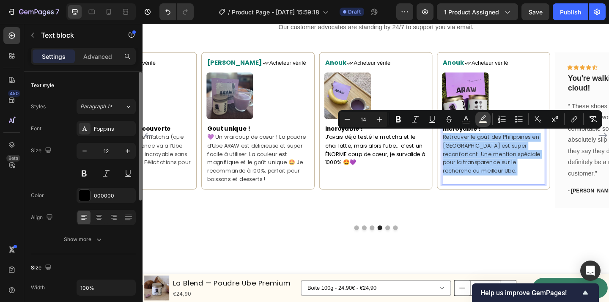
click at [485, 116] on icon "Editor contextual toolbar" at bounding box center [483, 119] width 8 height 8
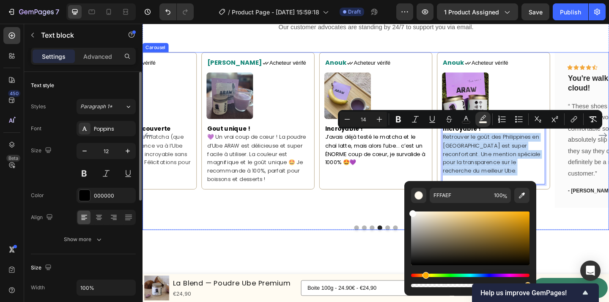
type input "FCFCFC"
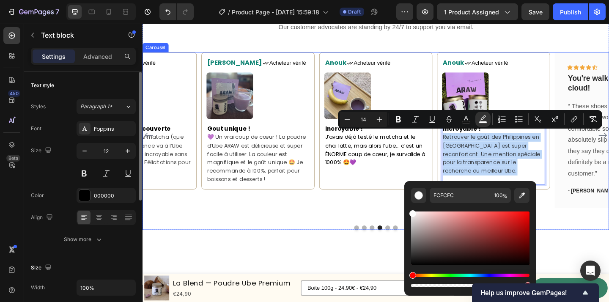
drag, startPoint x: 562, startPoint y: 235, endPoint x: 393, endPoint y: 219, distance: 170.1
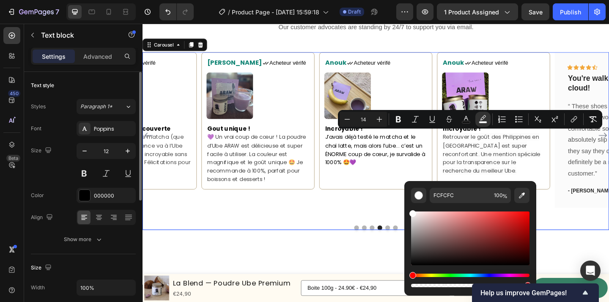
click at [402, 206] on div "Anouk Text block Icon Acheteur vérifé Text Block Row Image Incroyable ! J’avais…" at bounding box center [396, 146] width 123 height 182
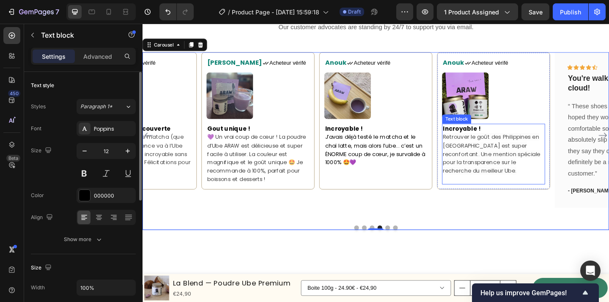
click at [490, 139] on strong "Incroyable !" at bounding box center [490, 138] width 41 height 9
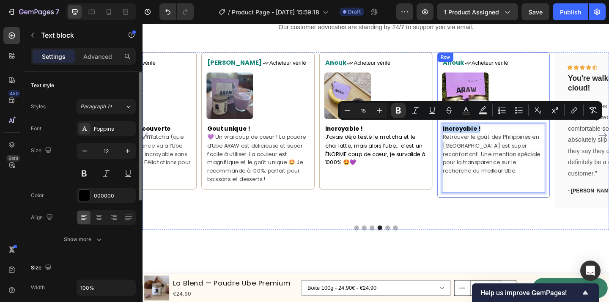
drag, startPoint x: 517, startPoint y: 137, endPoint x: 464, endPoint y: 137, distance: 53.3
click at [464, 137] on div "Anouk Text block Icon Acheteur vérifé Text Block Row Image Incroyable ! Retrouv…" at bounding box center [524, 134] width 123 height 159
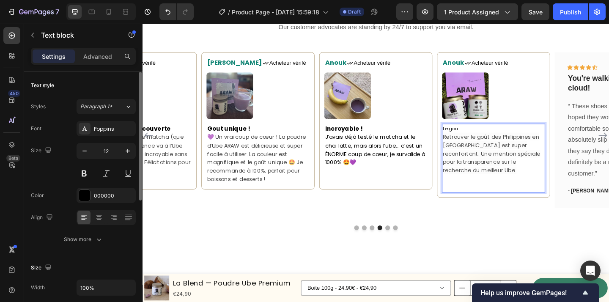
click at [487, 136] on p "Le gou" at bounding box center [525, 138] width 110 height 9
click at [514, 136] on p "Le goût des Phili" at bounding box center [525, 138] width 110 height 9
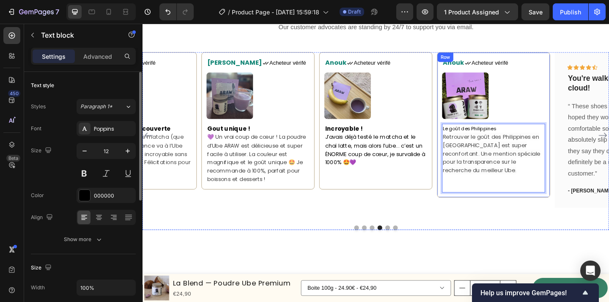
drag, startPoint x: 536, startPoint y: 135, endPoint x: 467, endPoint y: 136, distance: 69.0
click at [467, 136] on div "Anouk Text block Icon Acheteur vérifé Text Block Row Image Le goût des Philippi…" at bounding box center [524, 134] width 123 height 158
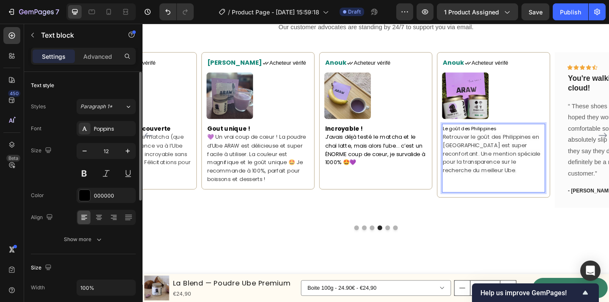
click at [529, 137] on p "Le goût des Philippines" at bounding box center [525, 138] width 110 height 9
drag, startPoint x: 529, startPoint y: 135, endPoint x: 469, endPoint y: 134, distance: 60.1
click at [470, 134] on p "Le goût des Philippines" at bounding box center [525, 138] width 110 height 9
click at [128, 152] on icon "button" at bounding box center [128, 151] width 8 height 8
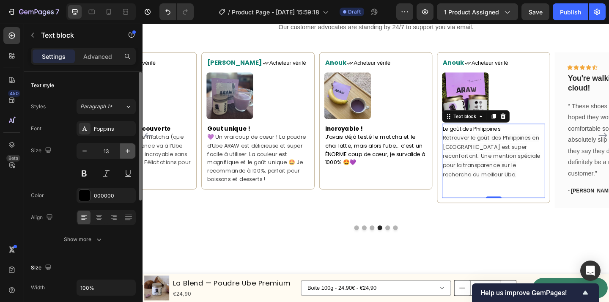
click at [128, 152] on icon "button" at bounding box center [128, 151] width 8 height 8
click at [86, 153] on icon "button" at bounding box center [84, 151] width 8 height 8
type input "12"
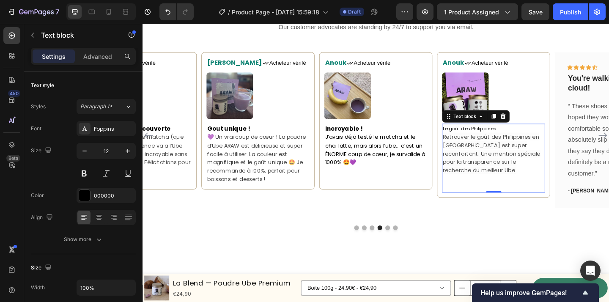
click at [517, 158] on span "Retrouver le goût des Philippines en [GEOGRAPHIC_DATA] est super reconfortant. …" at bounding box center [523, 165] width 106 height 45
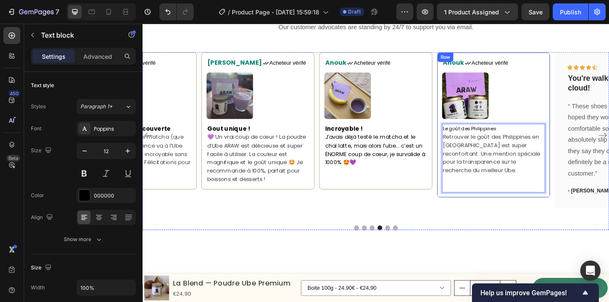
drag, startPoint x: 530, startPoint y: 133, endPoint x: 466, endPoint y: 133, distance: 63.5
click at [466, 133] on div "Anouk Text block Icon Acheteur vérifé Text Block Row Image Le goût des Philippi…" at bounding box center [524, 134] width 123 height 158
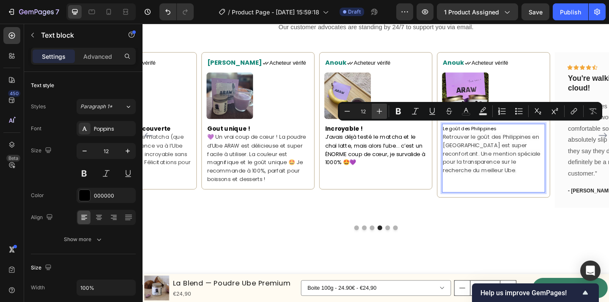
click at [382, 113] on icon "Editor contextual toolbar" at bounding box center [379, 111] width 8 height 8
type input "15"
click at [398, 110] on icon "Editor contextual toolbar" at bounding box center [398, 111] width 8 height 8
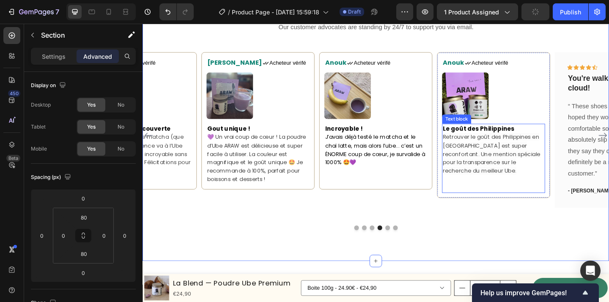
click at [499, 194] on p "Retrouver le goût des Philippines en [GEOGRAPHIC_DATA] est super reconfortant. …" at bounding box center [525, 175] width 110 height 64
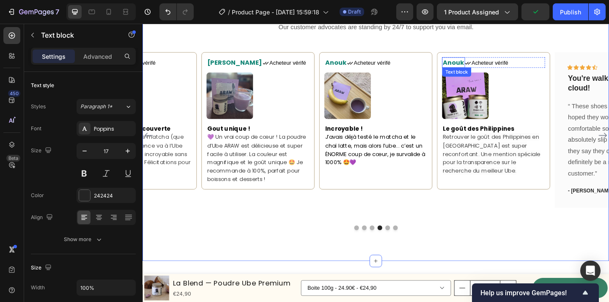
click at [482, 67] on div "Anouk Text block" at bounding box center [481, 66] width 25 height 11
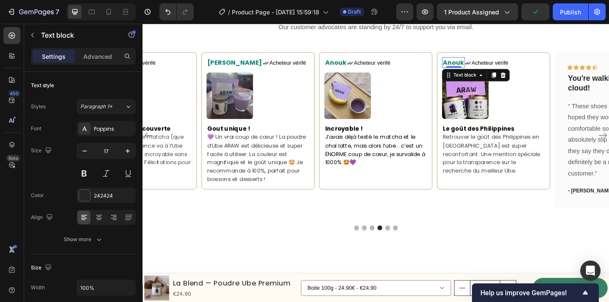
click at [482, 69] on div "0" at bounding box center [481, 72] width 8 height 7
click at [476, 62] on span "Anouk" at bounding box center [481, 66] width 23 height 10
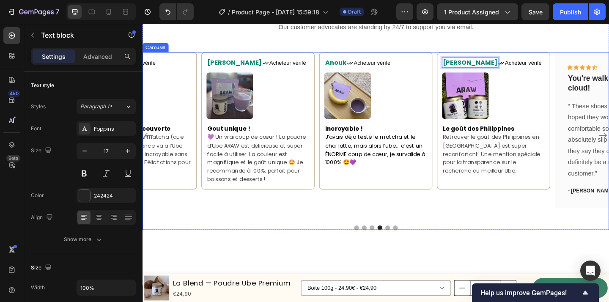
click at [511, 243] on div at bounding box center [397, 245] width 508 height 5
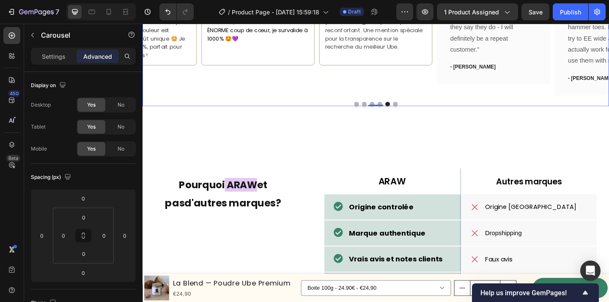
scroll to position [1893, 0]
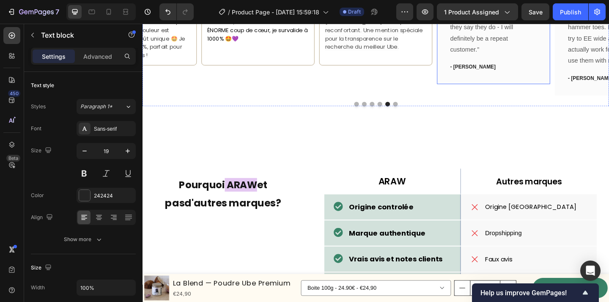
click at [578, 88] on div "Icon Icon Icon Icon Icon Row You're walking on a cloud! Text block 16 “ These s…" at bounding box center [524, 4] width 123 height 169
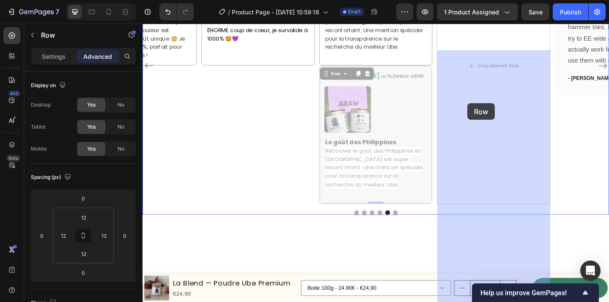
drag, startPoint x: 353, startPoint y: 211, endPoint x: 498, endPoint y: 108, distance: 177.3
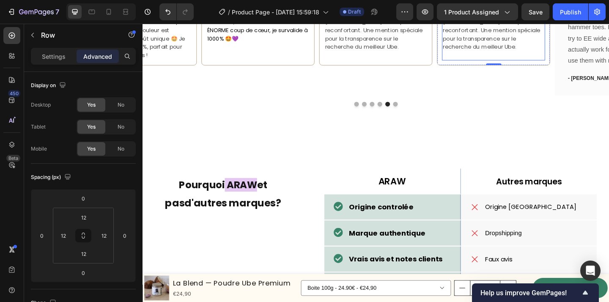
click at [520, 53] on span "Retrouver le goût des Philippines en [GEOGRAPHIC_DATA] est super reconfortant. …" at bounding box center [523, 30] width 106 height 45
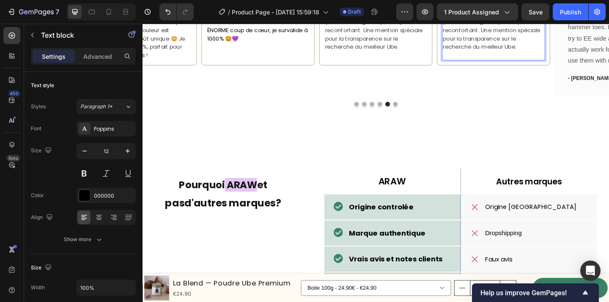
click at [519, 63] on p "Retrouver le goût des Philippines en [GEOGRAPHIC_DATA] est super reconfortant. …" at bounding box center [525, 35] width 110 height 55
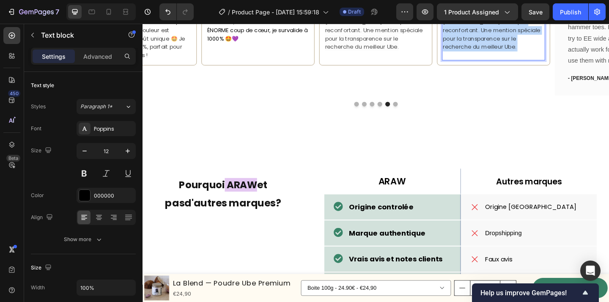
click at [519, 63] on p "Retrouver le goût des Philippines en [GEOGRAPHIC_DATA] est super reconfortant. …" at bounding box center [525, 35] width 110 height 55
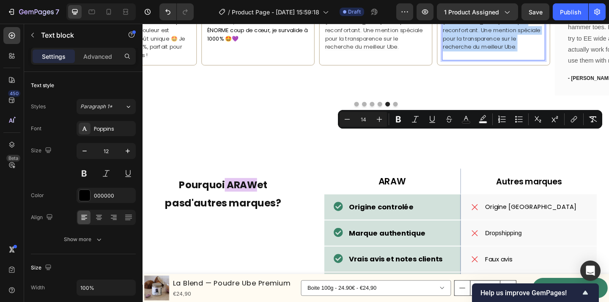
drag, startPoint x: 519, startPoint y: 183, endPoint x: 492, endPoint y: 168, distance: 30.7
click at [492, 63] on p "Retrouver le goût des Philippines en [GEOGRAPHIC_DATA] est super reconfortant. …" at bounding box center [525, 35] width 110 height 55
type input "16"
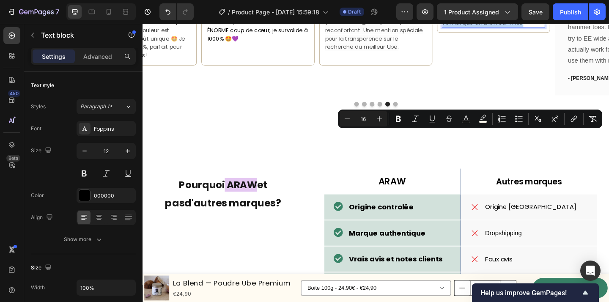
drag, startPoint x: 564, startPoint y: 154, endPoint x: 469, endPoint y: 144, distance: 94.9
click at [470, 28] on p "Je recommande de ouf j’ai remarqué un bien sur moi." at bounding box center [525, 17] width 110 height 19
click at [350, 121] on icon "Editor contextual toolbar" at bounding box center [347, 119] width 8 height 8
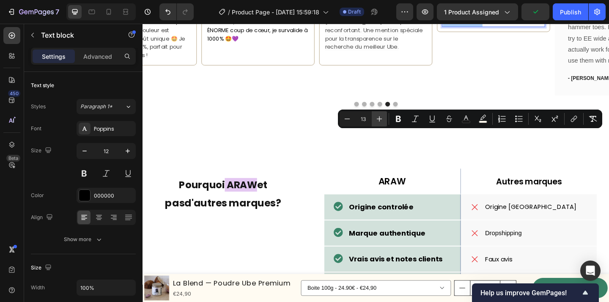
click at [380, 118] on icon "Editor contextual toolbar" at bounding box center [379, 119] width 8 height 8
type input "15"
click at [520, 102] on div "[PERSON_NAME] Text block Icon Acheteur vérifé Text Block Row Image Le goût des …" at bounding box center [524, 11] width 123 height 182
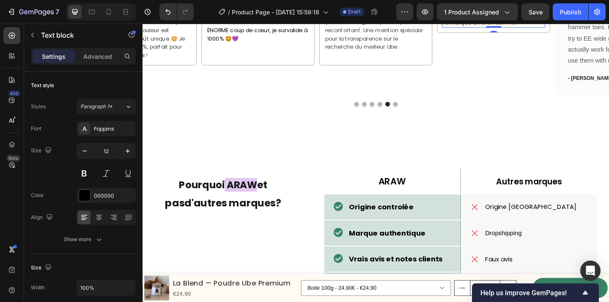
click at [549, 8] on p "Le goût des Philippines" at bounding box center [525, 4] width 110 height 10
click at [544, 8] on strong "Le goût des Philippines" at bounding box center [509, 3] width 78 height 9
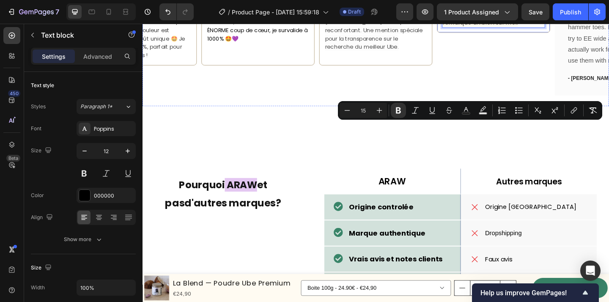
drag, startPoint x: 542, startPoint y: 135, endPoint x: 465, endPoint y: 135, distance: 77.0
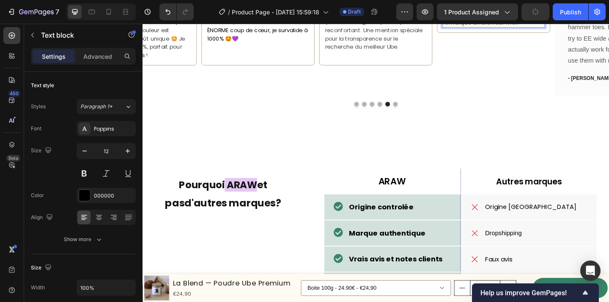
click at [563, 28] on p "Je recommande de ouf j’ai remarqué un bien sur moi." at bounding box center [525, 17] width 110 height 19
click at [564, 102] on div "[PERSON_NAME] Text block Icon Acheteur vérifé Text Block Row Image Un bien sur …" at bounding box center [524, 11] width 123 height 182
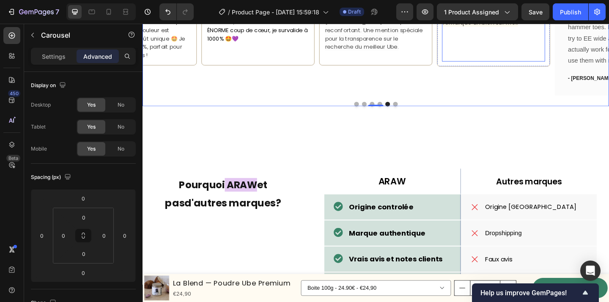
click at [529, 46] on p "Rich Text Editor. Editing area: main" at bounding box center [525, 41] width 110 height 9
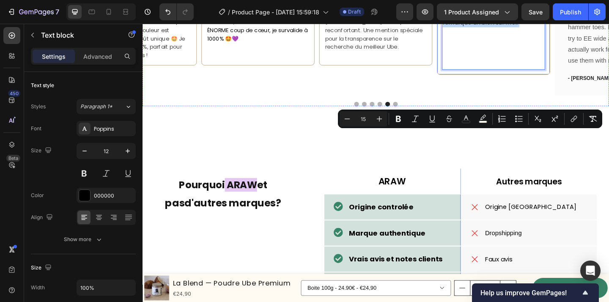
drag, startPoint x: 566, startPoint y: 156, endPoint x: 468, endPoint y: 146, distance: 98.7
click at [484, 118] on icon "Editor contextual toolbar" at bounding box center [483, 117] width 6 height 5
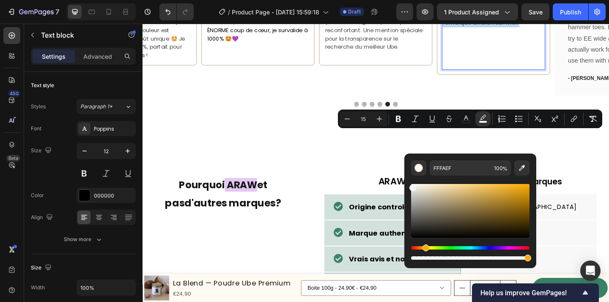
type input "F4F4F4"
drag, startPoint x: 564, startPoint y: 209, endPoint x: 408, endPoint y: 194, distance: 156.5
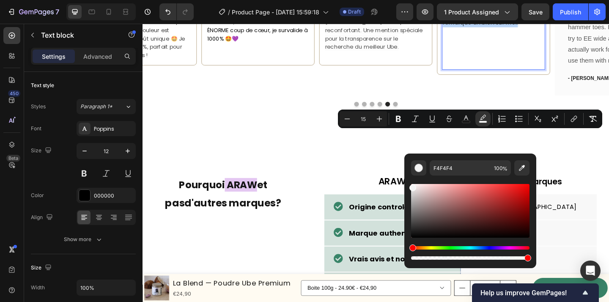
click at [537, 27] on span "Je recommande de ouf j’ai remarqué un bien sur moi." at bounding box center [512, 17] width 85 height 19
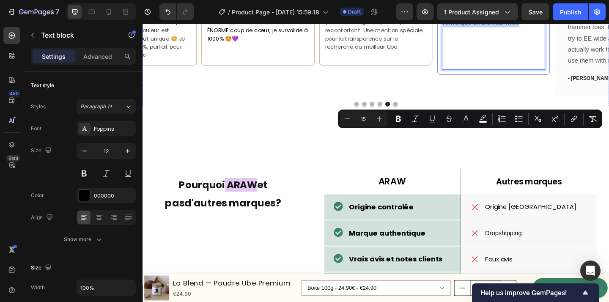
drag, startPoint x: 554, startPoint y: 160, endPoint x: 466, endPoint y: 148, distance: 88.8
click at [466, 80] on div "[PERSON_NAME] Text block Icon Acheteur vérifé Text Block Row Image Un bien sur …" at bounding box center [524, 0] width 123 height 160
click at [480, 115] on icon "Editor contextual toolbar" at bounding box center [483, 119] width 8 height 8
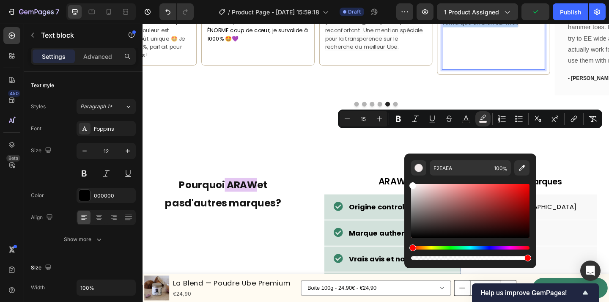
drag, startPoint x: 558, startPoint y: 210, endPoint x: 426, endPoint y: 180, distance: 135.4
type input "FFFFFF"
click at [575, 28] on p "Je recommande de ouf j’ai remarqué un bien sur moi." at bounding box center [525, 17] width 110 height 19
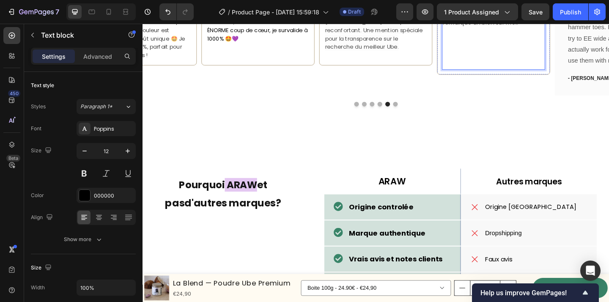
click at [513, 73] on p "Rich Text Editor. Editing area: main" at bounding box center [525, 64] width 110 height 18
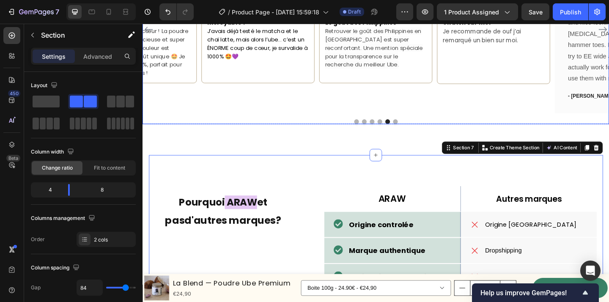
scroll to position [1873, 0]
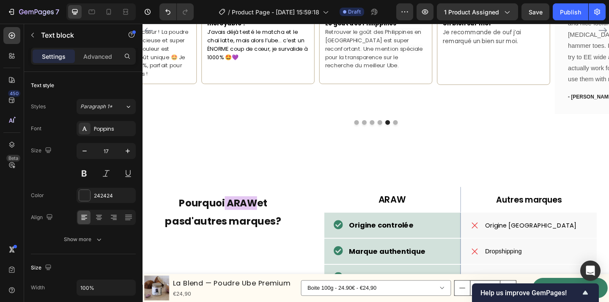
click at [526, 84] on p "Rich Text Editor. Editing area: main" at bounding box center [525, 71] width 110 height 28
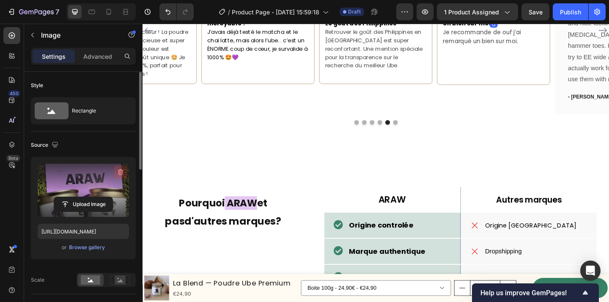
click at [118, 173] on icon "button" at bounding box center [120, 172] width 8 height 8
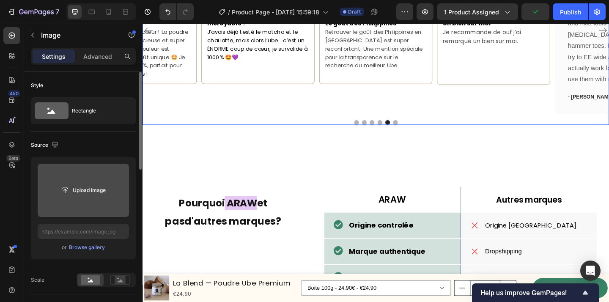
click at [152, 36] on icon "Carousel Back Arrow" at bounding box center [149, 31] width 10 height 10
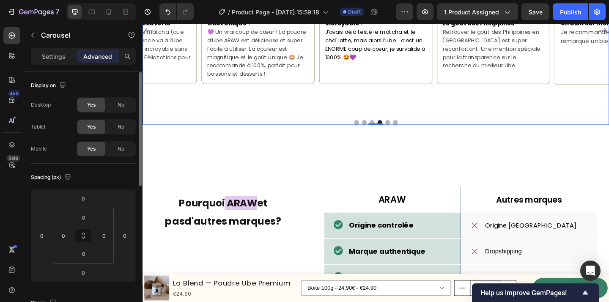
click at [152, 36] on icon "Carousel Back Arrow" at bounding box center [149, 31] width 10 height 10
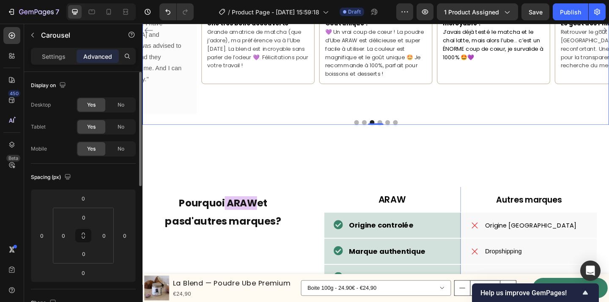
click at [152, 36] on icon "Carousel Back Arrow" at bounding box center [149, 31] width 10 height 10
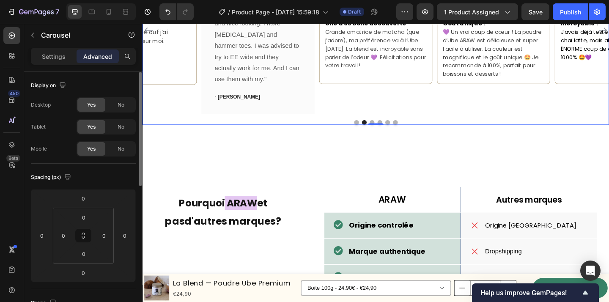
click at [152, 36] on icon "Carousel Back Arrow" at bounding box center [149, 31] width 10 height 10
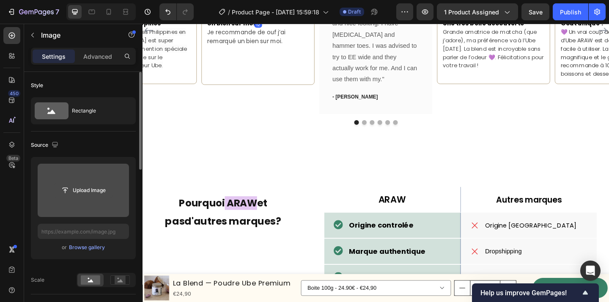
click at [84, 188] on input "file" at bounding box center [83, 190] width 58 height 14
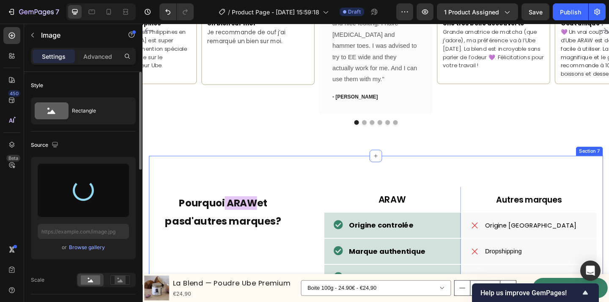
type input "[URL][DOMAIN_NAME]"
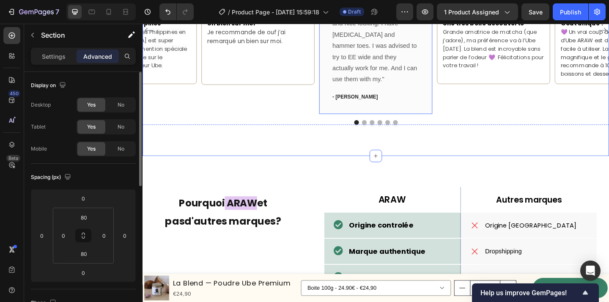
click at [451, 81] on div "Icon Icon Icon Icon Icon Row Work well for my problem feet Text block "Delighte…" at bounding box center [396, 31] width 123 height 182
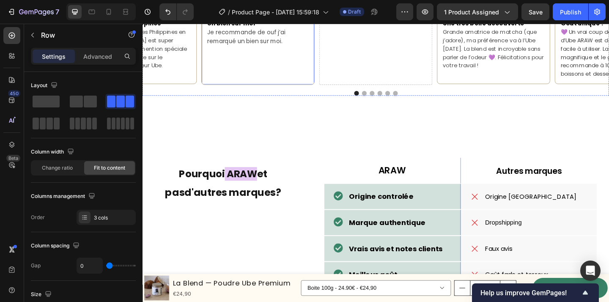
click at [325, 78] on div "Maorie Text block Icon Acheteur vérifé Text Block Row 0 Image Un bien sur moi J…" at bounding box center [268, 15] width 123 height 150
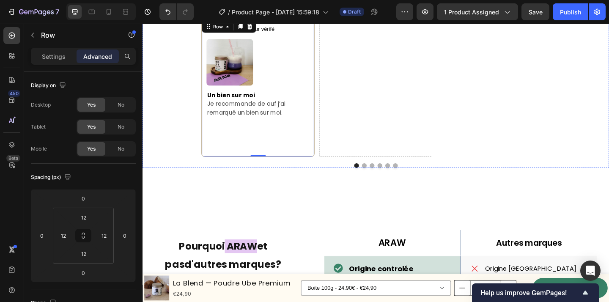
scroll to position [1941, 0]
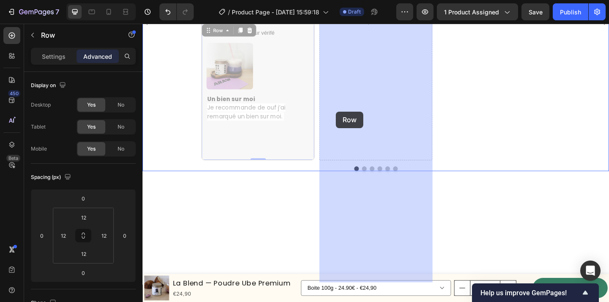
drag, startPoint x: 221, startPoint y: 162, endPoint x: 368, endPoint y: 110, distance: 156.2
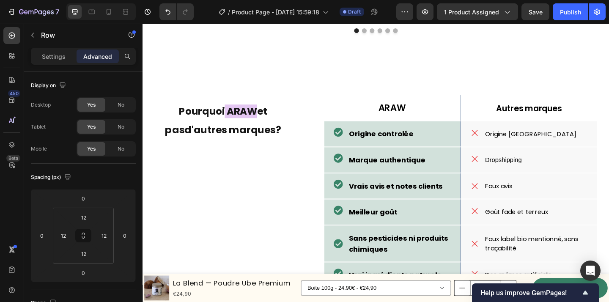
scroll to position [1866, 0]
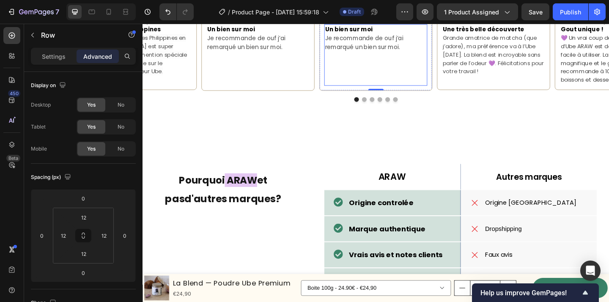
click at [374, 54] on span "Je recommande de ouf j’ai remarqué un bien sur moi." at bounding box center [383, 44] width 85 height 19
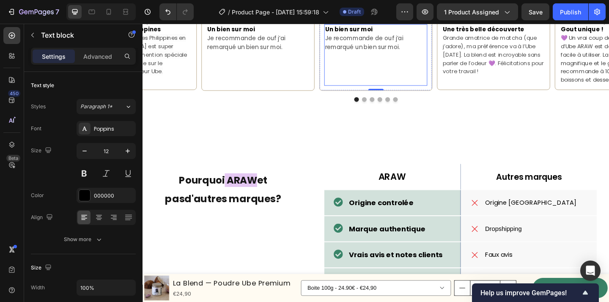
click at [374, 54] on span "Je recommande de ouf j’ai remarqué un bien sur moi." at bounding box center [383, 44] width 85 height 19
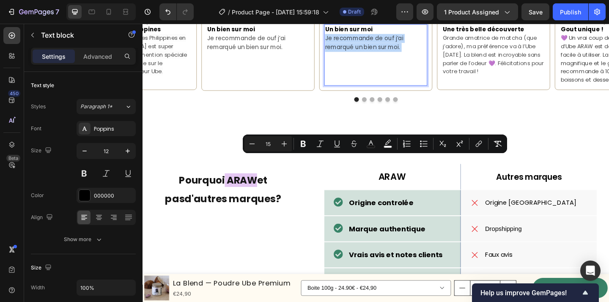
drag, startPoint x: 432, startPoint y: 181, endPoint x: 342, endPoint y: 171, distance: 90.3
click at [342, 54] on p "Je recommande de ouf j’ai remarqué un bien sur moi." at bounding box center [396, 44] width 110 height 19
type input "16"
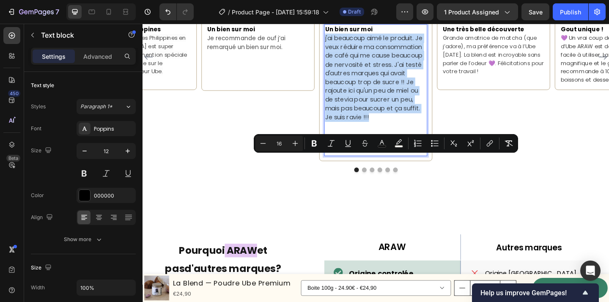
drag, startPoint x: 406, startPoint y: 264, endPoint x: 341, endPoint y: 171, distance: 114.0
click at [341, 131] on p "j'ai beaucoup aimé le produit. Je veux réduire ma consommation de café qui me c…" at bounding box center [396, 83] width 110 height 96
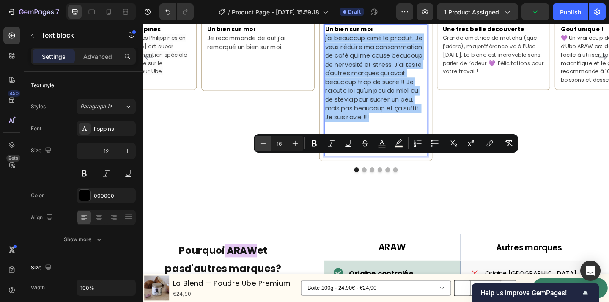
click at [263, 147] on icon "Editor contextual toolbar" at bounding box center [263, 143] width 8 height 8
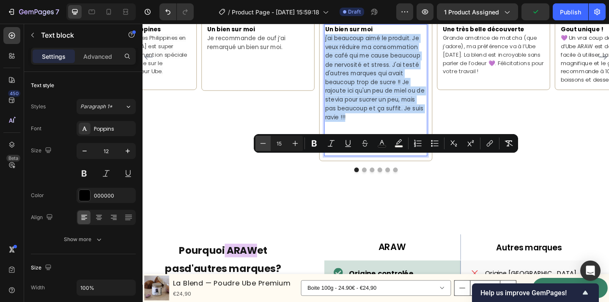
type input "14"
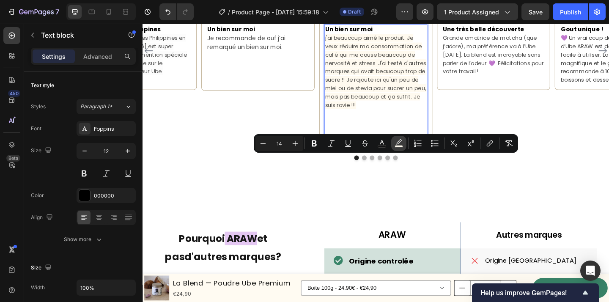
click at [396, 146] on rect "Editor contextual toolbar" at bounding box center [399, 147] width 8 height 2
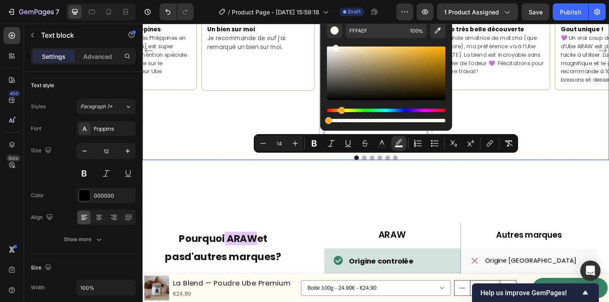
type input "0"
drag, startPoint x: 587, startPoint y: 146, endPoint x: 327, endPoint y: 128, distance: 260.9
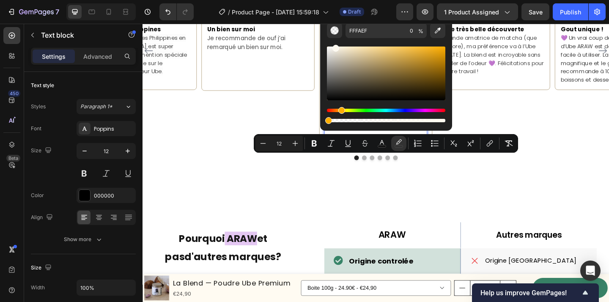
click at [413, 154] on p "Rich Text Editor. Editing area: main" at bounding box center [396, 141] width 110 height 28
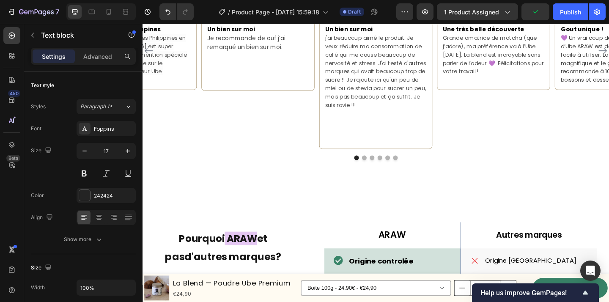
click at [393, 154] on p "⁠⁠⁠⁠⁠⁠⁠" at bounding box center [396, 141] width 110 height 28
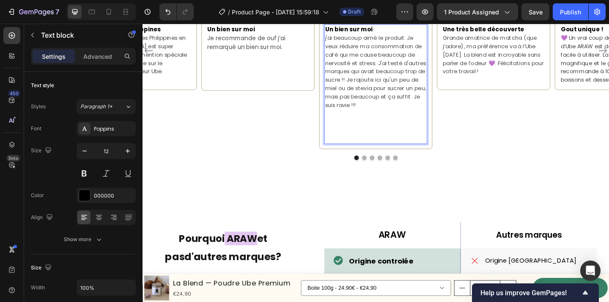
click at [386, 117] on p "j'ai beaucoup aimé le produit. Je veux réduire ma consommation de café qui me c…" at bounding box center [396, 76] width 110 height 82
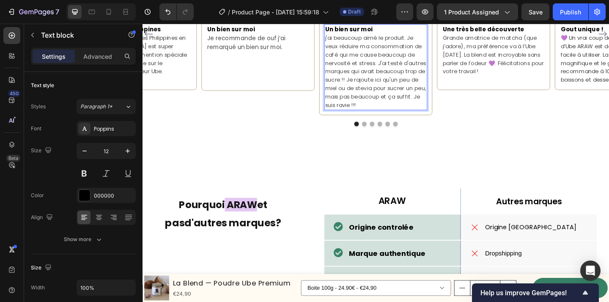
click at [403, 117] on span "j'ai beaucoup aimé le produit. Je veux réduire ma consommation de café qui me c…" at bounding box center [396, 76] width 110 height 82
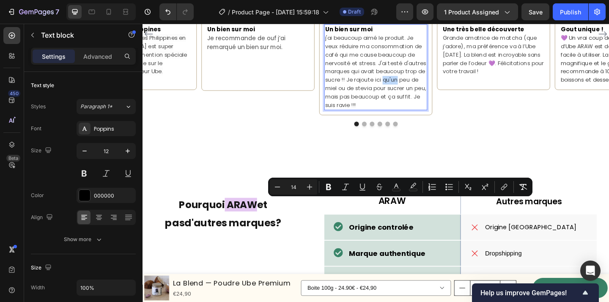
type input "12"
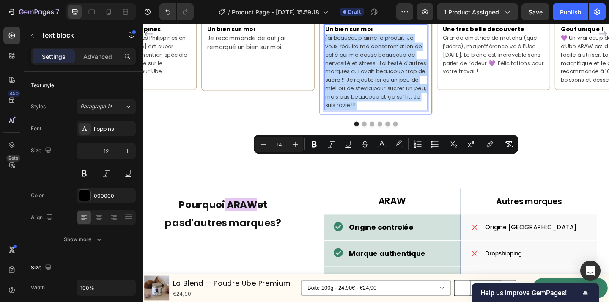
drag, startPoint x: 385, startPoint y: 248, endPoint x: 337, endPoint y: 173, distance: 88.7
click at [337, 124] on div "Camille Text block Icon Acheteur vérifé Text Block Row Image Un bien sur moi j'…" at bounding box center [396, 35] width 123 height 177
click at [269, 54] on span "Je recommande de ouf j’ai remarqué un bien sur moi." at bounding box center [255, 44] width 85 height 19
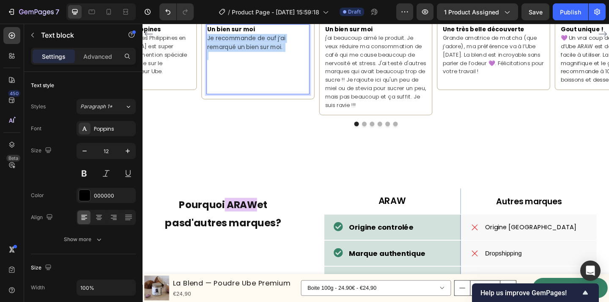
drag, startPoint x: 269, startPoint y: 181, endPoint x: 247, endPoint y: 180, distance: 22.0
click at [247, 54] on span "Je recommande de ouf j’ai remarqué un bien sur moi." at bounding box center [255, 44] width 85 height 19
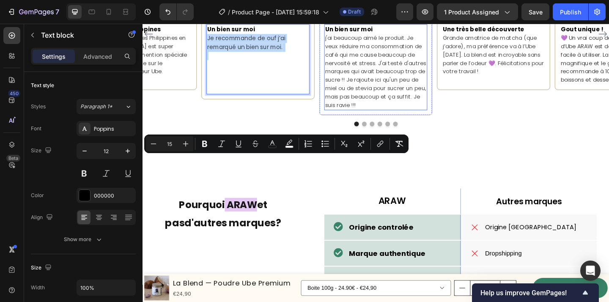
click at [396, 117] on span "j'ai beaucoup aimé le produit. Je veux réduire ma consommation de café qui me c…" at bounding box center [396, 76] width 110 height 82
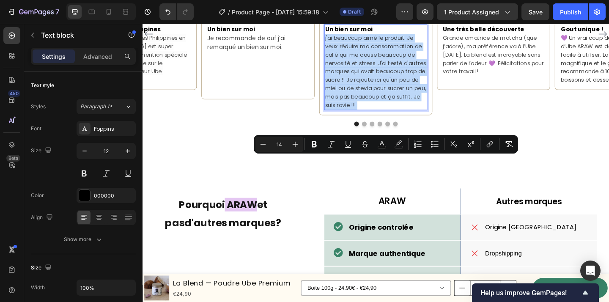
drag, startPoint x: 385, startPoint y: 246, endPoint x: 340, endPoint y: 174, distance: 85.0
click at [397, 117] on span "j'ai beaucoup aimé le produit. Je veux réduire ma consommation de café qui me c…" at bounding box center [396, 76] width 110 height 82
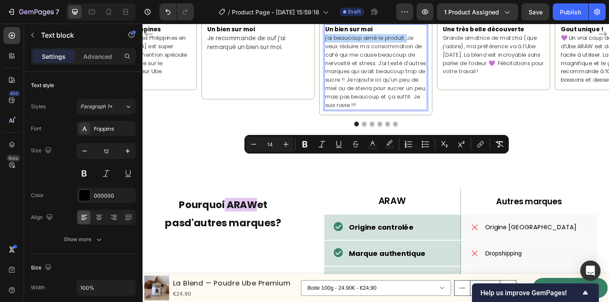
drag, startPoint x: 430, startPoint y: 171, endPoint x: 342, endPoint y: 172, distance: 88.0
click at [342, 117] on span "j'ai beaucoup aimé le produit. Je veux réduire ma consommation de café qui me c…" at bounding box center [396, 76] width 110 height 82
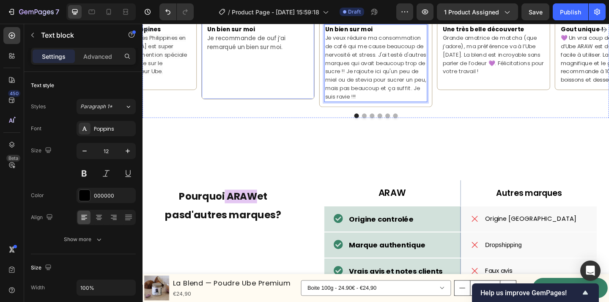
drag, startPoint x: 405, startPoint y: 163, endPoint x: 330, endPoint y: 162, distance: 74.5
click at [330, 114] on div "Maorie Text block Icon Acheteur vérifé Text Block Row Image Un bien sur moi Je …" at bounding box center [397, 31] width 508 height 168
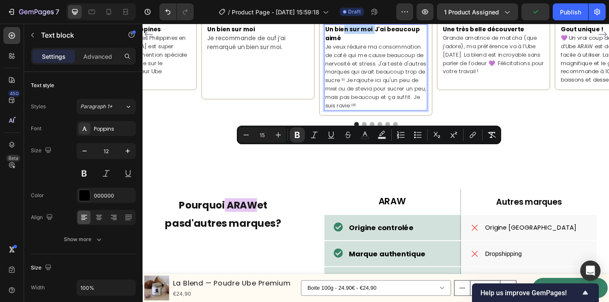
drag, startPoint x: 396, startPoint y: 163, endPoint x: 363, endPoint y: 163, distance: 32.2
click at [363, 44] on strong "Un bien sur moi J'ai beaucoup aimé" at bounding box center [392, 34] width 103 height 19
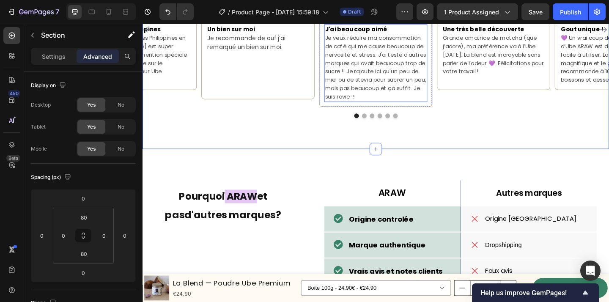
click at [403, 107] on span "Je veux réduire ma consommation de café qui me cause beaucoup de nervosité et s…" at bounding box center [396, 71] width 110 height 72
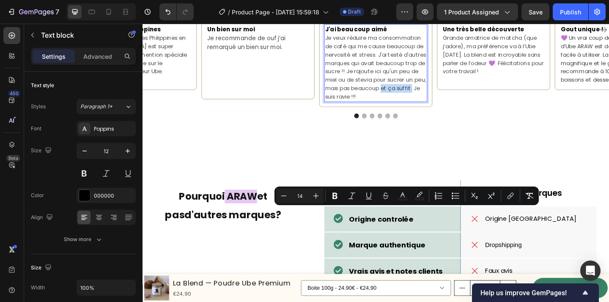
drag, startPoint x: 403, startPoint y: 228, endPoint x: 435, endPoint y: 230, distance: 31.3
click at [435, 107] on span "Je veux réduire ma consommation de café qui me cause beaucoup de nervosité et s…" at bounding box center [396, 71] width 110 height 72
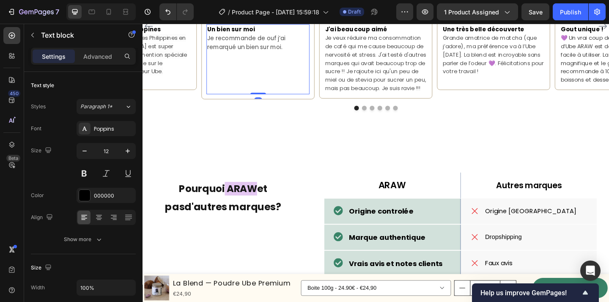
click at [259, 100] on p "Rich Text Editor. Editing area: main" at bounding box center [268, 81] width 110 height 36
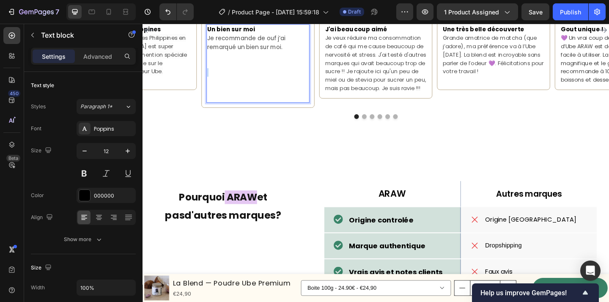
click at [250, 109] on p "⁠⁠⁠⁠⁠⁠⁠" at bounding box center [268, 86] width 110 height 46
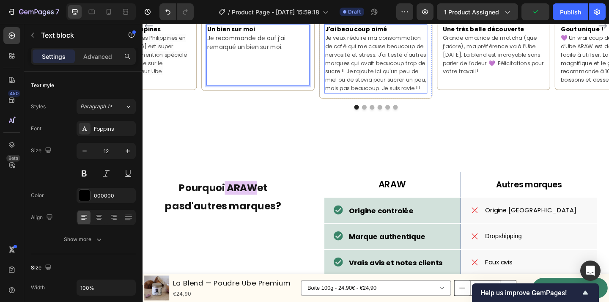
click at [390, 99] on span "Je veux réduire ma consommation de café qui me cause beaucoup de nervosité et s…" at bounding box center [396, 66] width 110 height 63
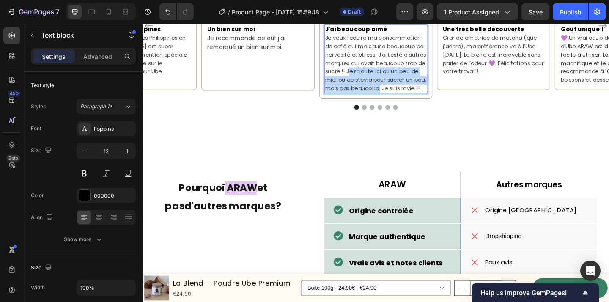
drag, startPoint x: 402, startPoint y: 230, endPoint x: 366, endPoint y: 212, distance: 39.6
click at [366, 99] on span "Je veux réduire ma consommation de café qui me cause beaucoup de nervosité et s…" at bounding box center [396, 66] width 110 height 63
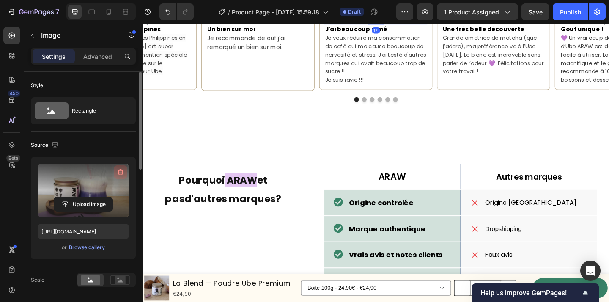
click at [120, 172] on icon "button" at bounding box center [120, 172] width 8 height 8
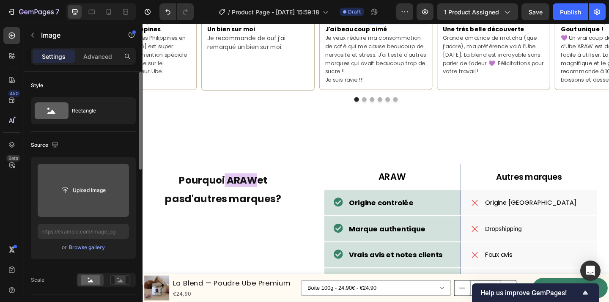
click at [88, 191] on input "file" at bounding box center [83, 190] width 58 height 14
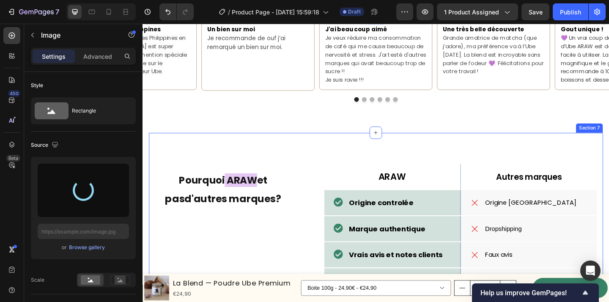
type input "[URL][DOMAIN_NAME]"
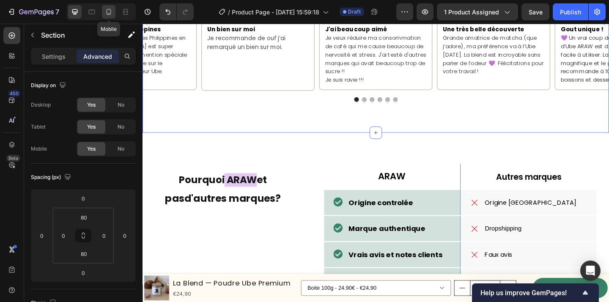
click at [107, 14] on icon at bounding box center [109, 12] width 5 height 6
type input "12"
type input "56"
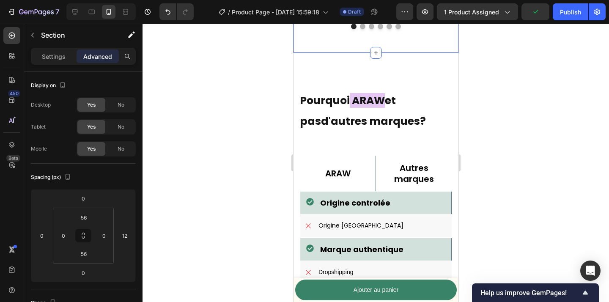
scroll to position [2131, 0]
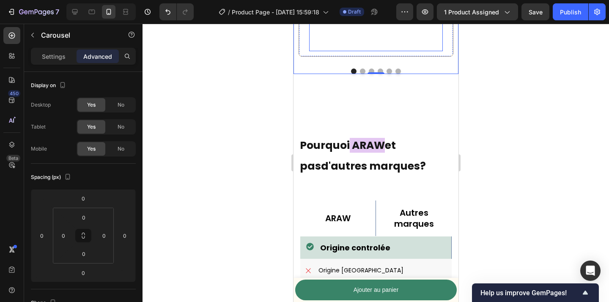
click at [334, 50] on p "⁠⁠⁠⁠⁠⁠⁠" at bounding box center [376, 34] width 132 height 32
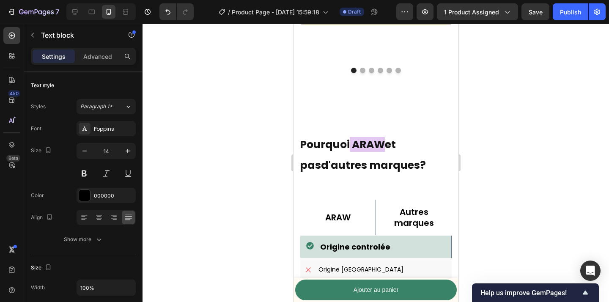
click at [326, 18] on p "Je recommande de ouf j’ai remarqué un bien sur moi." at bounding box center [376, 1] width 132 height 33
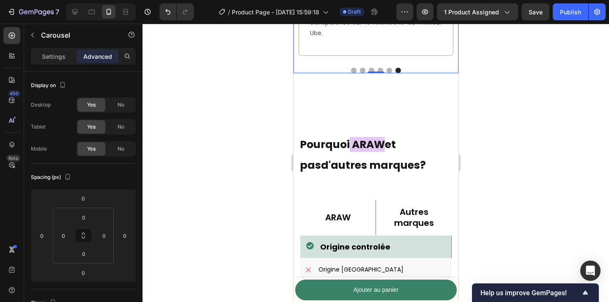
click at [75, 8] on icon at bounding box center [75, 12] width 8 height 8
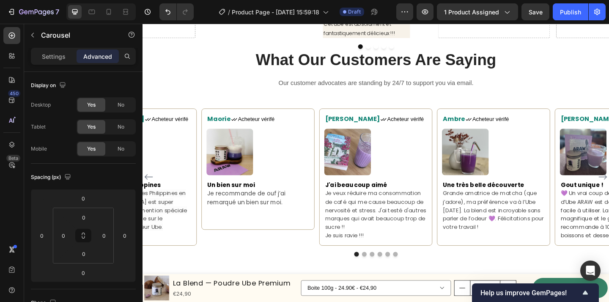
scroll to position [1823, 0]
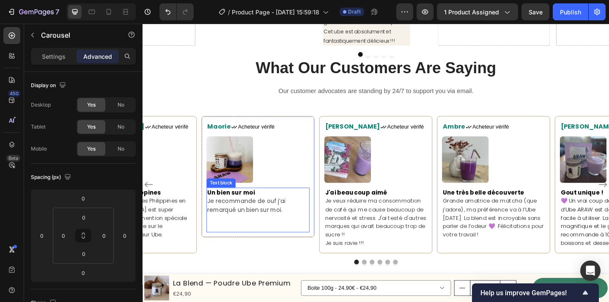
click at [278, 220] on span "Je recommande de ouf j’ai remarqué un bien sur moi." at bounding box center [255, 221] width 85 height 19
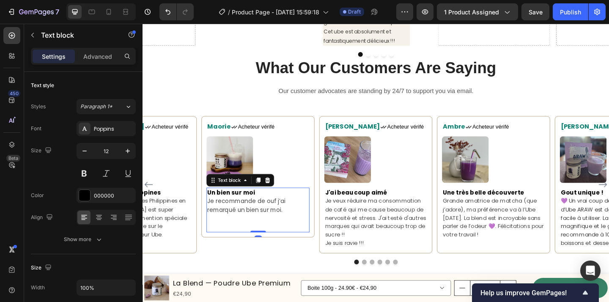
click at [297, 232] on p at bounding box center [268, 236] width 110 height 9
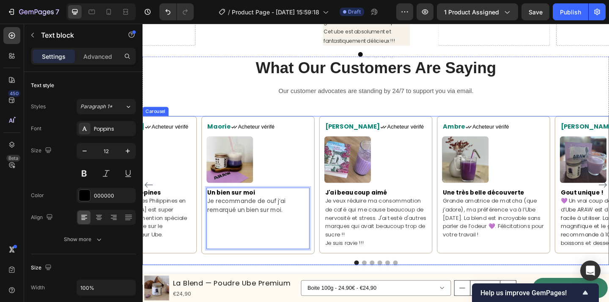
click at [339, 282] on div at bounding box center [397, 283] width 508 height 5
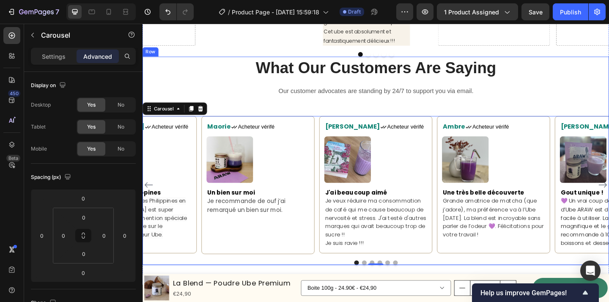
click at [288, 103] on div "What Our Customers Are Saying Heading Our customer advocates are standing by 24…" at bounding box center [397, 173] width 508 height 227
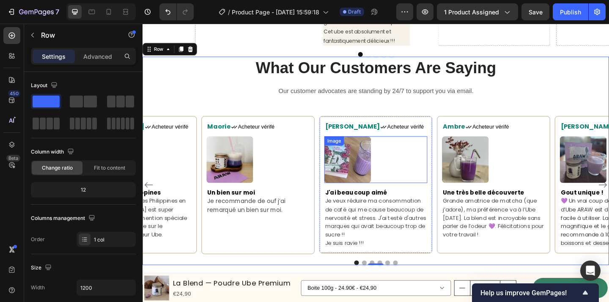
click at [443, 171] on div at bounding box center [397, 171] width 112 height 51
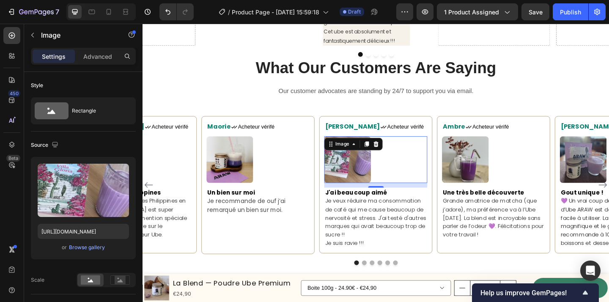
click at [455, 175] on div "Camille Text block Icon Acheteur vérifé Text Block Row Image 12 J'ai beaucoup a…" at bounding box center [396, 198] width 123 height 149
